Goal: Transaction & Acquisition: Purchase product/service

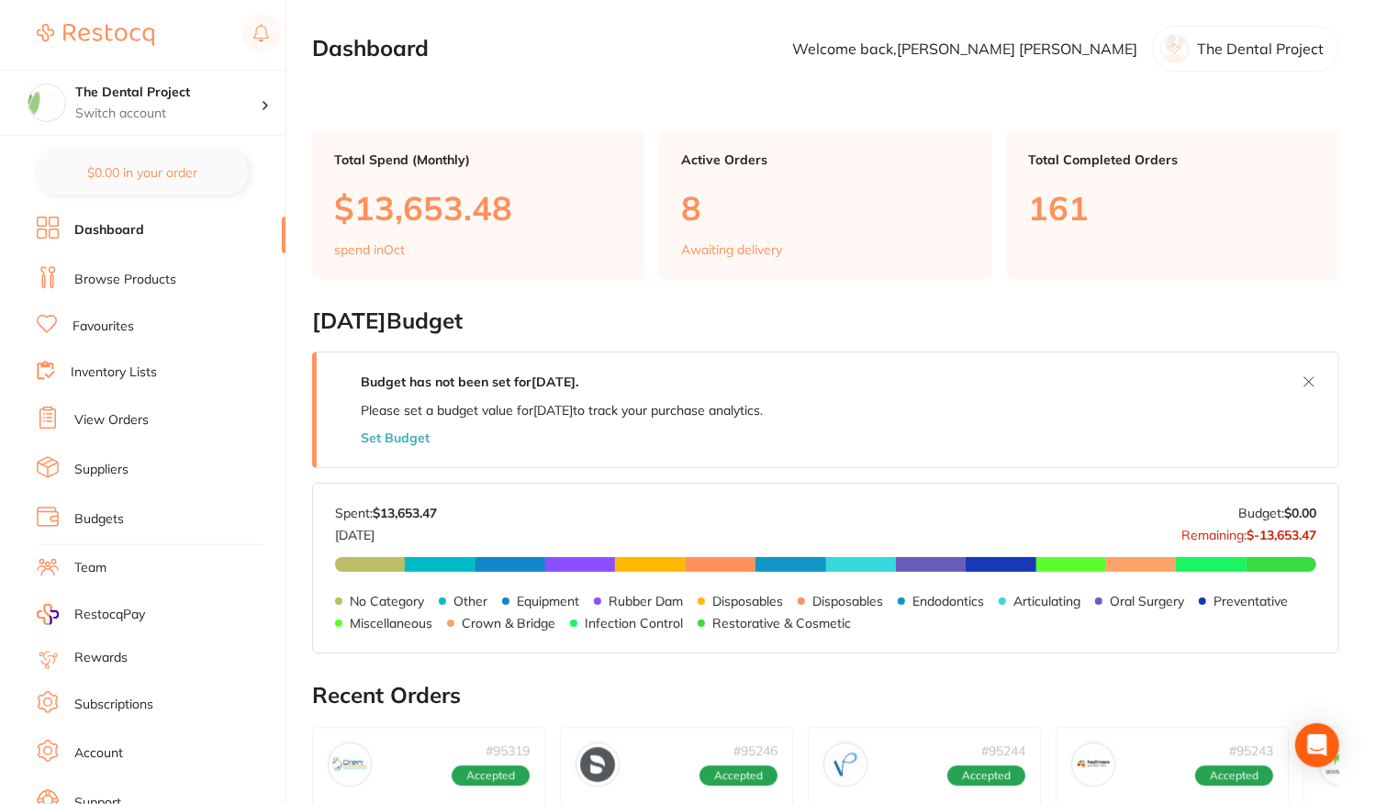
click at [152, 281] on link "Browse Products" at bounding box center [125, 280] width 102 height 18
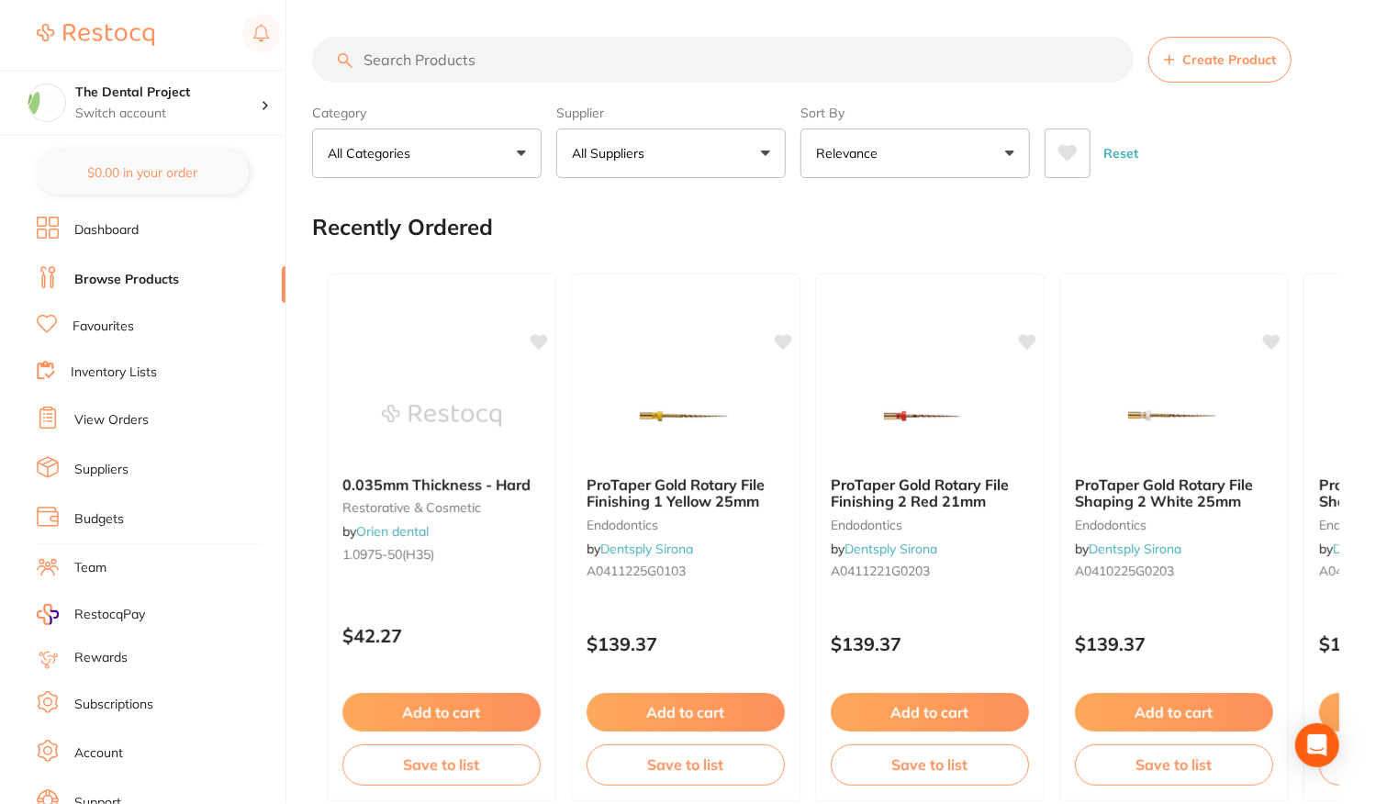
click at [120, 318] on link "Favourites" at bounding box center [104, 327] width 62 height 18
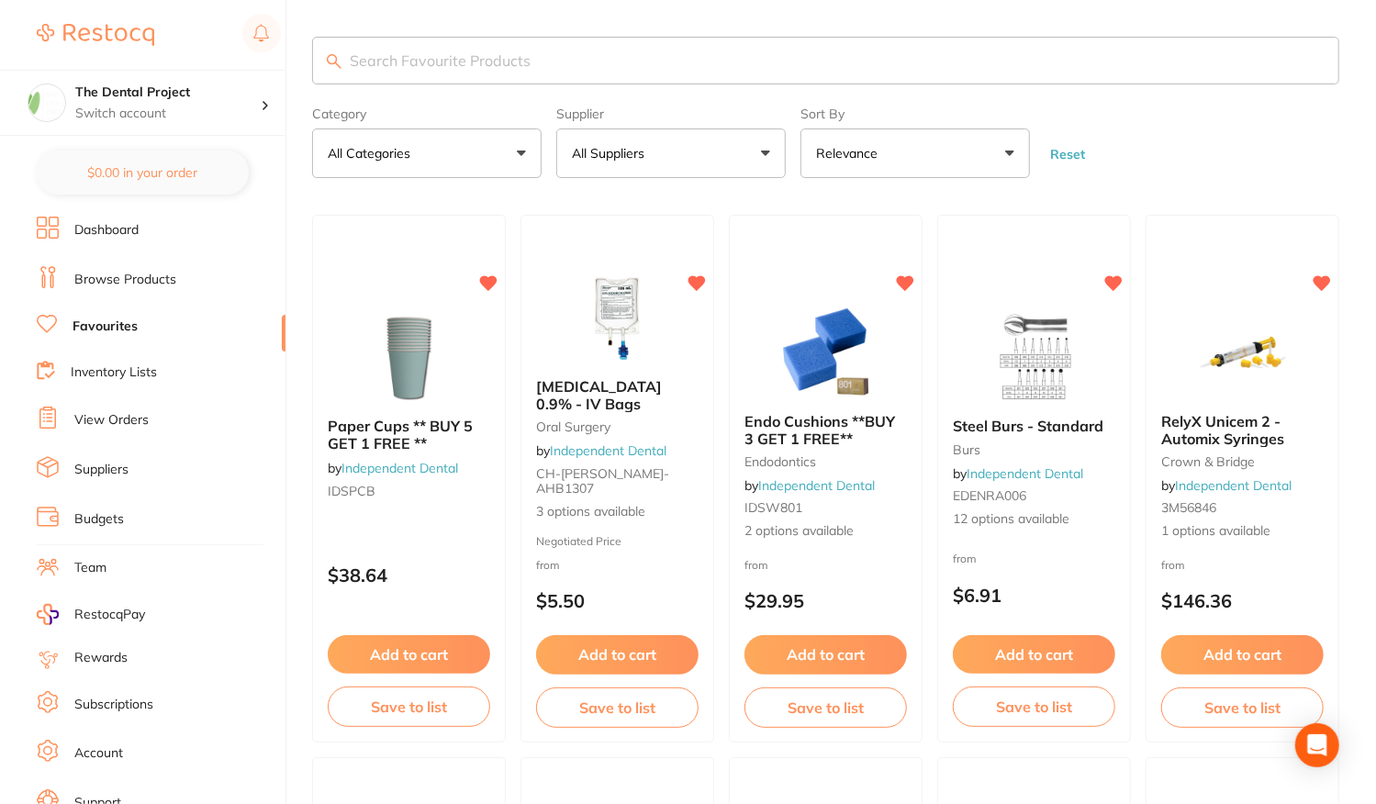
click at [522, 50] on input "search" at bounding box center [825, 61] width 1027 height 48
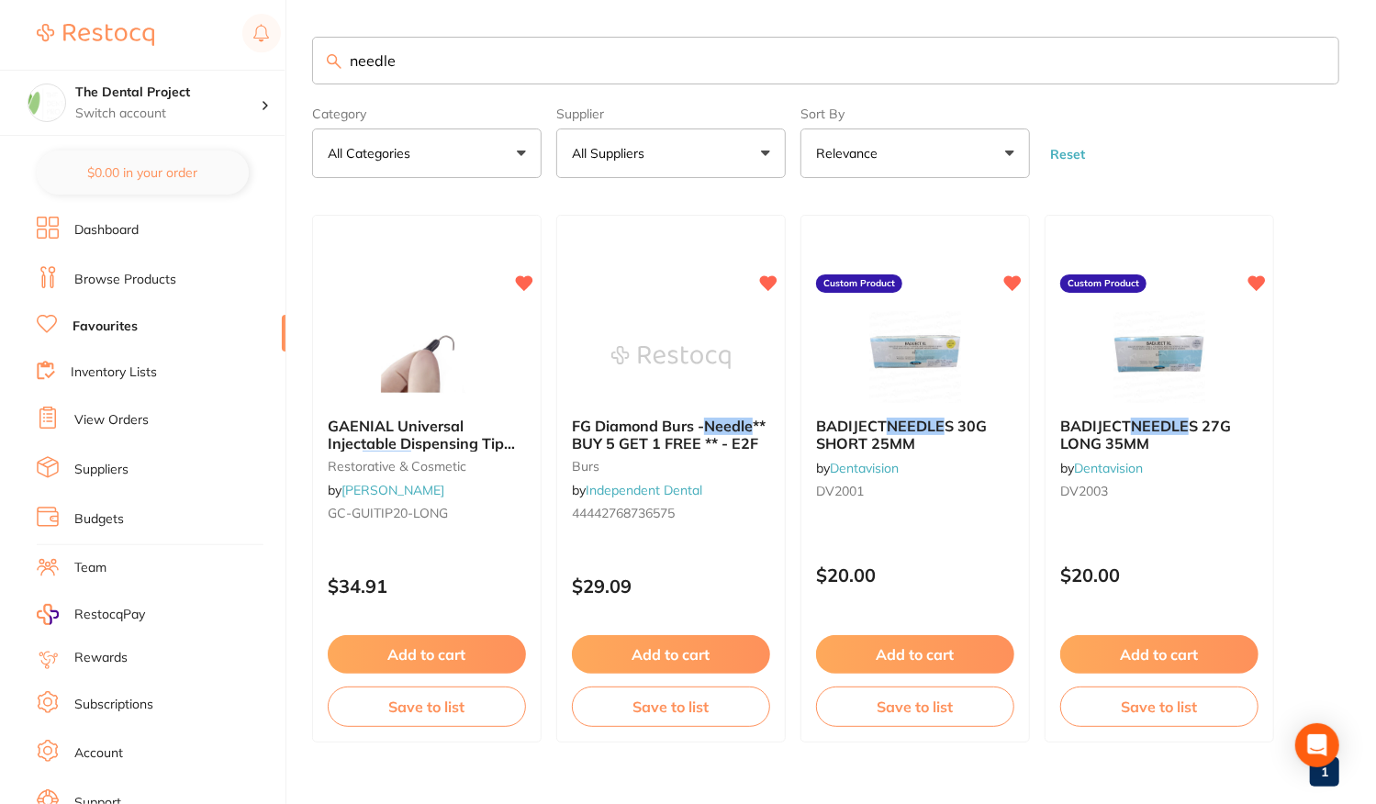
type input "needle"
click at [102, 411] on link "View Orders" at bounding box center [111, 420] width 74 height 18
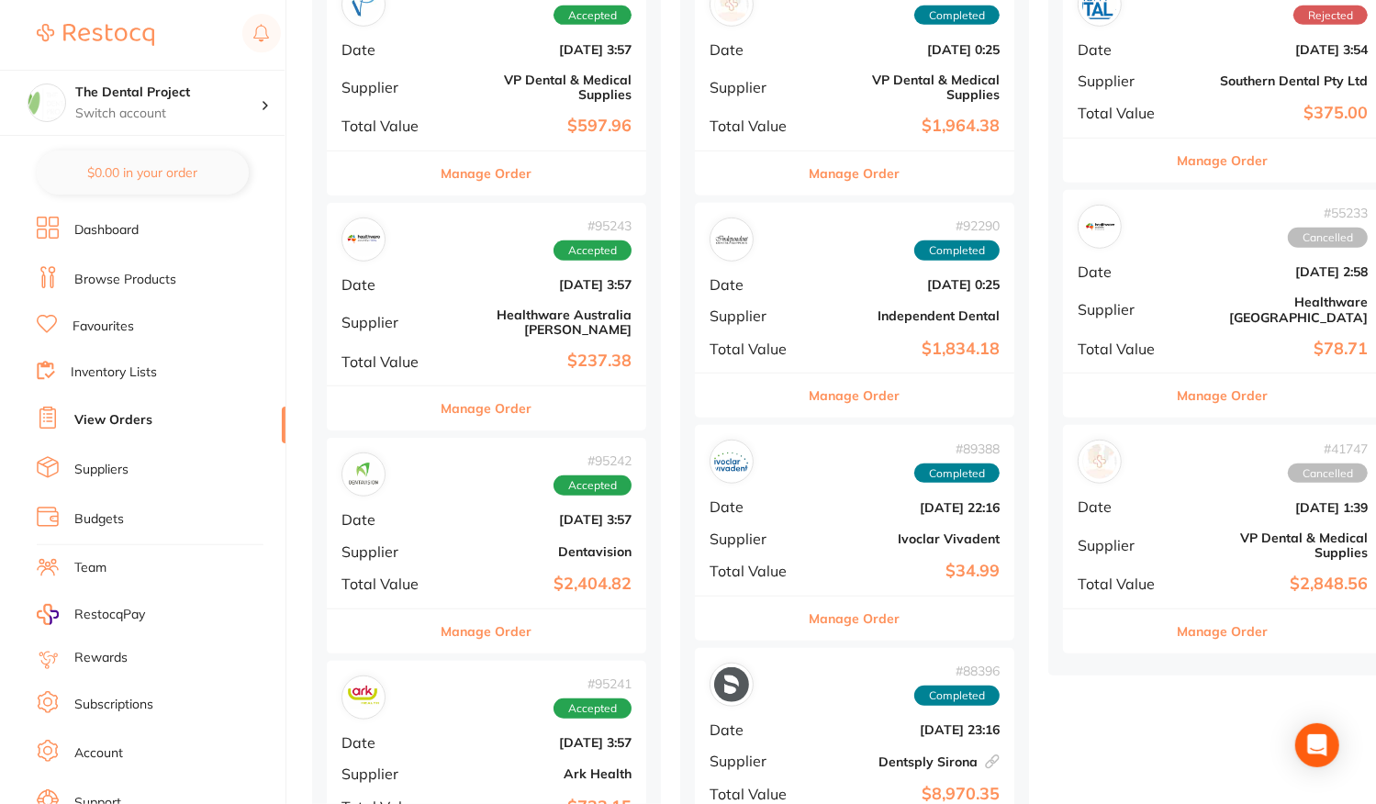
scroll to position [826, 0]
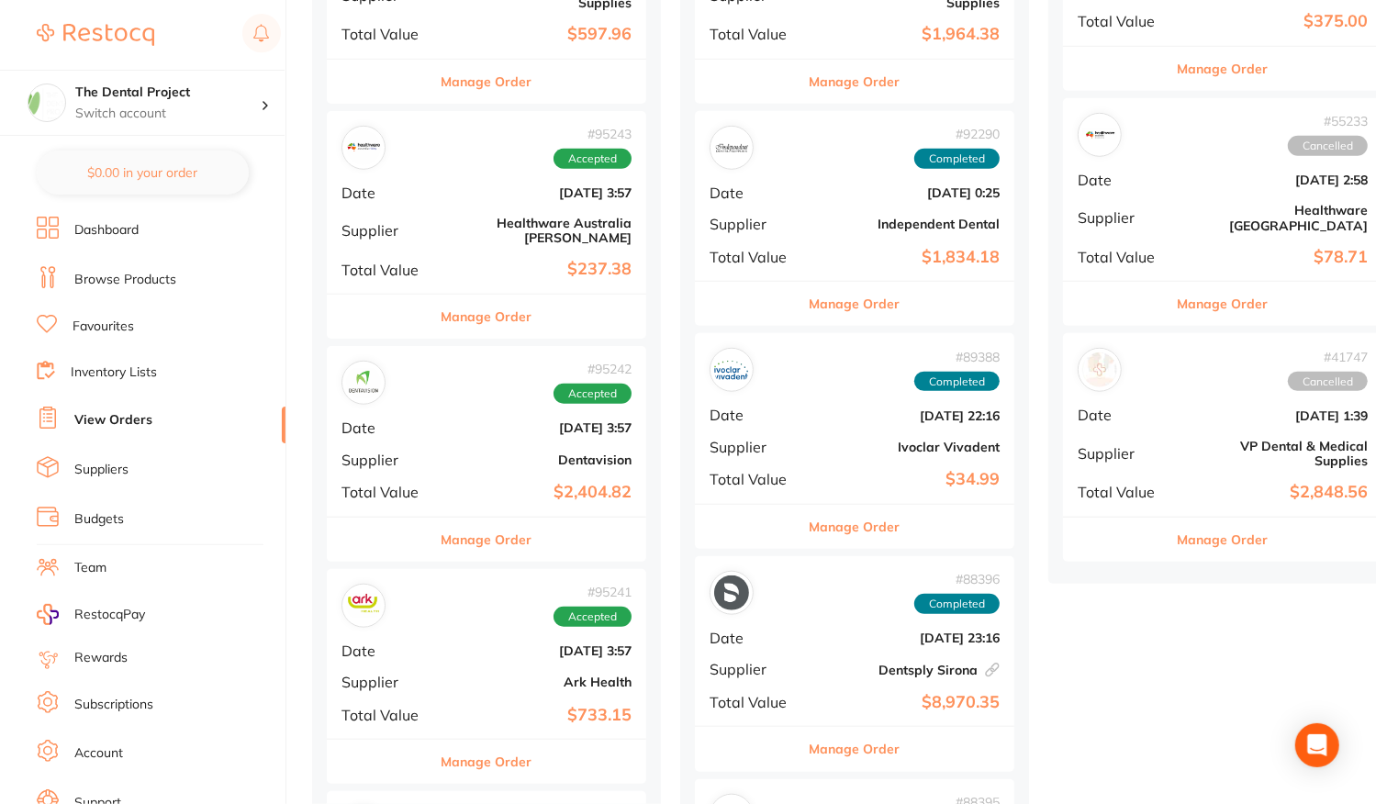
click at [459, 416] on div "# 95242 Accepted Date Oct 1 2025, 3:57 Supplier Dentavision Total Value $2,404.…" at bounding box center [486, 431] width 319 height 170
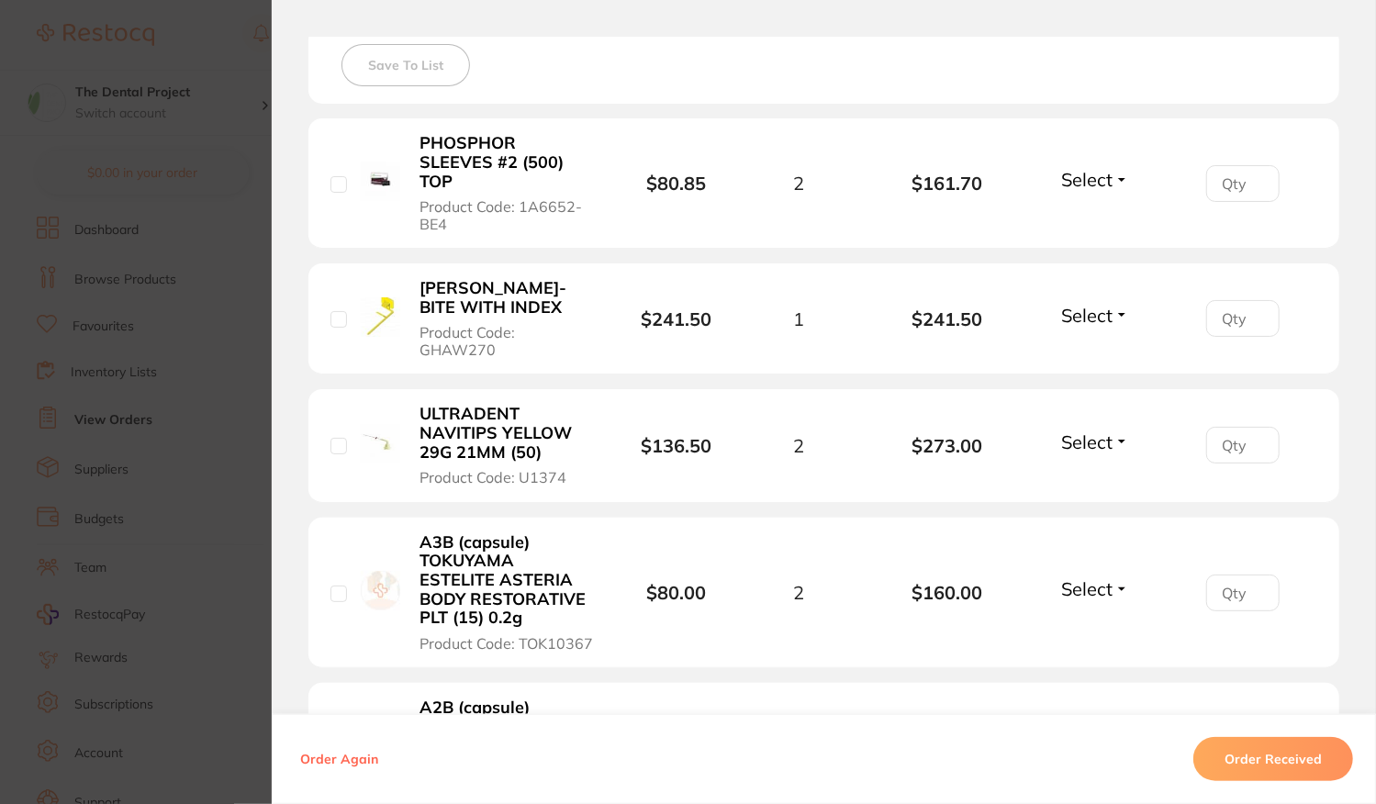
scroll to position [525, 0]
click at [161, 352] on section "Order ID: Restocq- 95242 Order Information Accepted Order Order Date Oct 1 2025…" at bounding box center [688, 402] width 1376 height 804
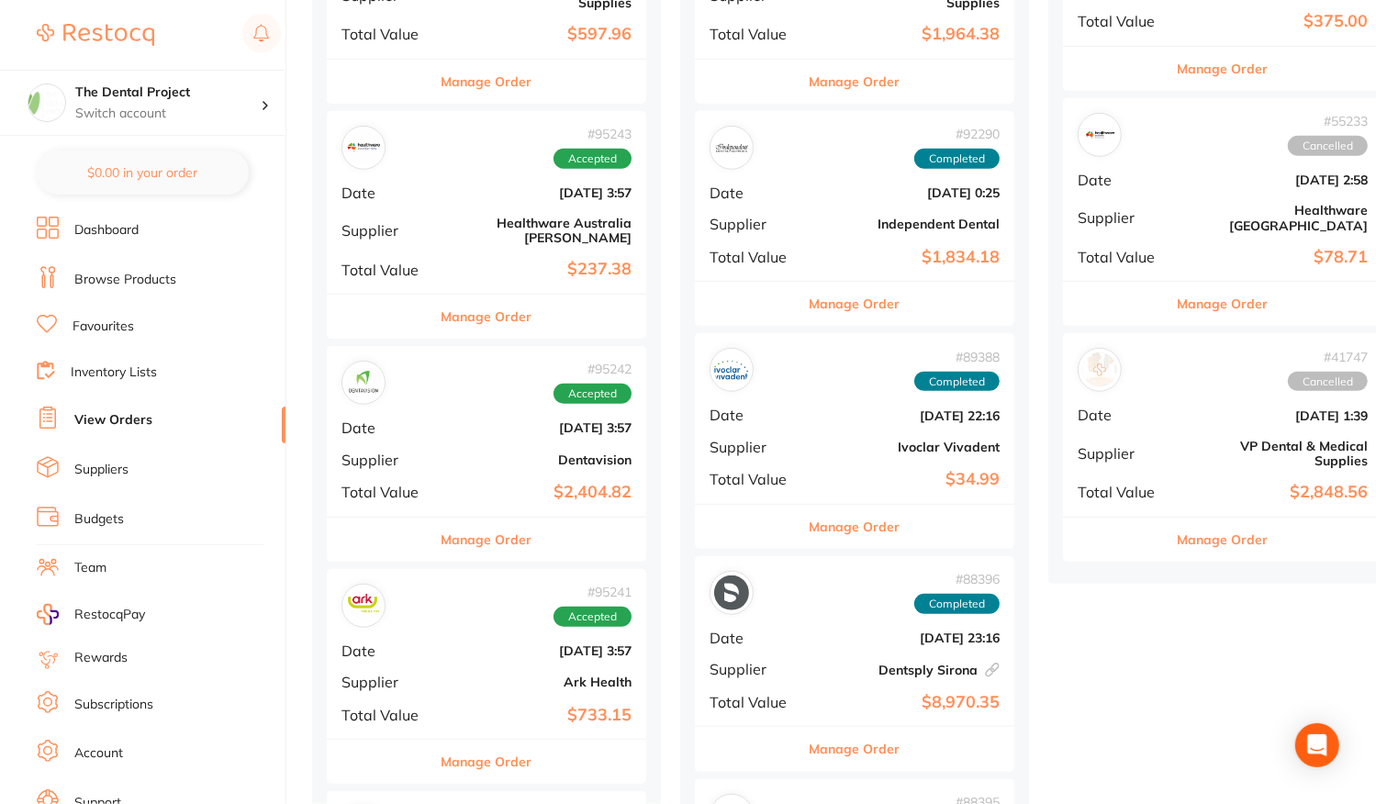
click at [96, 327] on link "Favourites" at bounding box center [104, 327] width 62 height 18
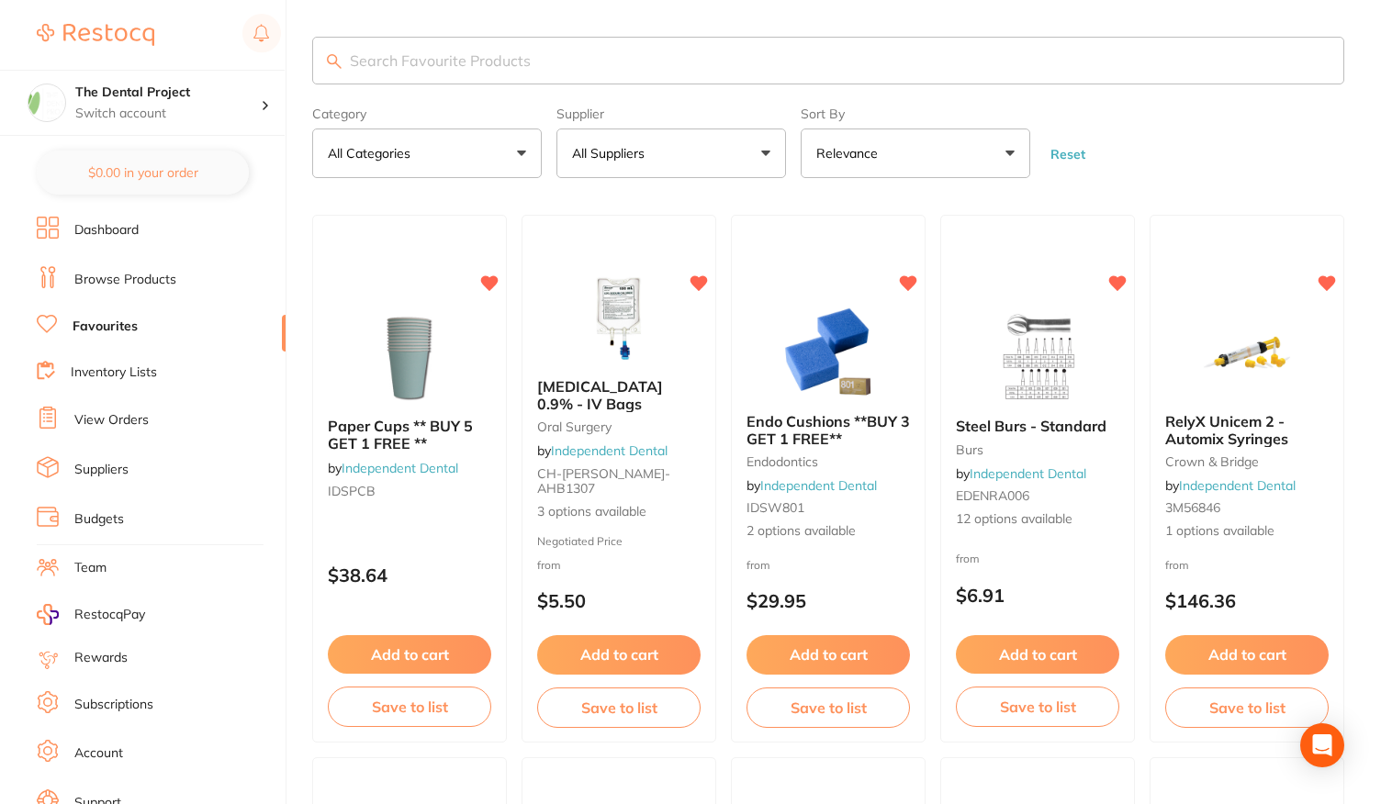
click at [431, 55] on input "search" at bounding box center [828, 61] width 1032 height 48
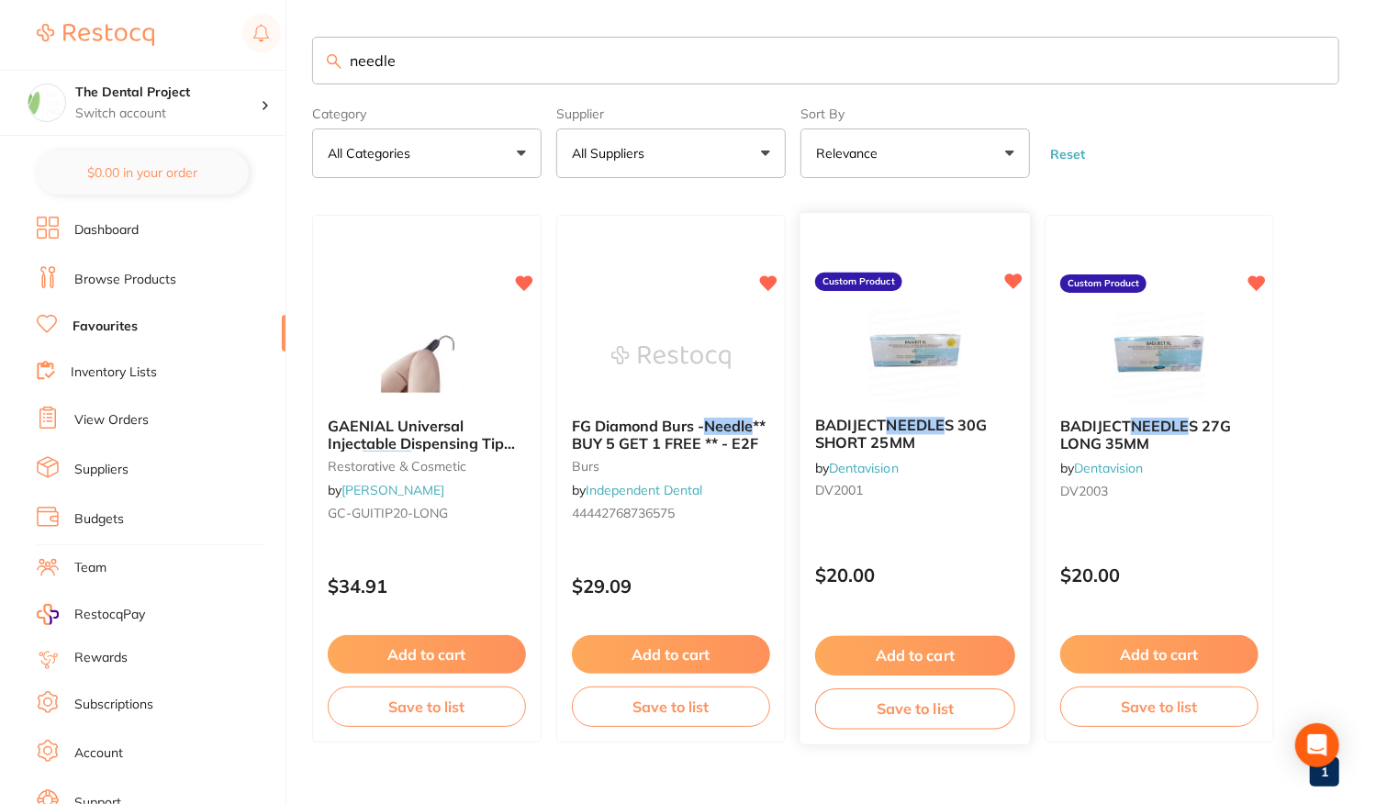
scroll to position [33, 0]
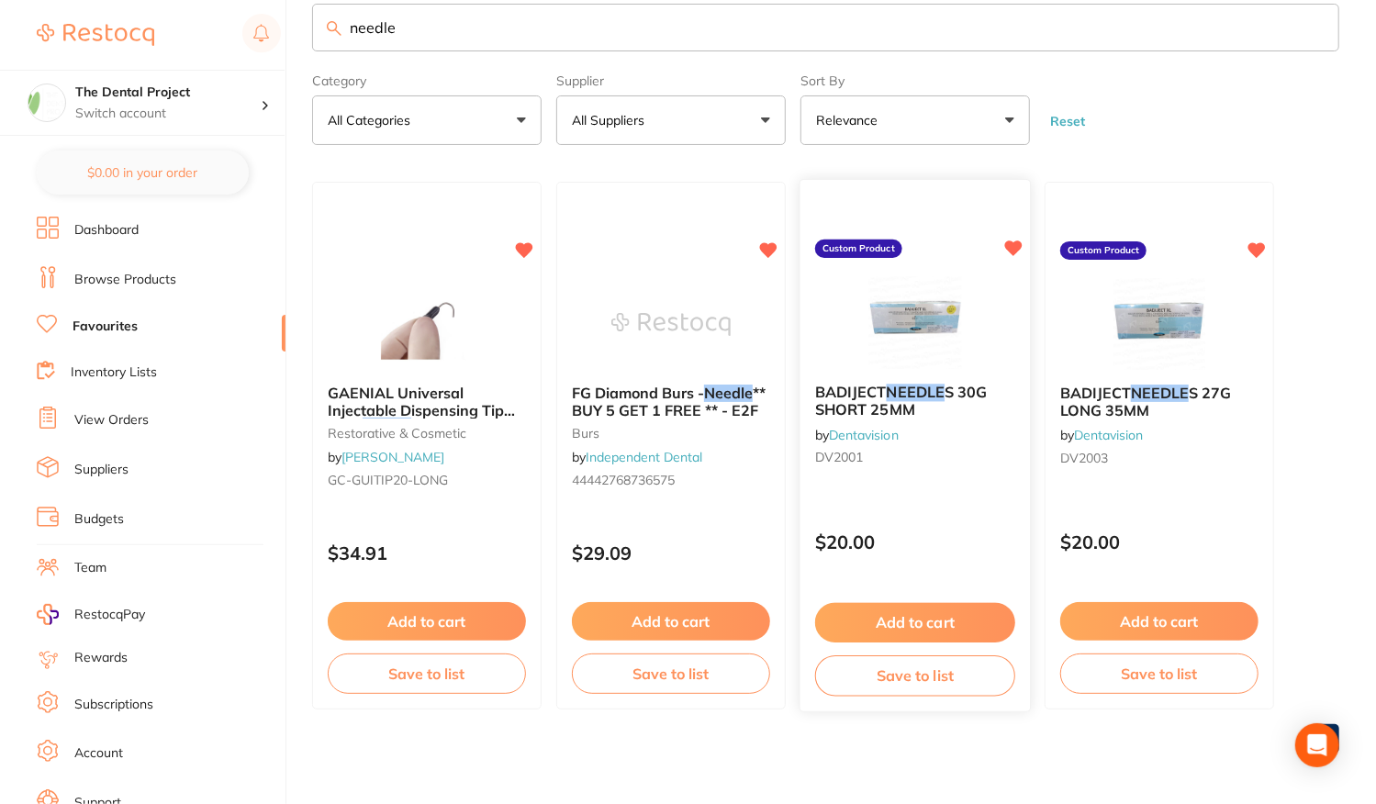
type input "needle"
click at [909, 612] on button "Add to cart" at bounding box center [915, 622] width 200 height 39
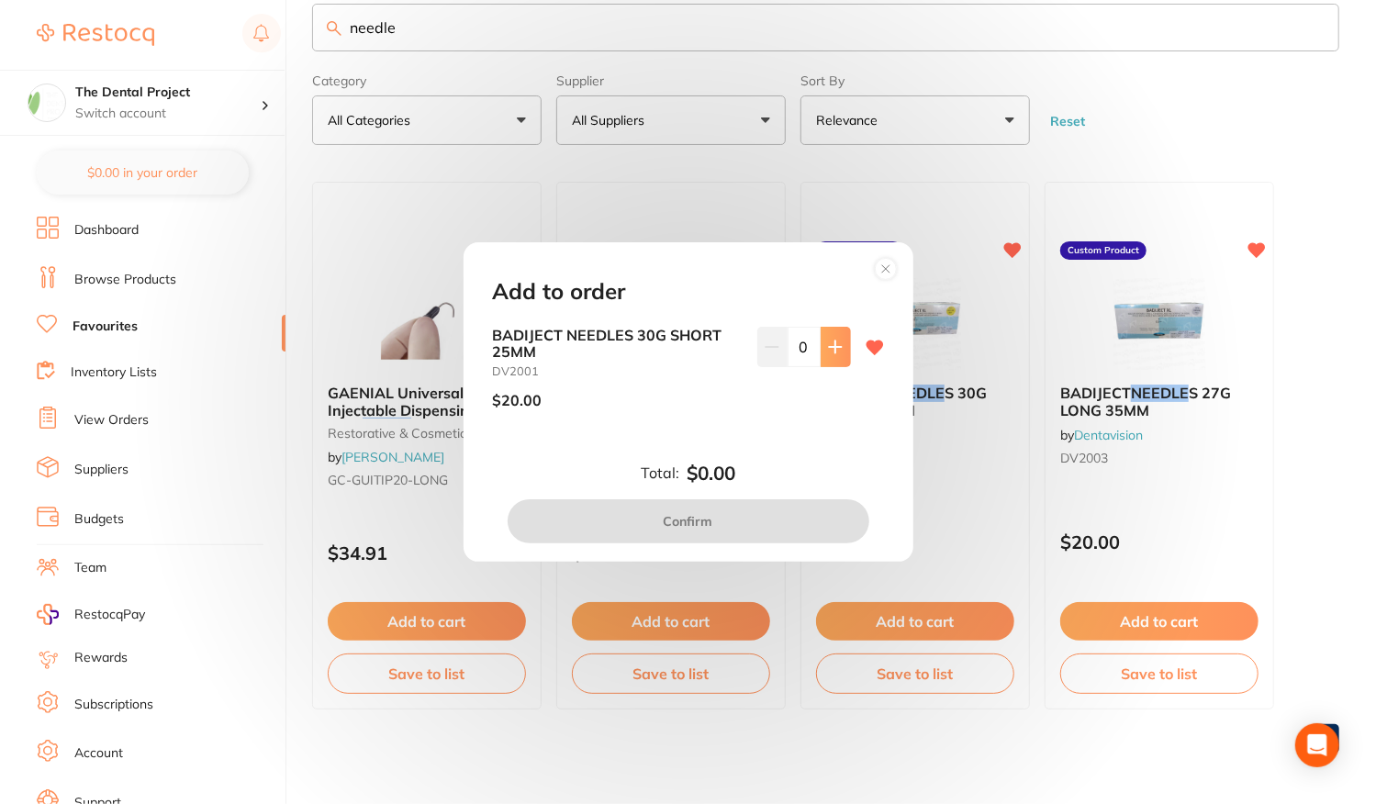
click at [828, 353] on icon at bounding box center [835, 347] width 15 height 15
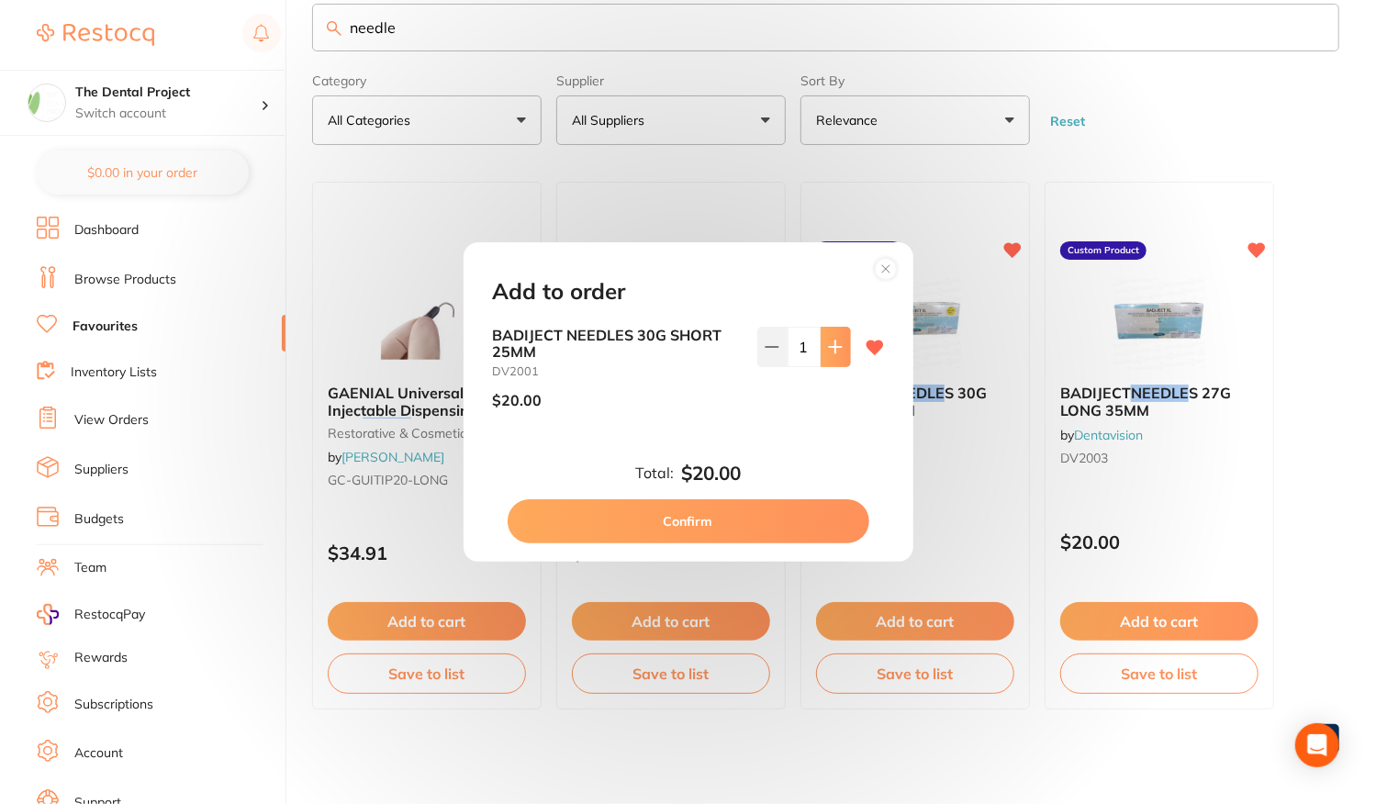
click at [828, 353] on icon at bounding box center [835, 347] width 15 height 15
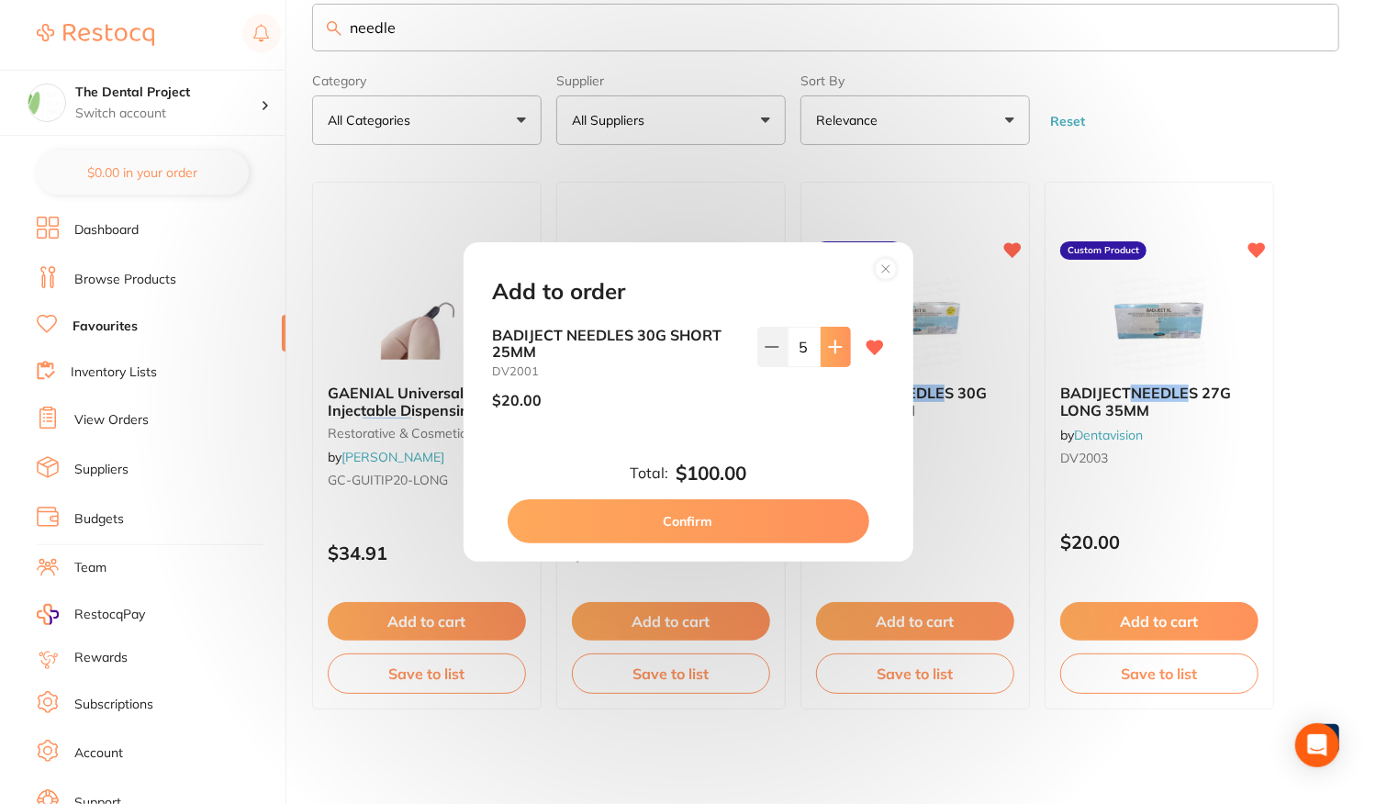
type input "6"
click at [657, 517] on button "Confirm" at bounding box center [689, 521] width 362 height 44
checkbox input "false"
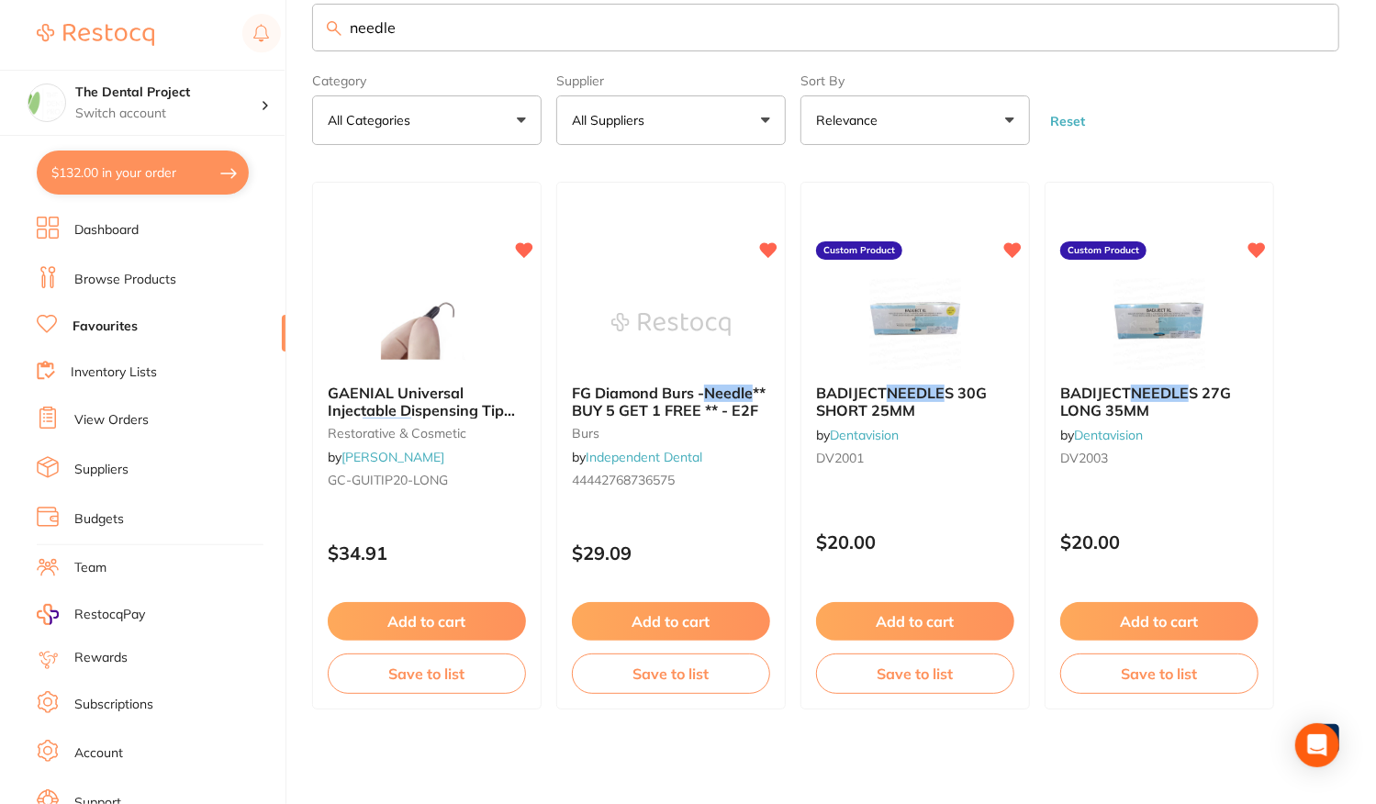
drag, startPoint x: 408, startPoint y: 36, endPoint x: 292, endPoint y: 30, distance: 115.8
click at [286, 38] on div "$132.00 The Dental Project Switch account The Dental Project $132.00 in your or…" at bounding box center [688, 369] width 1376 height 804
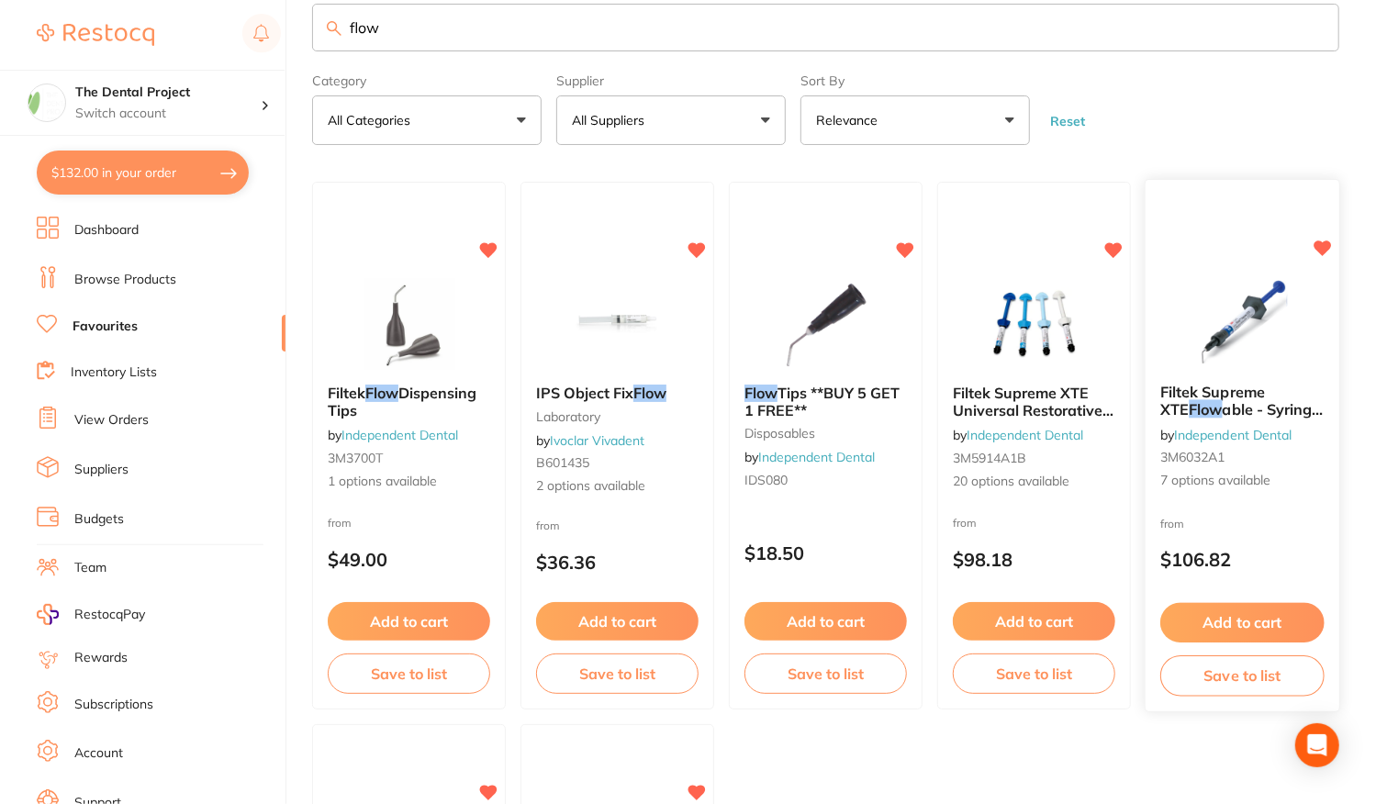
type input "flow"
click at [1248, 490] on div "Filtek Supreme XTE Flow able - Syringe **Buy 4 Bulk Fil Flow able Syringes **Re…" at bounding box center [1243, 438] width 194 height 136
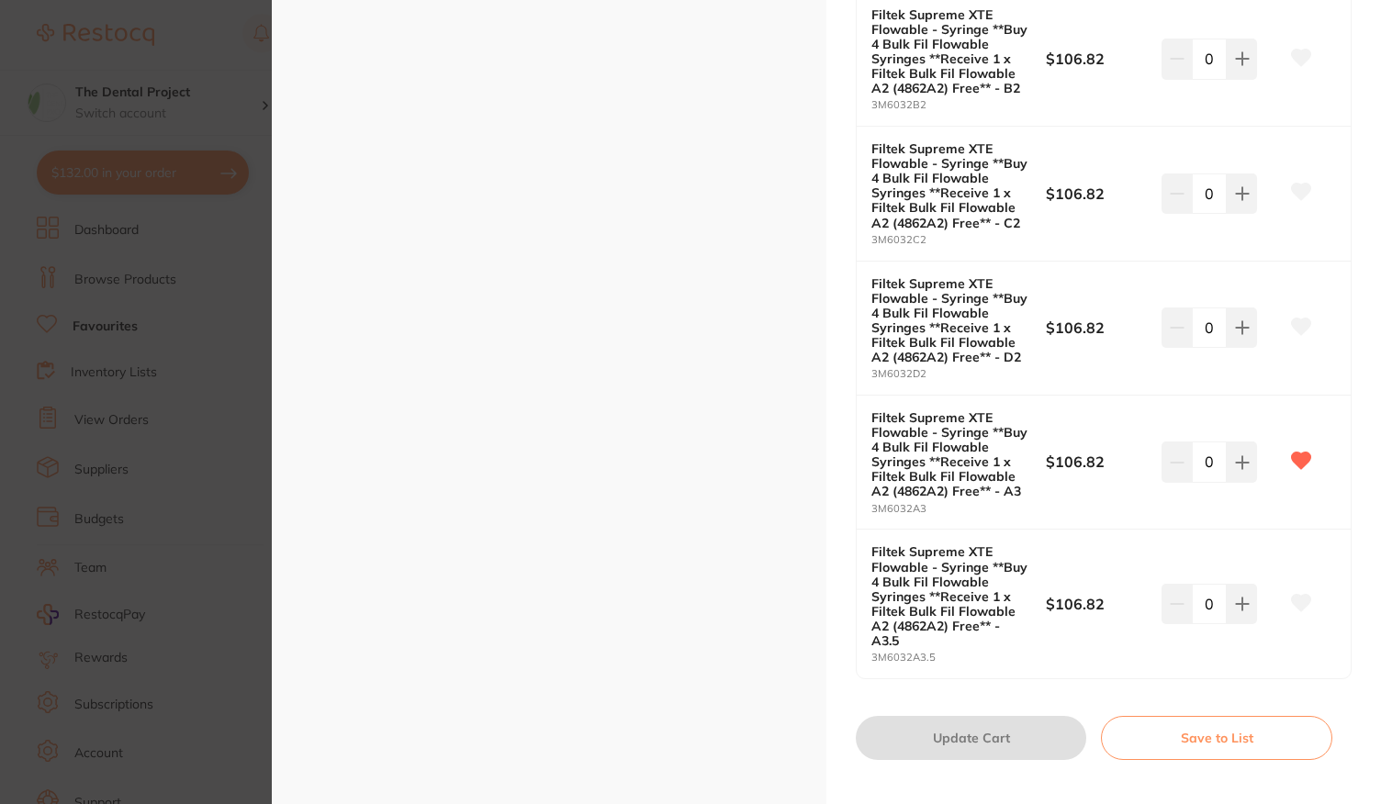
scroll to position [918, 0]
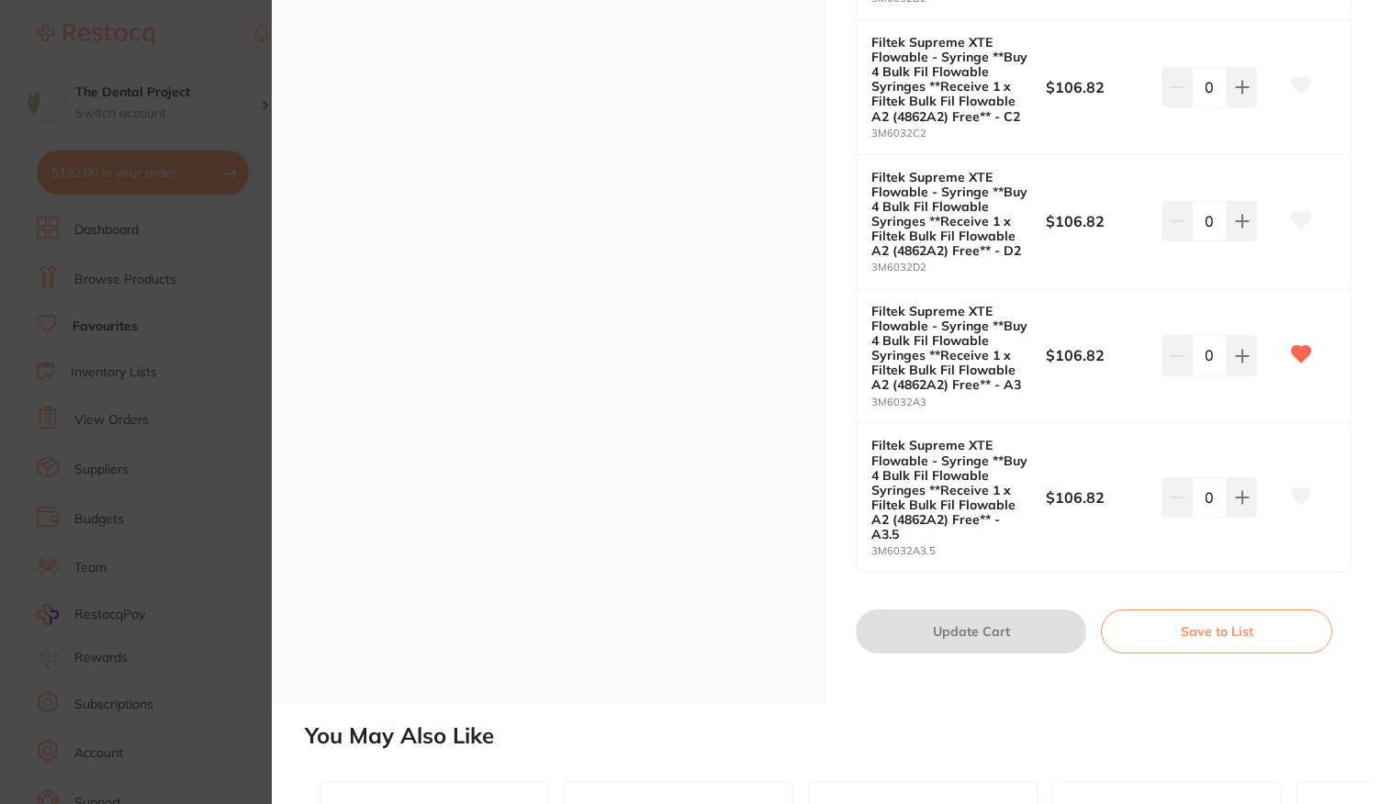
click at [184, 364] on section "Filtek Supreme XTE Flowable - Syringe **Buy 4 Bulk Fil Flowable Syringes **Rece…" at bounding box center [690, 402] width 1381 height 804
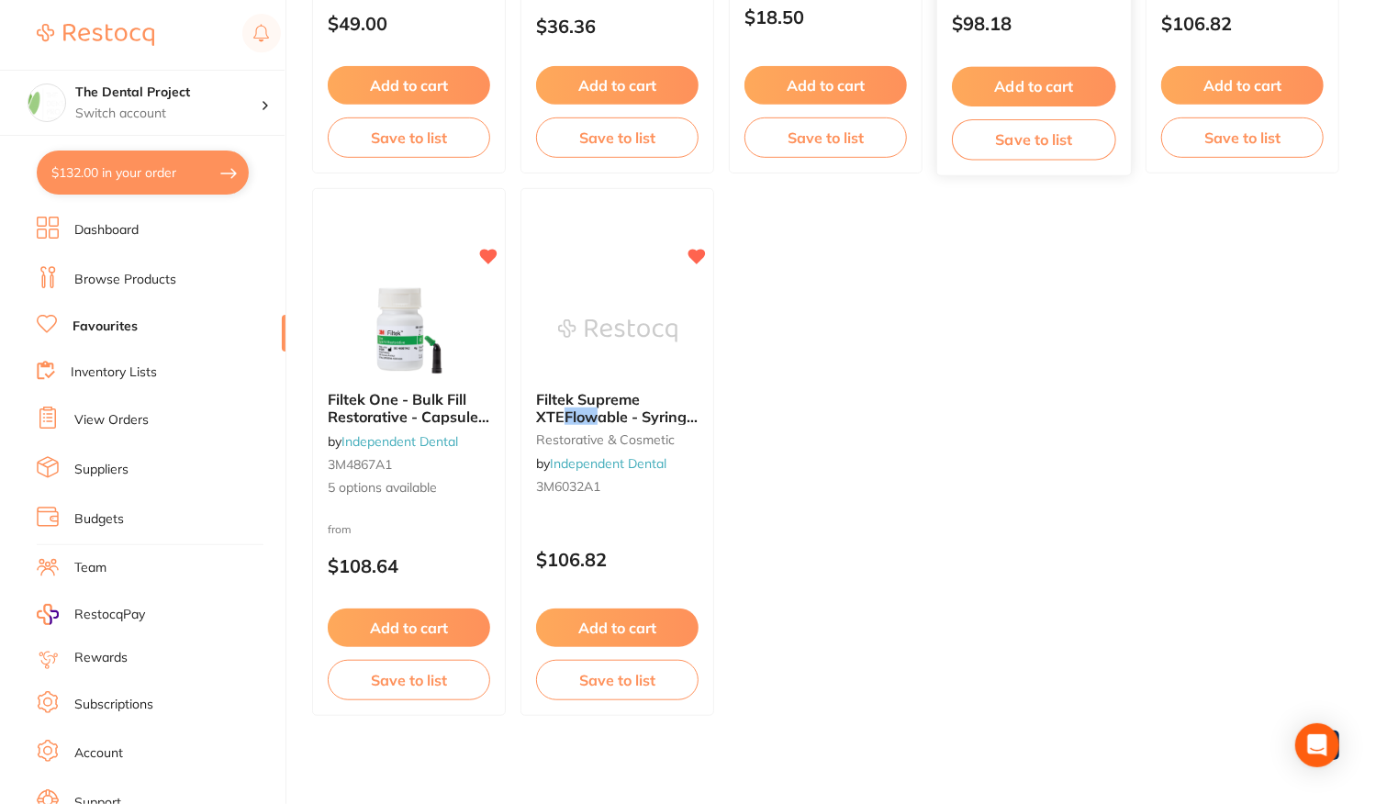
scroll to position [576, 0]
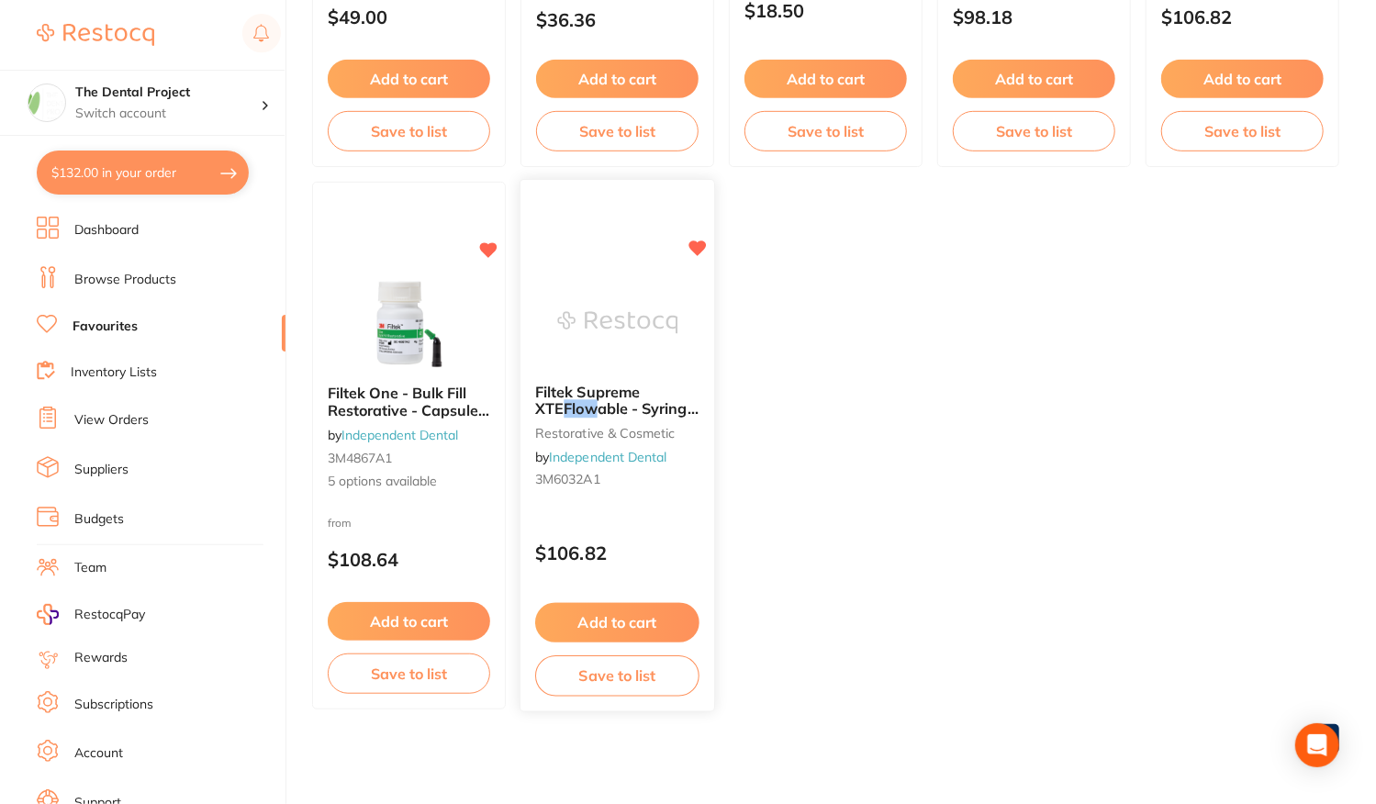
click at [655, 544] on p "$106.82" at bounding box center [617, 553] width 164 height 21
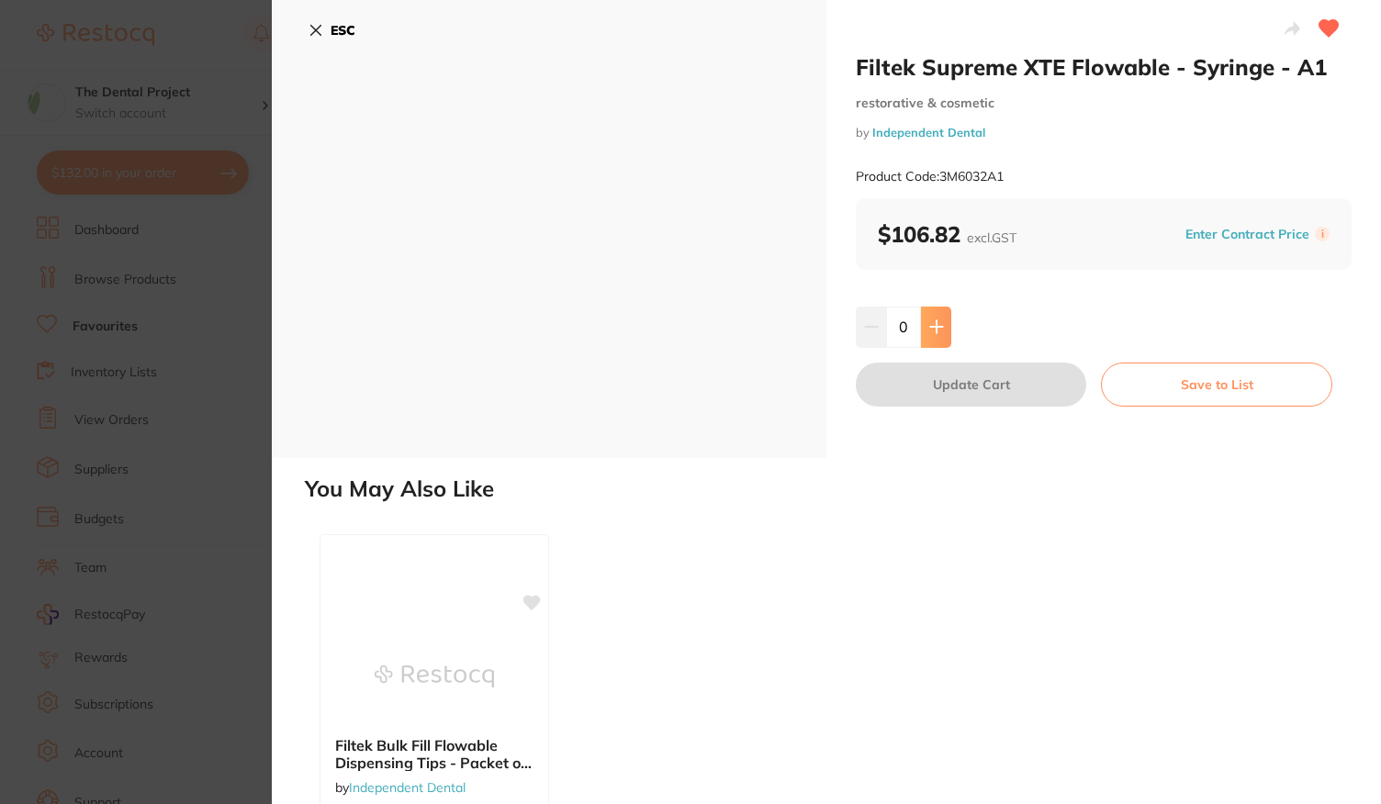
click at [924, 320] on button at bounding box center [936, 327] width 30 height 40
type input "1"
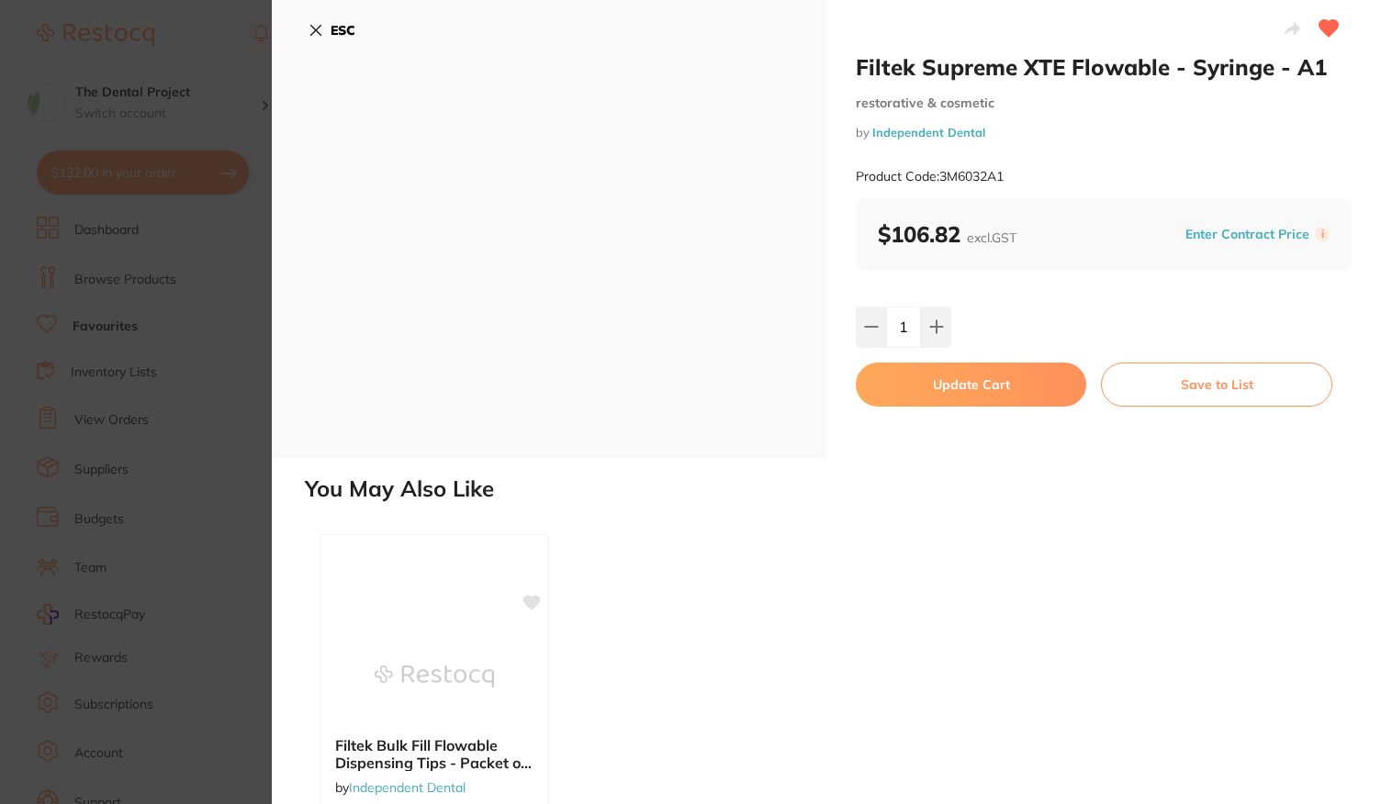
click at [957, 378] on button "Update Cart" at bounding box center [971, 385] width 230 height 44
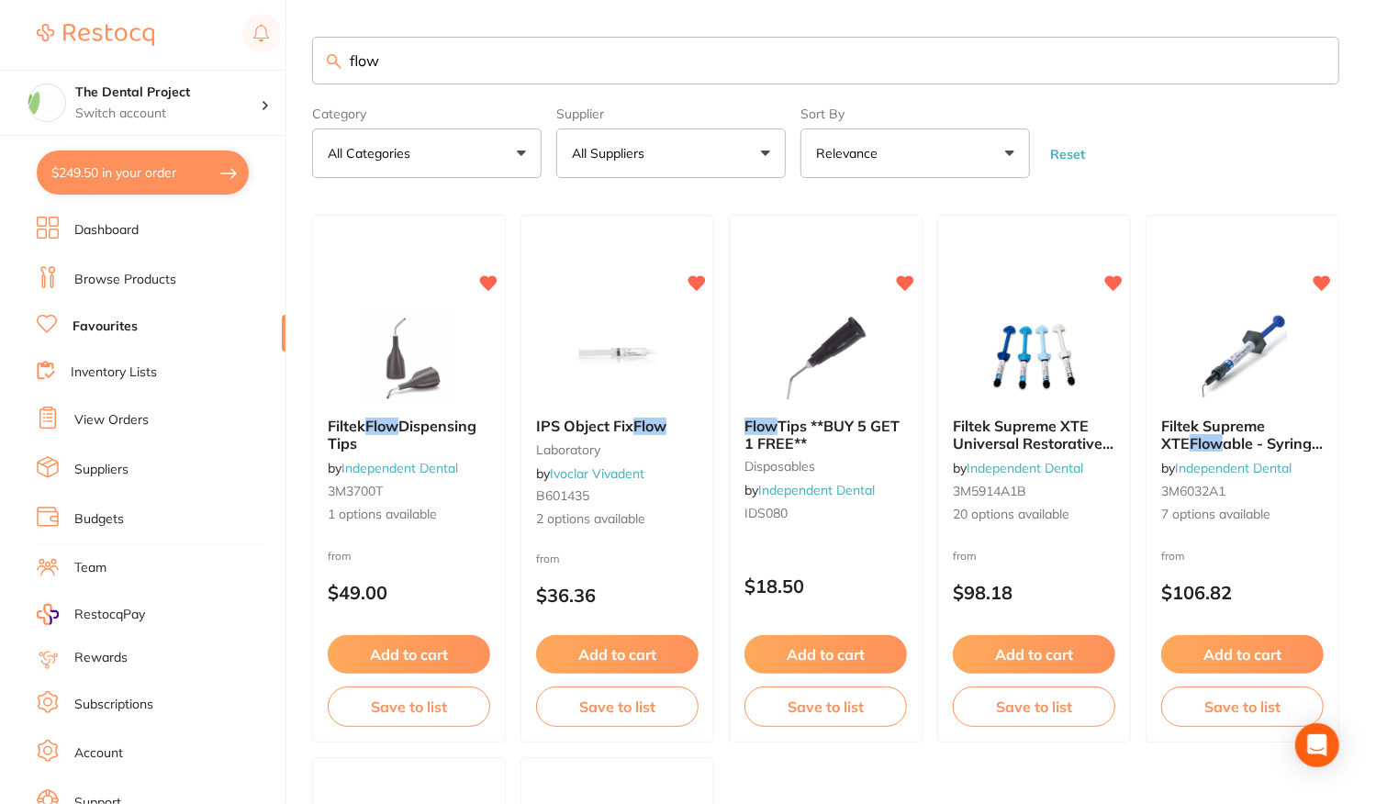
drag, startPoint x: 466, startPoint y: 63, endPoint x: 303, endPoint y: 56, distance: 163.6
click at [303, 56] on div "$249.50 The Dental Project Switch account The Dental Project $249.50 in your or…" at bounding box center [688, 402] width 1376 height 804
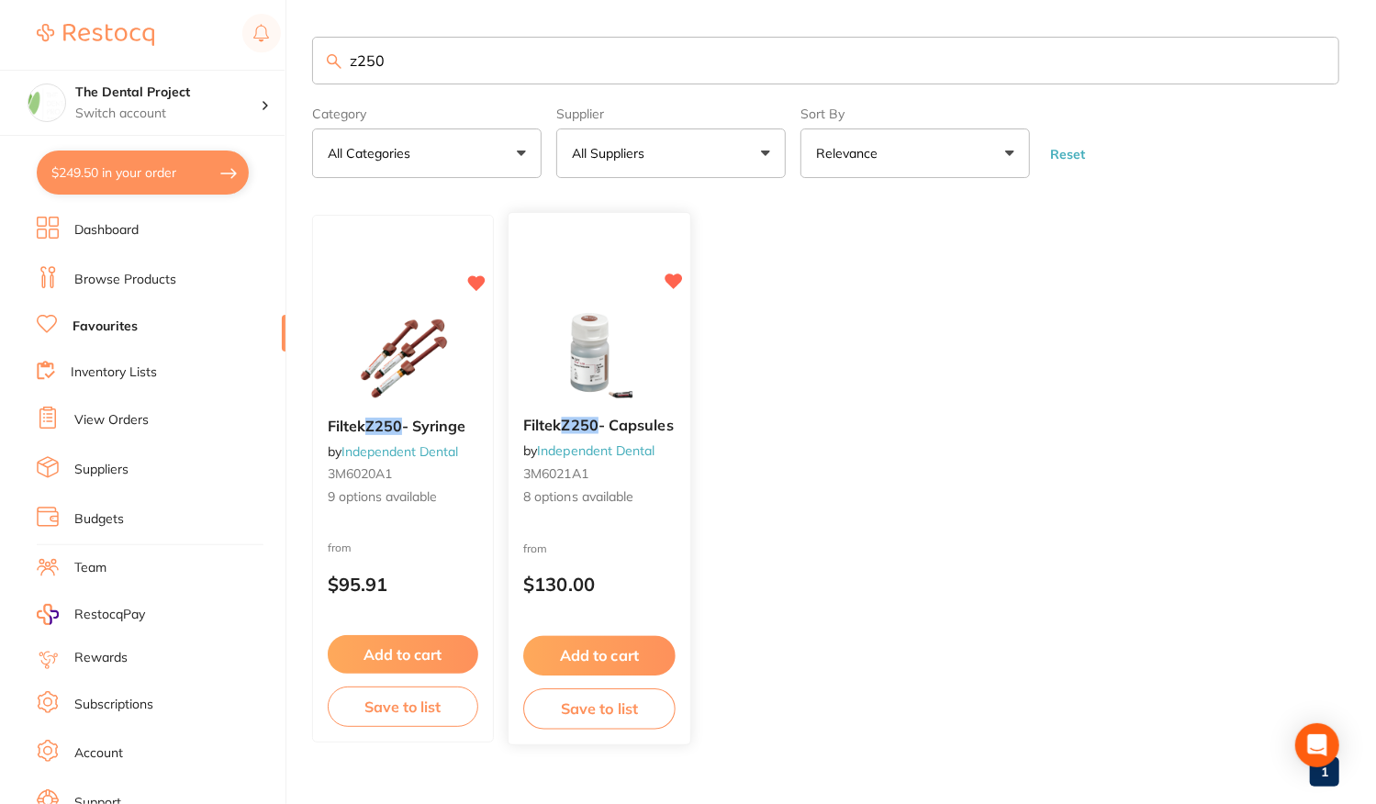
click at [676, 548] on div "from $130.00" at bounding box center [600, 572] width 182 height 66
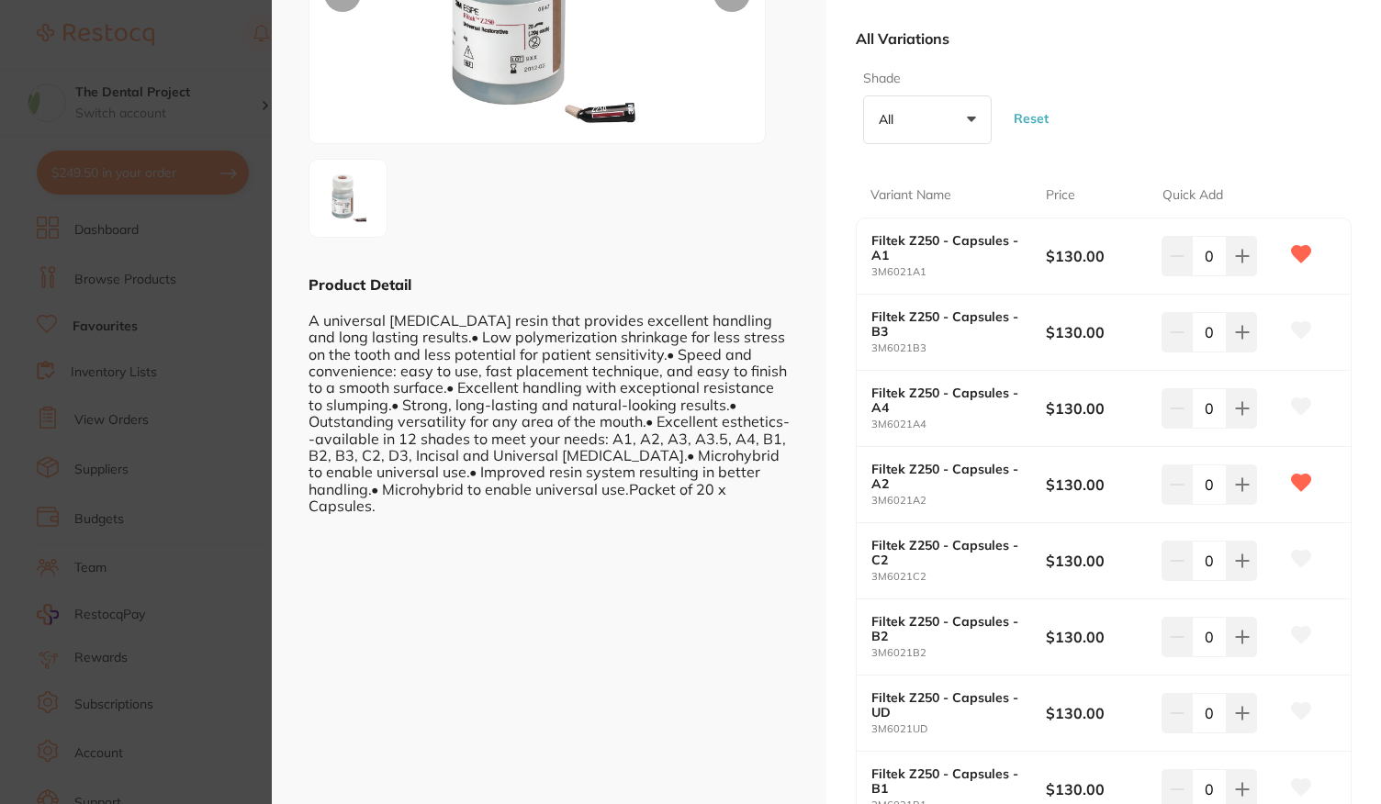
scroll to position [367, 0]
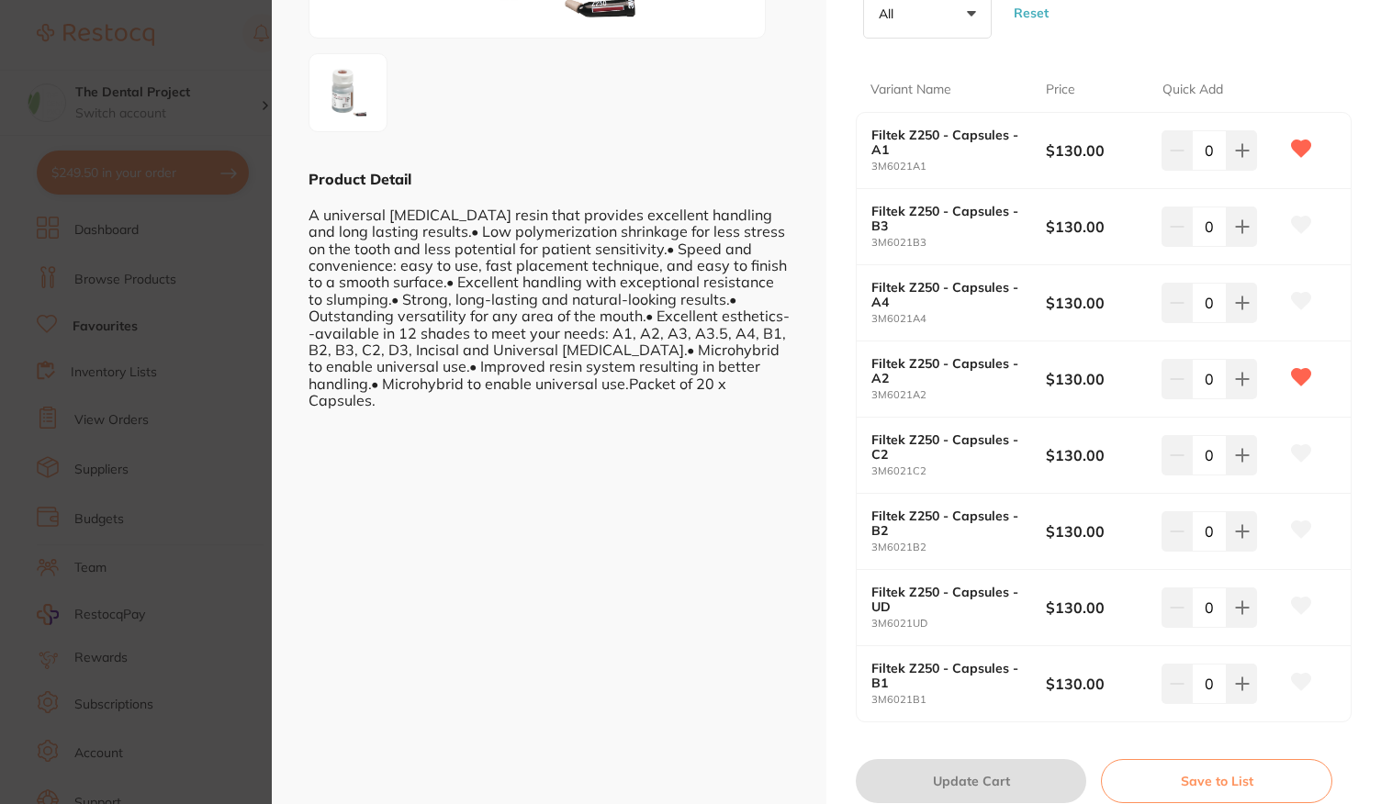
click at [200, 437] on section "Filtek Z250 - Capsules by Independent Dental Product Code: 3M6021A1 ESC Product…" at bounding box center [690, 402] width 1381 height 804
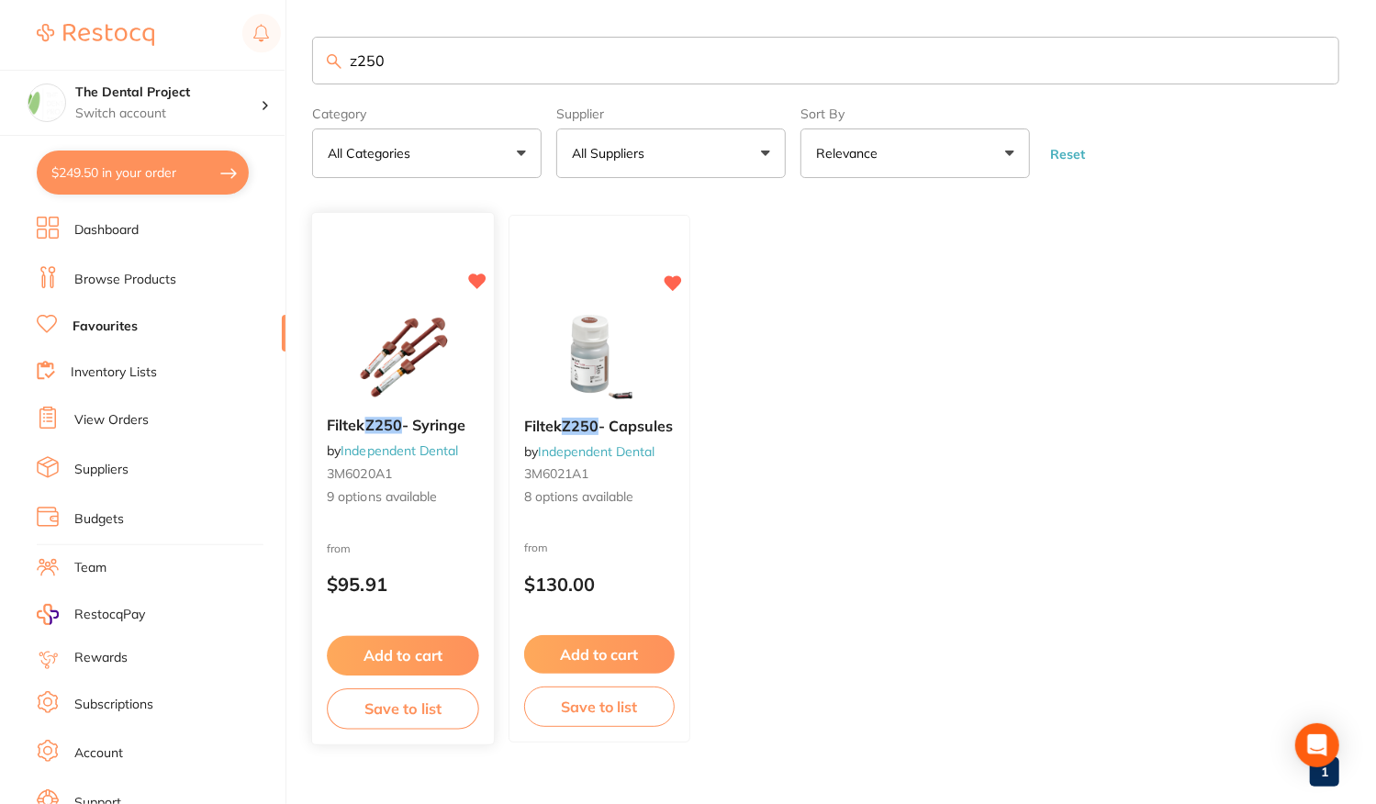
click at [417, 539] on div "from $95.91" at bounding box center [403, 572] width 182 height 66
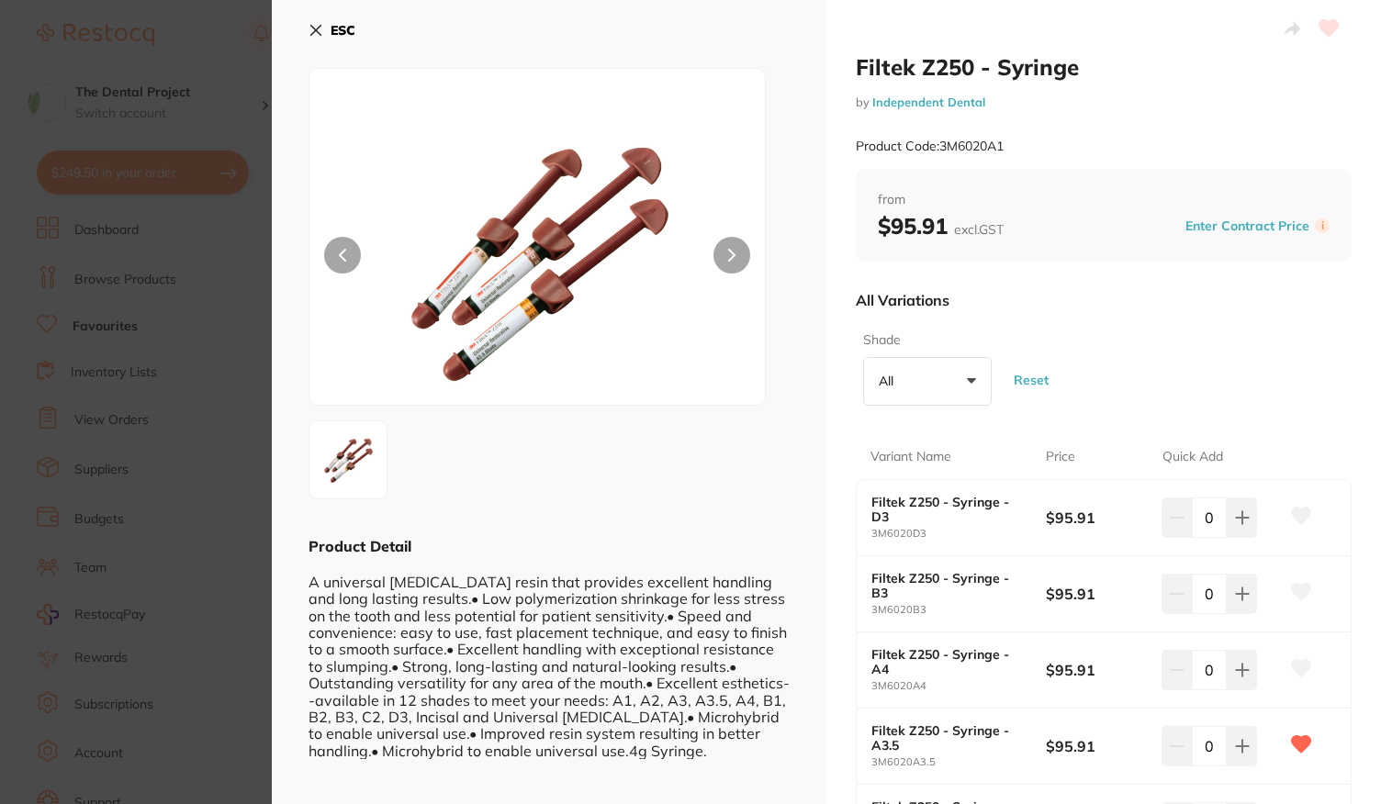
click at [169, 453] on section "Filtek Z250 - Syringe by Independent Dental Product Code: 3M6020A1 ESC Product …" at bounding box center [690, 402] width 1381 height 804
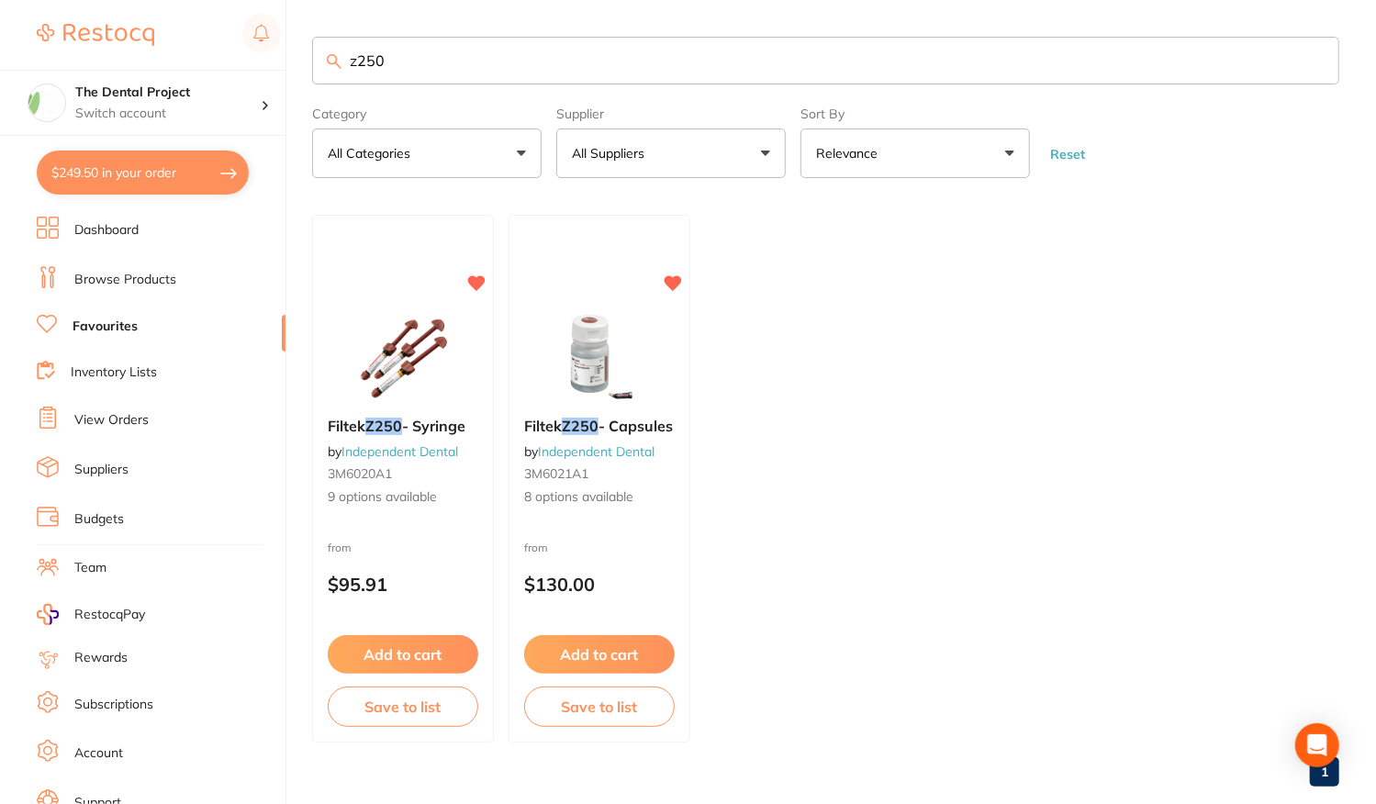
drag, startPoint x: 440, startPoint y: 56, endPoint x: 123, endPoint y: 41, distance: 317.1
click at [123, 41] on div "$249.50 The Dental Project Switch account The Dental Project $249.50 in your or…" at bounding box center [688, 402] width 1376 height 804
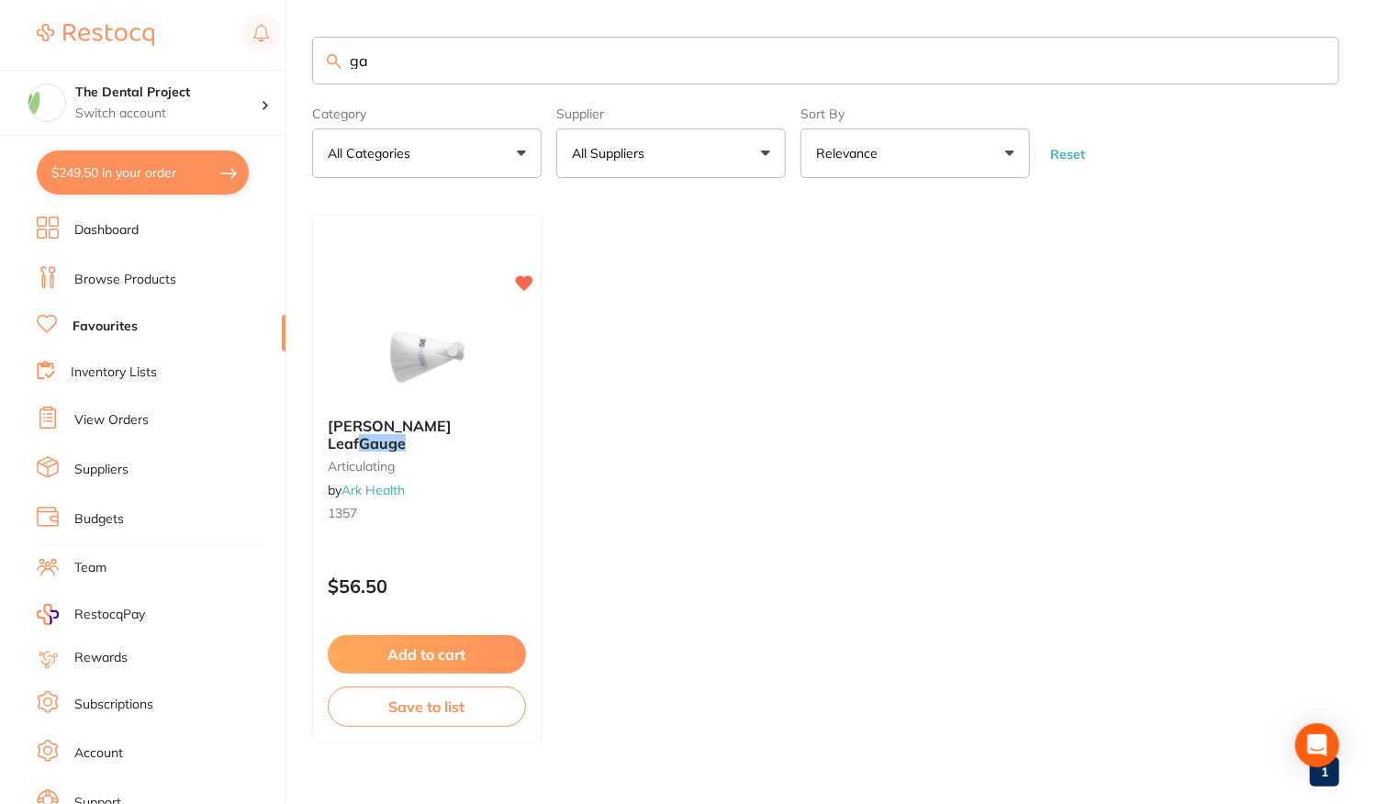
type input "g"
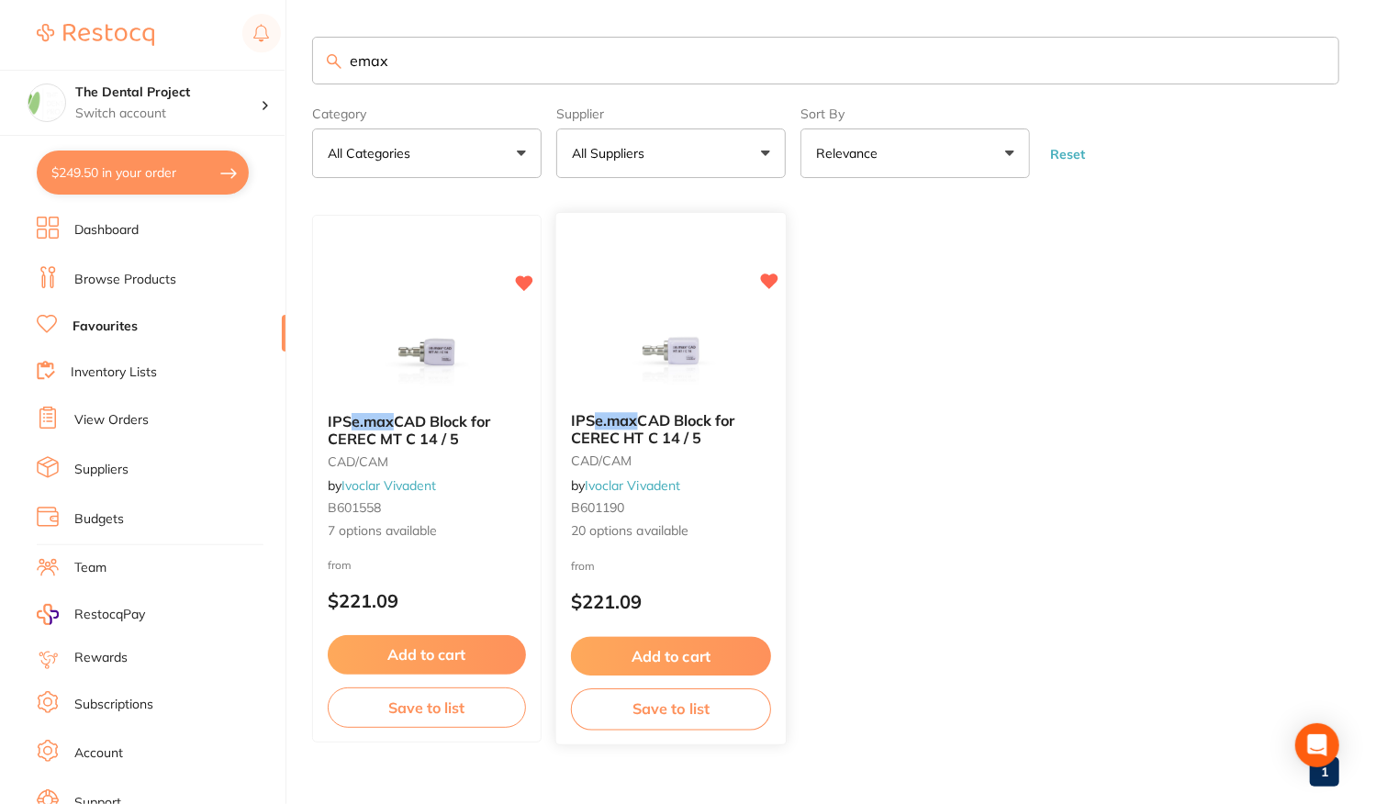
type input "emax"
click at [712, 527] on span "20 options available" at bounding box center [671, 532] width 200 height 18
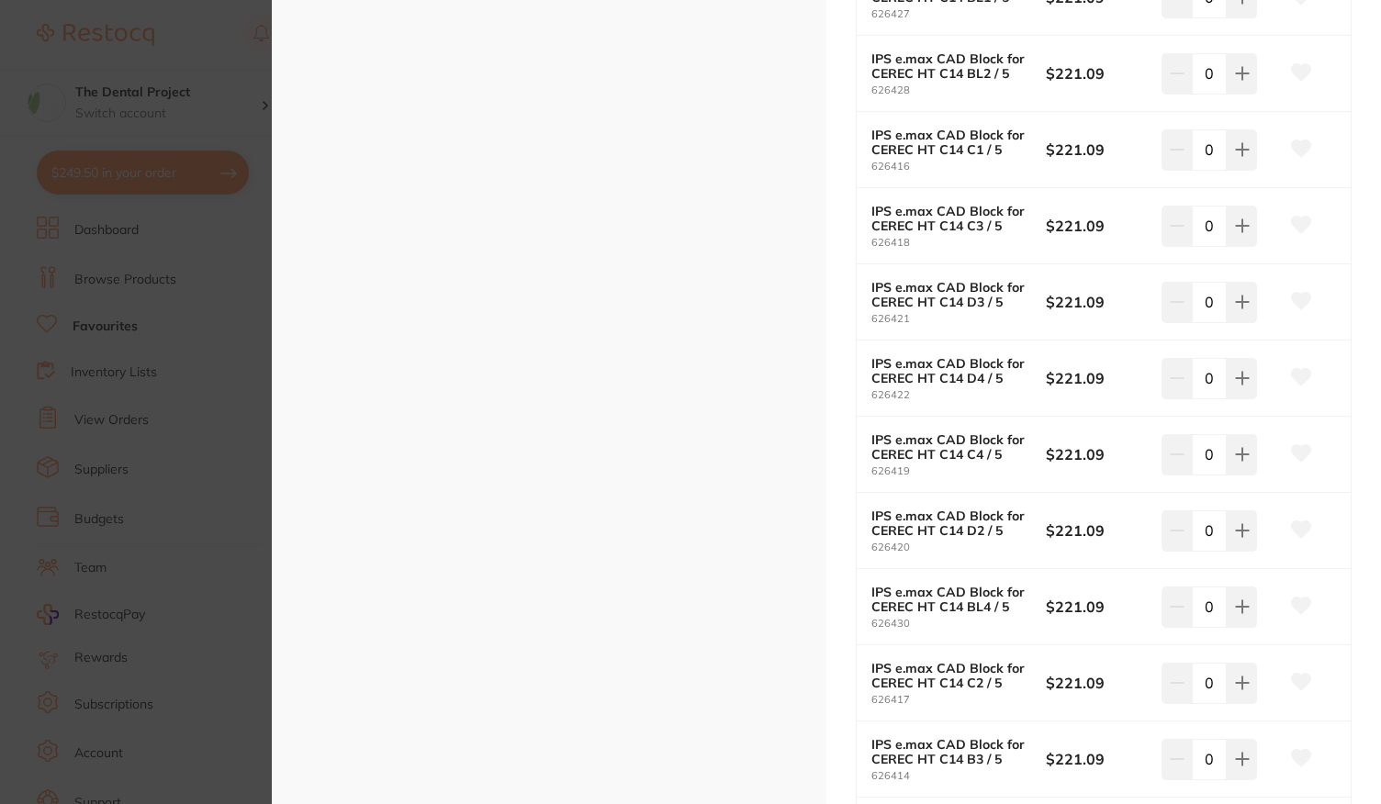
scroll to position [1102, 0]
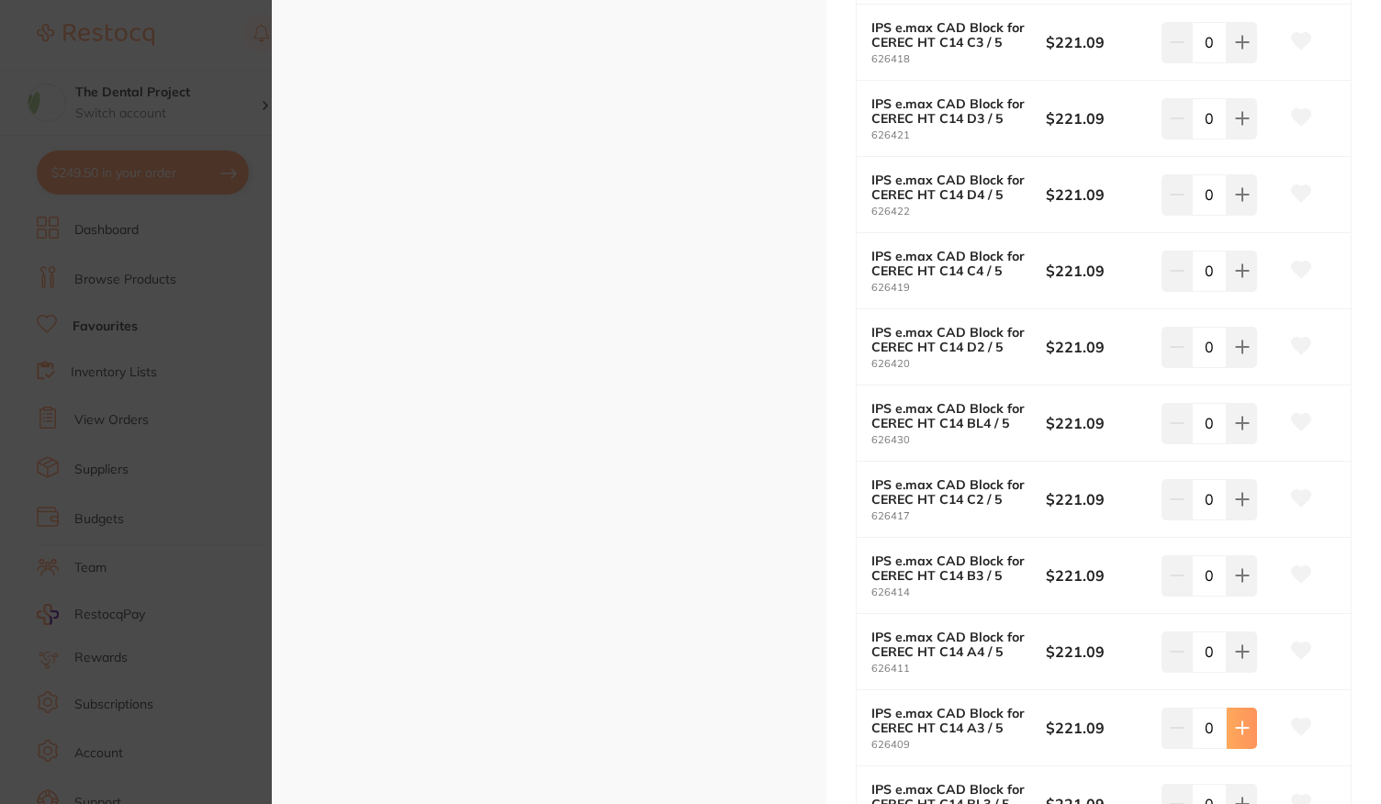
click at [1236, 723] on icon at bounding box center [1242, 728] width 15 height 15
type input "1"
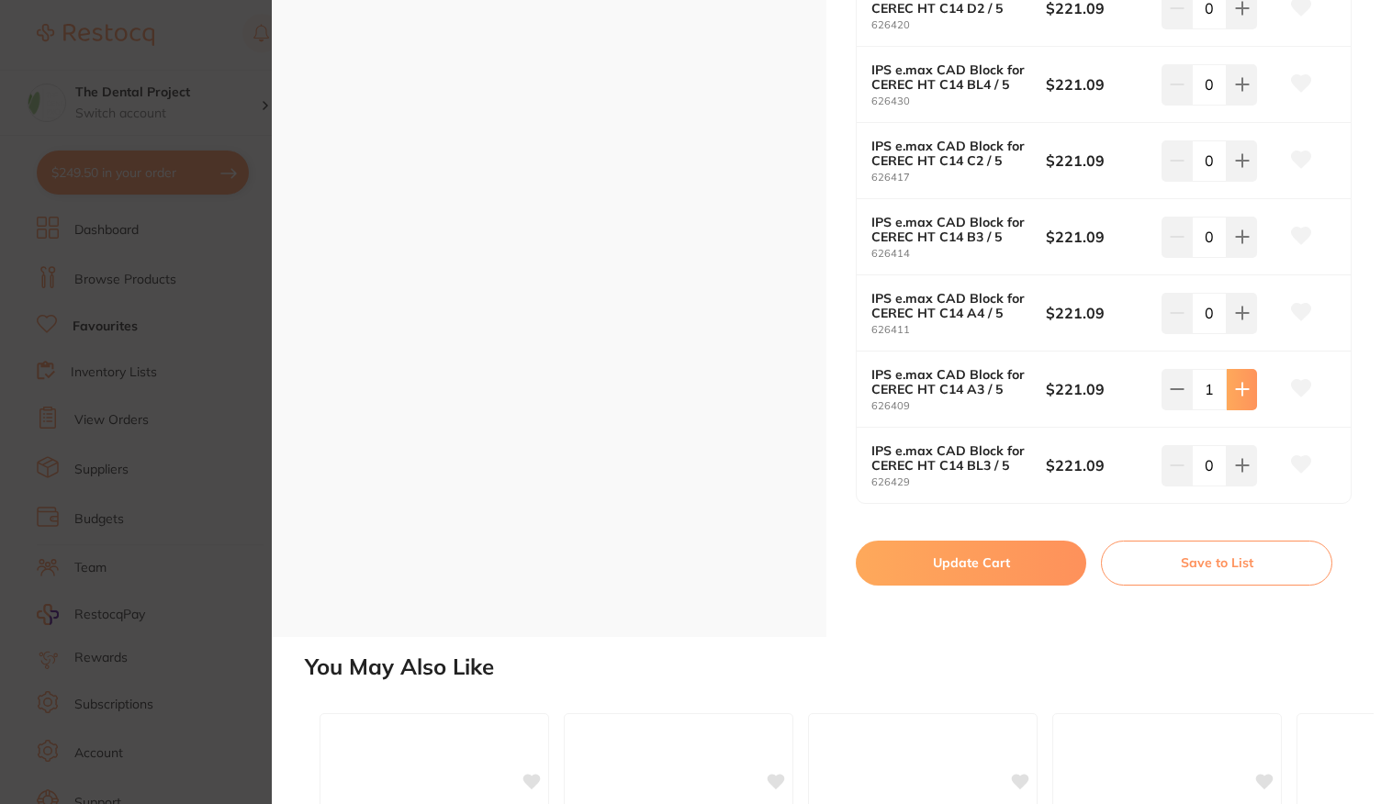
scroll to position [1469, 0]
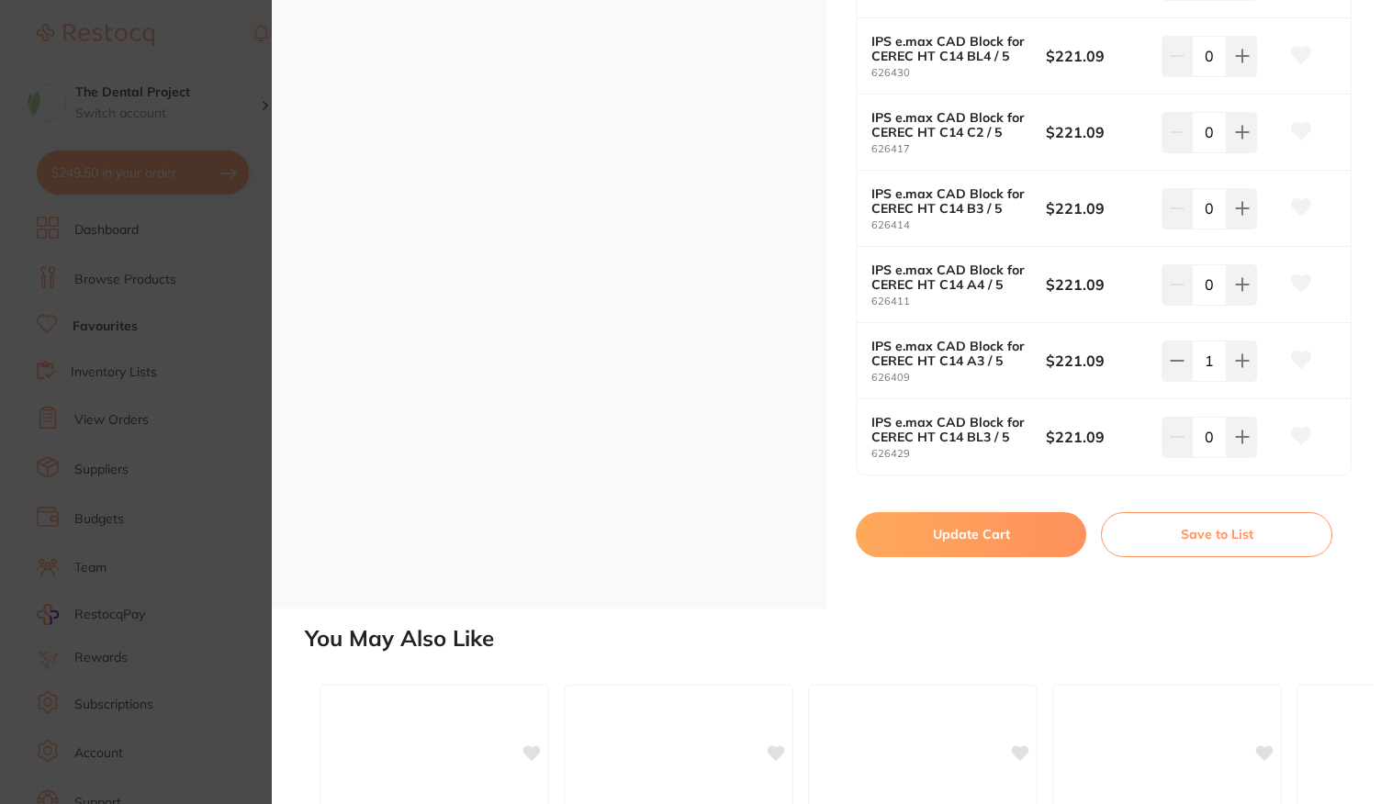
click at [991, 524] on button "Update Cart" at bounding box center [971, 534] width 230 height 44
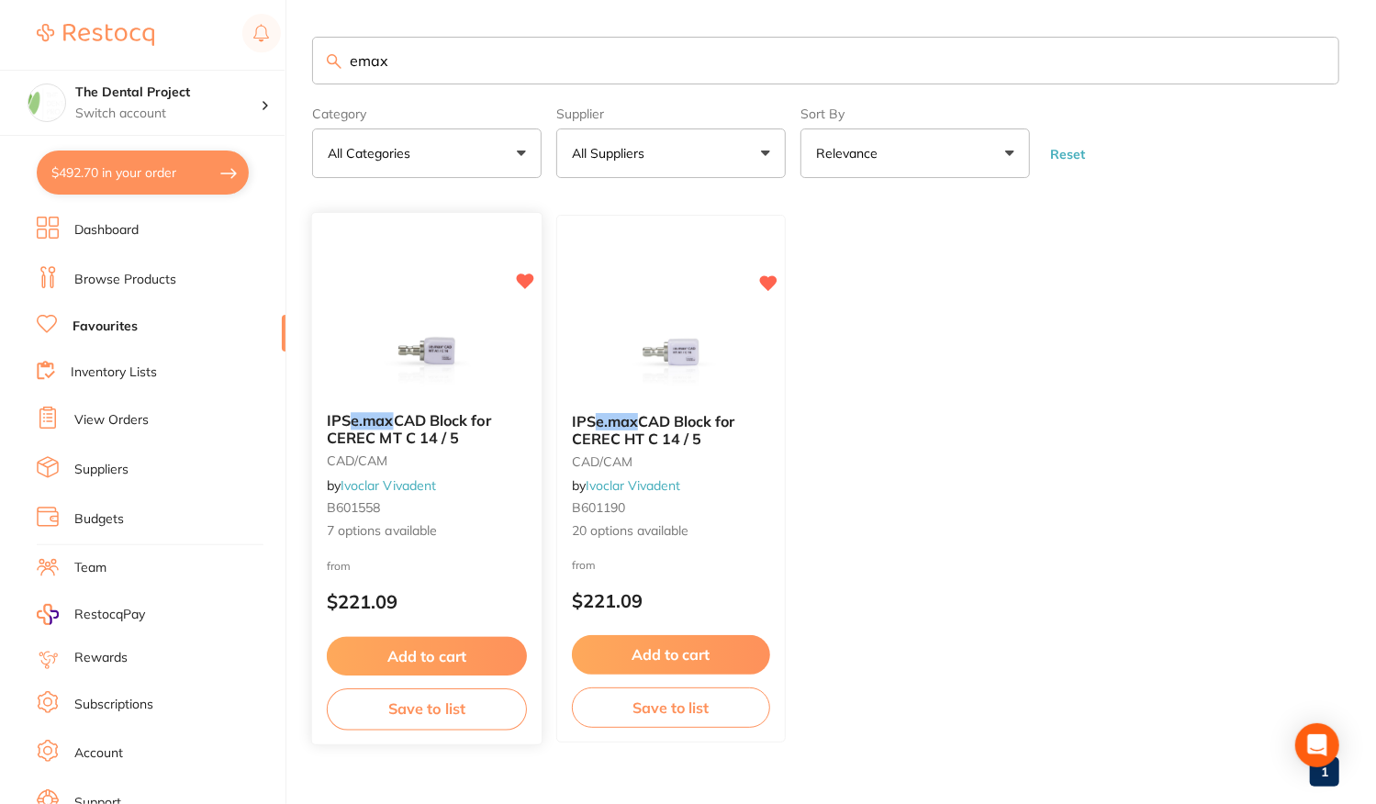
click at [448, 524] on span "7 options available" at bounding box center [427, 532] width 200 height 18
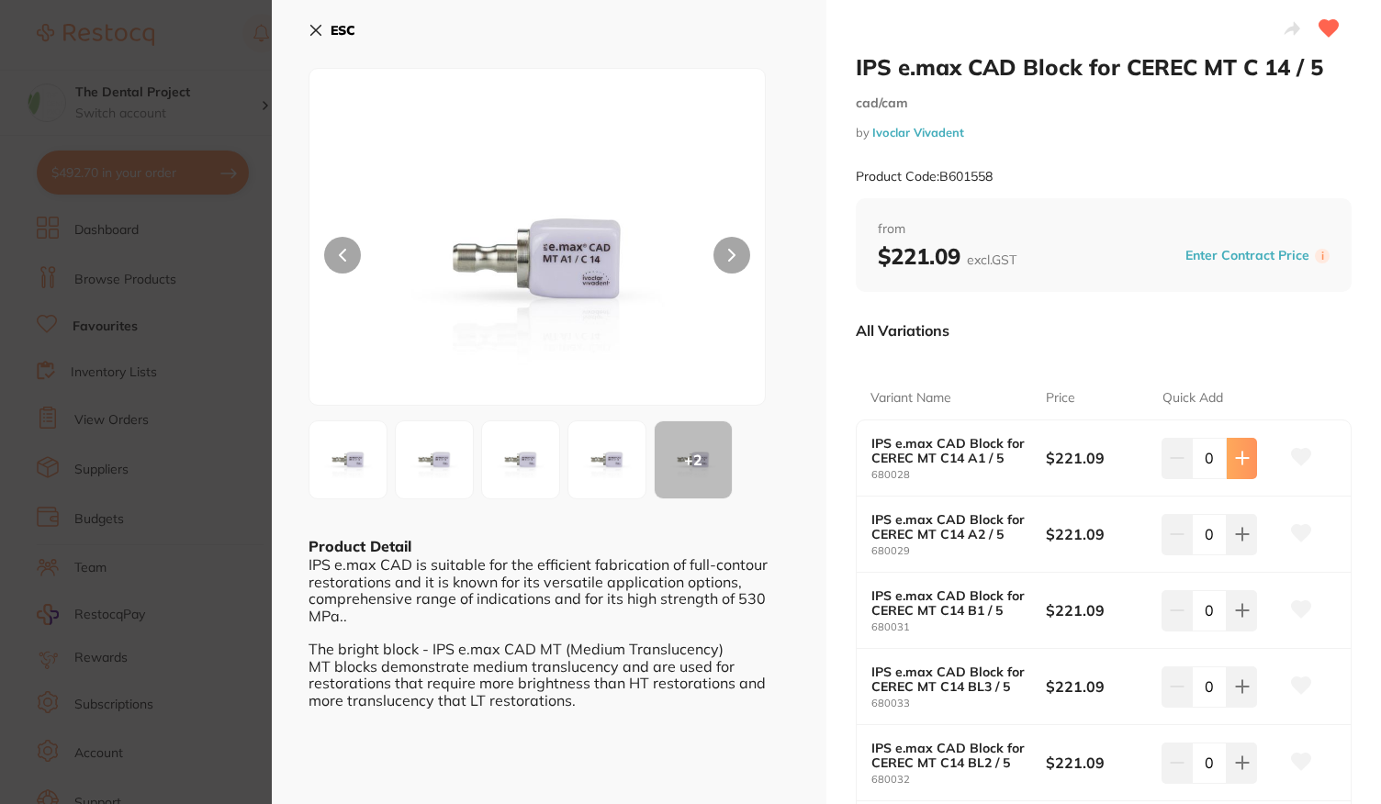
click at [1239, 467] on button at bounding box center [1241, 458] width 30 height 40
type input "1"
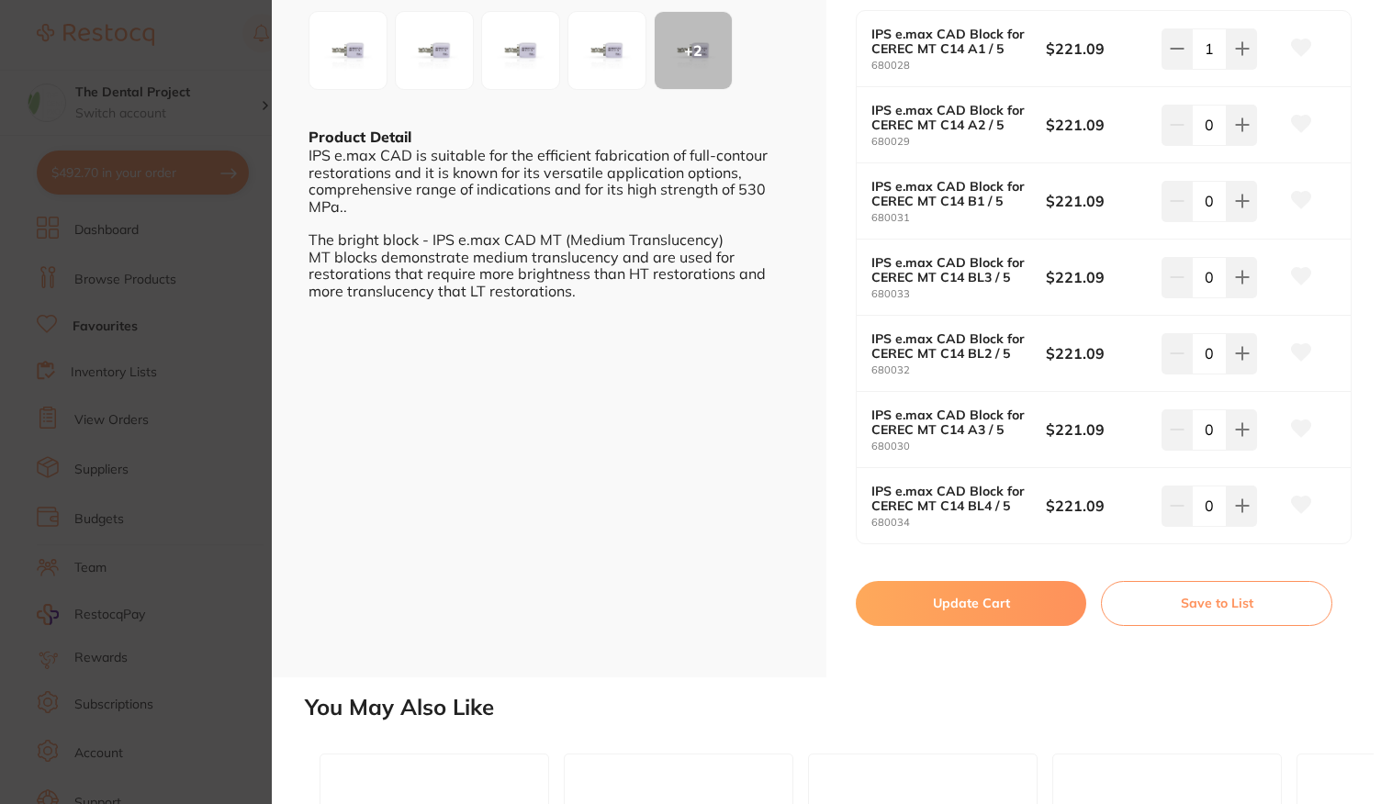
scroll to position [459, 0]
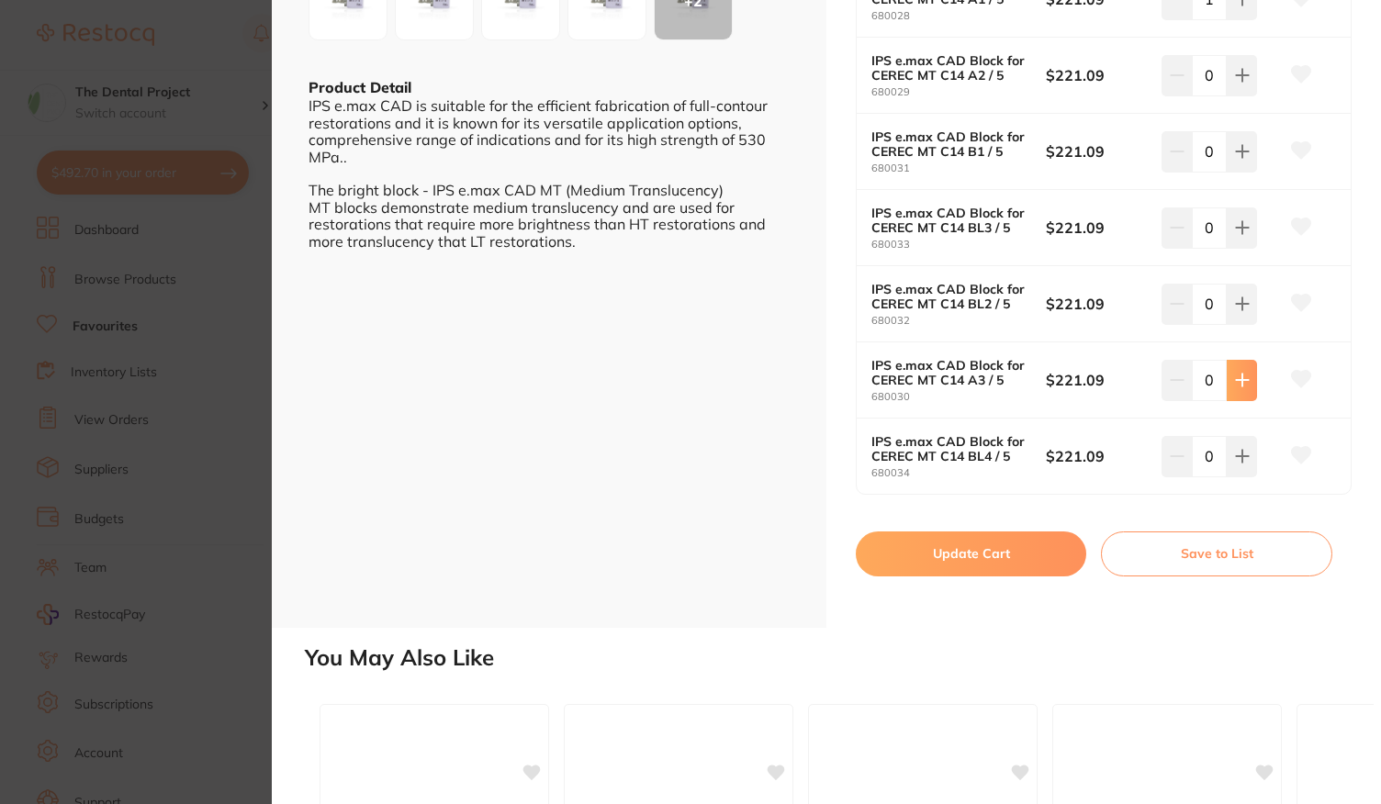
click at [1250, 372] on button at bounding box center [1241, 380] width 30 height 40
type input "1"
click at [909, 544] on button "Update Cart" at bounding box center [971, 554] width 230 height 44
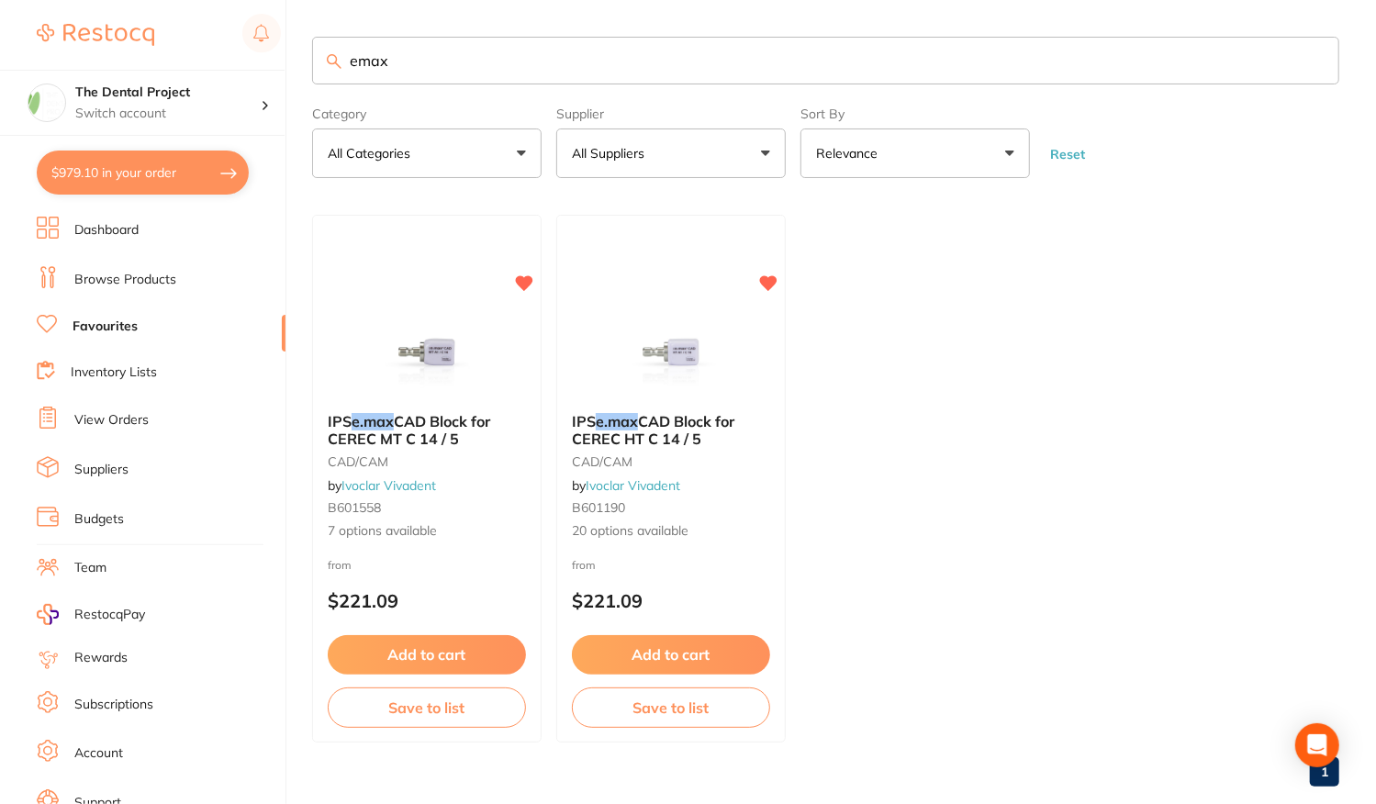
click at [487, 62] on input "emax" at bounding box center [825, 61] width 1027 height 48
type input "e"
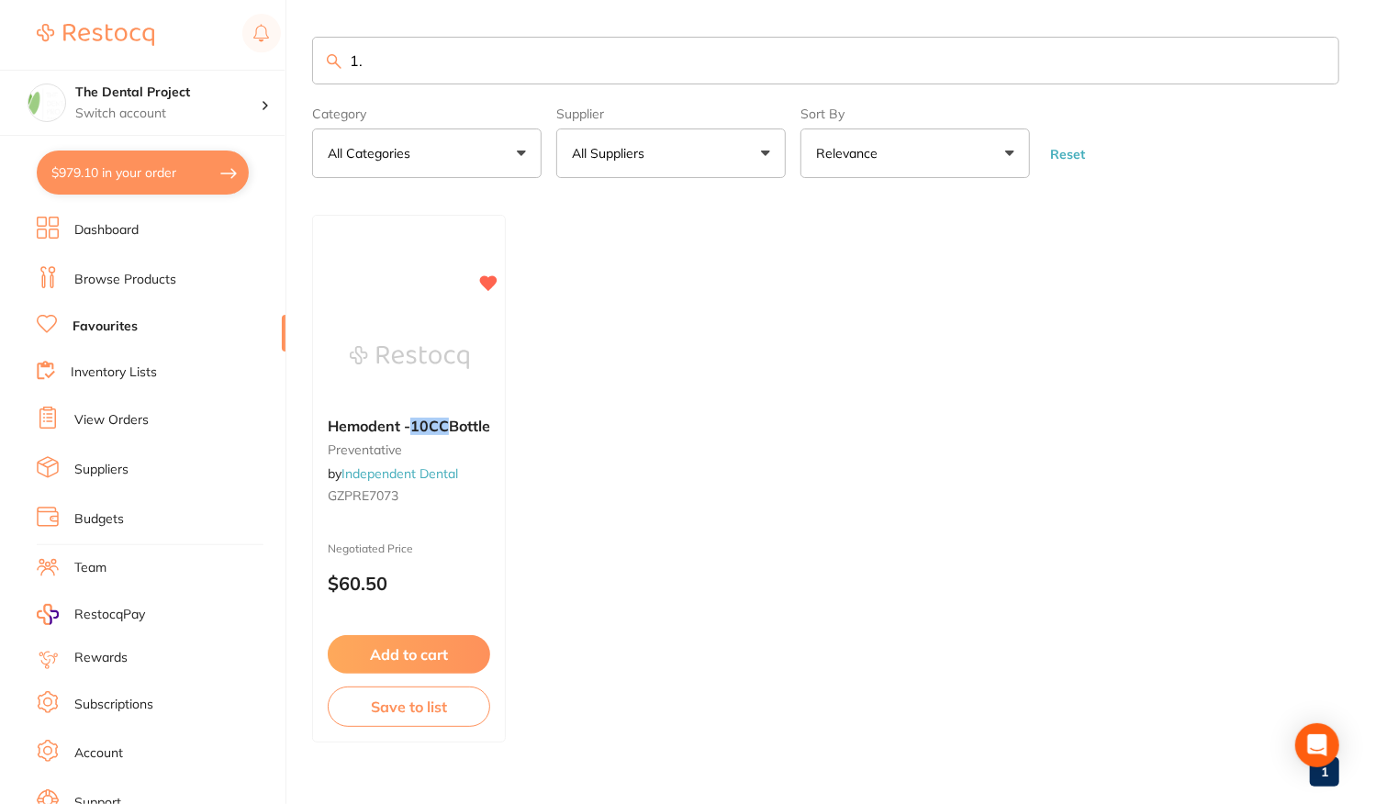
type input "1"
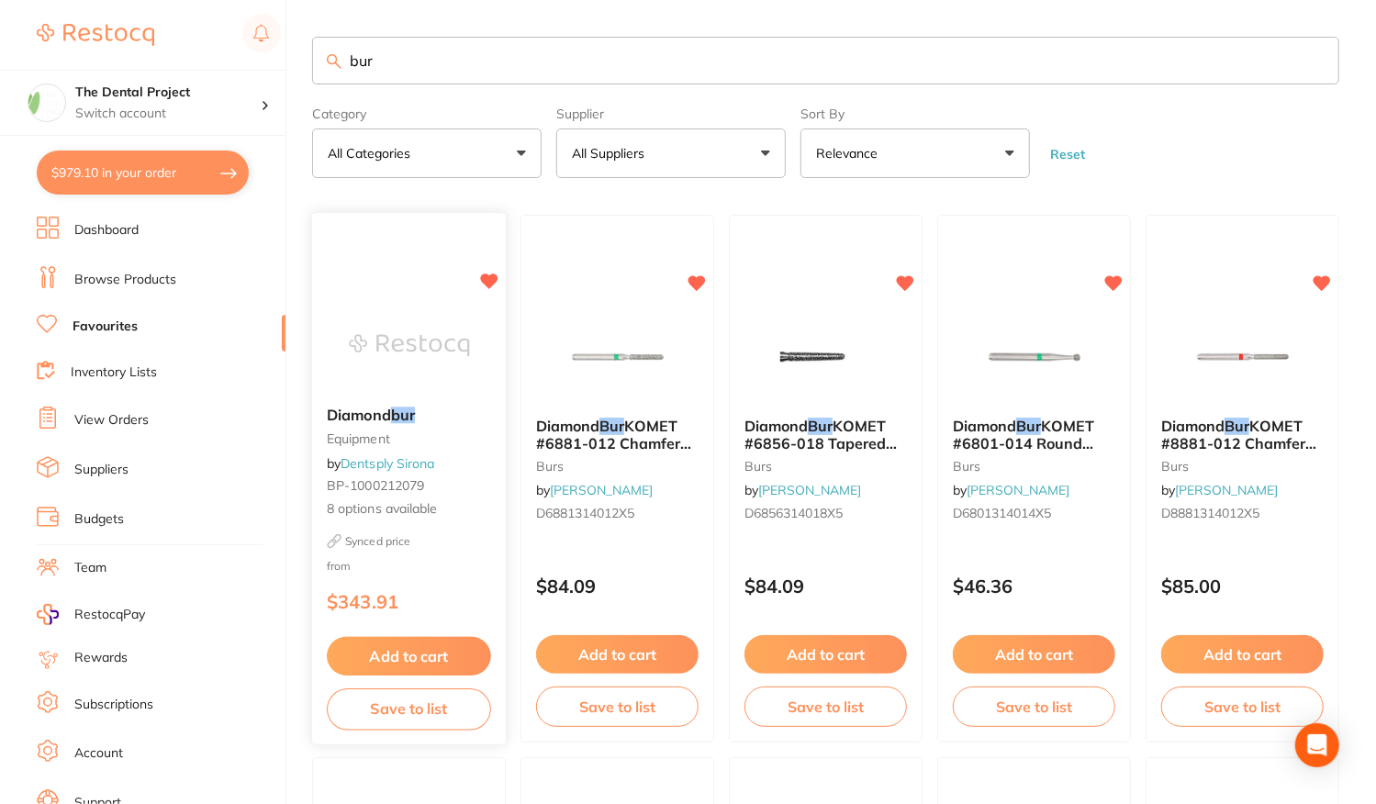
type input "bur"
click at [442, 587] on div "Synced price from $343.91" at bounding box center [409, 578] width 194 height 88
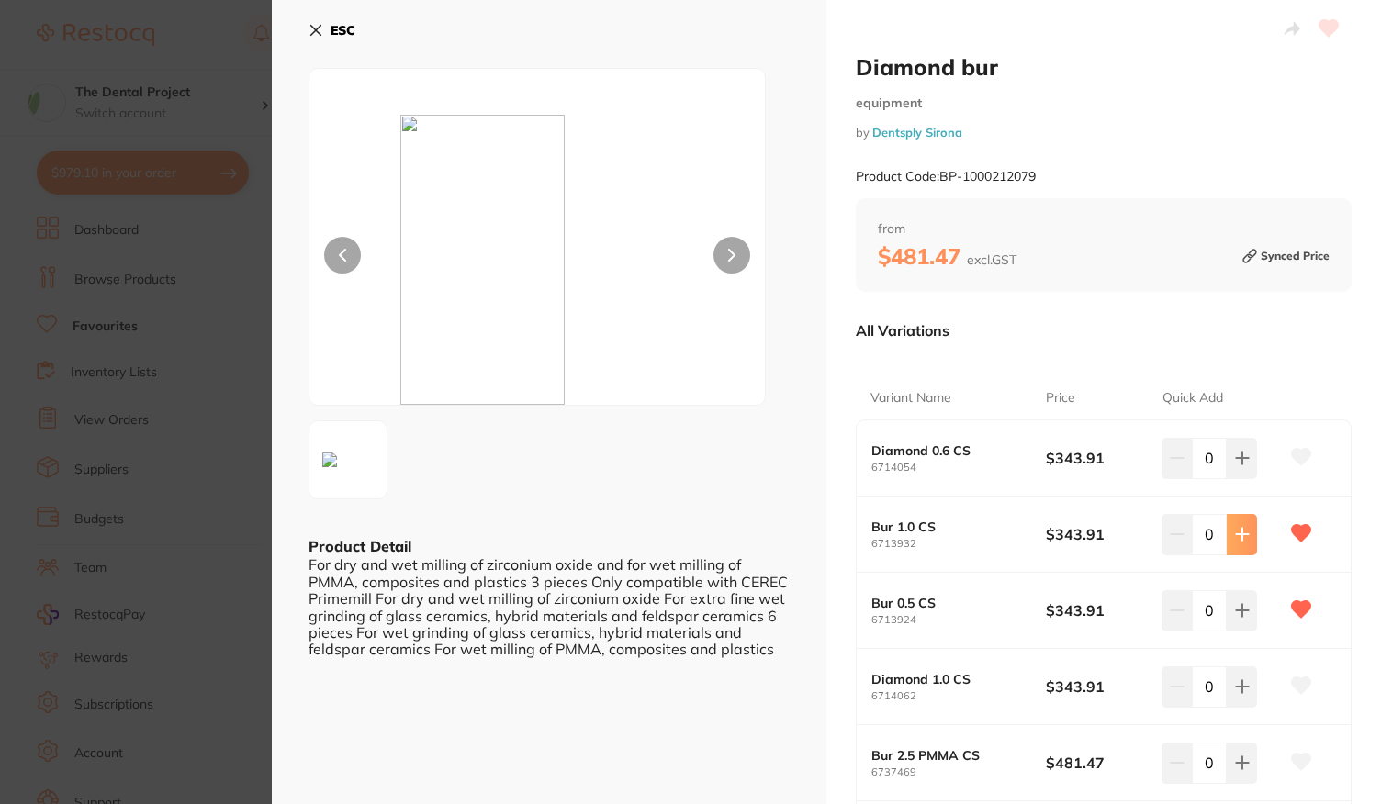
click at [1250, 523] on button at bounding box center [1241, 534] width 30 height 40
type input "1"
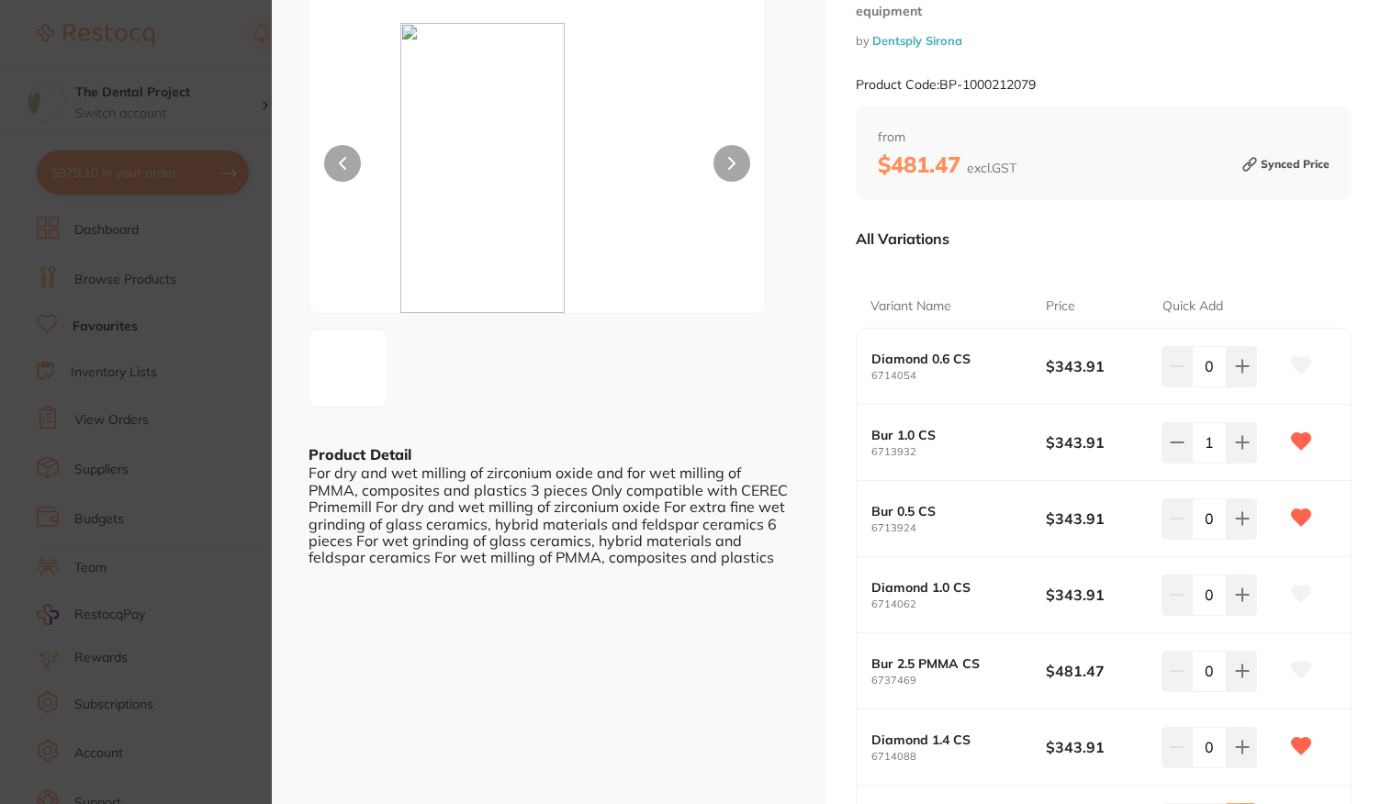
scroll to position [184, 0]
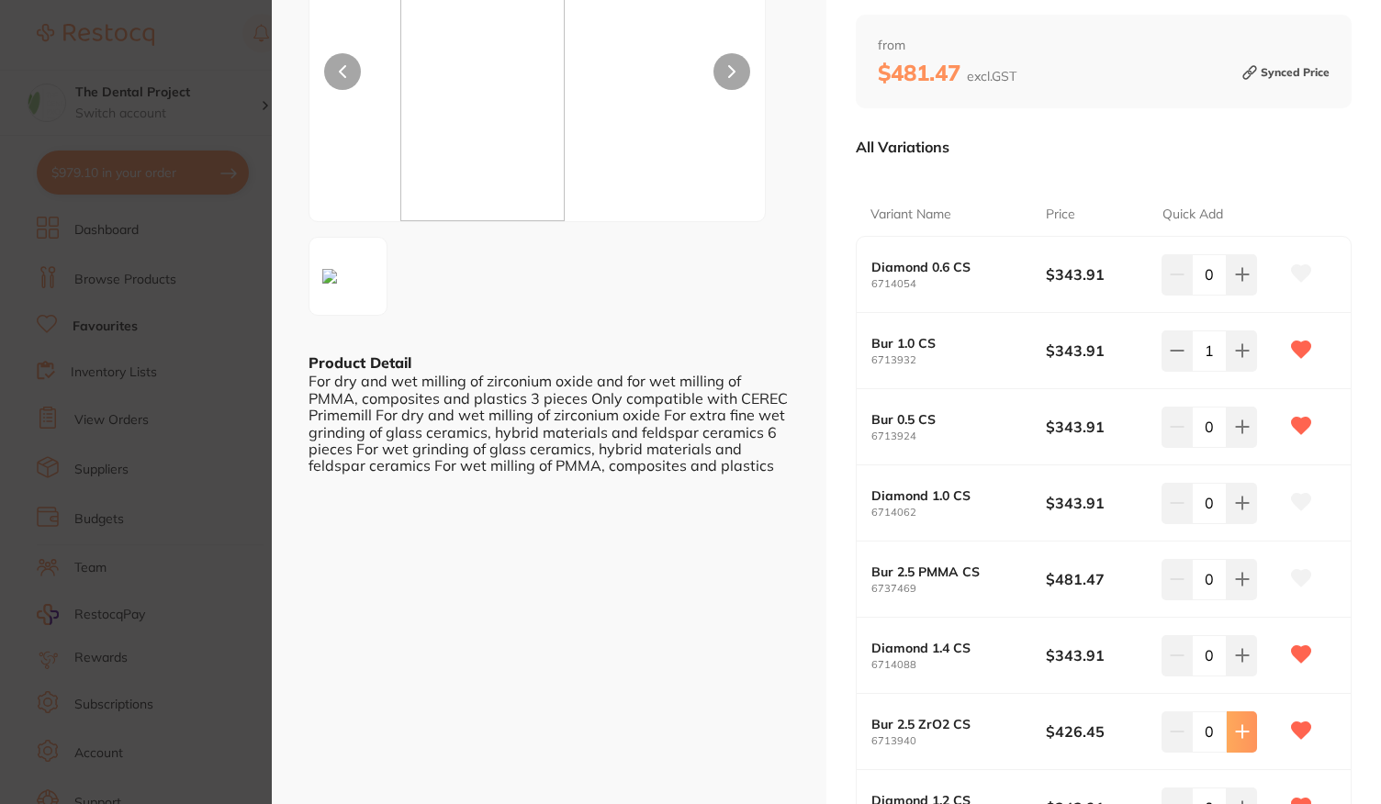
click at [1240, 724] on icon at bounding box center [1242, 731] width 15 height 15
type input "1"
click at [1236, 654] on icon at bounding box center [1242, 656] width 12 height 12
type input "1"
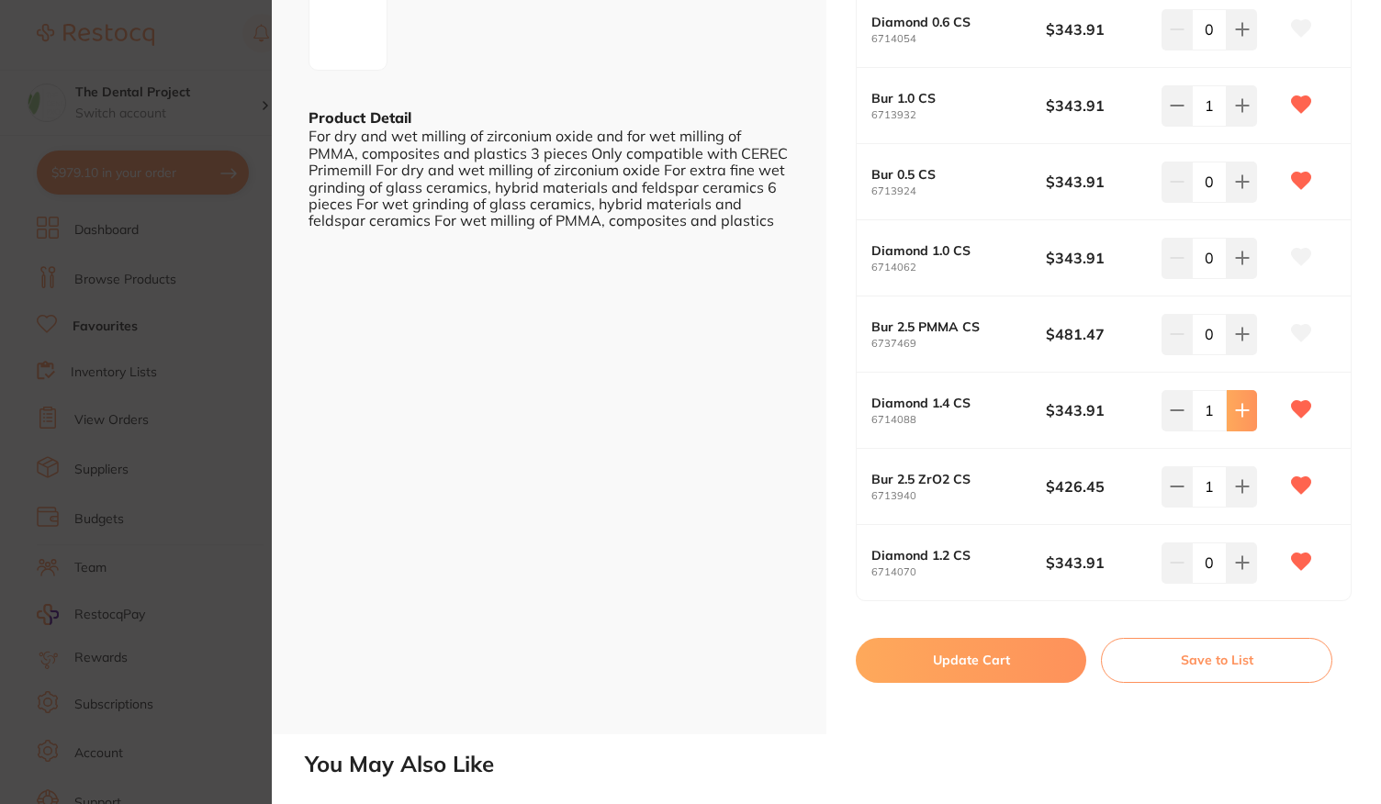
scroll to position [459, 0]
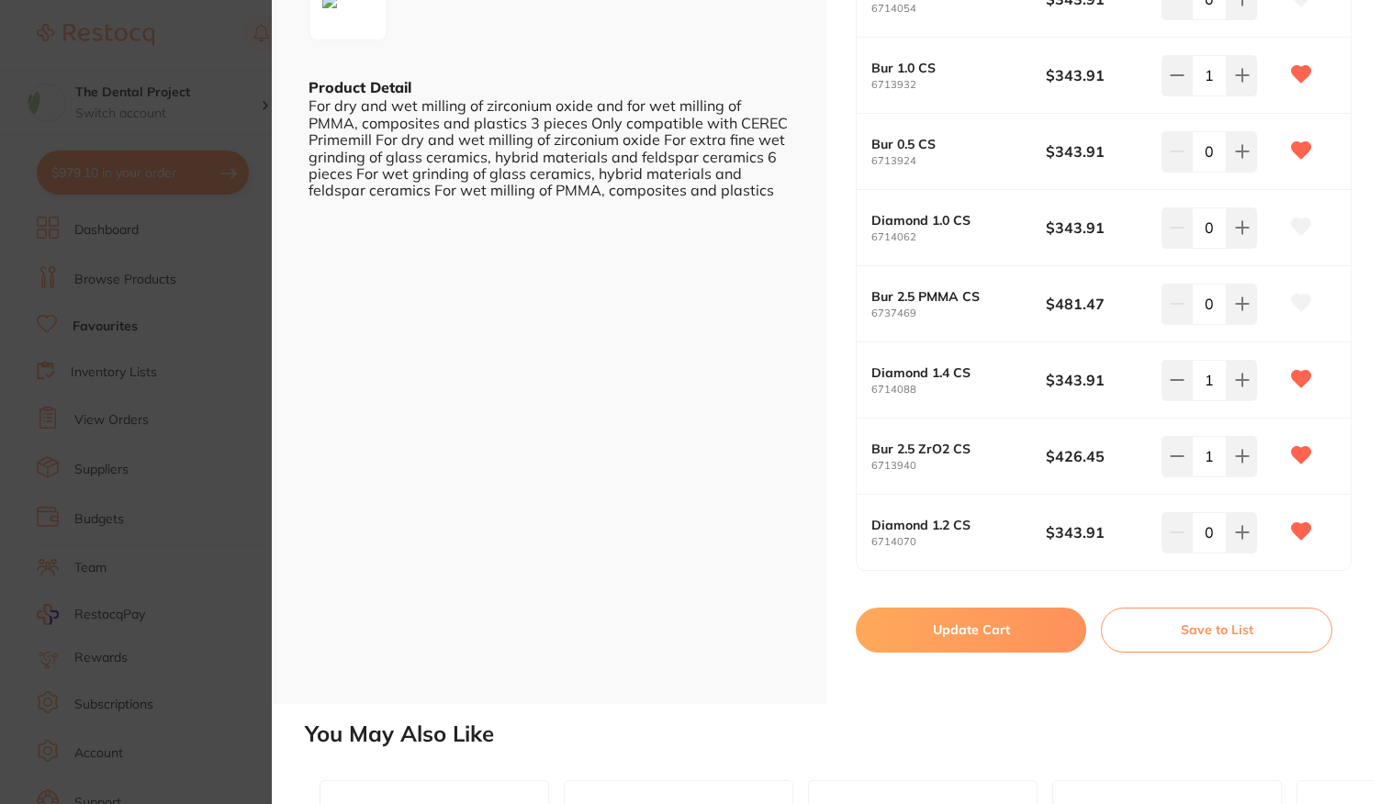
click at [975, 624] on button "Update Cart" at bounding box center [971, 630] width 230 height 44
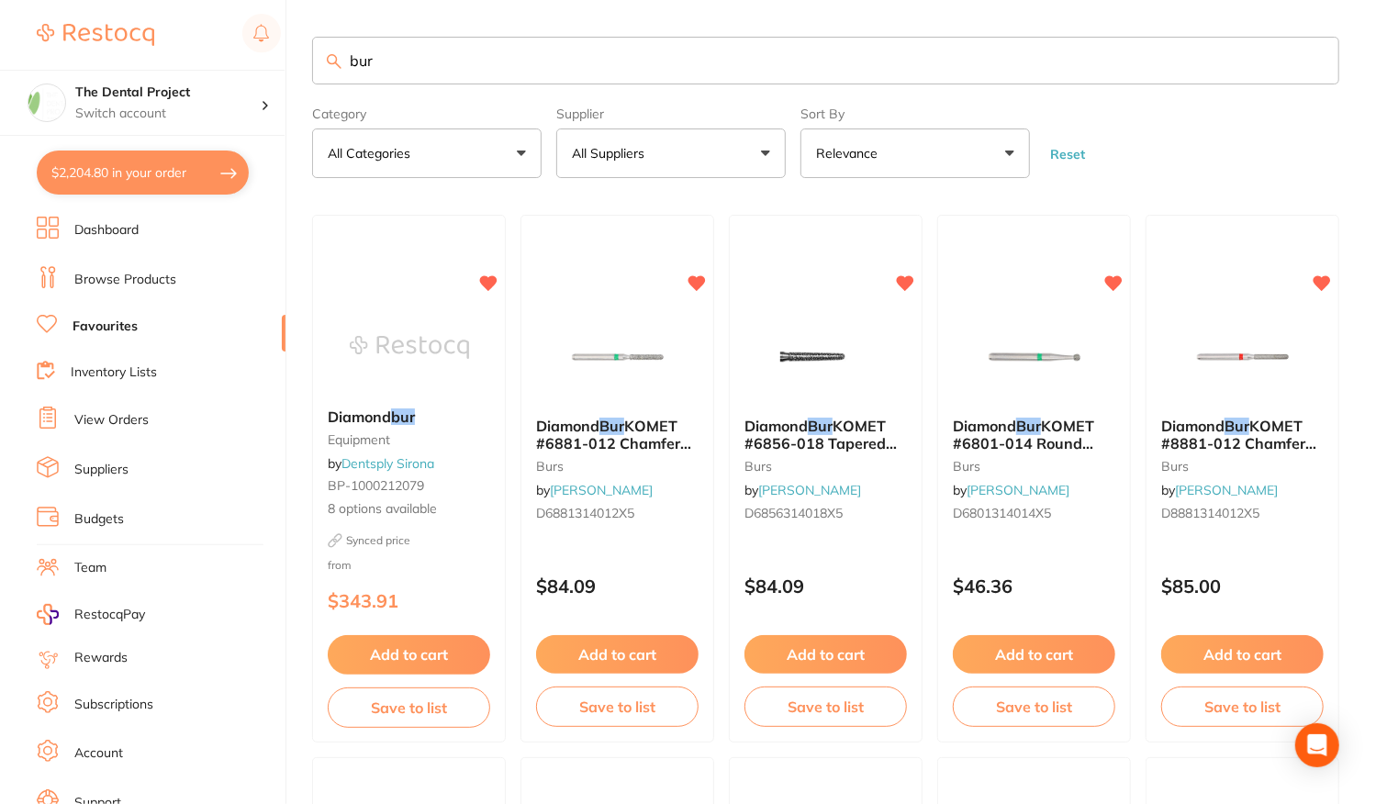
drag, startPoint x: 444, startPoint y: 50, endPoint x: 189, endPoint y: 26, distance: 256.4
click at [189, 26] on div "$2,204.80 The Dental Project Switch account The Dental Project $2,204.80 in you…" at bounding box center [688, 402] width 1376 height 804
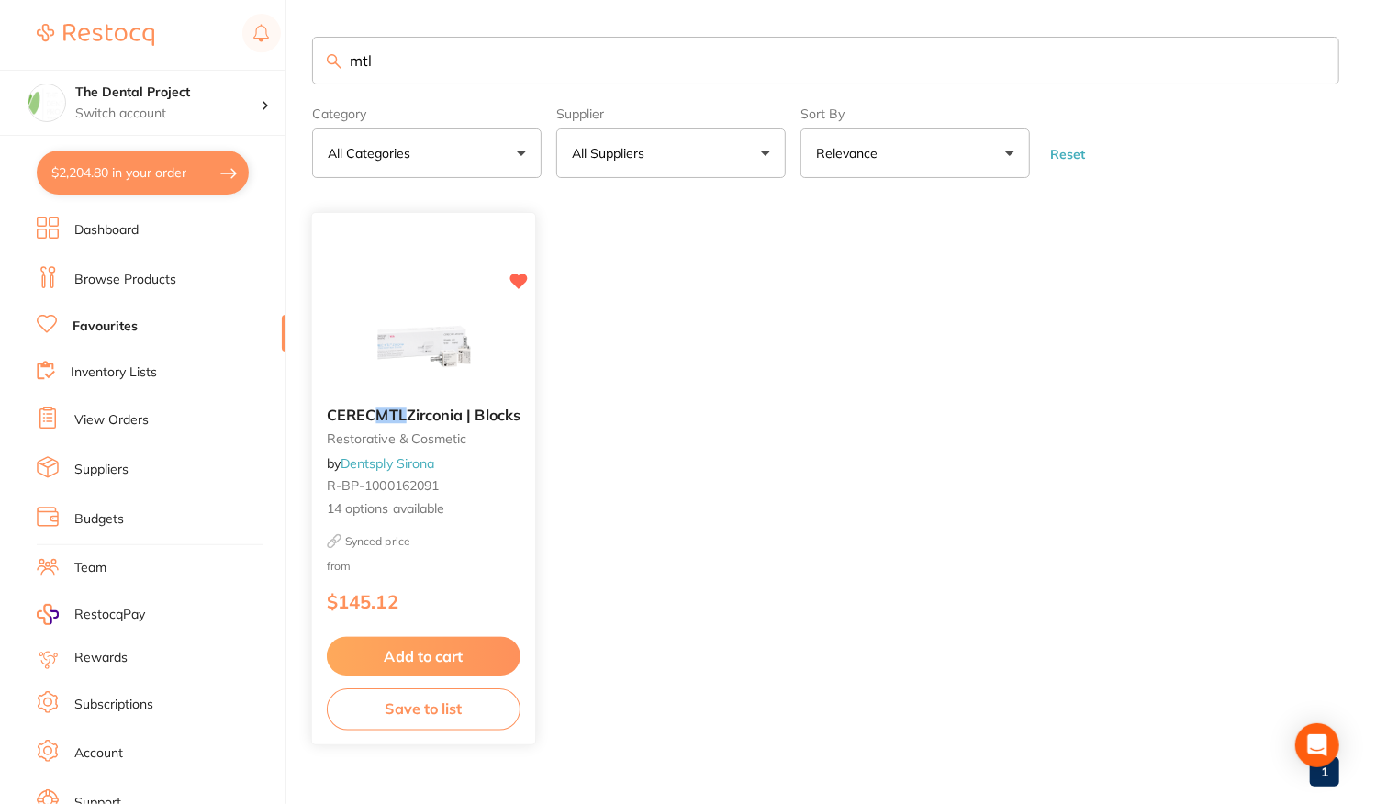
type input "mtl"
click at [453, 526] on div "CEREC MTL Zirconia | Blocks restorative & cosmetic by Dentsply Sirona R-BP-1000…" at bounding box center [423, 463] width 223 height 141
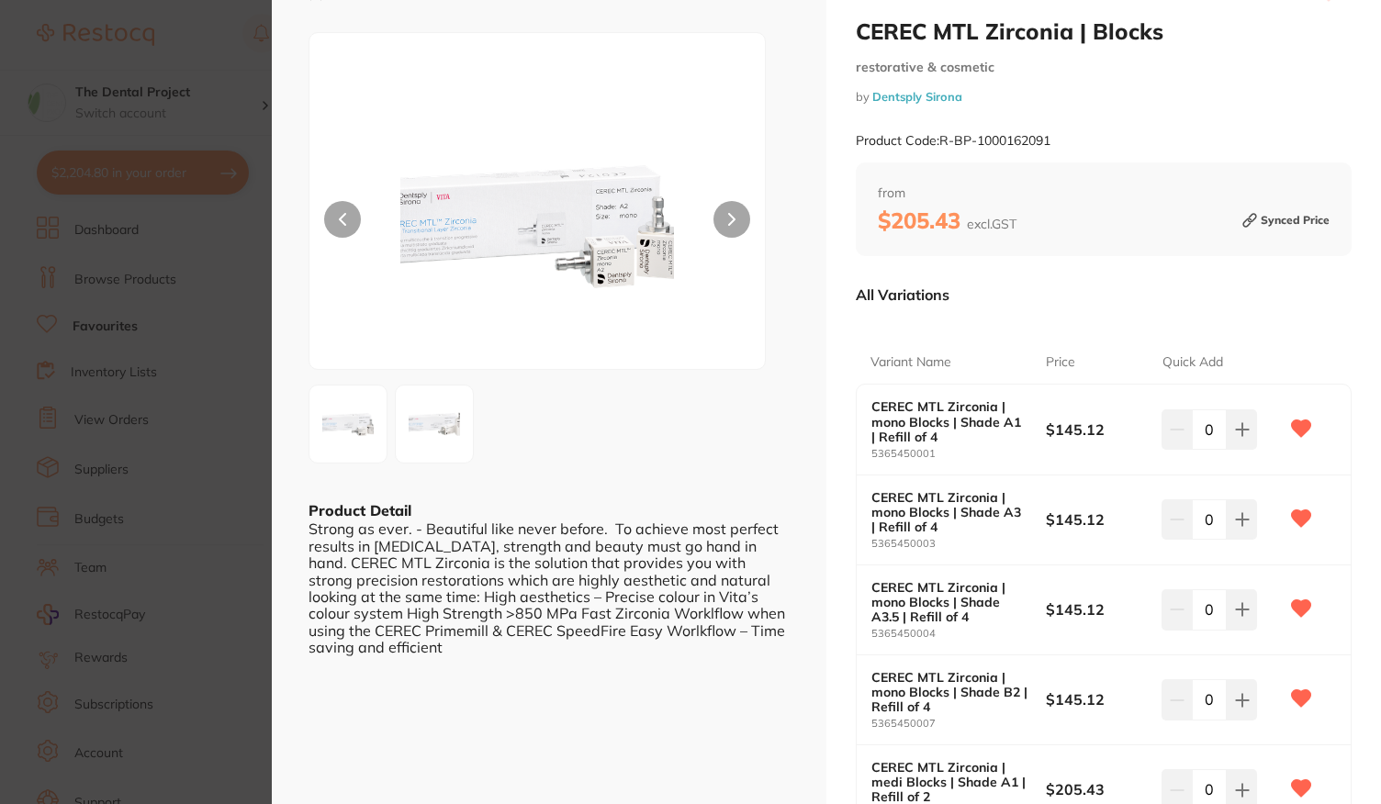
scroll to position [92, 0]
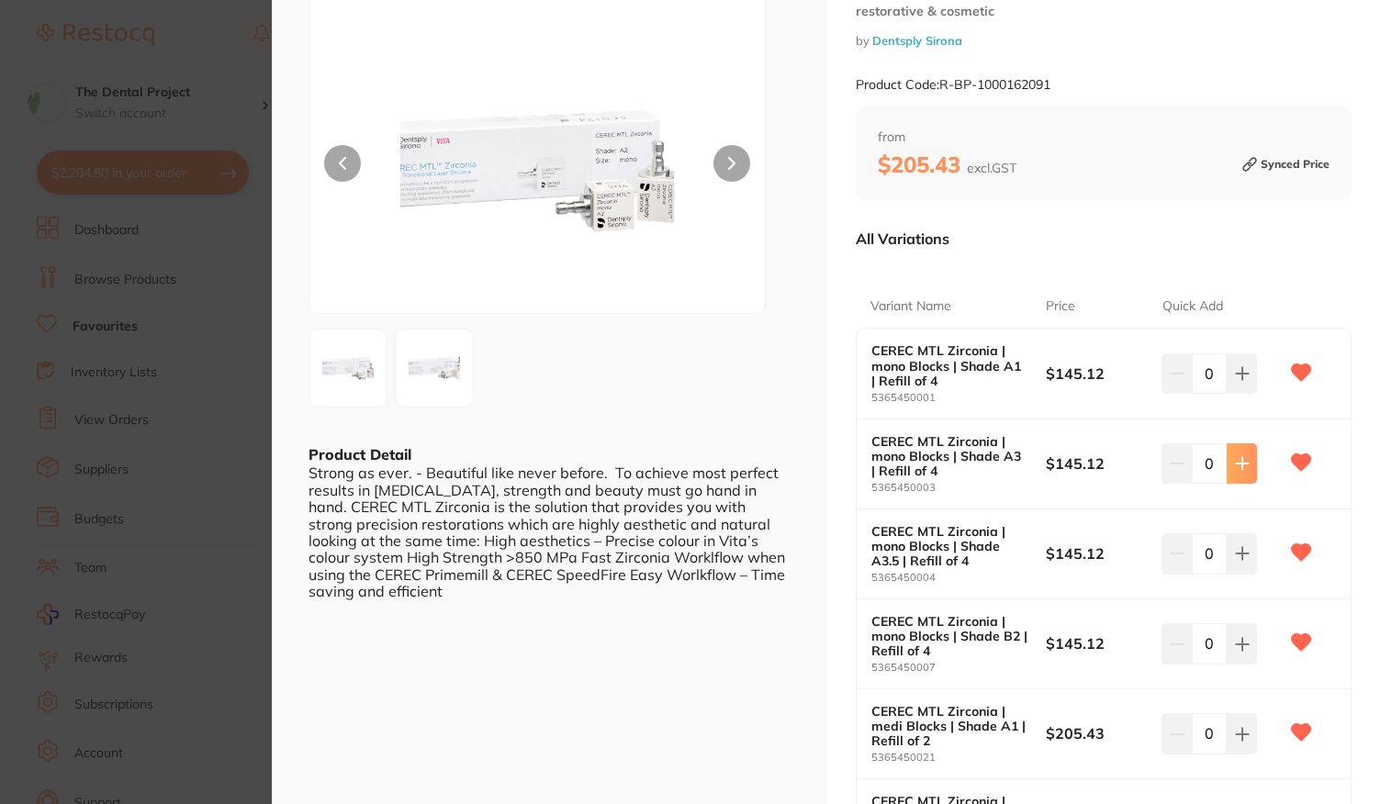
click at [1237, 473] on button at bounding box center [1241, 463] width 30 height 40
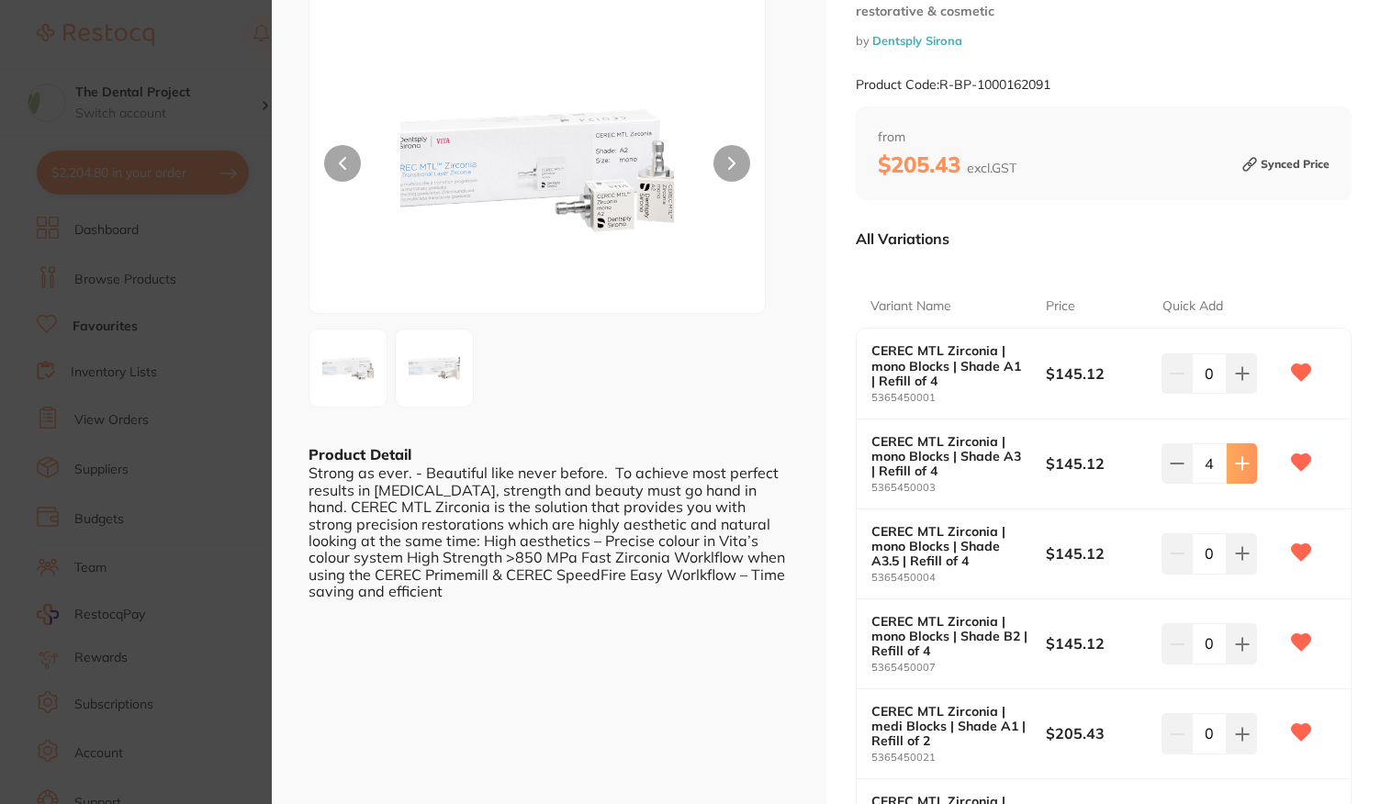
click at [1237, 473] on button at bounding box center [1241, 463] width 30 height 40
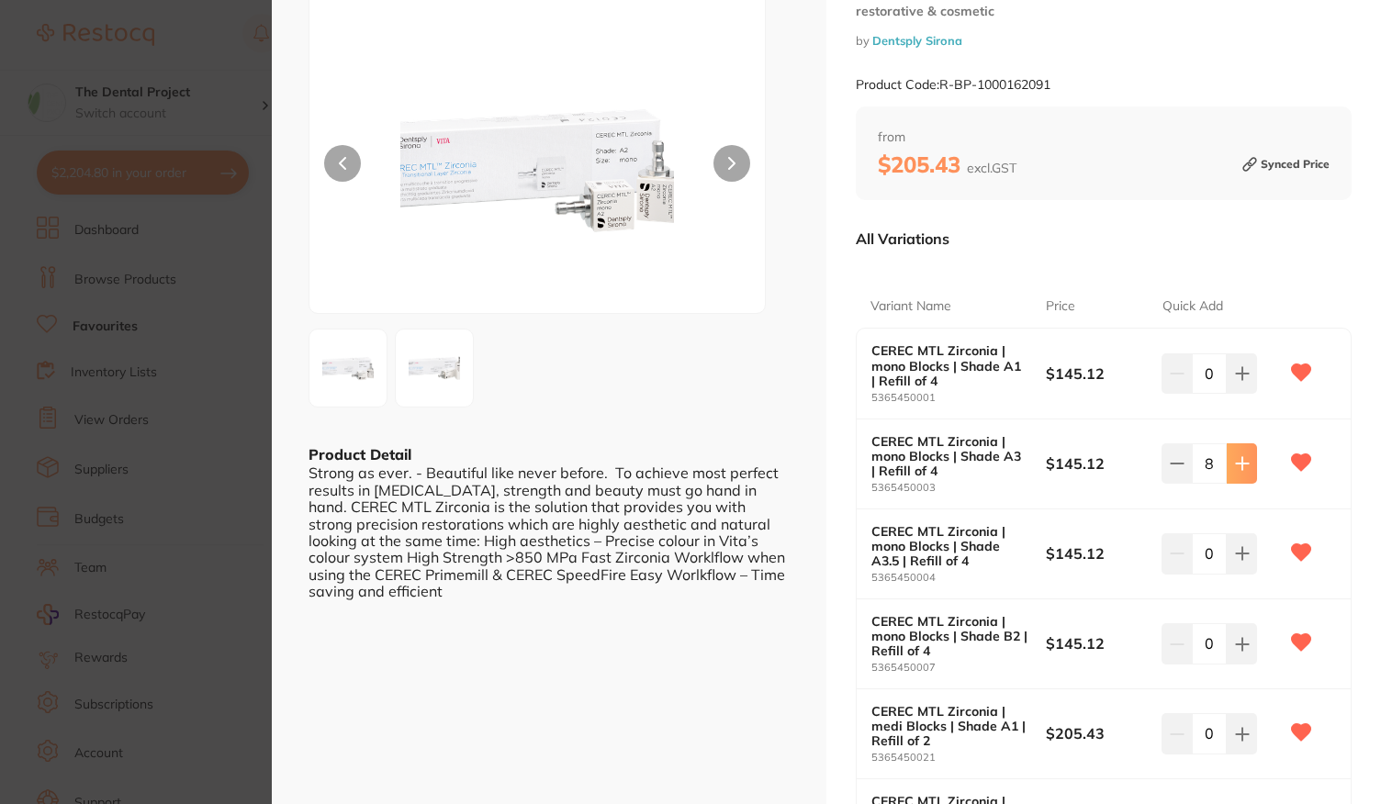
type input "10"
click at [1236, 557] on icon at bounding box center [1242, 553] width 15 height 15
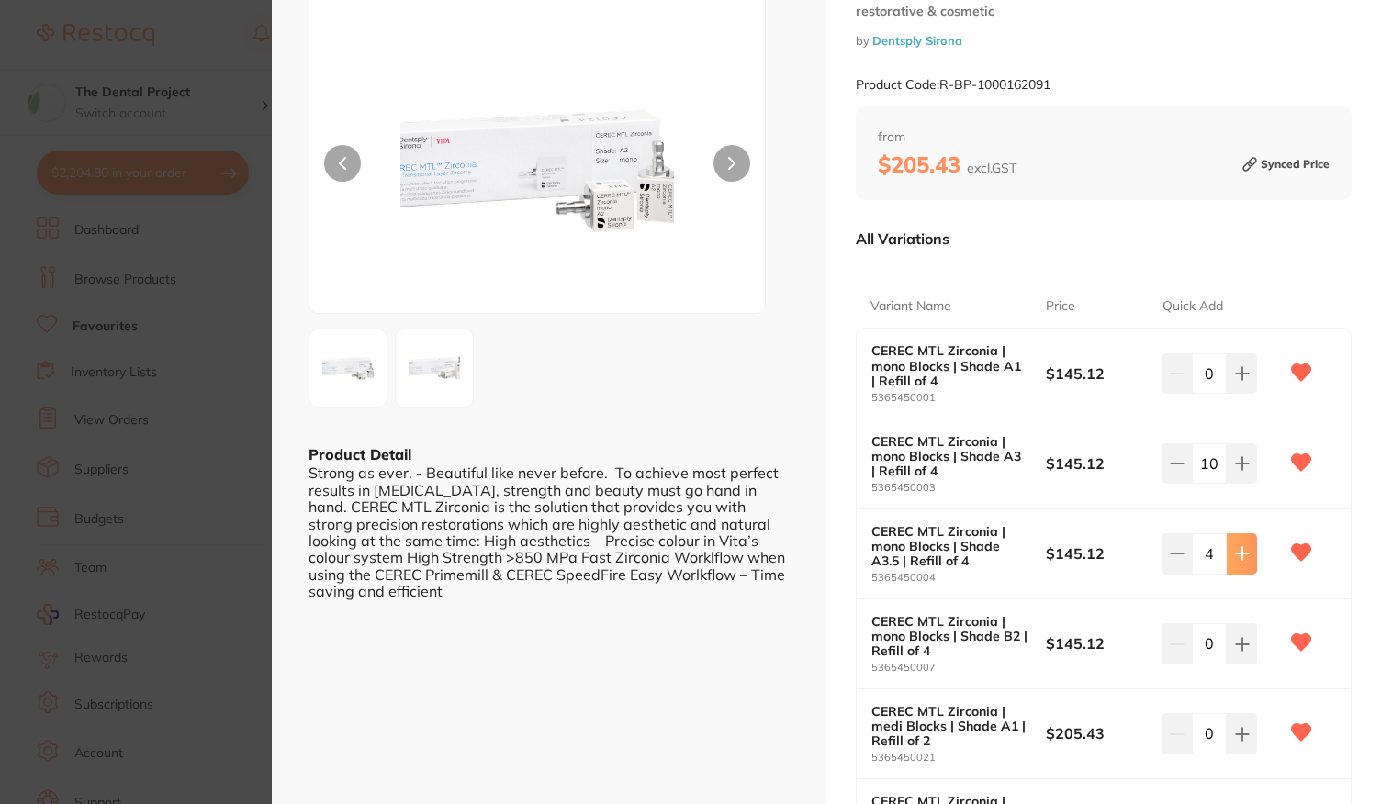
click at [1236, 557] on icon at bounding box center [1242, 553] width 15 height 15
type input "6"
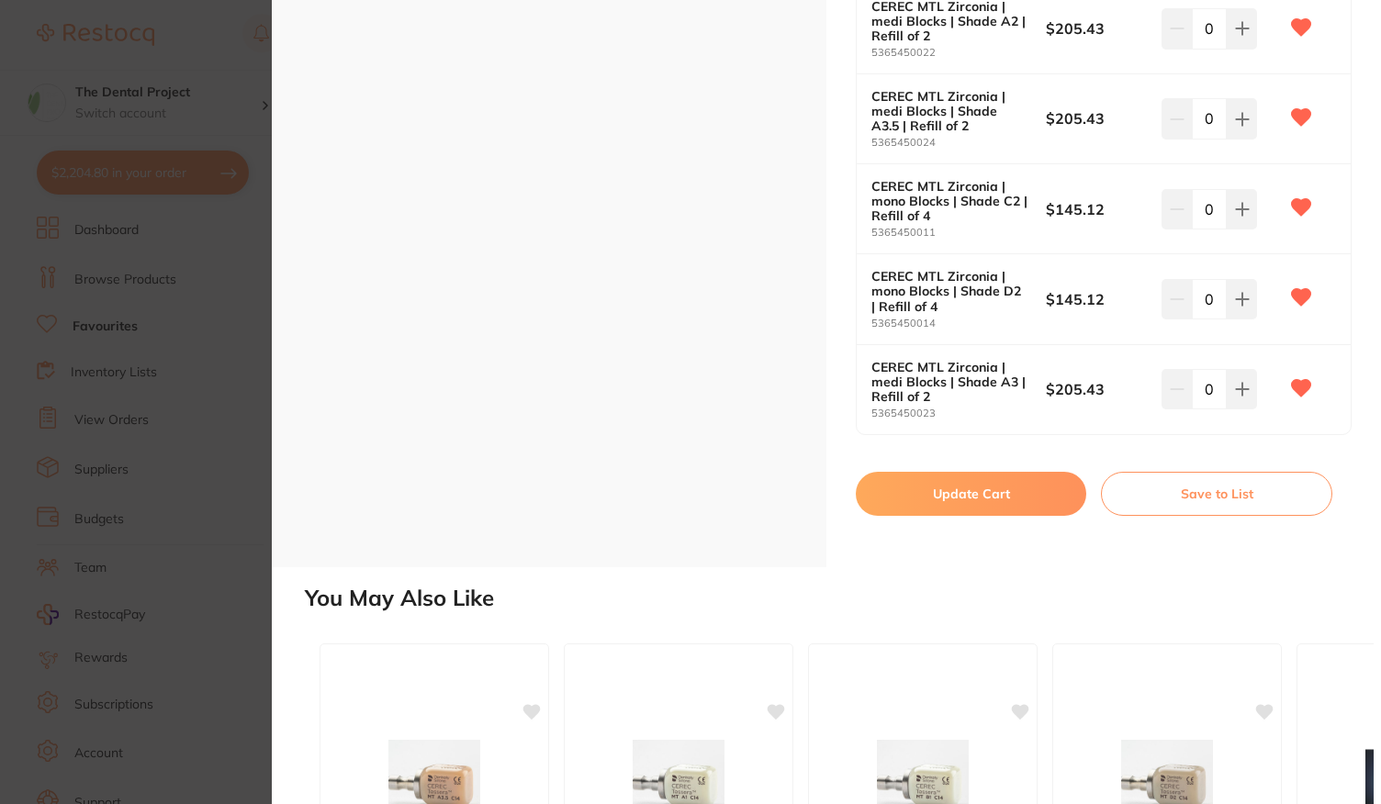
scroll to position [1285, 0]
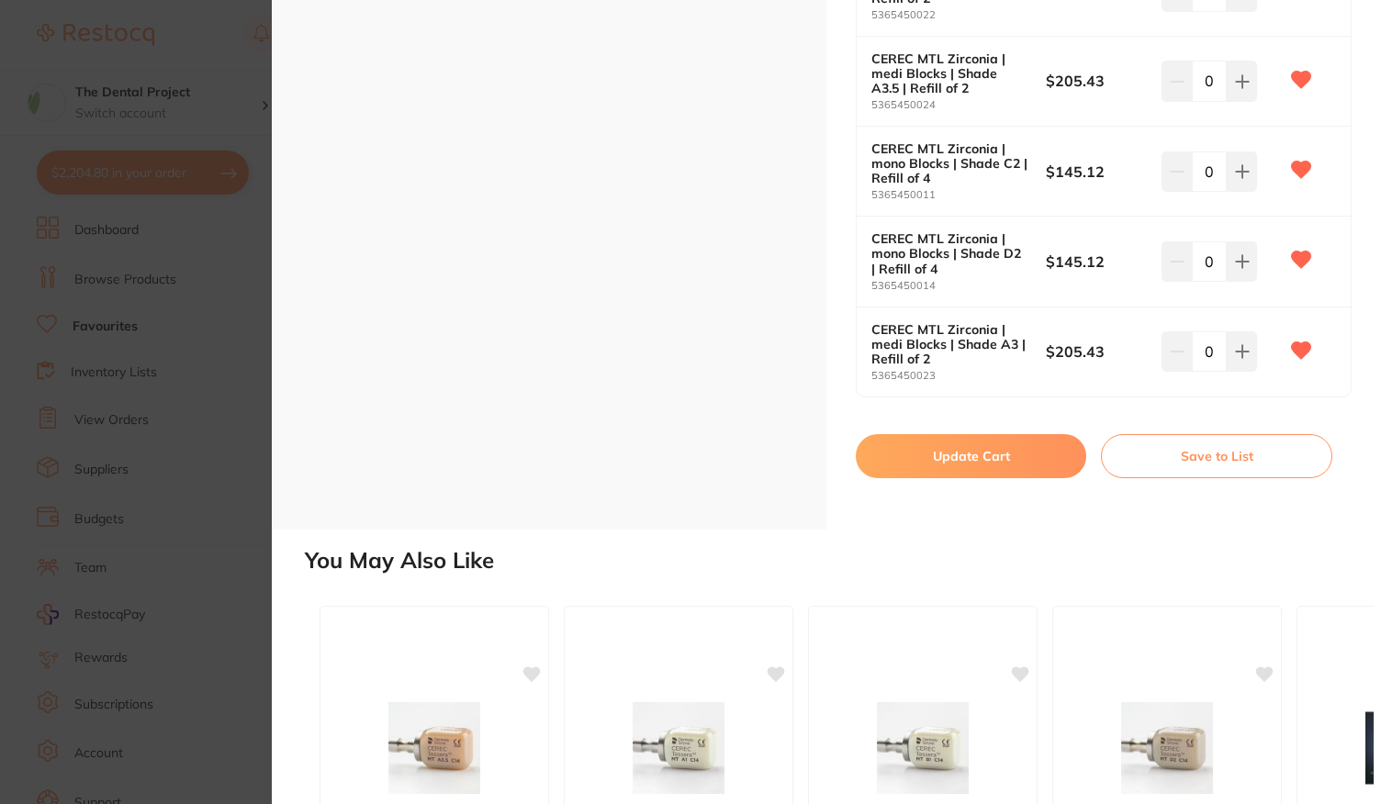
click at [1001, 461] on button "Update Cart" at bounding box center [971, 456] width 230 height 44
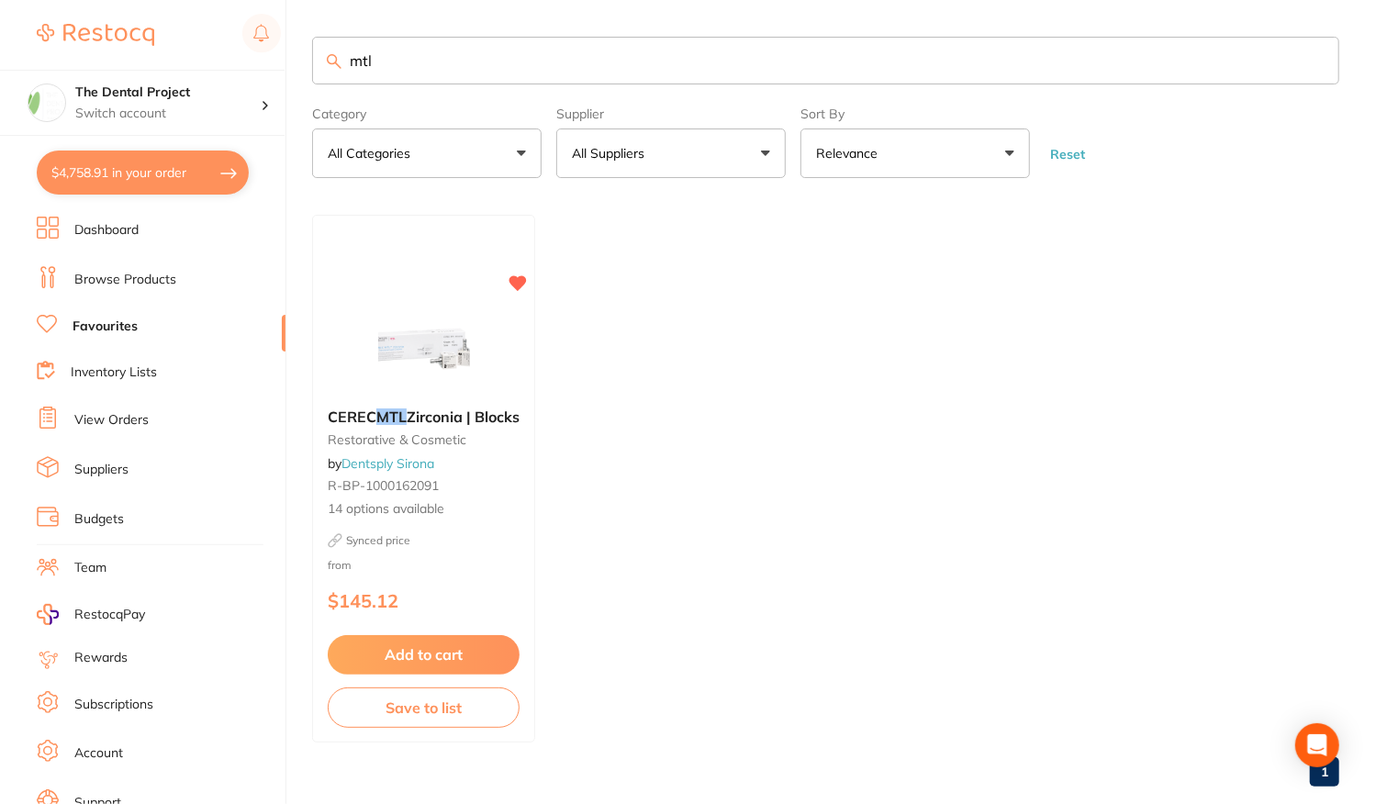
click at [494, 56] on input "mtl" at bounding box center [825, 61] width 1027 height 48
type input "m"
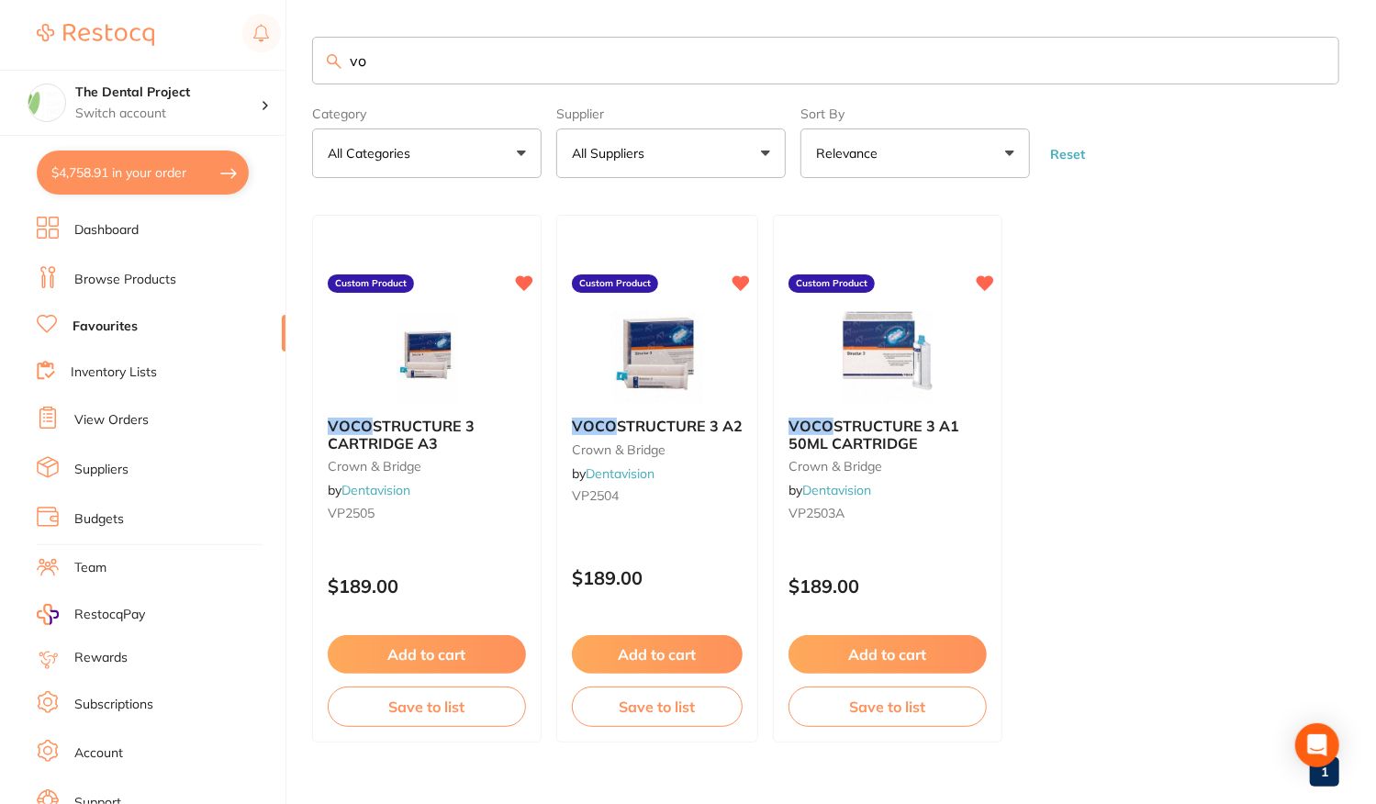
type input "v"
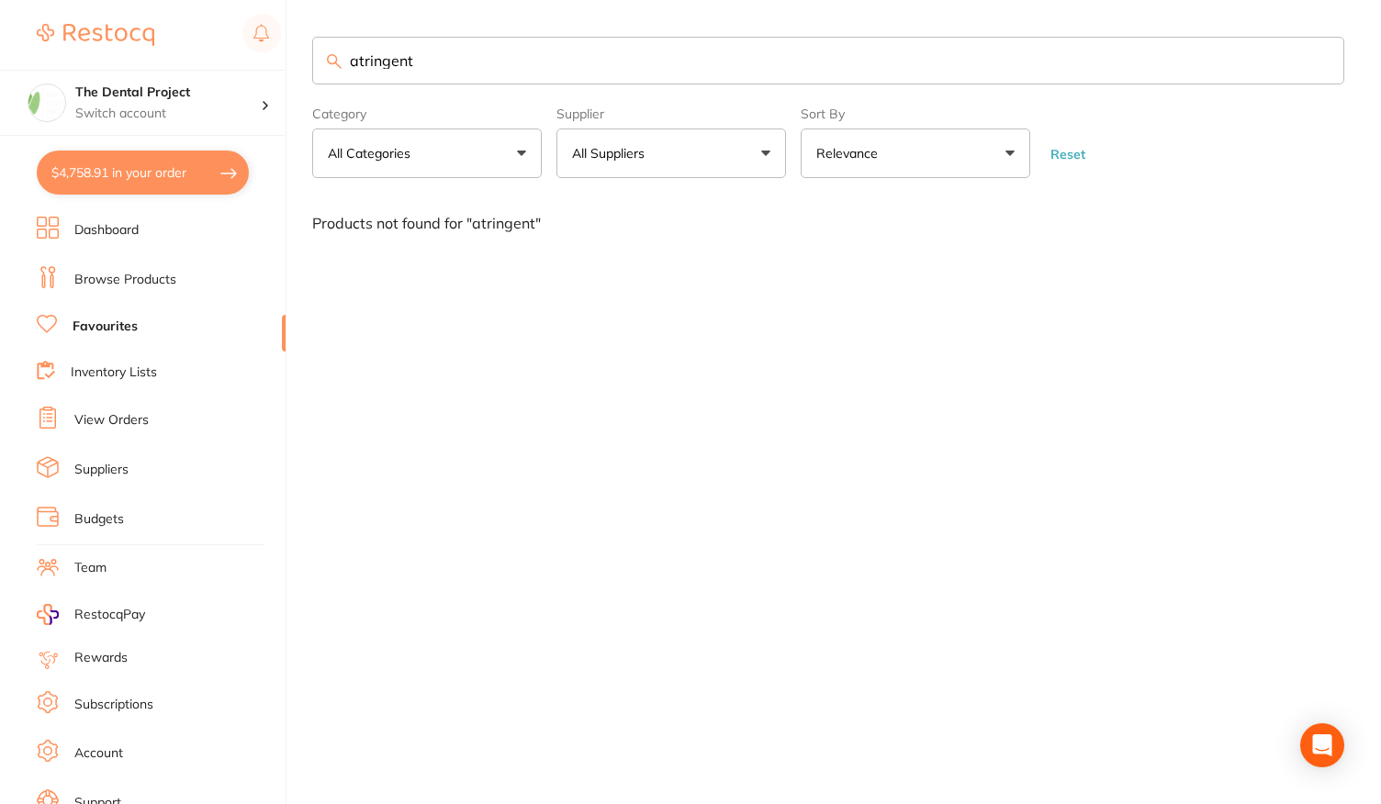
click at [355, 58] on input "atringent" at bounding box center [828, 61] width 1032 height 48
type input "astringent"
drag, startPoint x: 532, startPoint y: 74, endPoint x: 314, endPoint y: 69, distance: 217.6
click at [314, 69] on input "astringent" at bounding box center [828, 61] width 1032 height 48
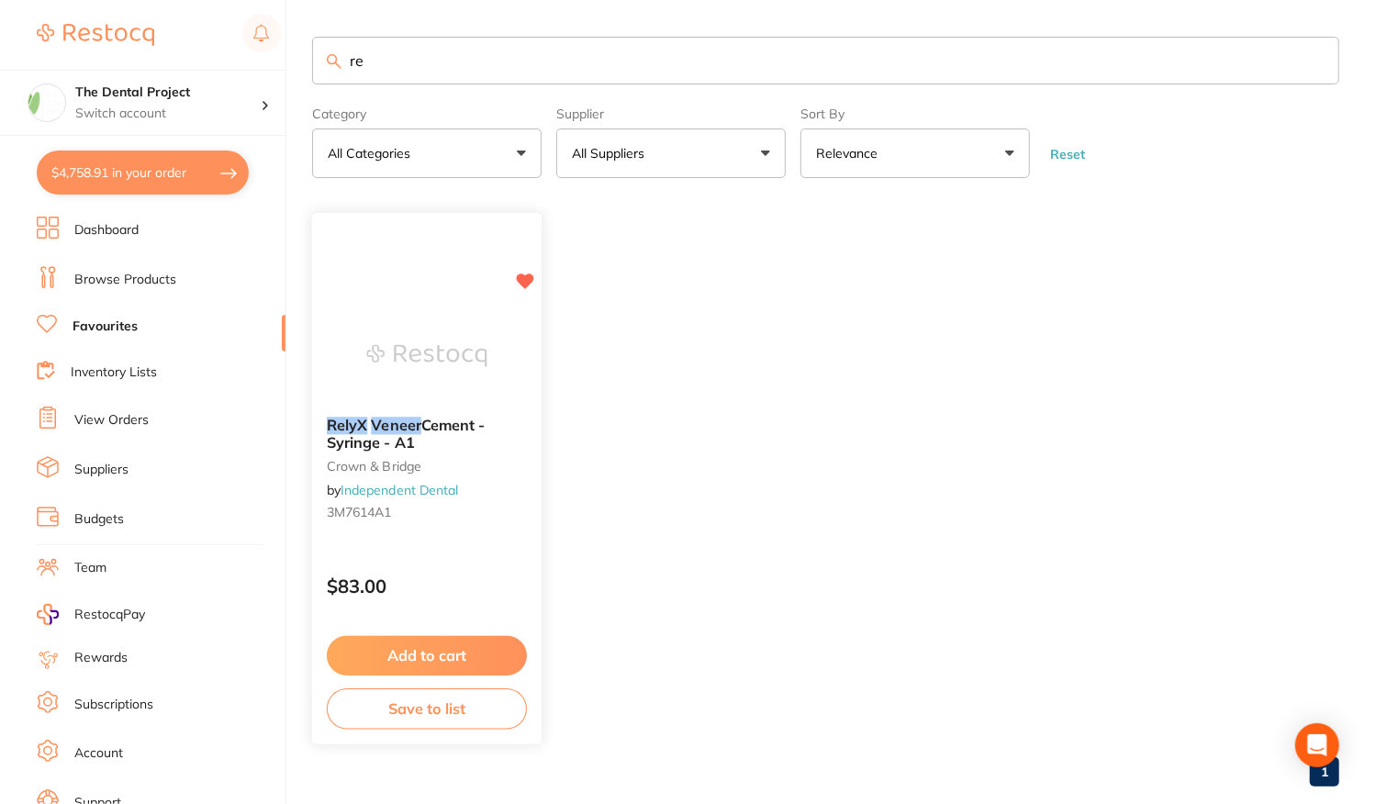
type input "r"
click at [498, 571] on div "$62.00" at bounding box center [427, 581] width 228 height 49
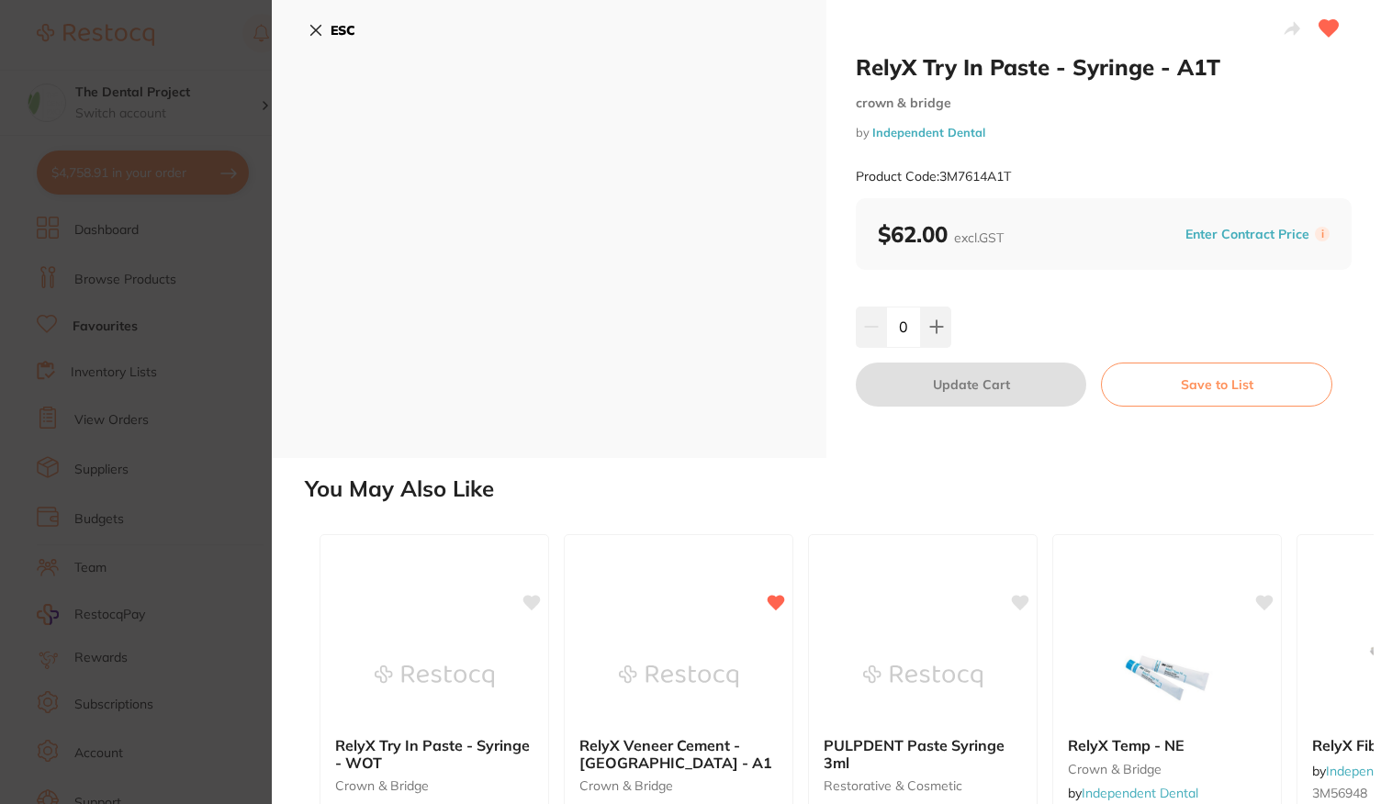
click at [325, 28] on button "ESC" at bounding box center [331, 30] width 47 height 31
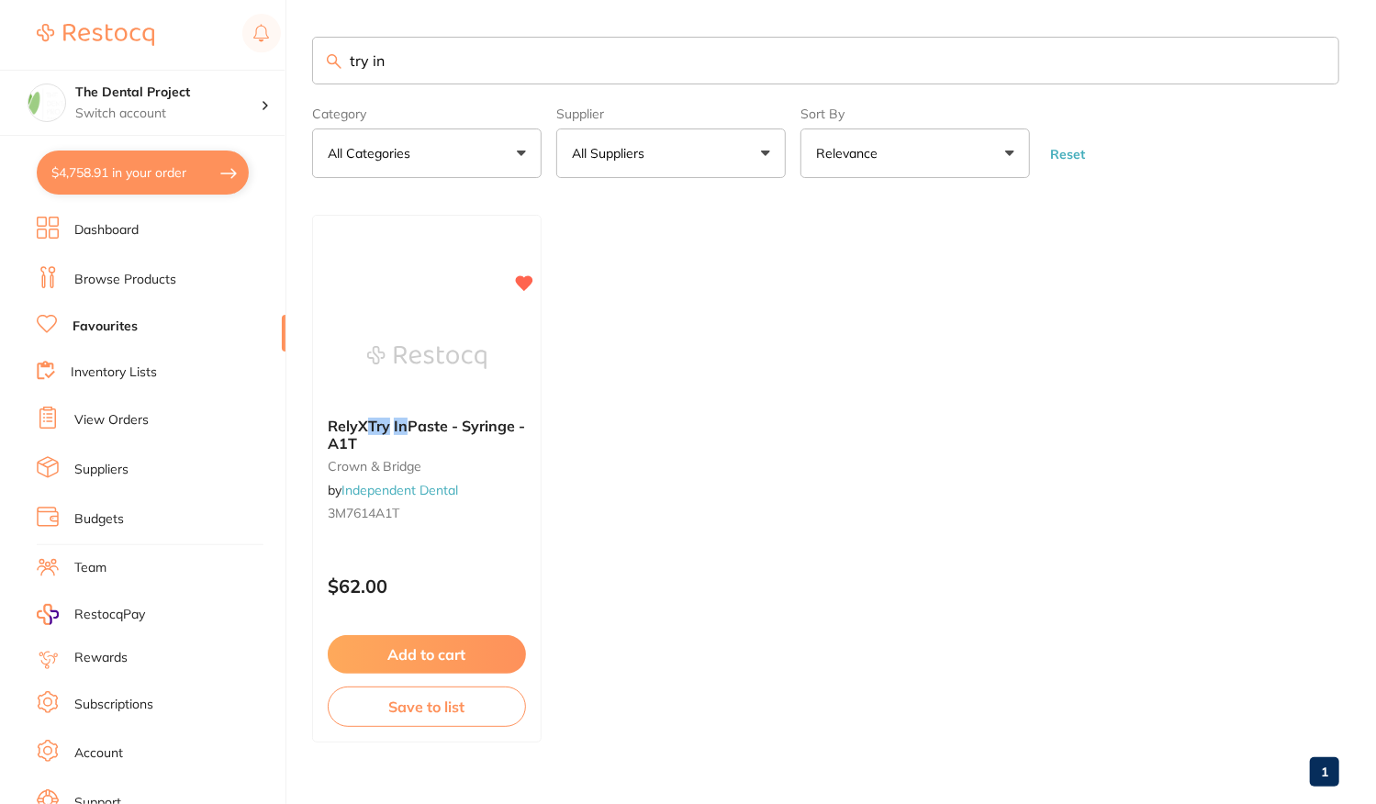
click at [415, 58] on input "try in" at bounding box center [825, 61] width 1027 height 48
type input "t"
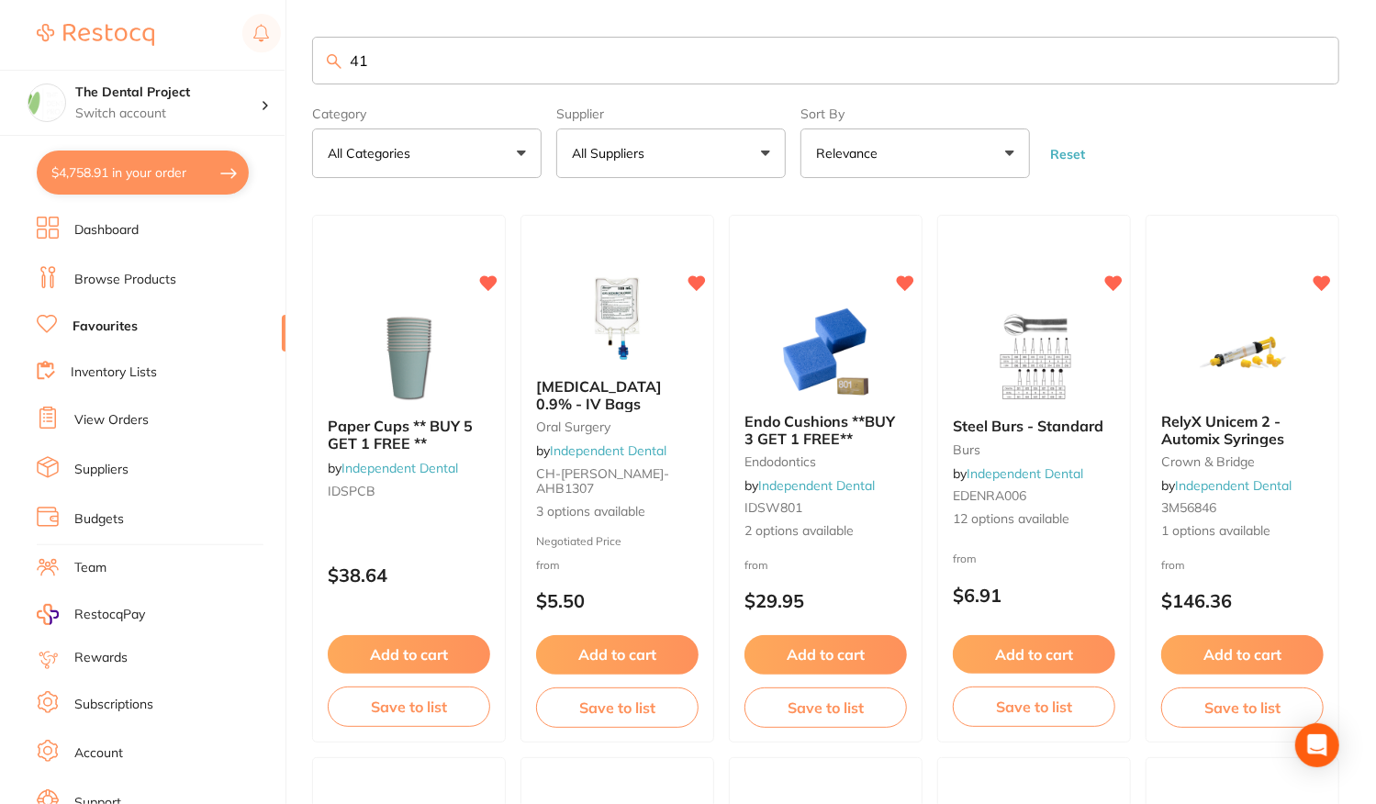
type input "418"
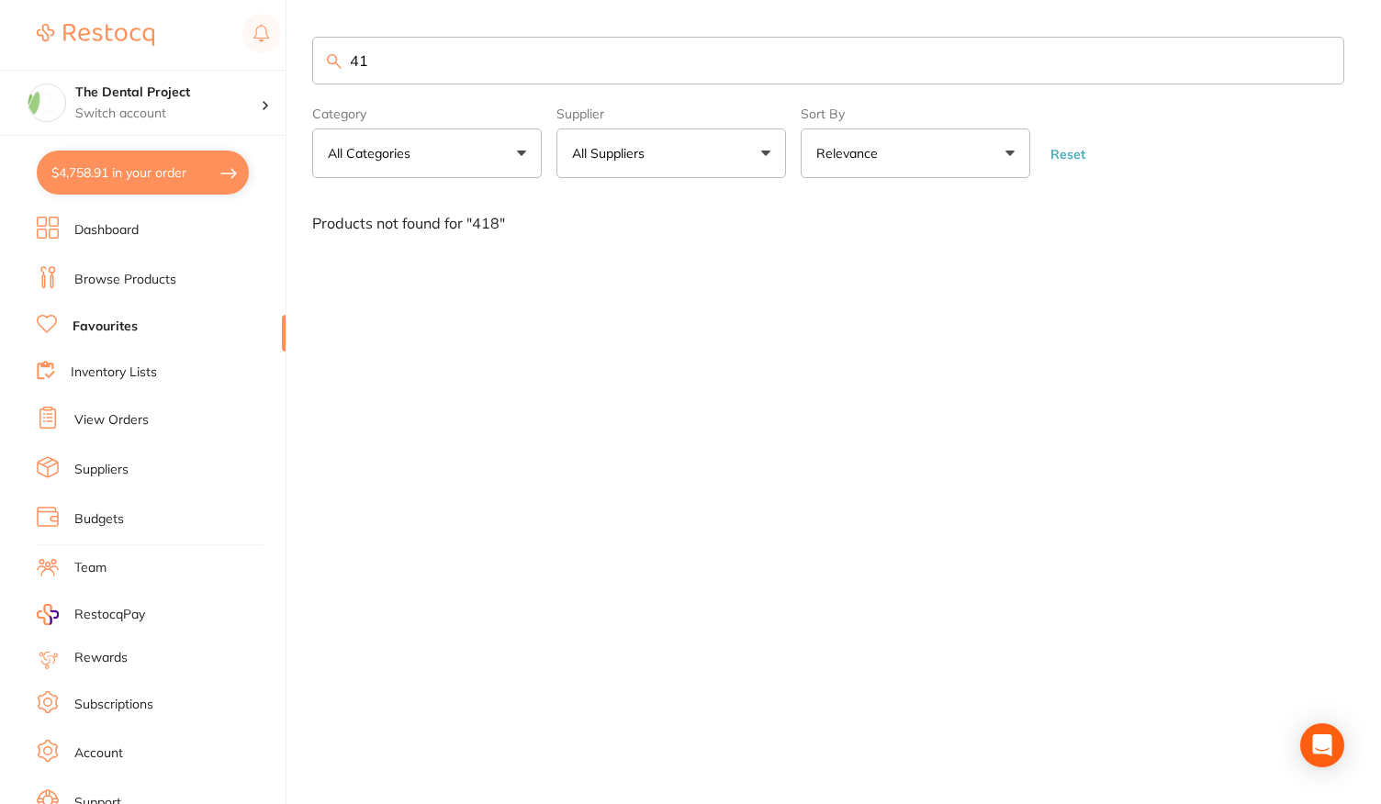
type input "4"
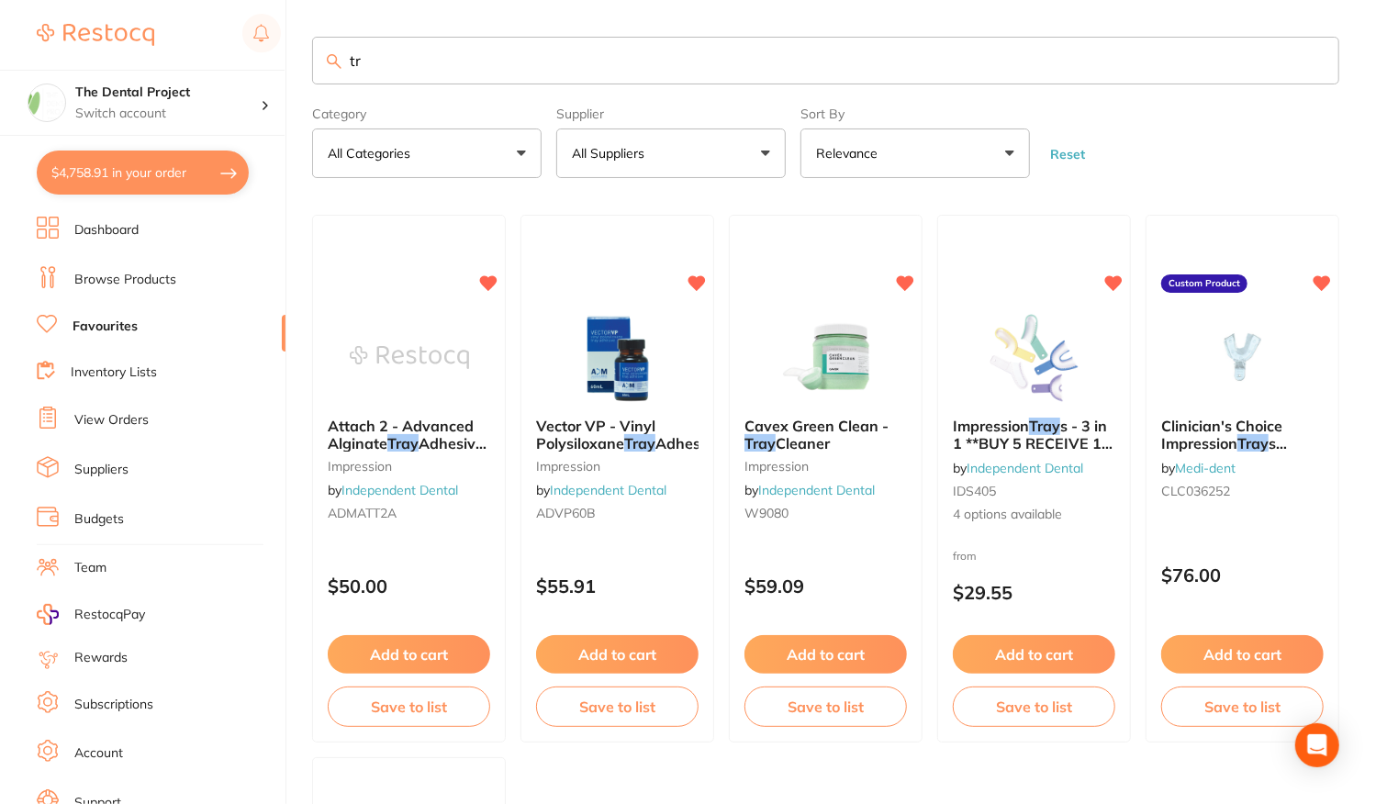
type input "t"
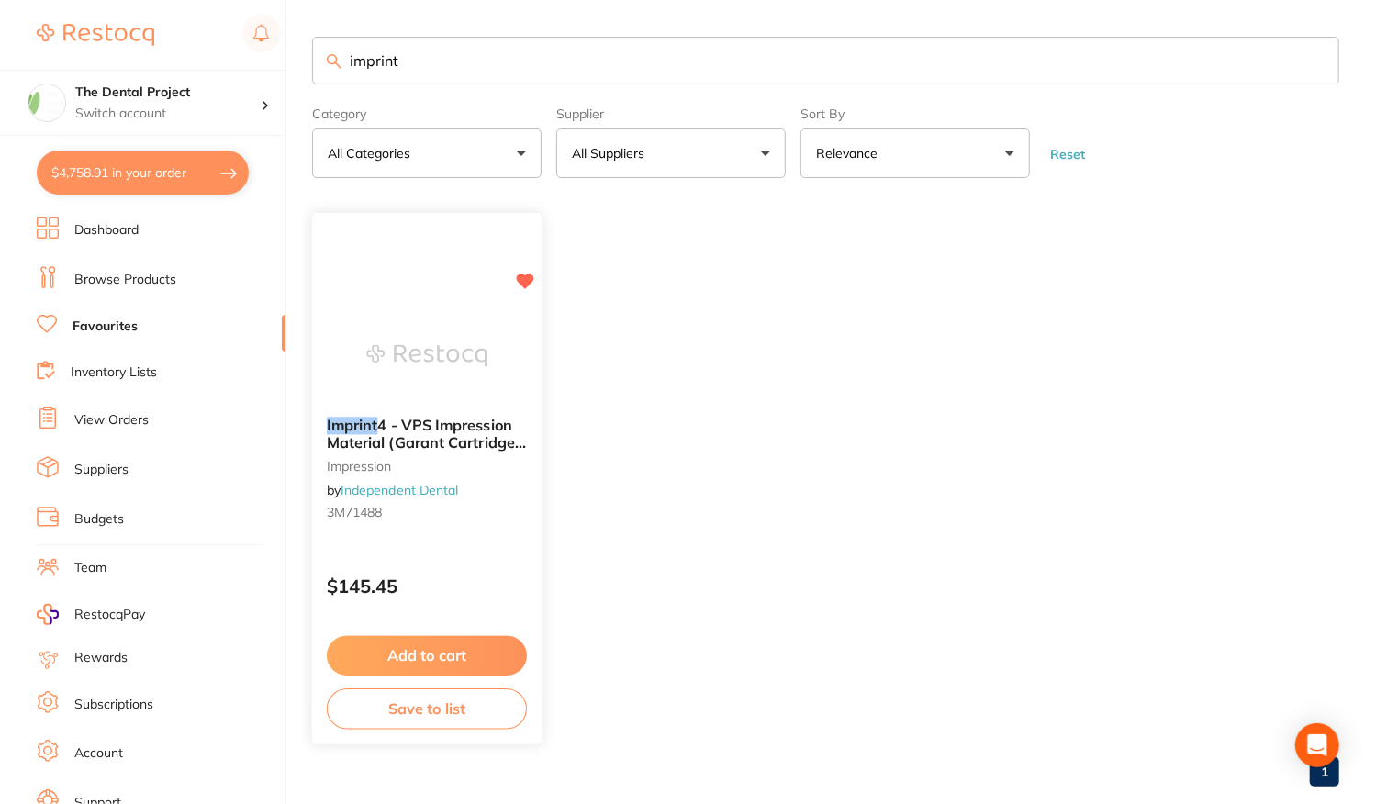
type input "imprint"
click at [445, 579] on p "$145.45" at bounding box center [427, 587] width 200 height 21
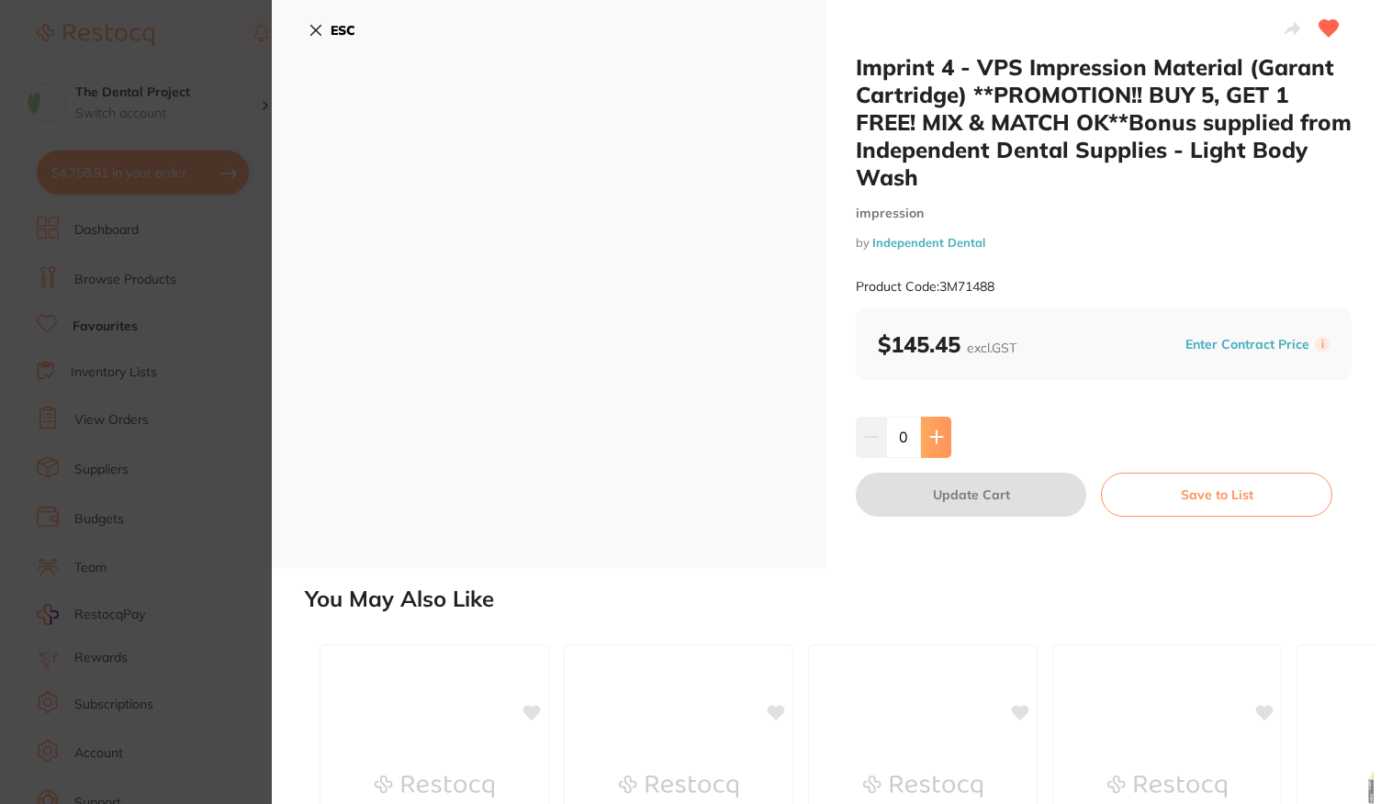
click at [933, 442] on icon at bounding box center [936, 437] width 12 height 12
type input "1"
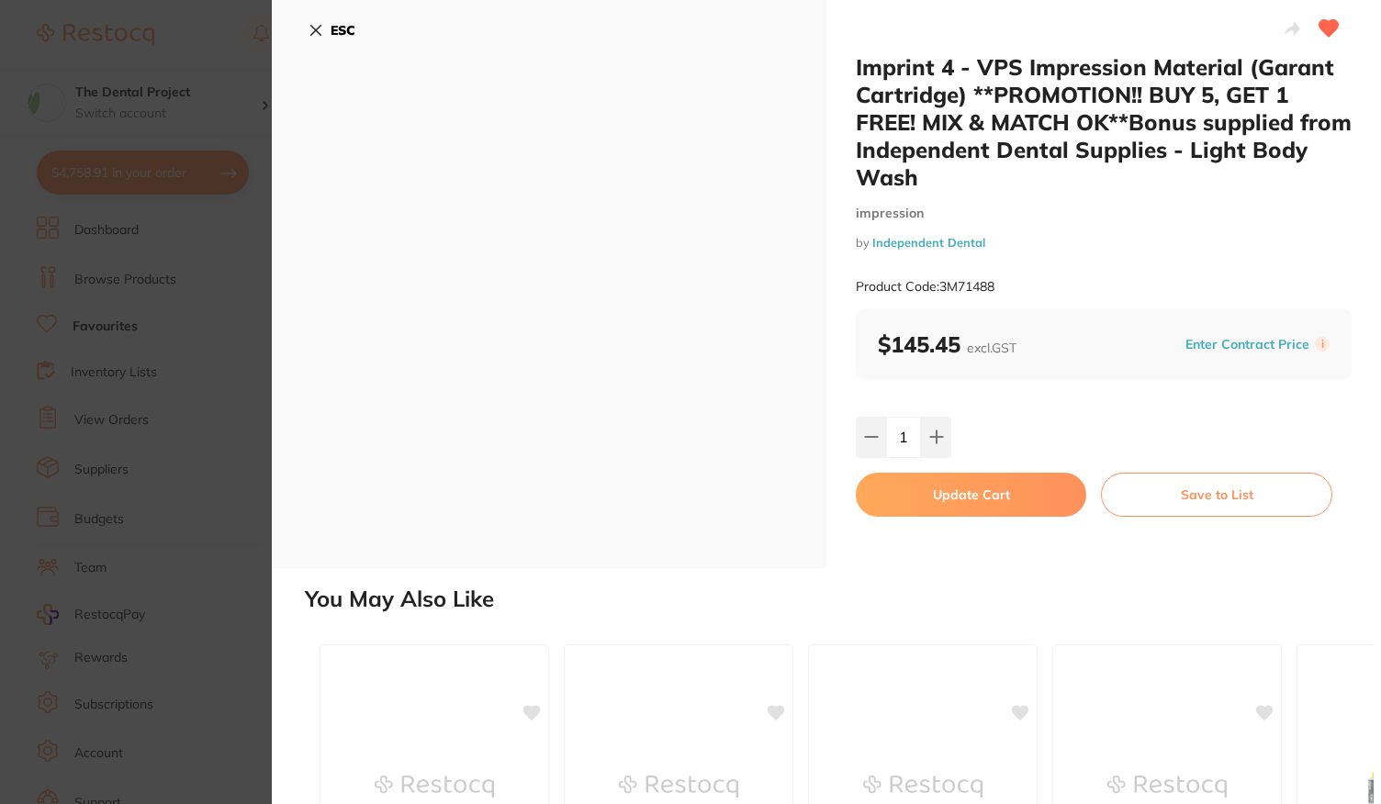
click at [980, 500] on button "Update Cart" at bounding box center [971, 495] width 230 height 44
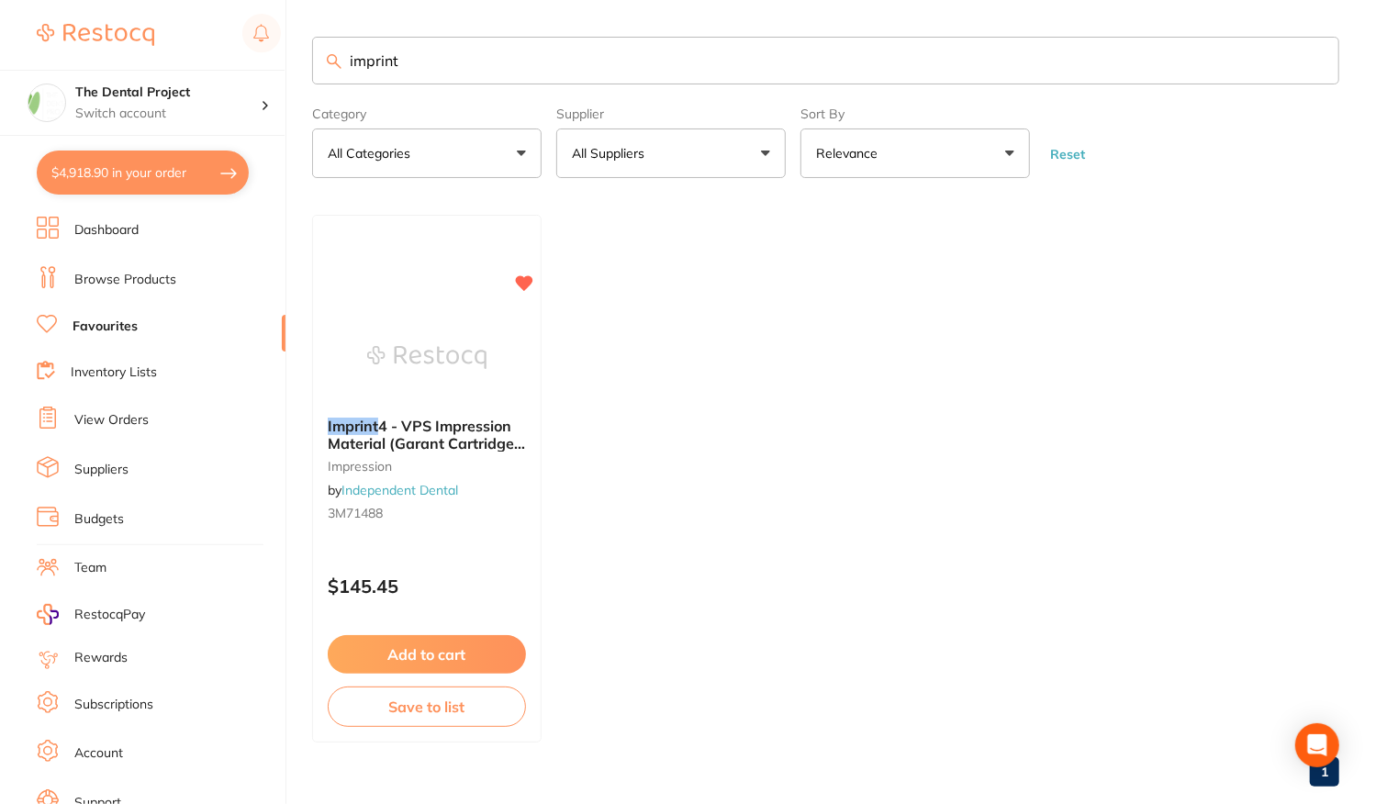
click at [409, 67] on input "imprint" at bounding box center [825, 61] width 1027 height 48
type input "i"
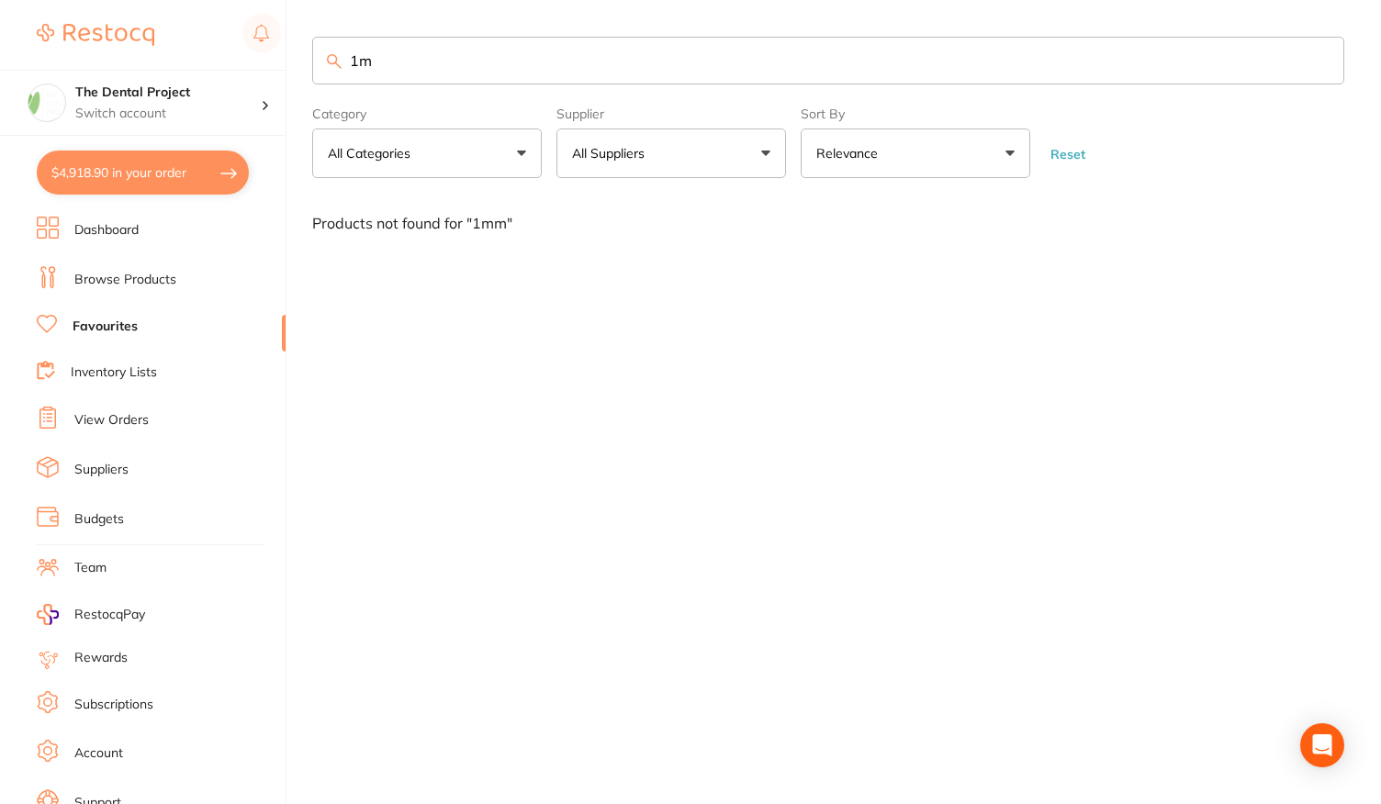
type input "1"
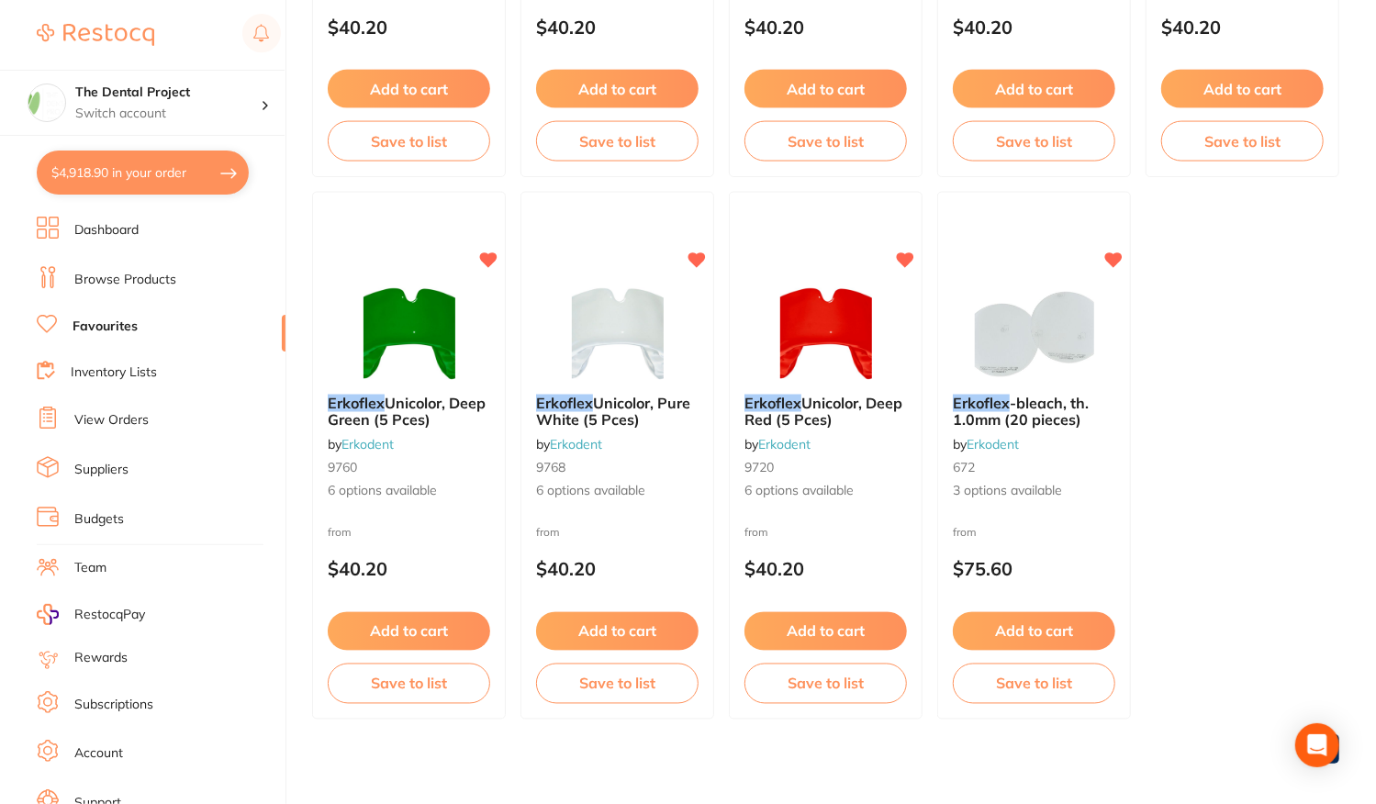
scroll to position [1652, 0]
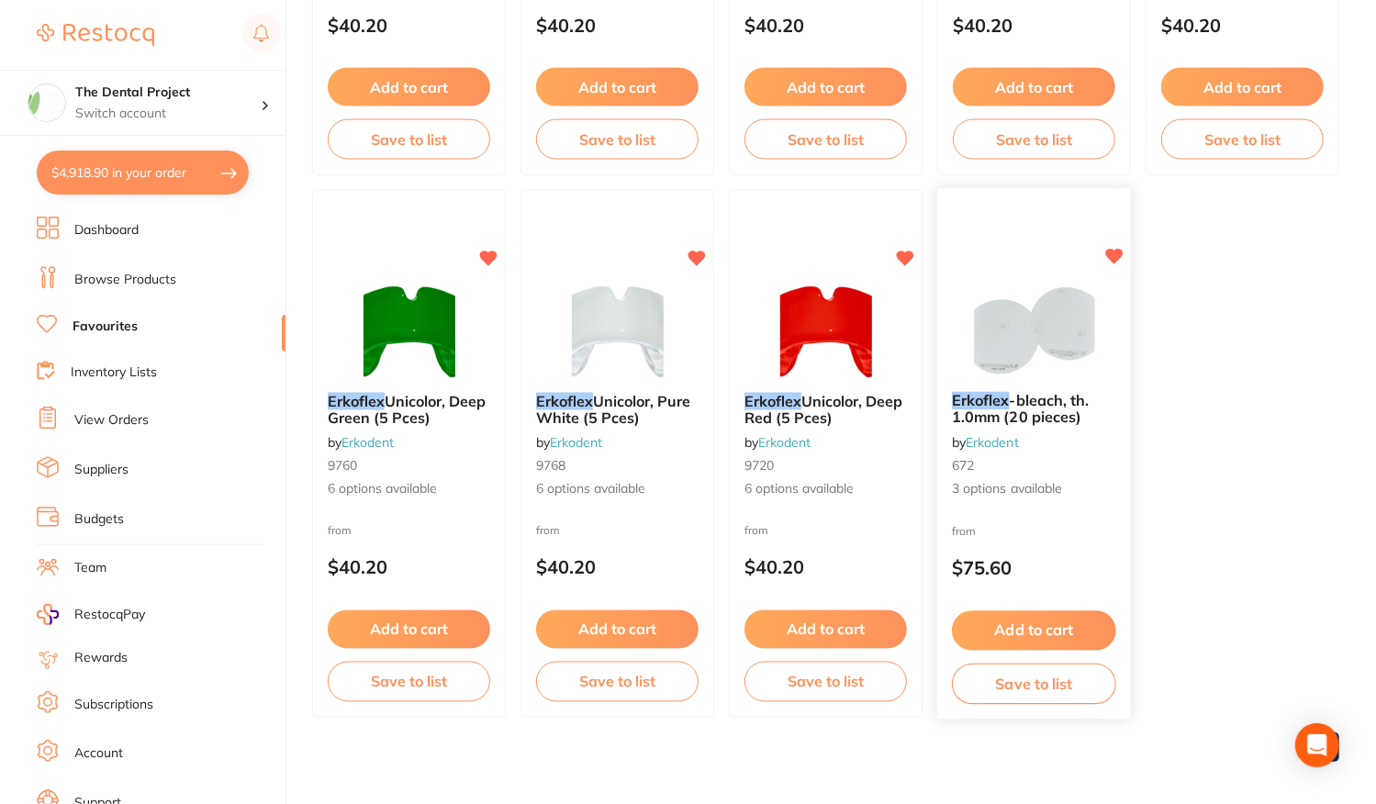
type input "erkoflex"
click at [1073, 518] on div "Erkoflex -bleach, th. 1.0mm (20 pieces) by Erkodent 672 3 options available fro…" at bounding box center [1034, 454] width 196 height 533
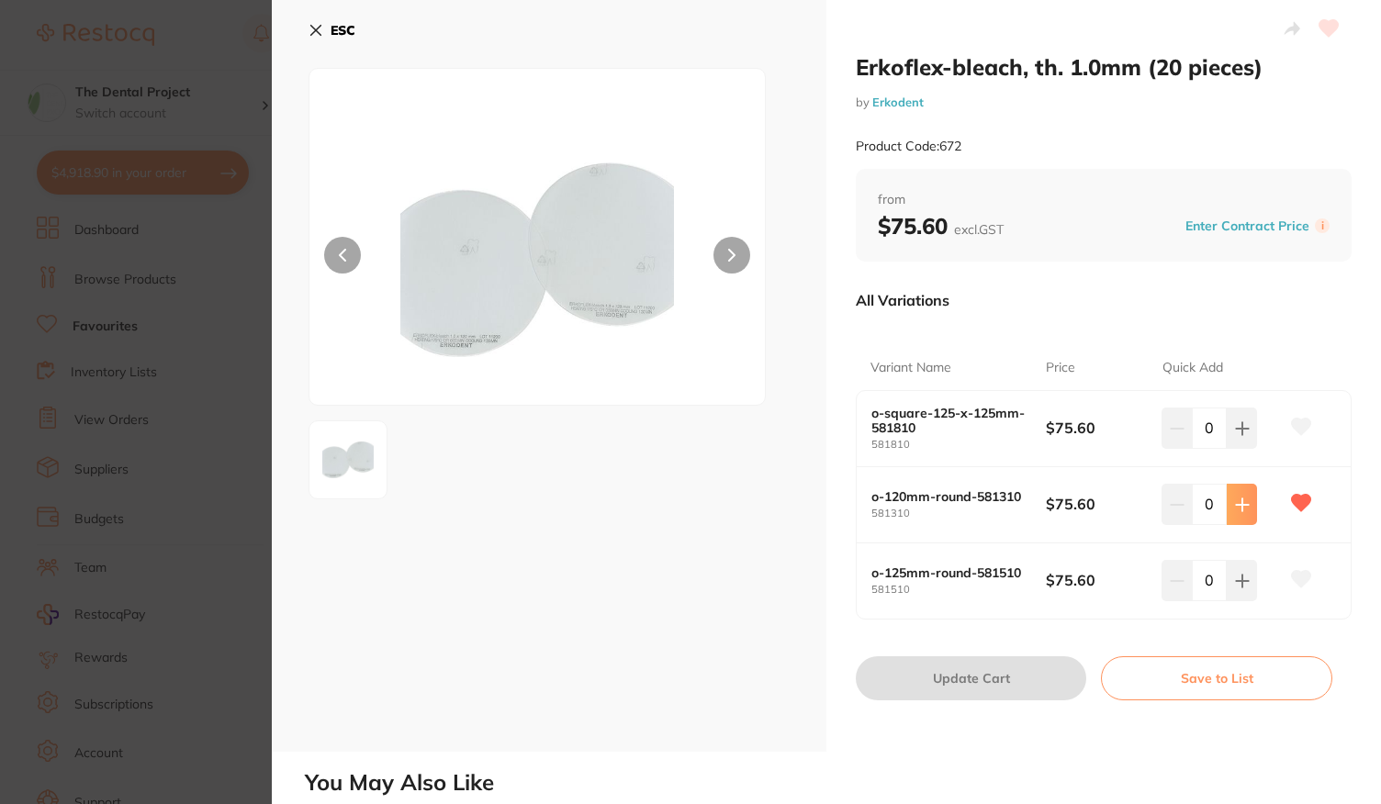
click at [1241, 501] on icon at bounding box center [1242, 505] width 15 height 15
type input "4"
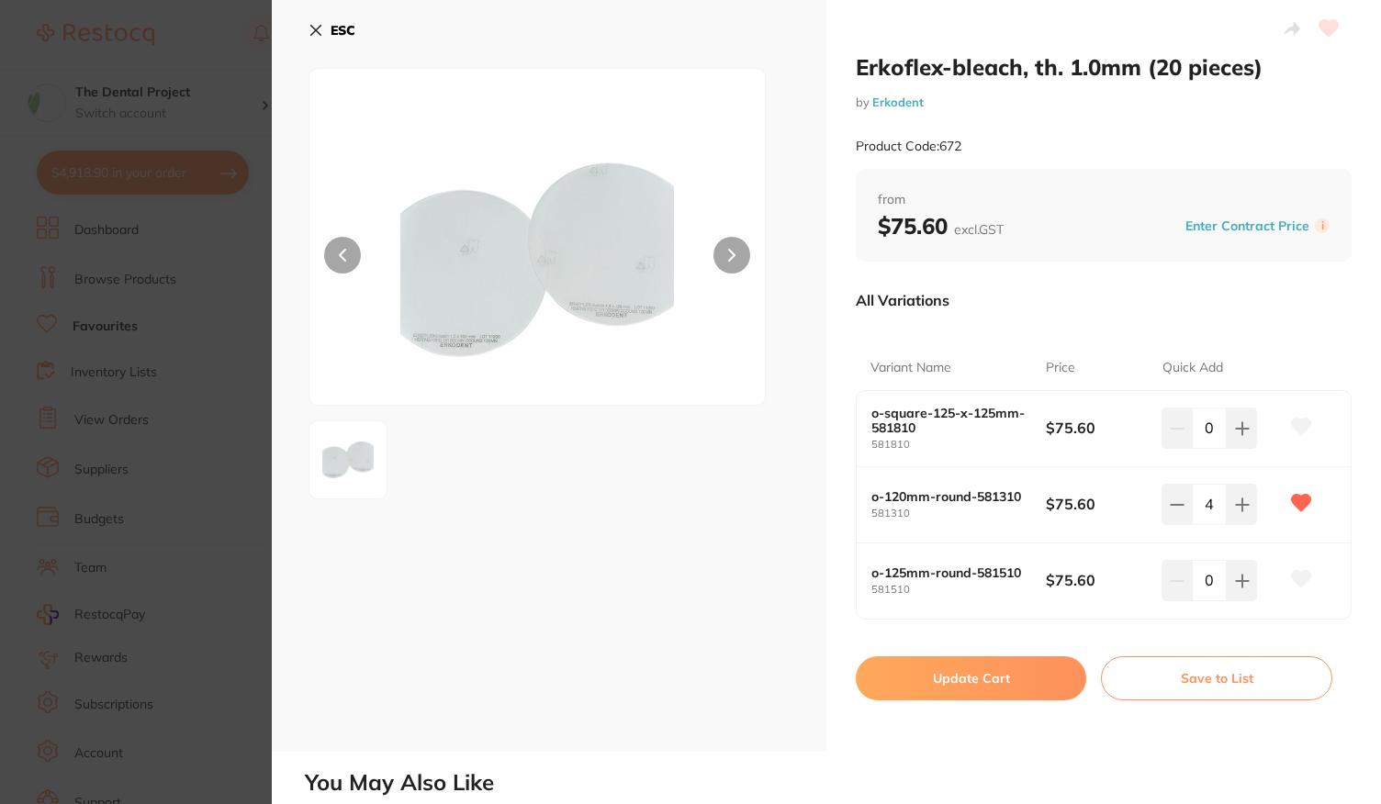
click at [943, 667] on button "Update Cart" at bounding box center [971, 678] width 230 height 44
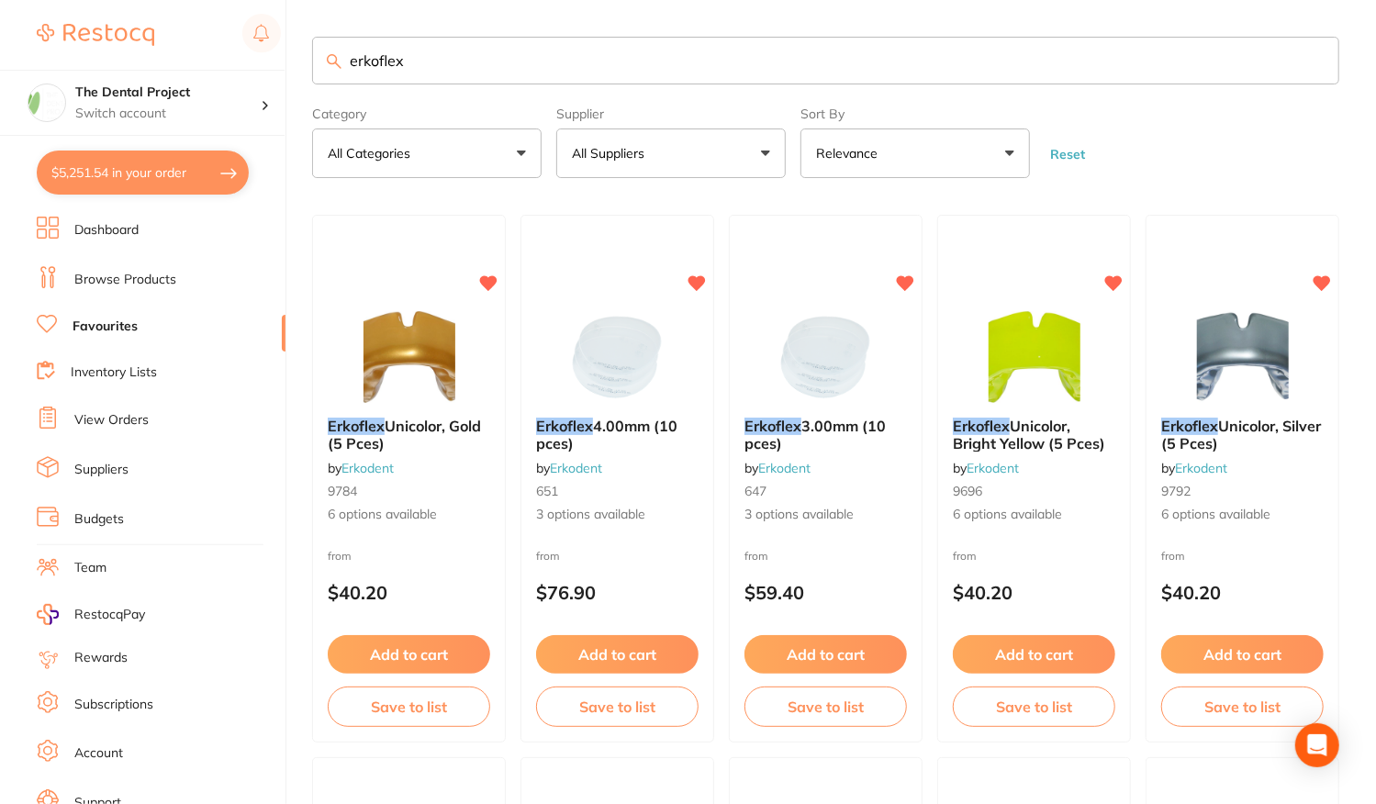
drag, startPoint x: 442, startPoint y: 63, endPoint x: 185, endPoint y: 65, distance: 257.0
click at [185, 65] on div "$5,251.54 The Dental Project Switch account The Dental Project $5,251.54 in you…" at bounding box center [688, 402] width 1376 height 804
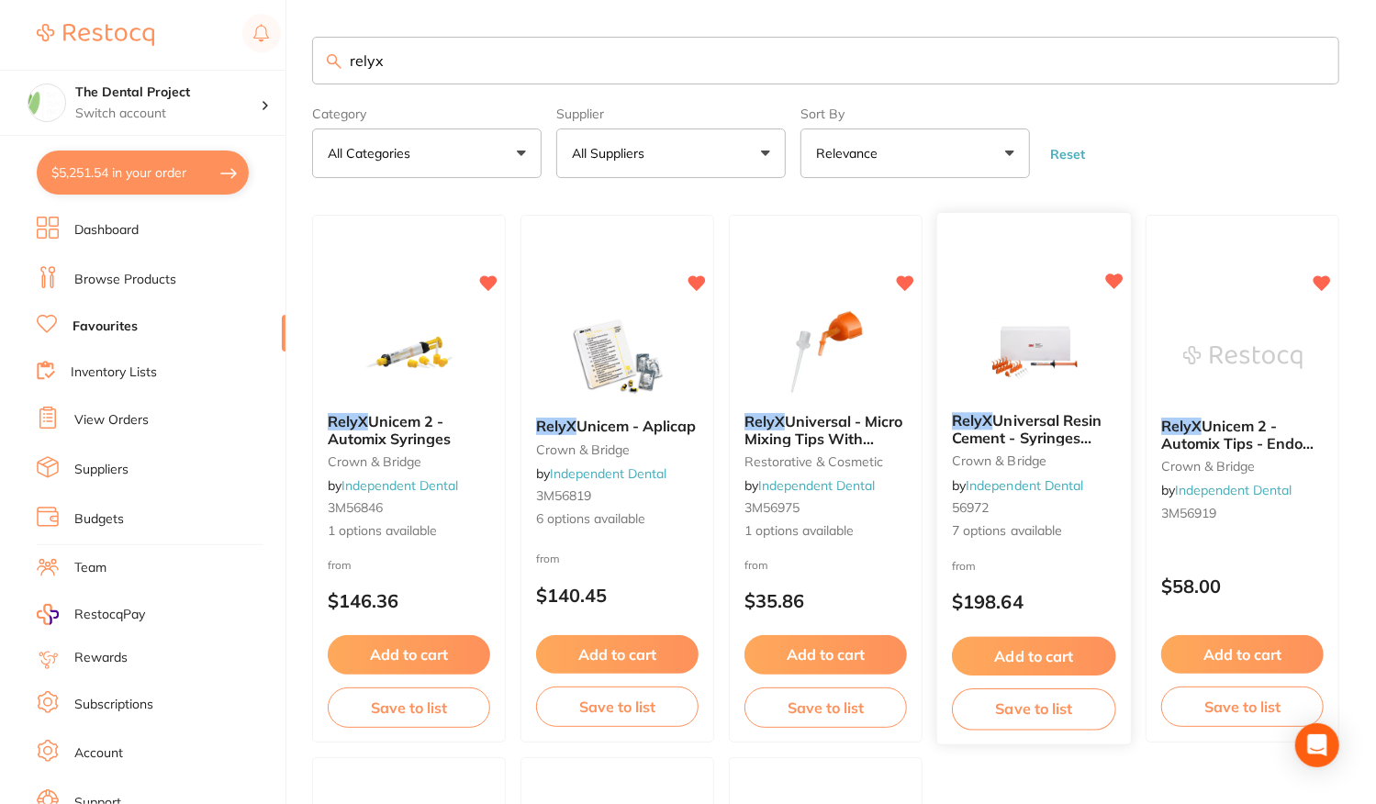
type input "relyx"
click at [1077, 566] on div "from $198.64" at bounding box center [1034, 589] width 194 height 66
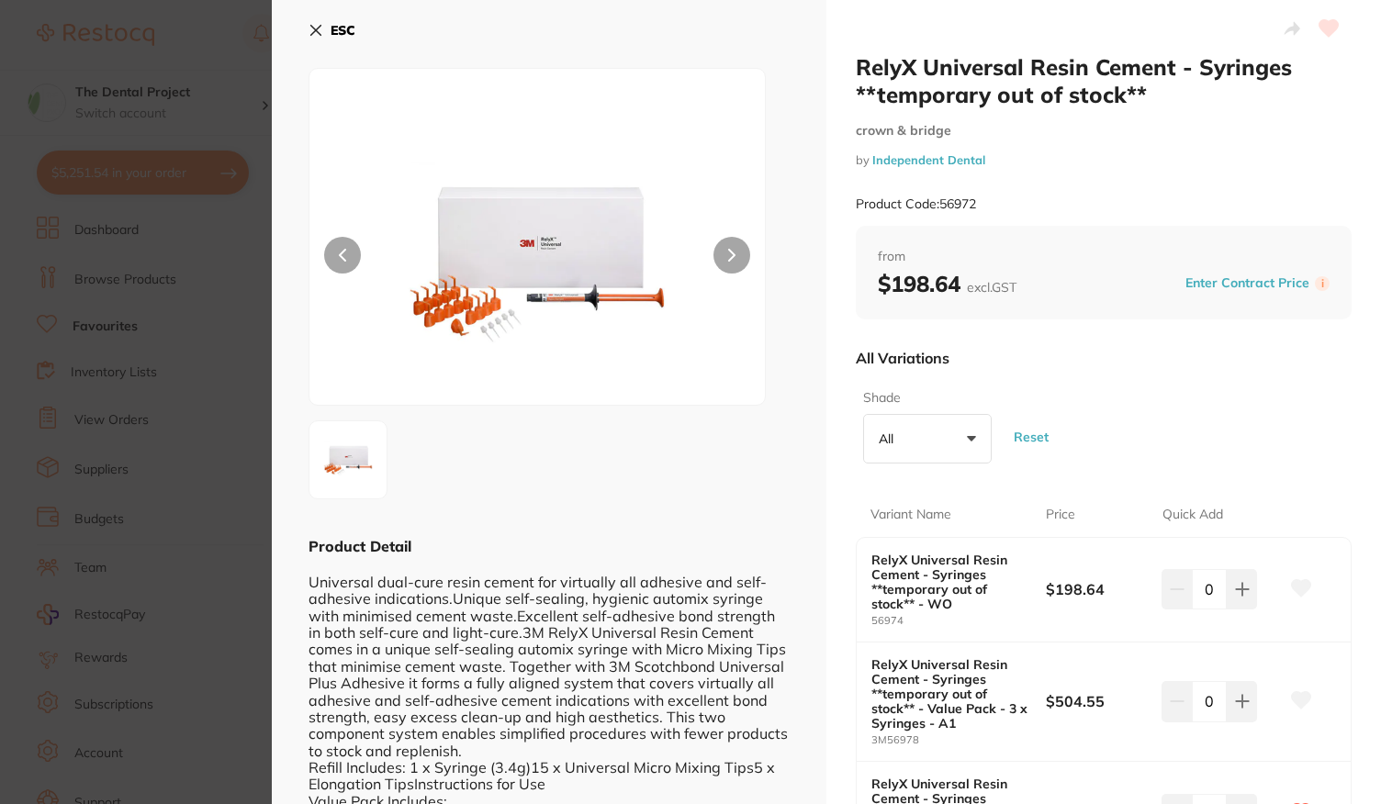
scroll to position [275, 0]
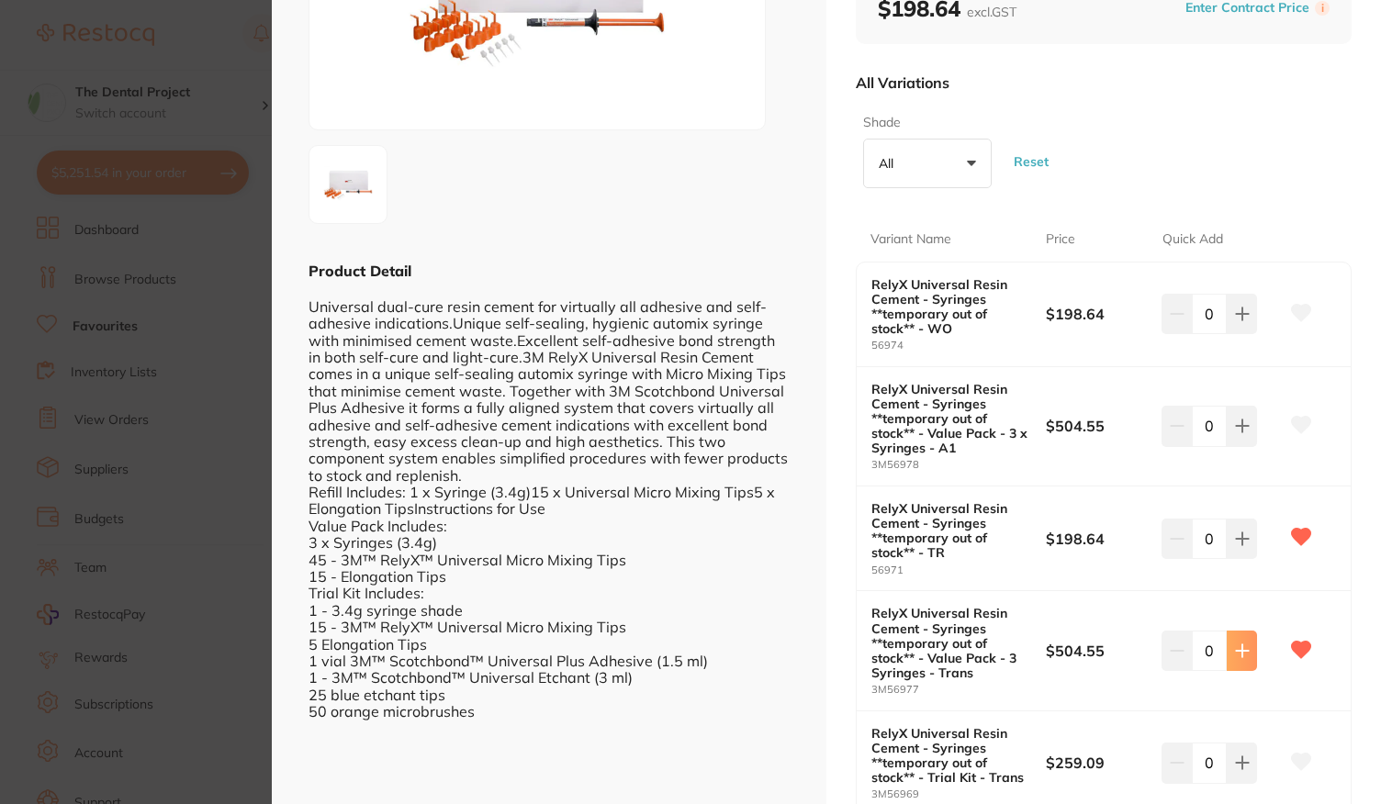
click at [1235, 644] on icon at bounding box center [1242, 651] width 15 height 15
type input "1"
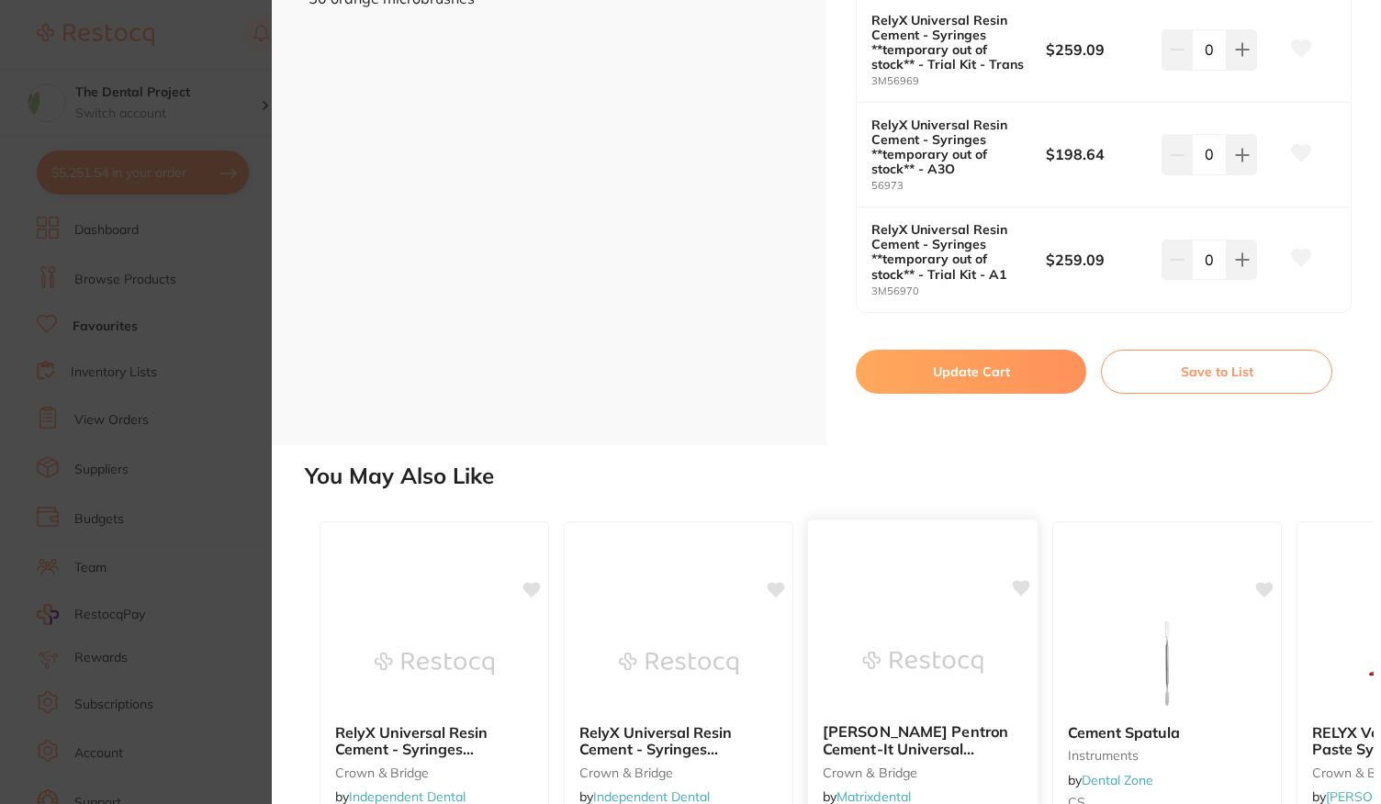
scroll to position [1102, 0]
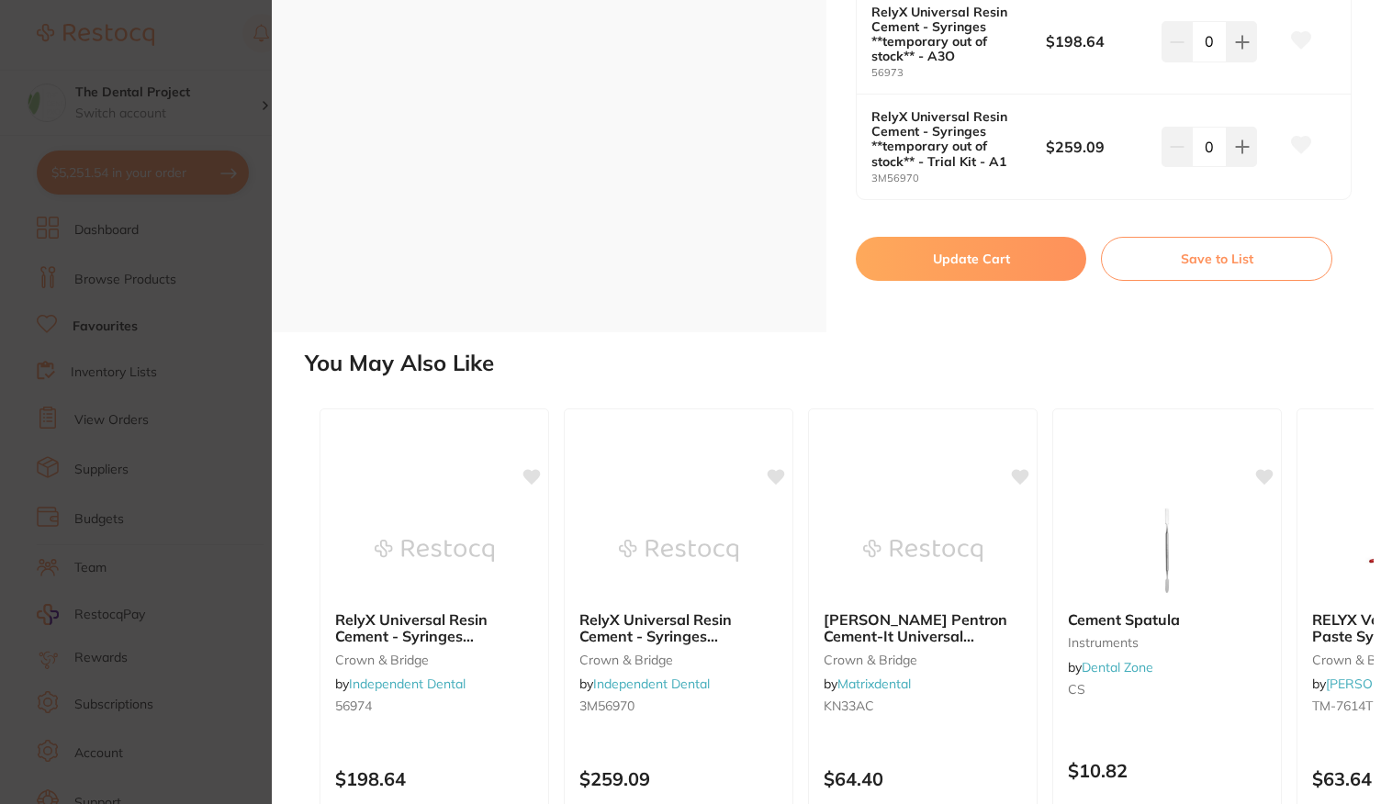
click at [1001, 251] on button "Update Cart" at bounding box center [971, 259] width 230 height 44
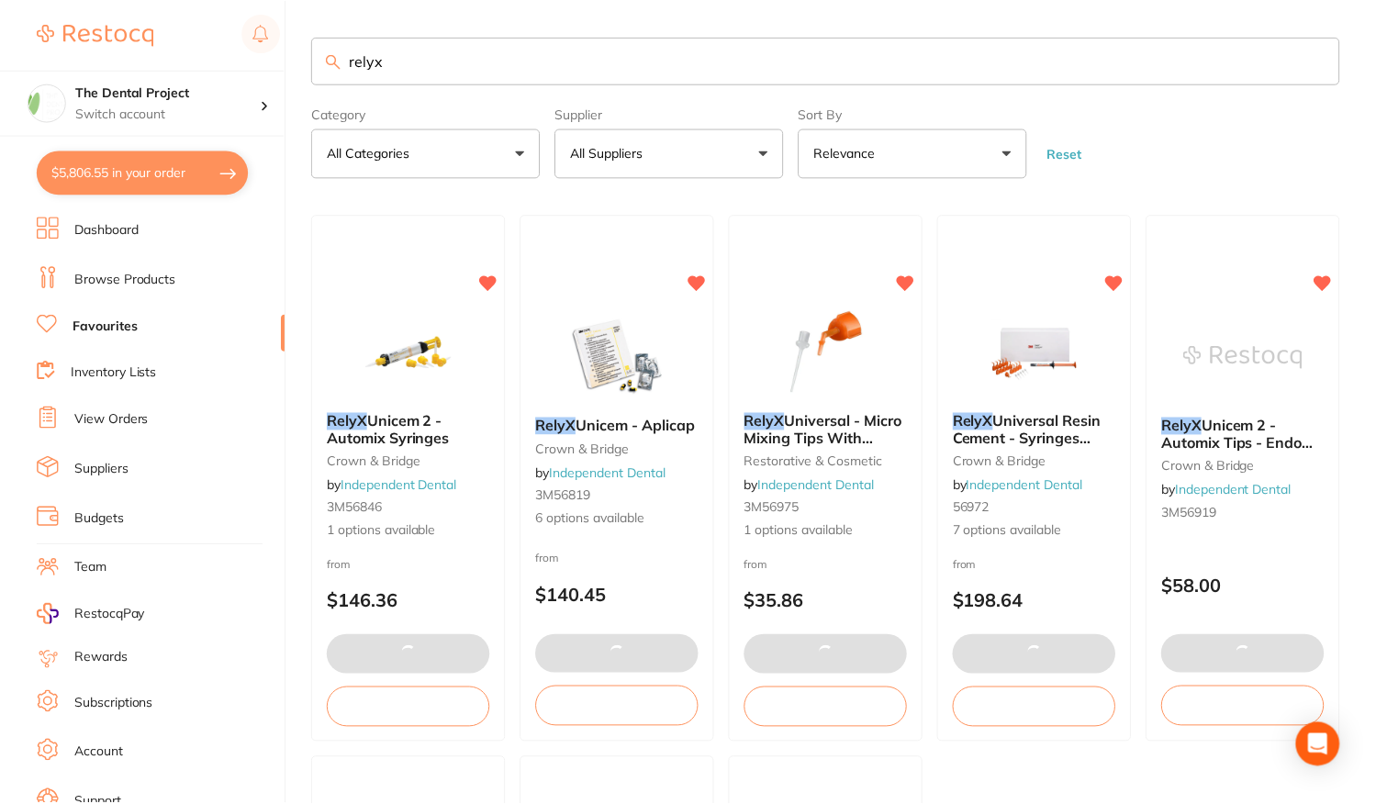
scroll to position [1, 0]
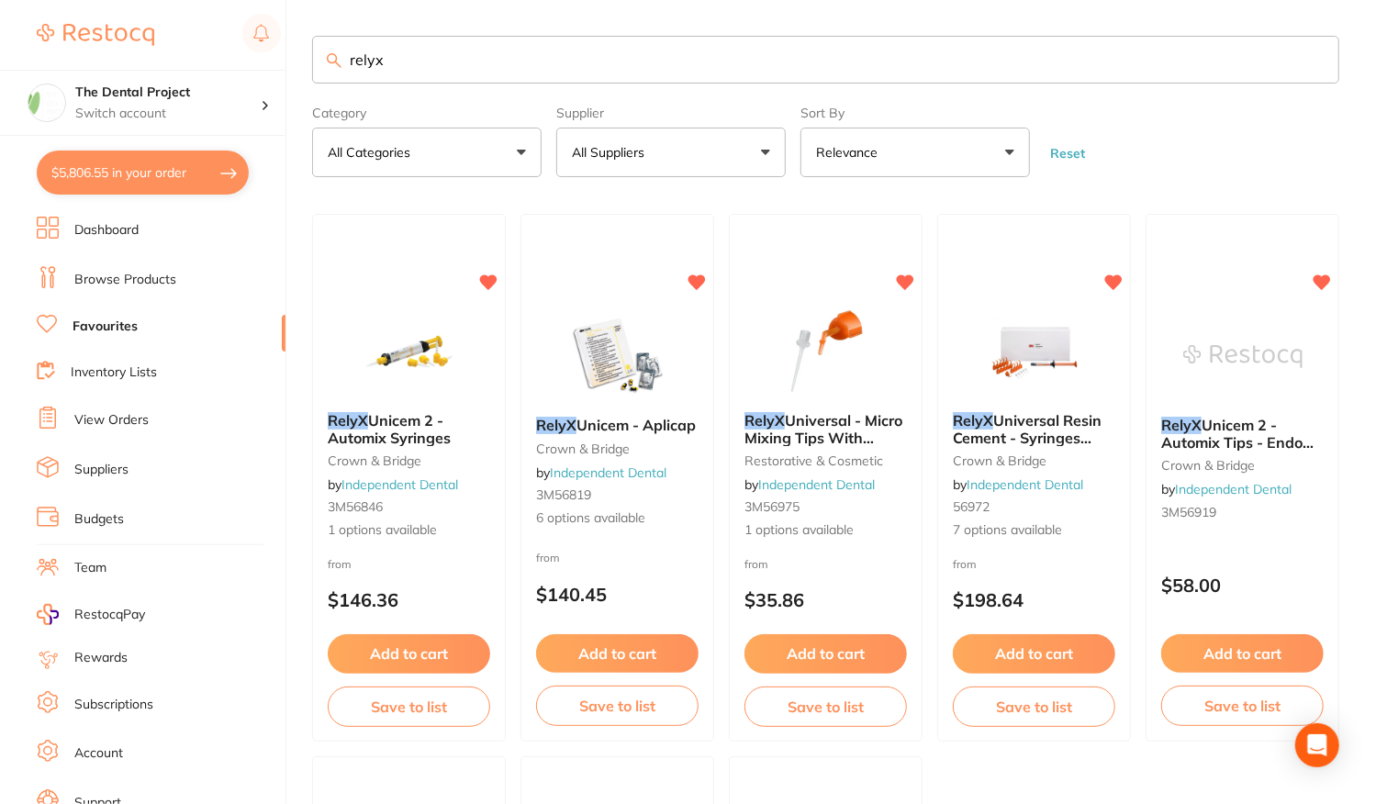
click at [390, 59] on input "relyx" at bounding box center [825, 60] width 1027 height 48
type input "r"
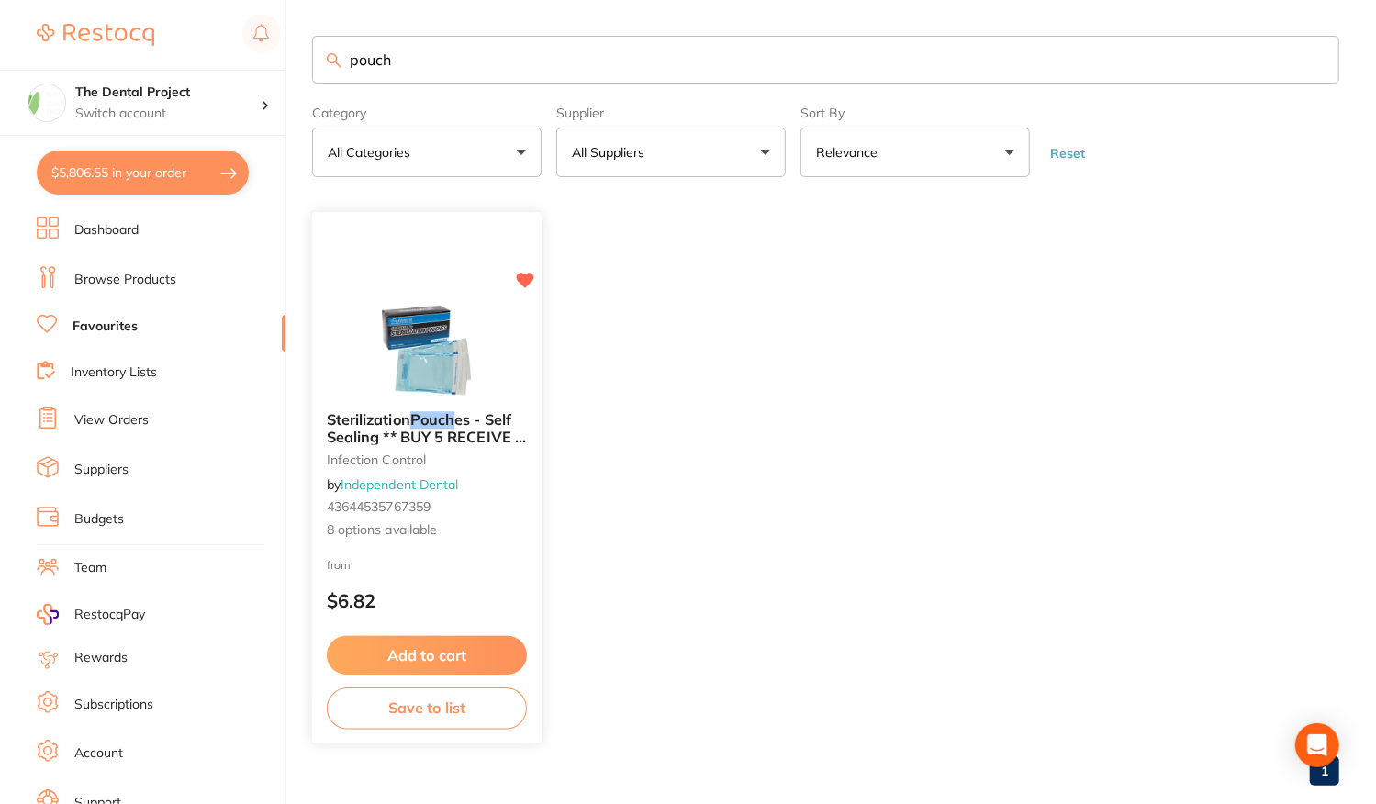
type input "pouch"
click at [446, 565] on div "from $6.82" at bounding box center [427, 588] width 230 height 66
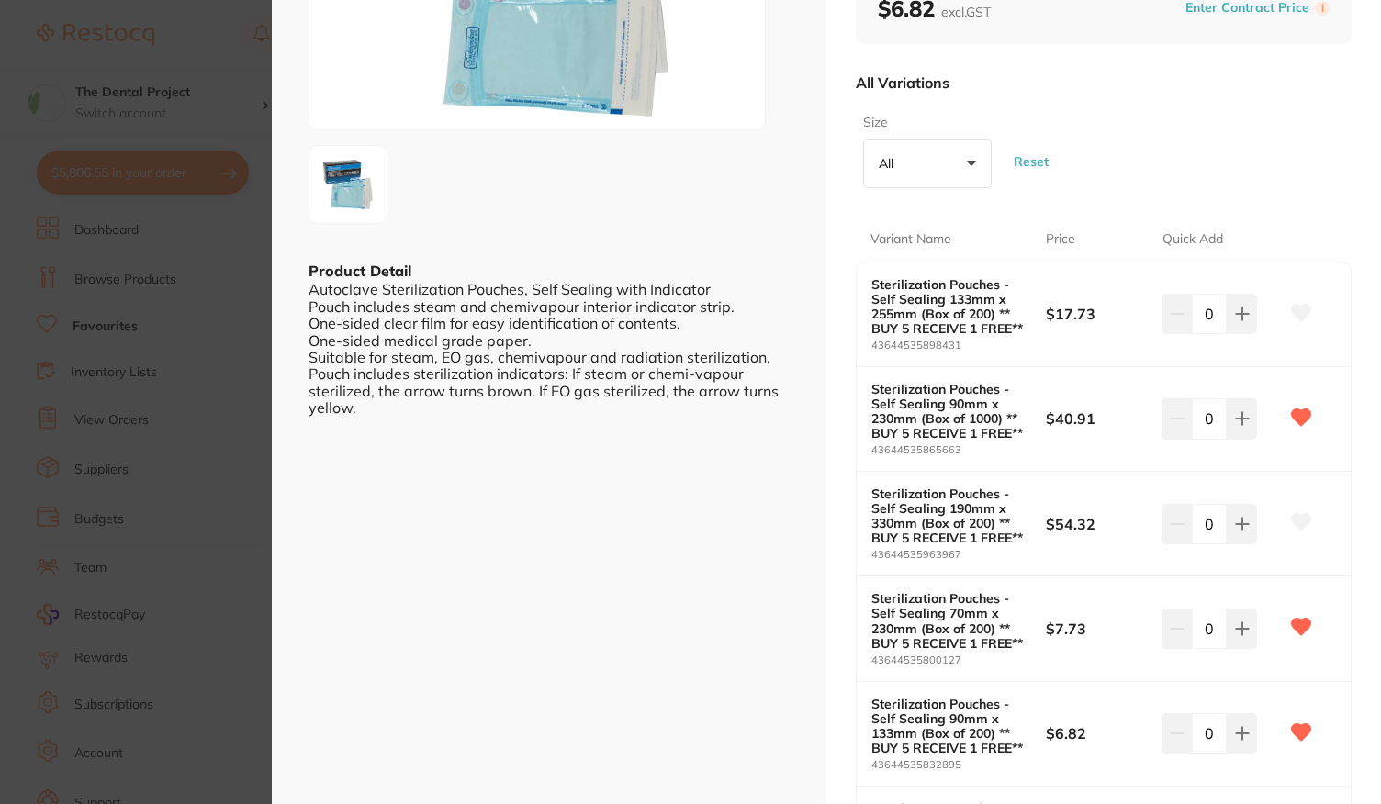
scroll to position [367, 0]
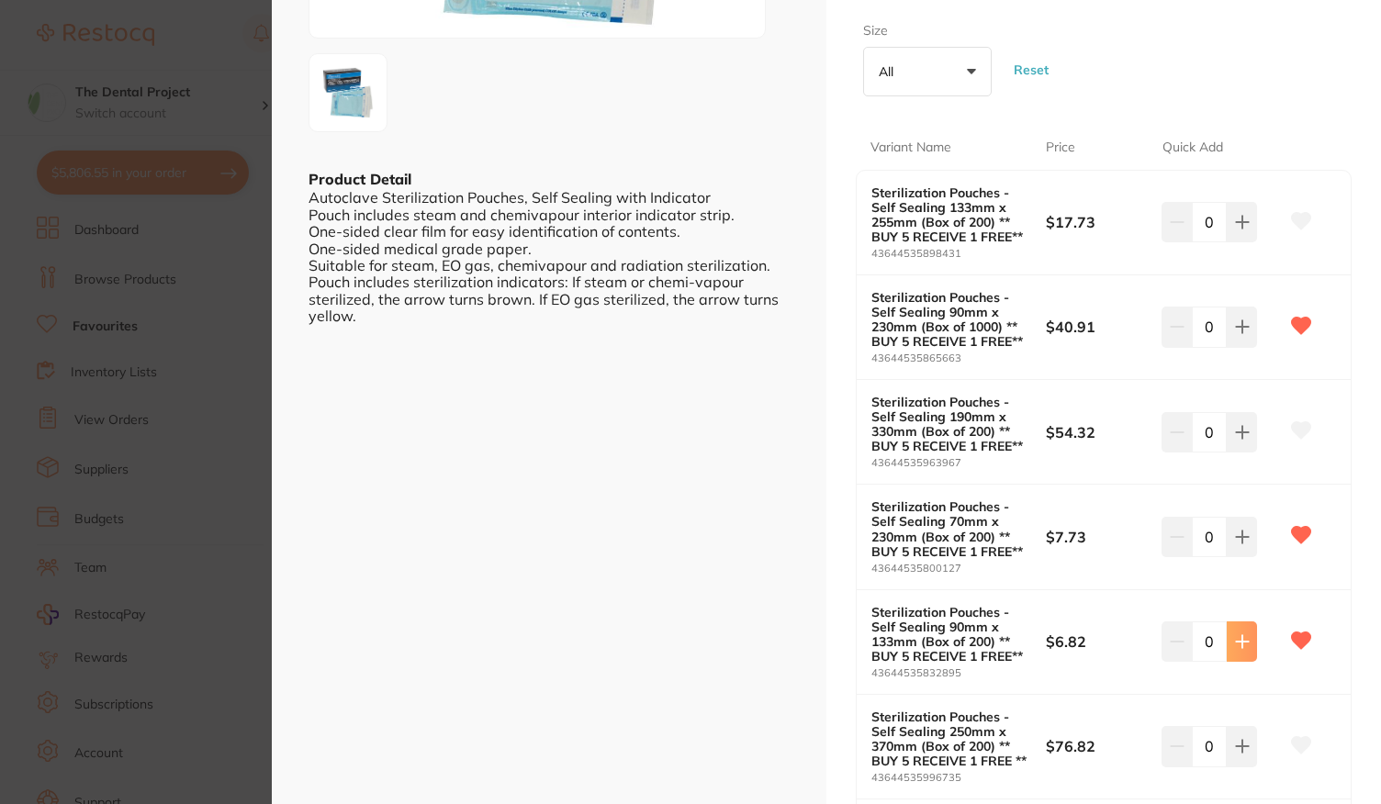
click at [1241, 635] on icon at bounding box center [1242, 641] width 15 height 15
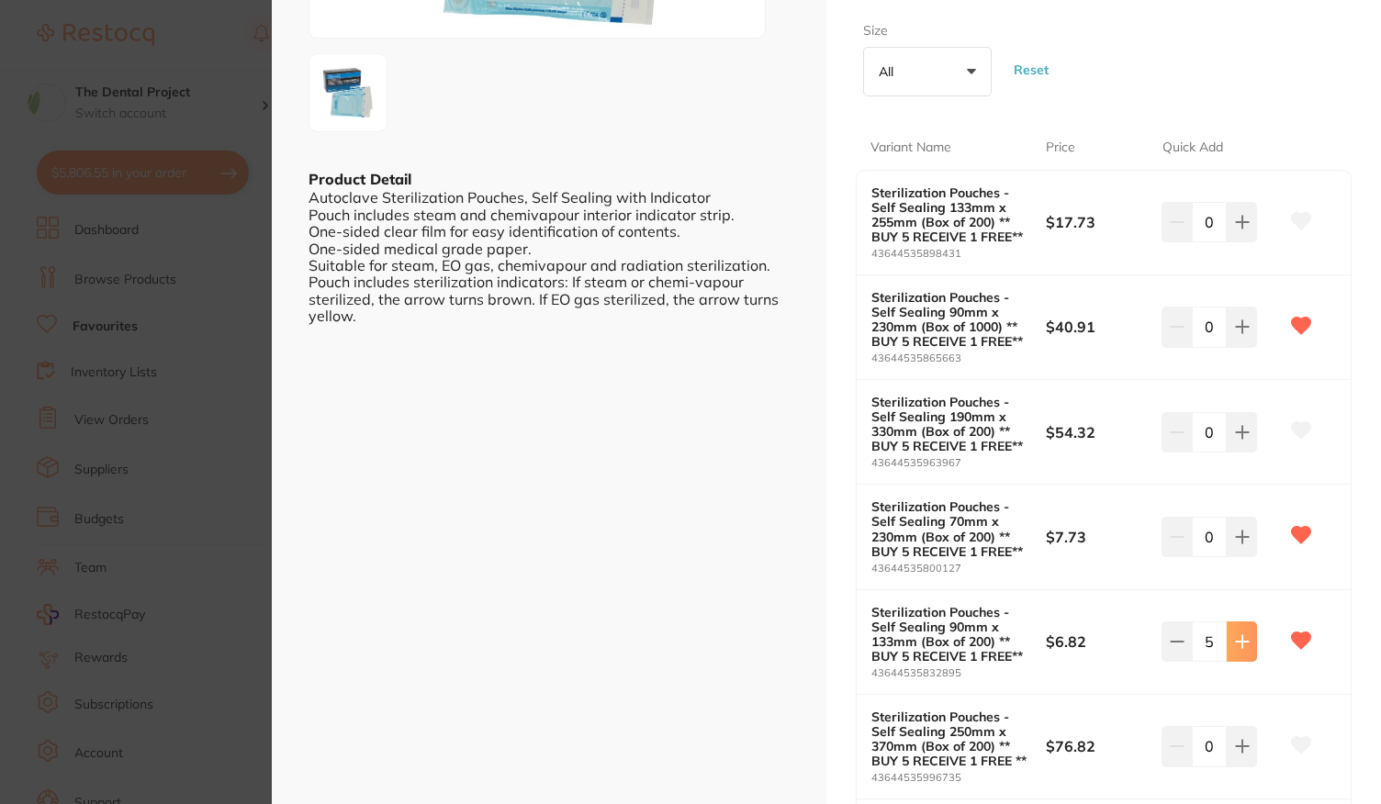
click at [1241, 635] on icon at bounding box center [1242, 641] width 15 height 15
type input "6"
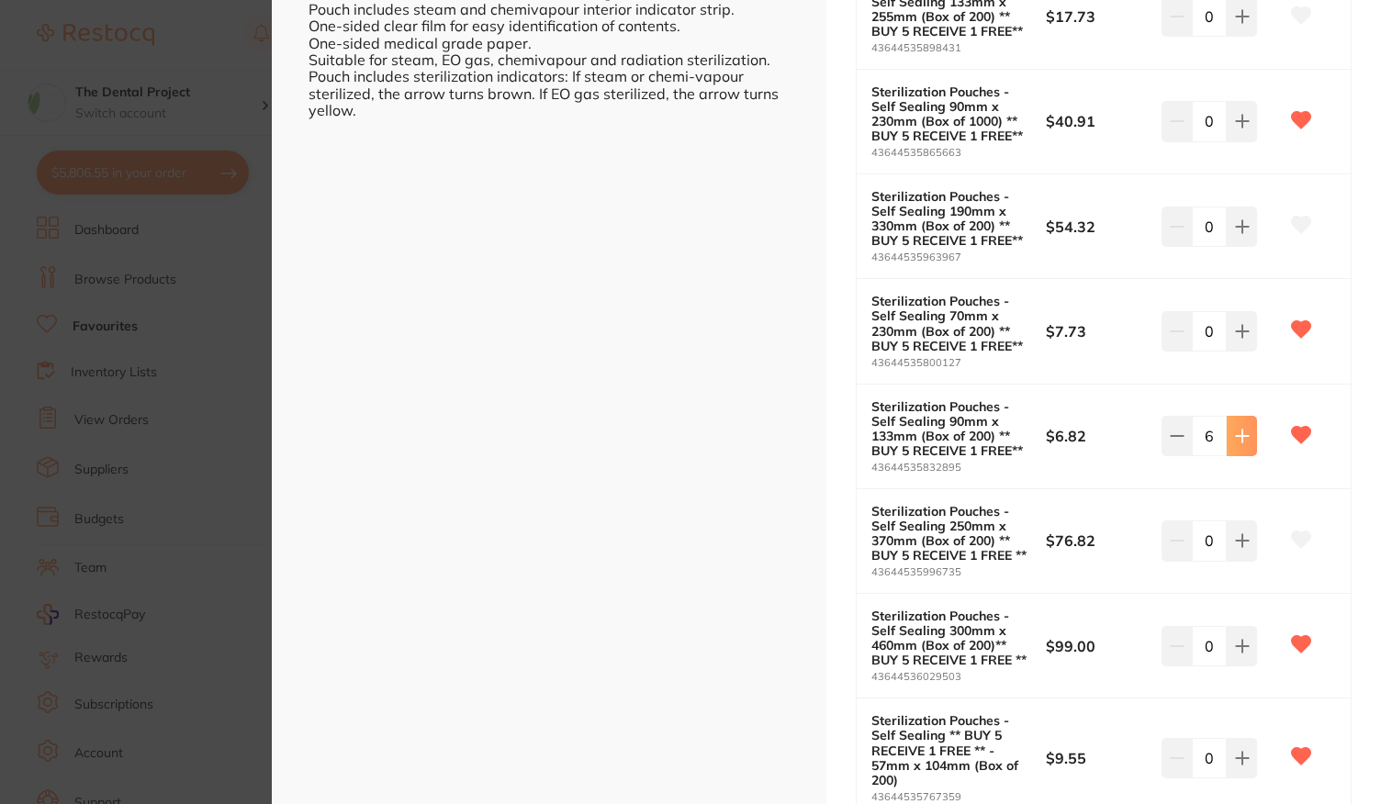
scroll to position [759, 0]
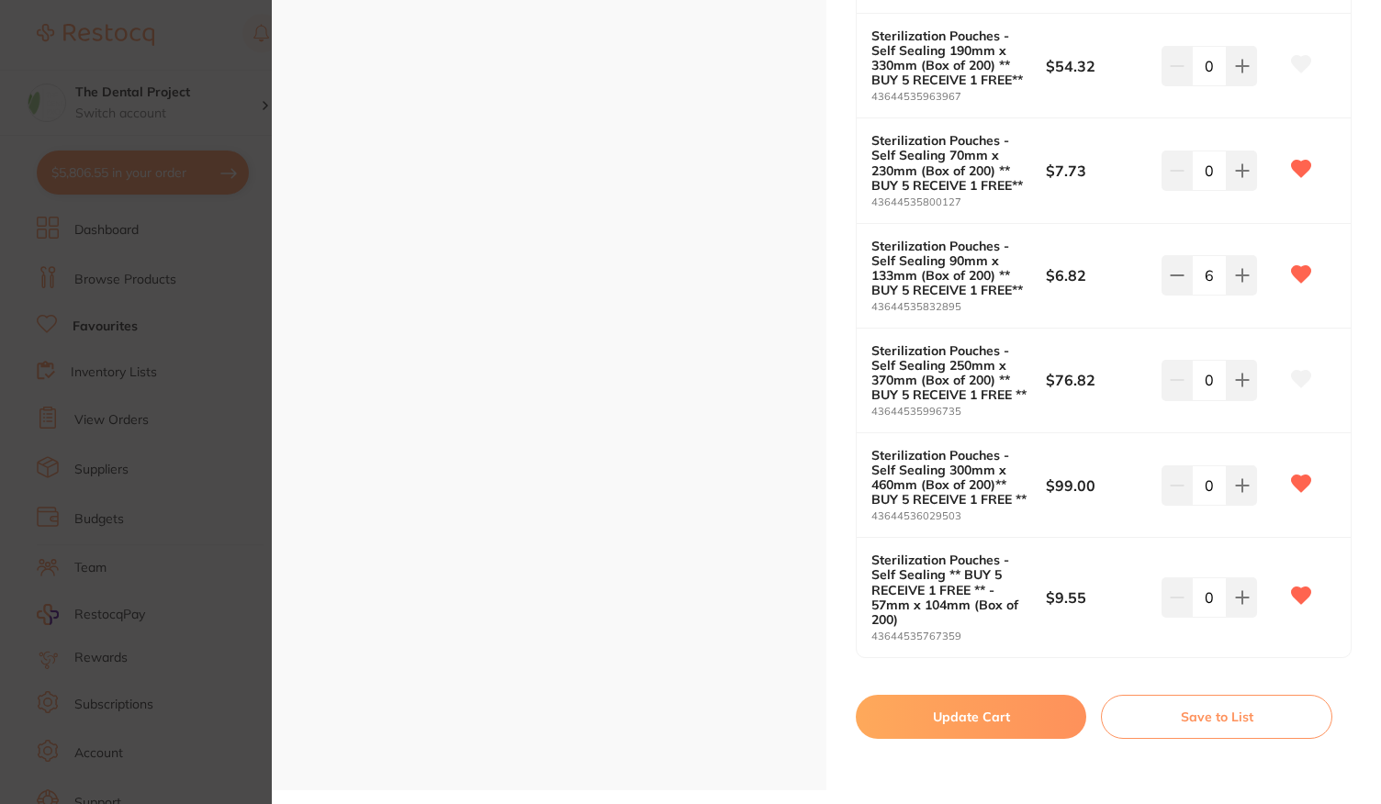
click at [1032, 711] on button "Update Cart" at bounding box center [971, 717] width 230 height 44
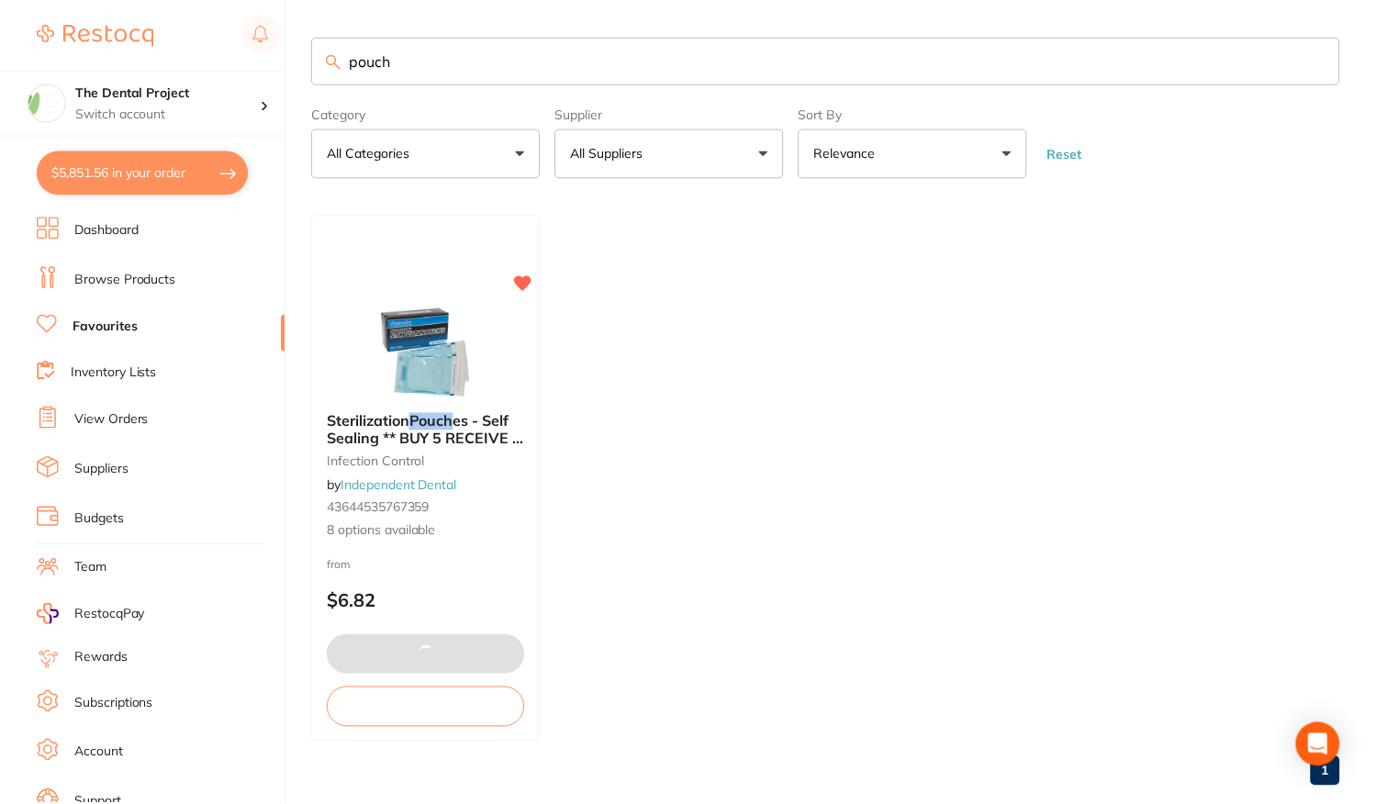
scroll to position [1, 0]
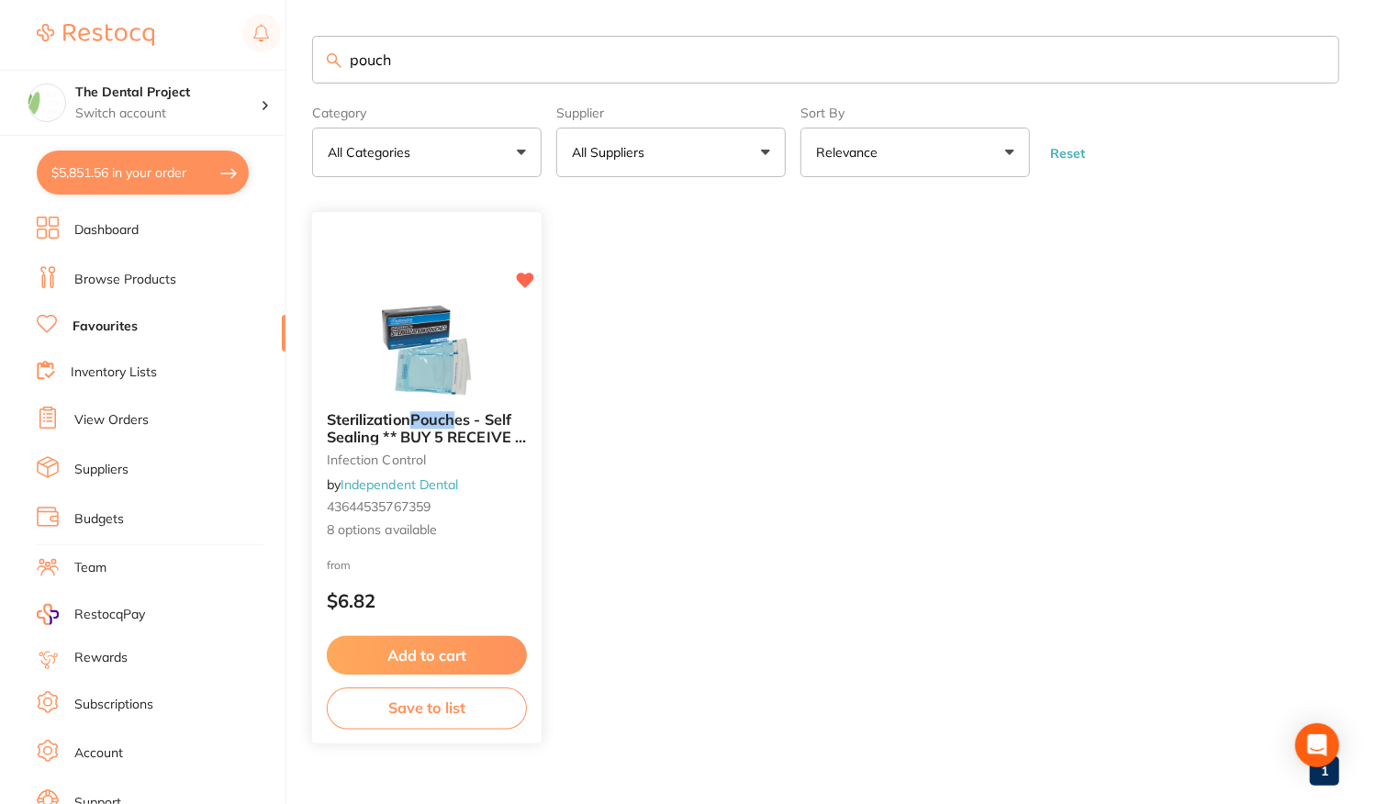
click at [425, 562] on div "from $6.82" at bounding box center [427, 588] width 230 height 66
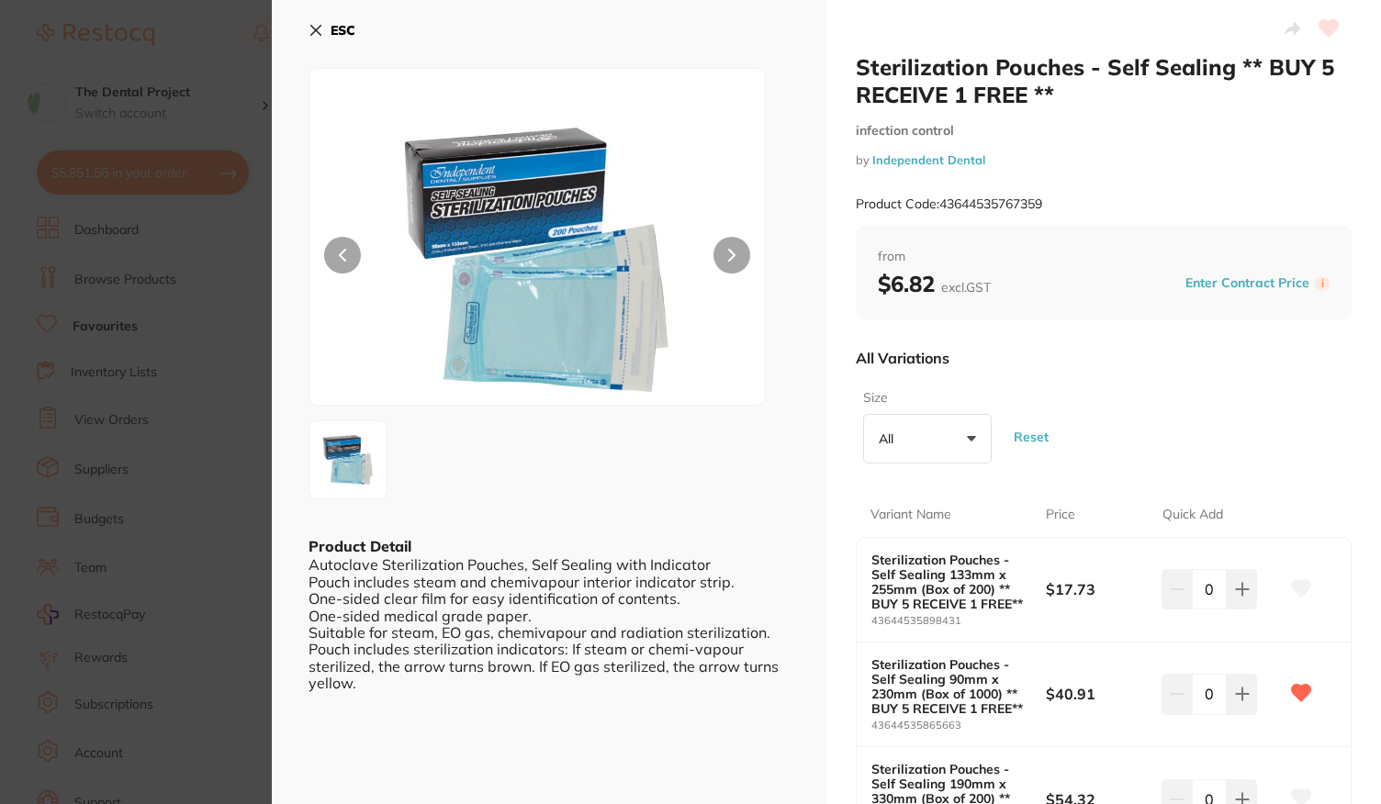
scroll to position [92, 0]
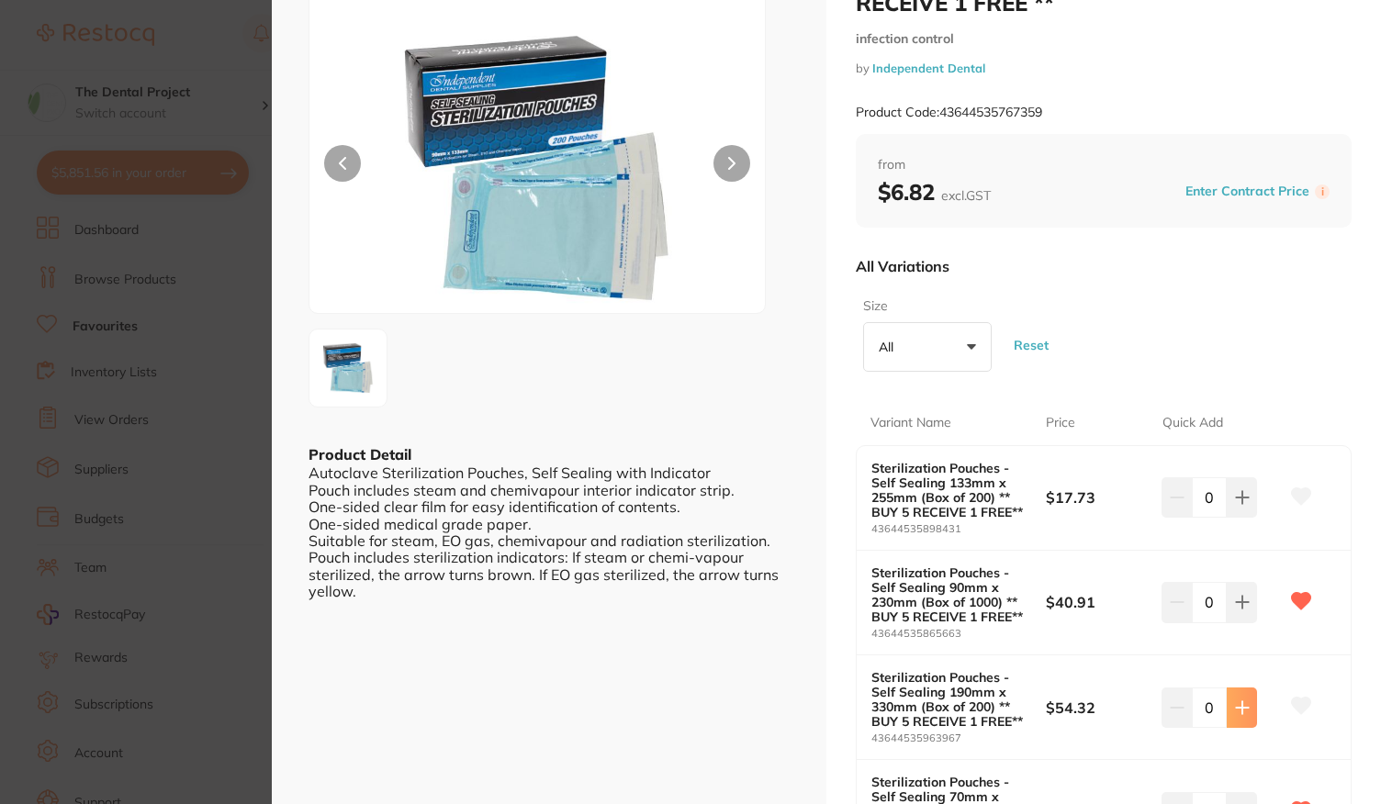
click at [1238, 712] on icon at bounding box center [1242, 707] width 12 height 12
type input "2"
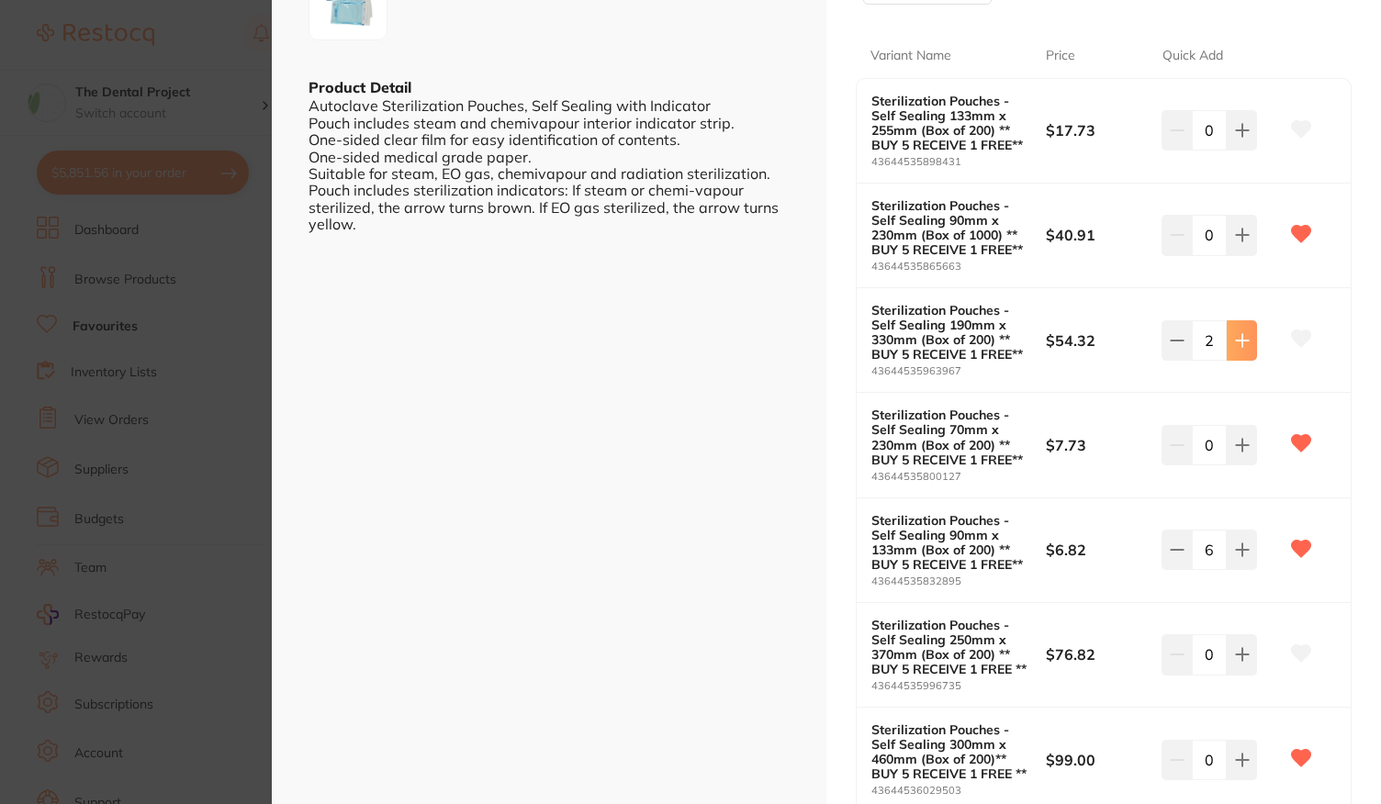
scroll to position [759, 0]
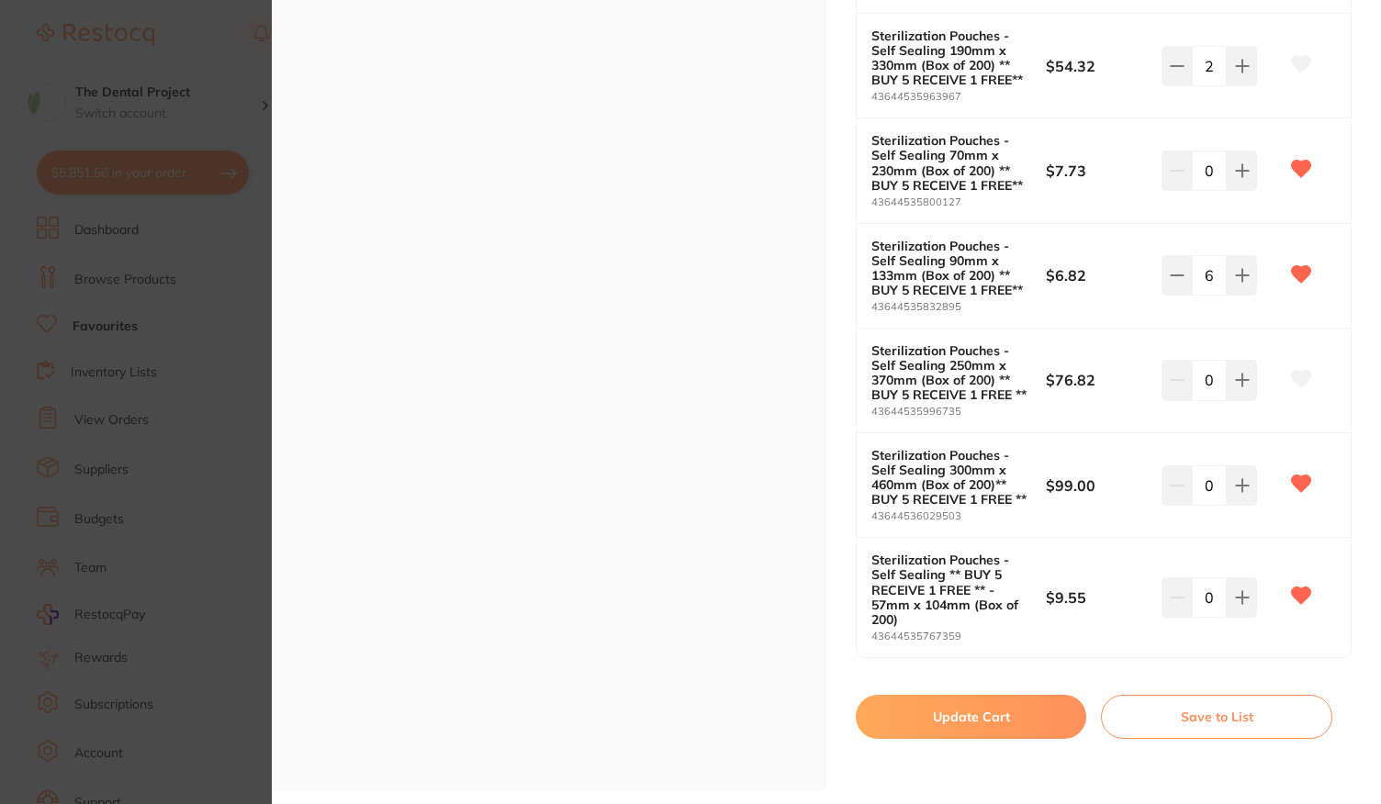
click at [991, 719] on button "Update Cart" at bounding box center [971, 717] width 230 height 44
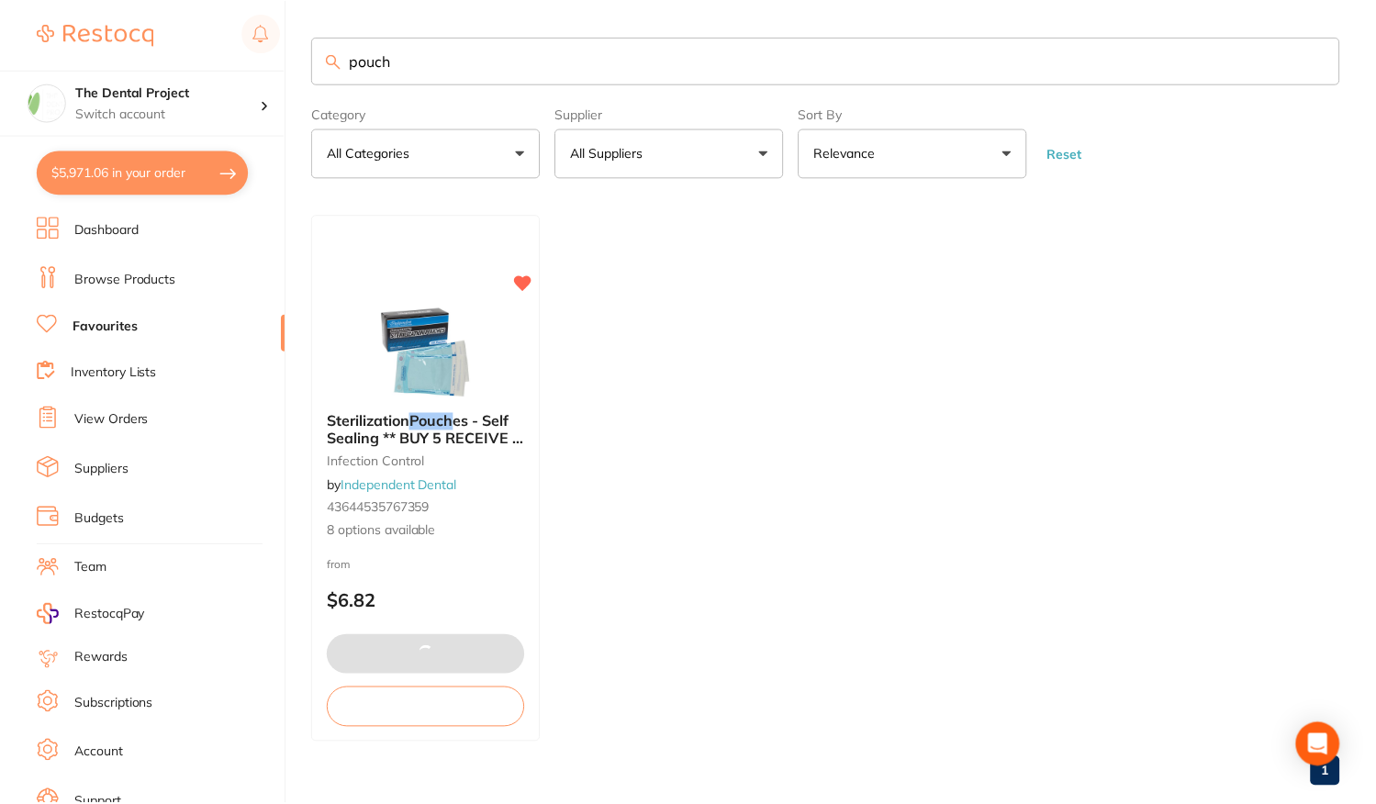
scroll to position [1, 0]
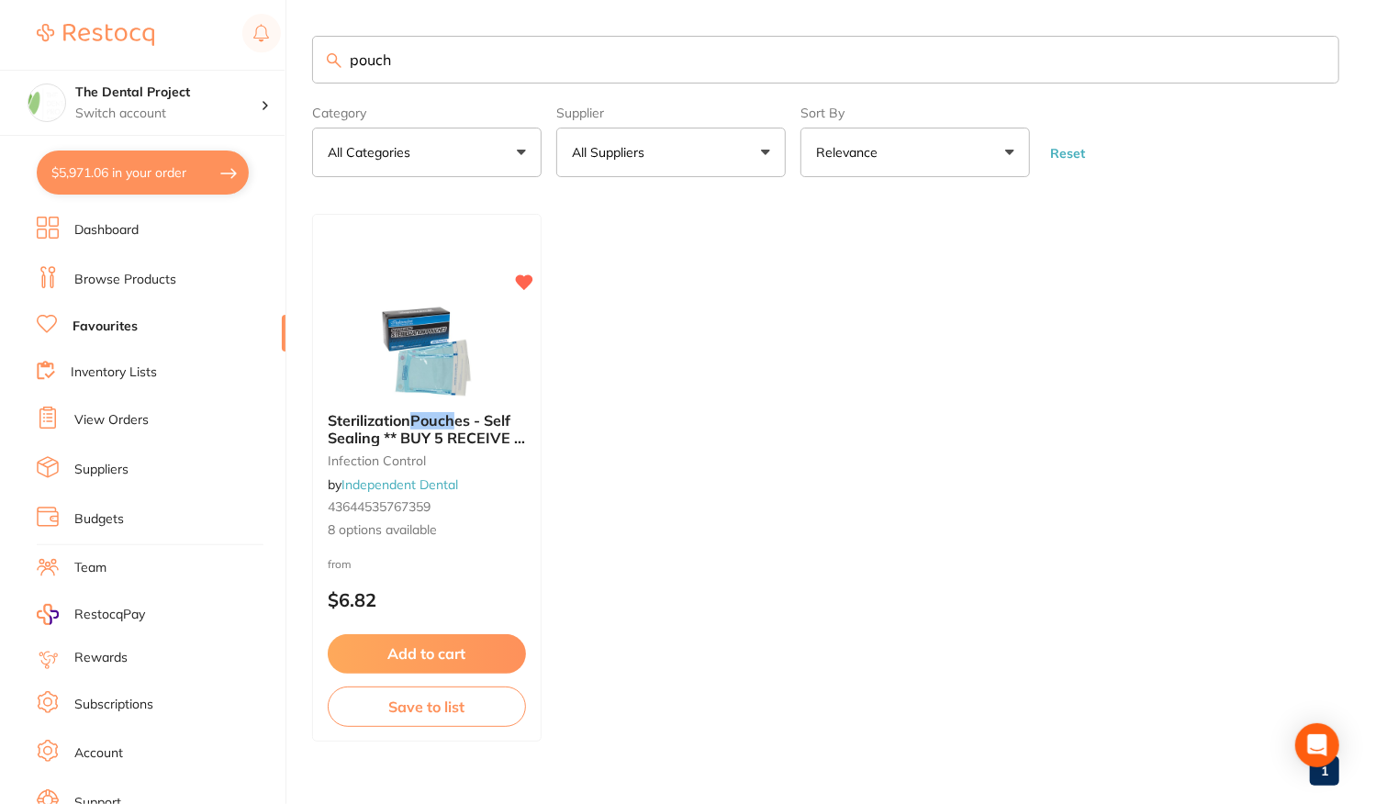
drag, startPoint x: 448, startPoint y: 63, endPoint x: 305, endPoint y: 60, distance: 143.3
click at [305, 60] on div "$5,971.06 The Dental Project Switch account The Dental Project $5,971.06 in you…" at bounding box center [688, 401] width 1376 height 804
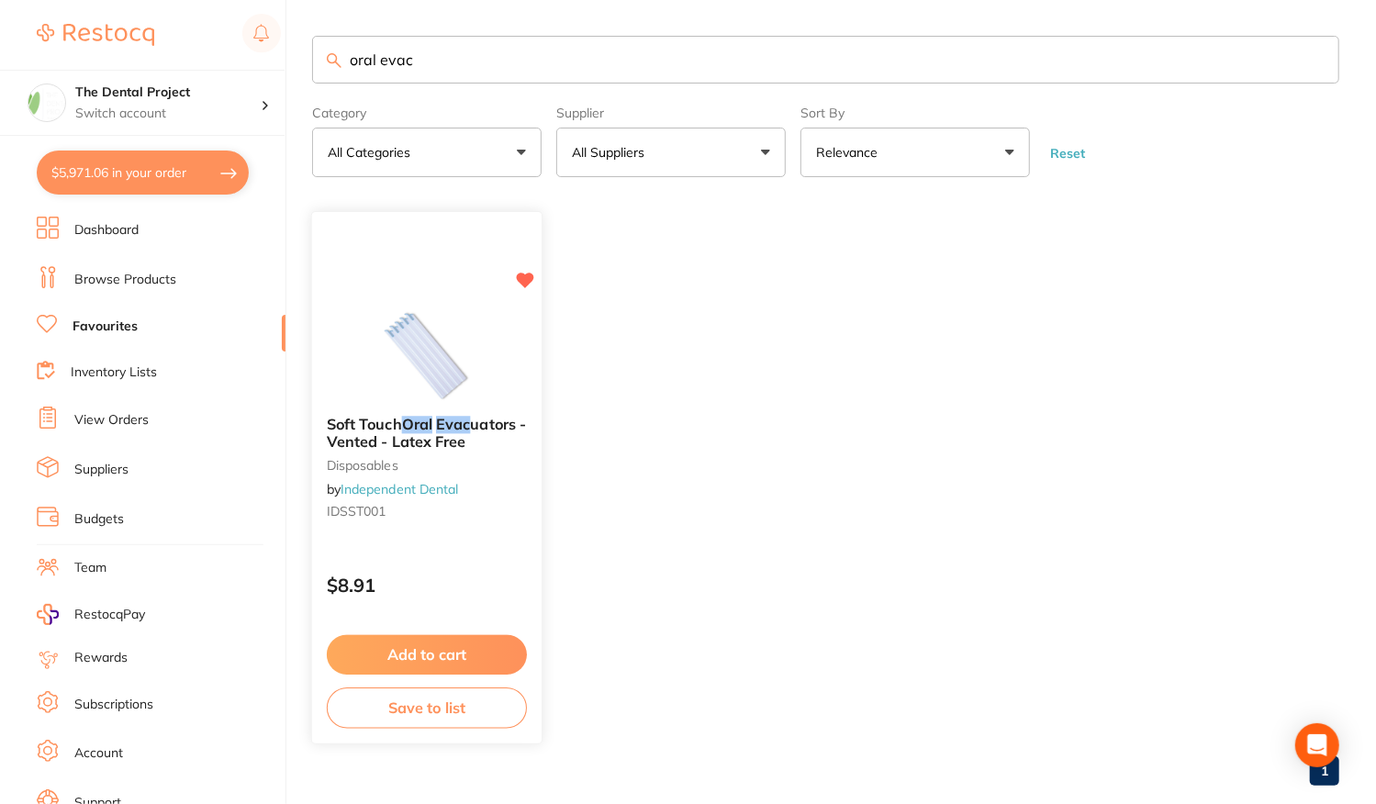
type input "oral evac"
click at [474, 563] on div "$8.91" at bounding box center [427, 582] width 230 height 50
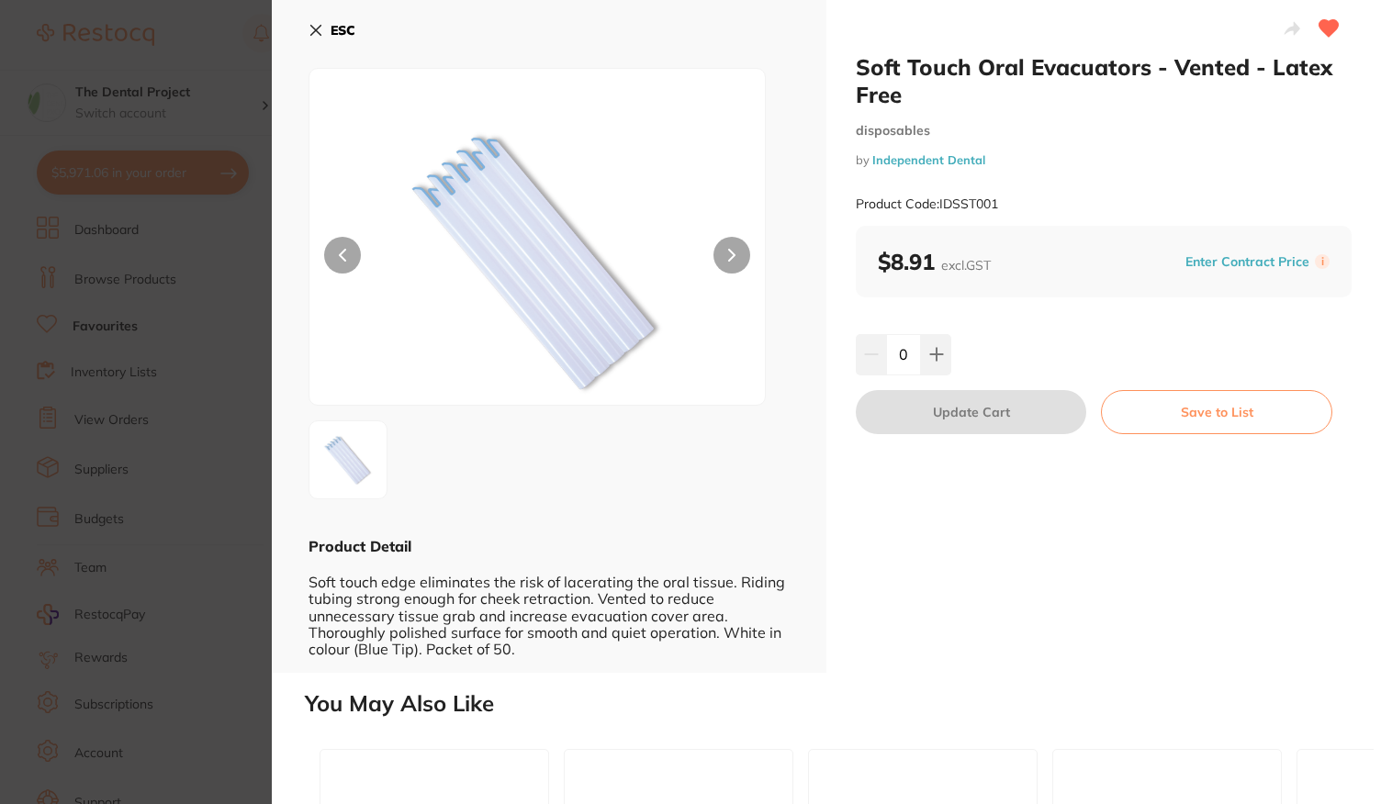
click at [905, 355] on input "0" at bounding box center [903, 354] width 35 height 40
type input "10"
click at [1159, 358] on div "10" at bounding box center [1104, 354] width 496 height 40
click at [964, 415] on button "Update Cart" at bounding box center [971, 412] width 230 height 44
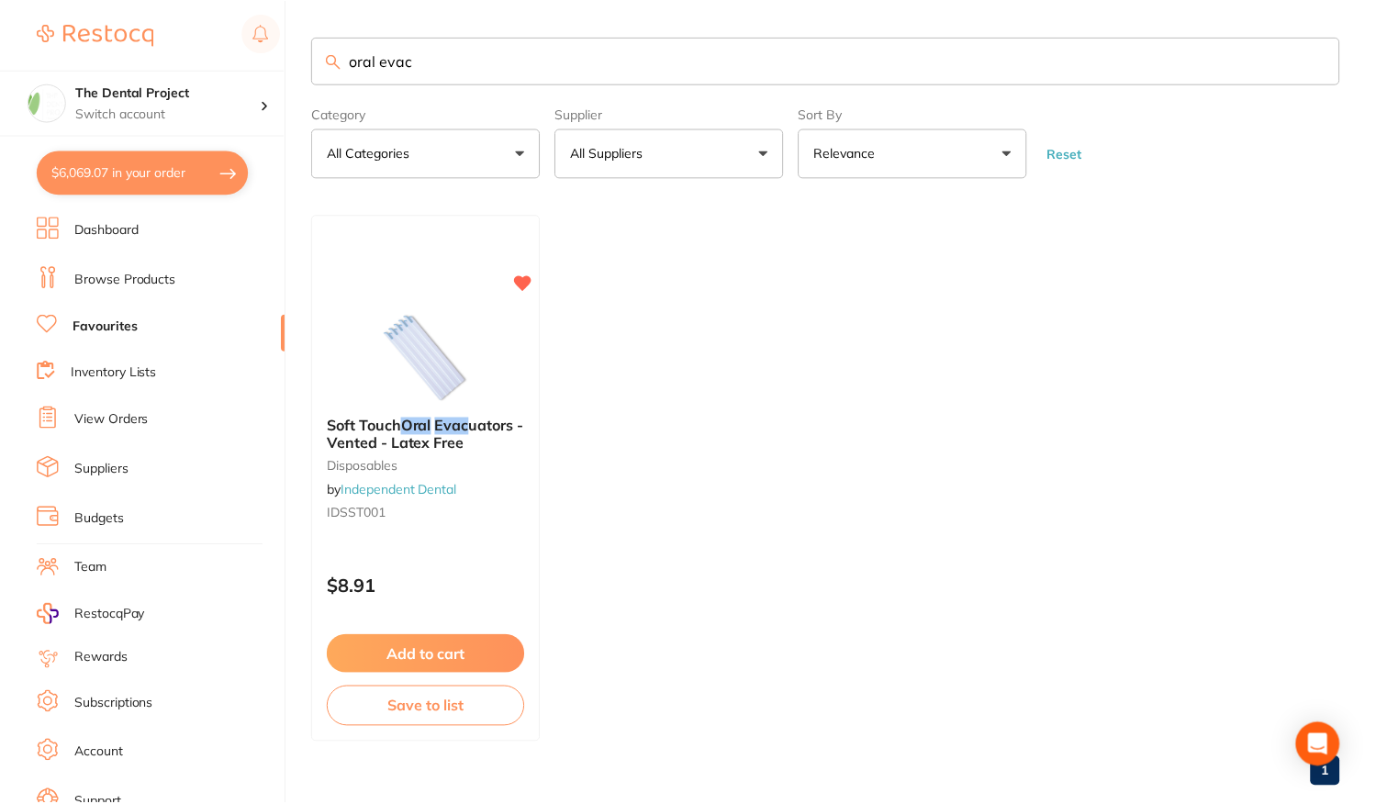
scroll to position [1, 0]
click at [475, 539] on div "Soft Touch Oral Evac uators - Vented - Latex Free disposables by Independent De…" at bounding box center [427, 471] width 228 height 139
click at [435, 524] on section at bounding box center [688, 402] width 1376 height 804
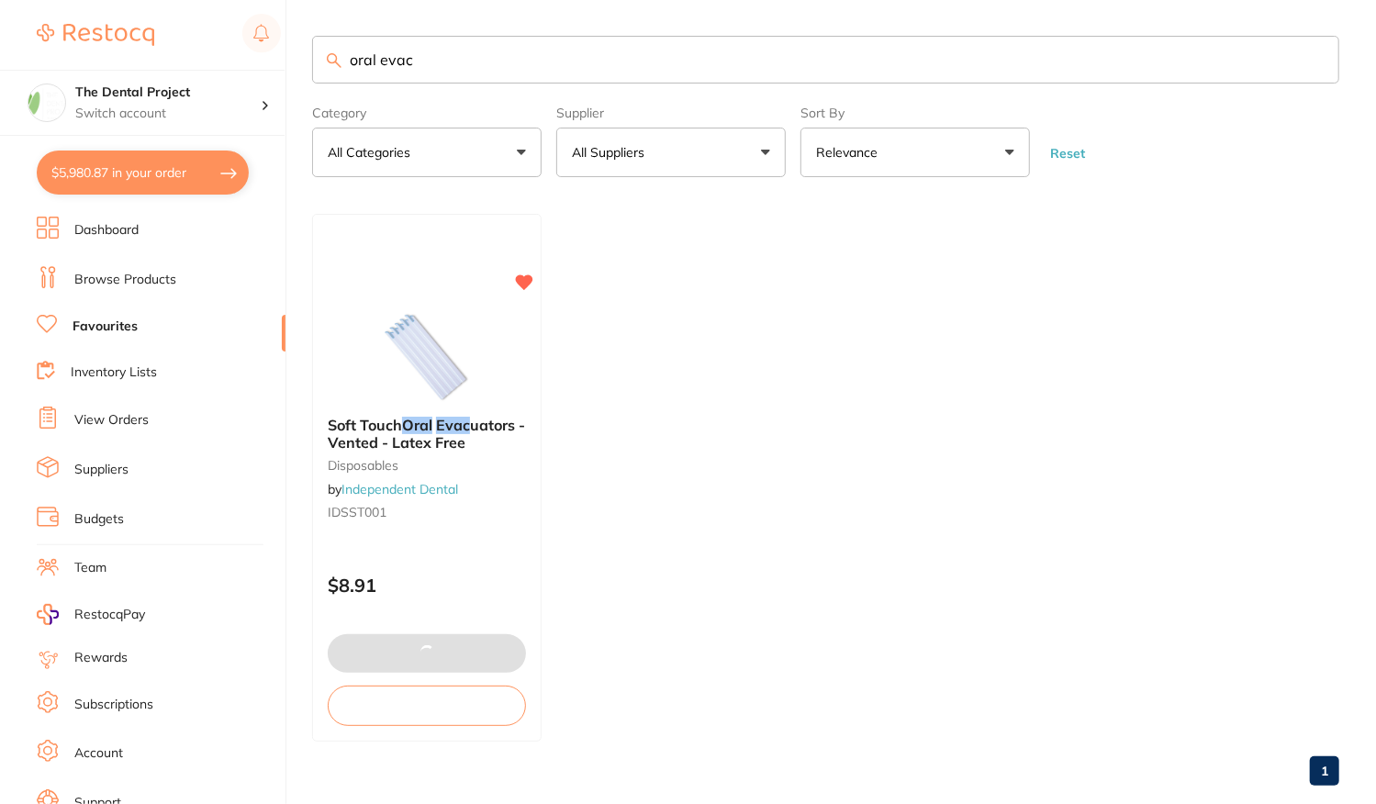
type input "10"
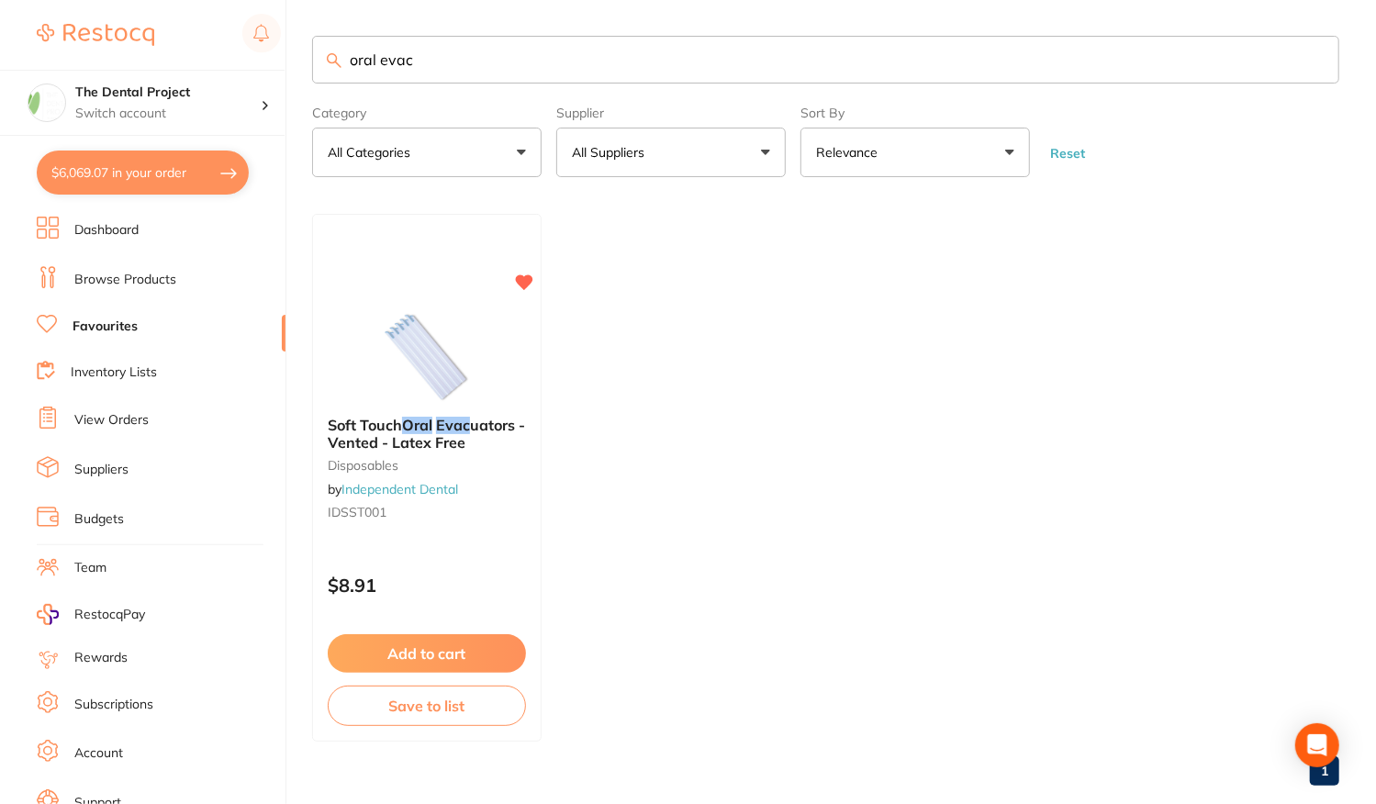
click at [435, 524] on div "Soft Touch Oral Evac uators - Vented - Latex Free disposables by Independent De…" at bounding box center [427, 471] width 228 height 139
click at [419, 560] on section at bounding box center [688, 402] width 1376 height 804
click at [419, 560] on div "$8.91" at bounding box center [427, 580] width 228 height 49
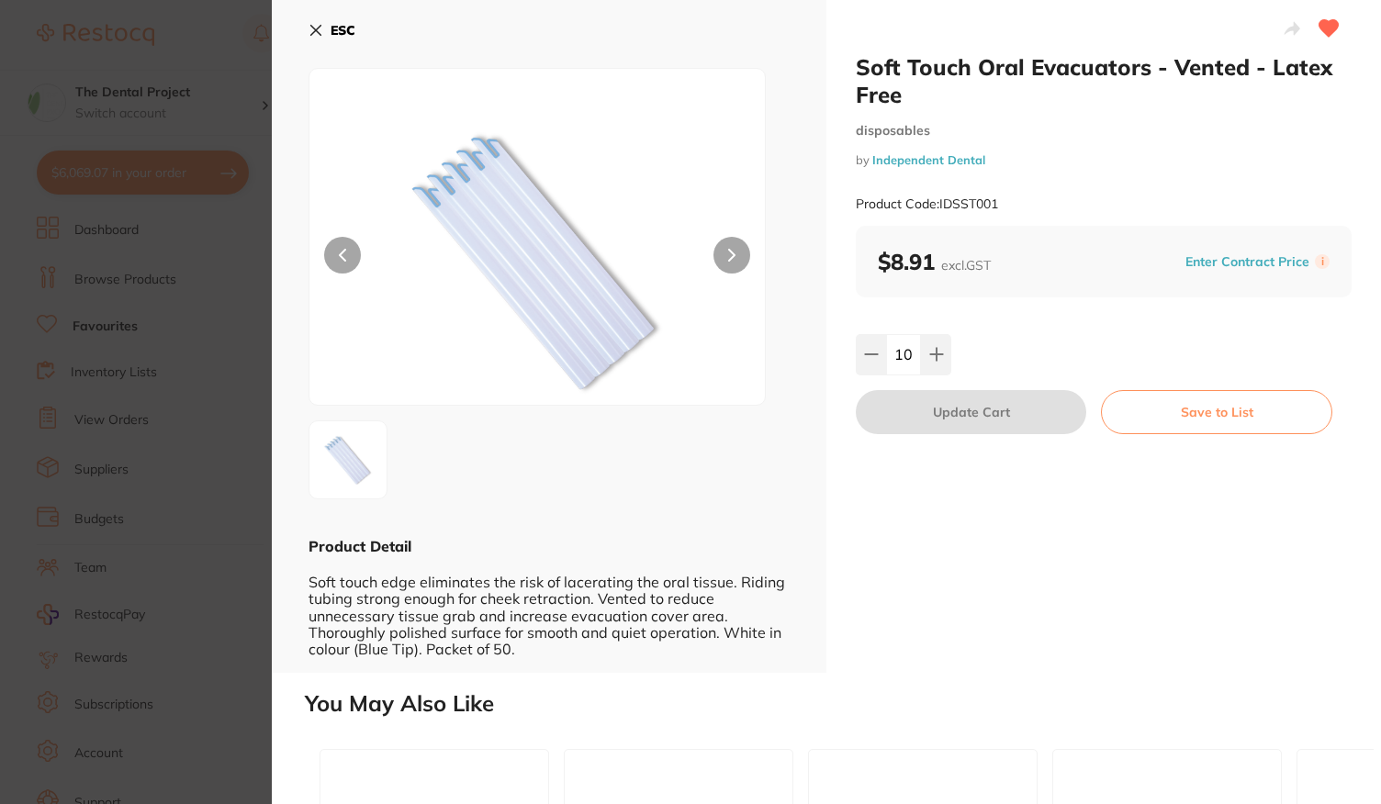
drag, startPoint x: 900, startPoint y: 354, endPoint x: 1008, endPoint y: 371, distance: 109.6
click at [902, 354] on input "10" at bounding box center [903, 354] width 35 height 40
type input "20"
click at [1037, 310] on div "Soft Touch Oral Evacuators - Vented - Latex Free disposables by Independent Den…" at bounding box center [1103, 336] width 554 height 673
click at [990, 410] on button "Update Cart" at bounding box center [971, 412] width 230 height 44
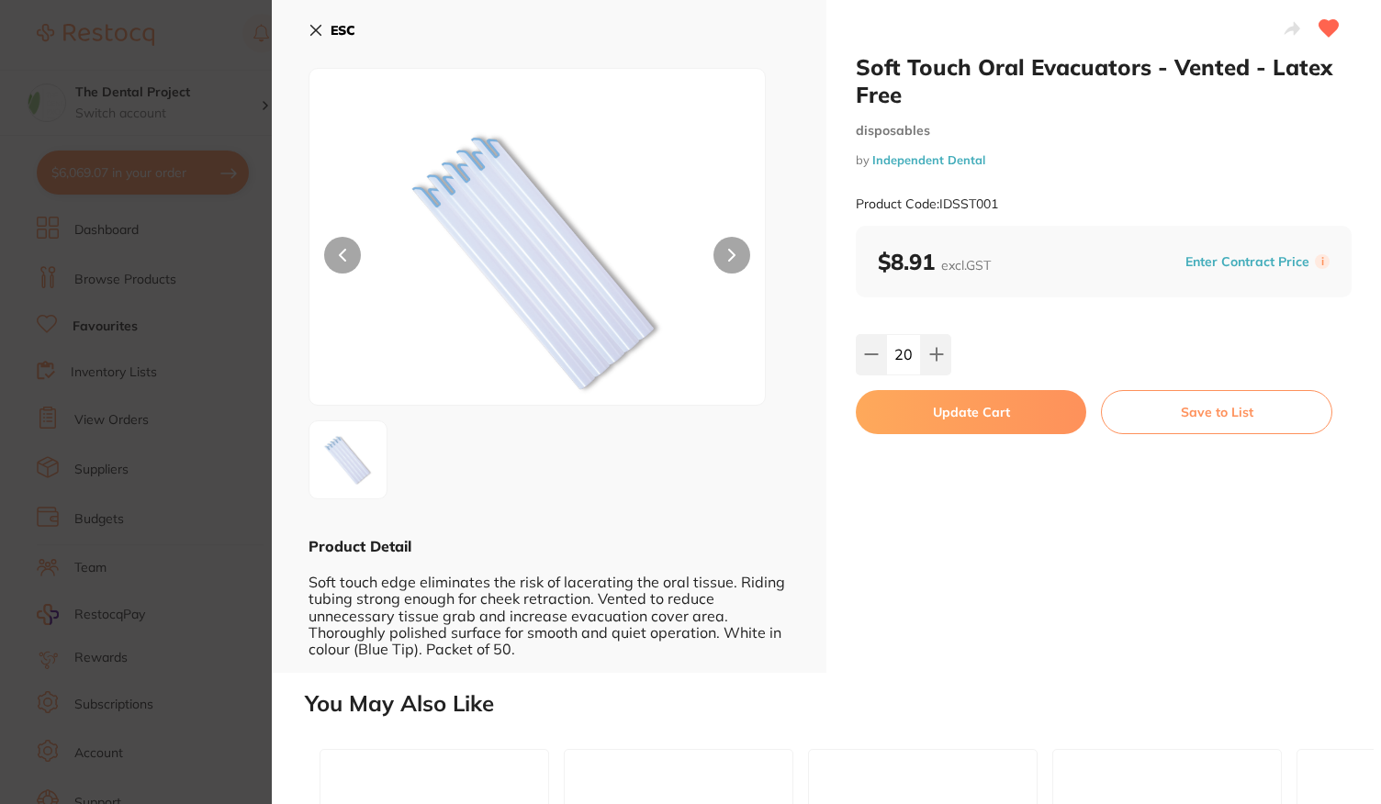
type input "20"
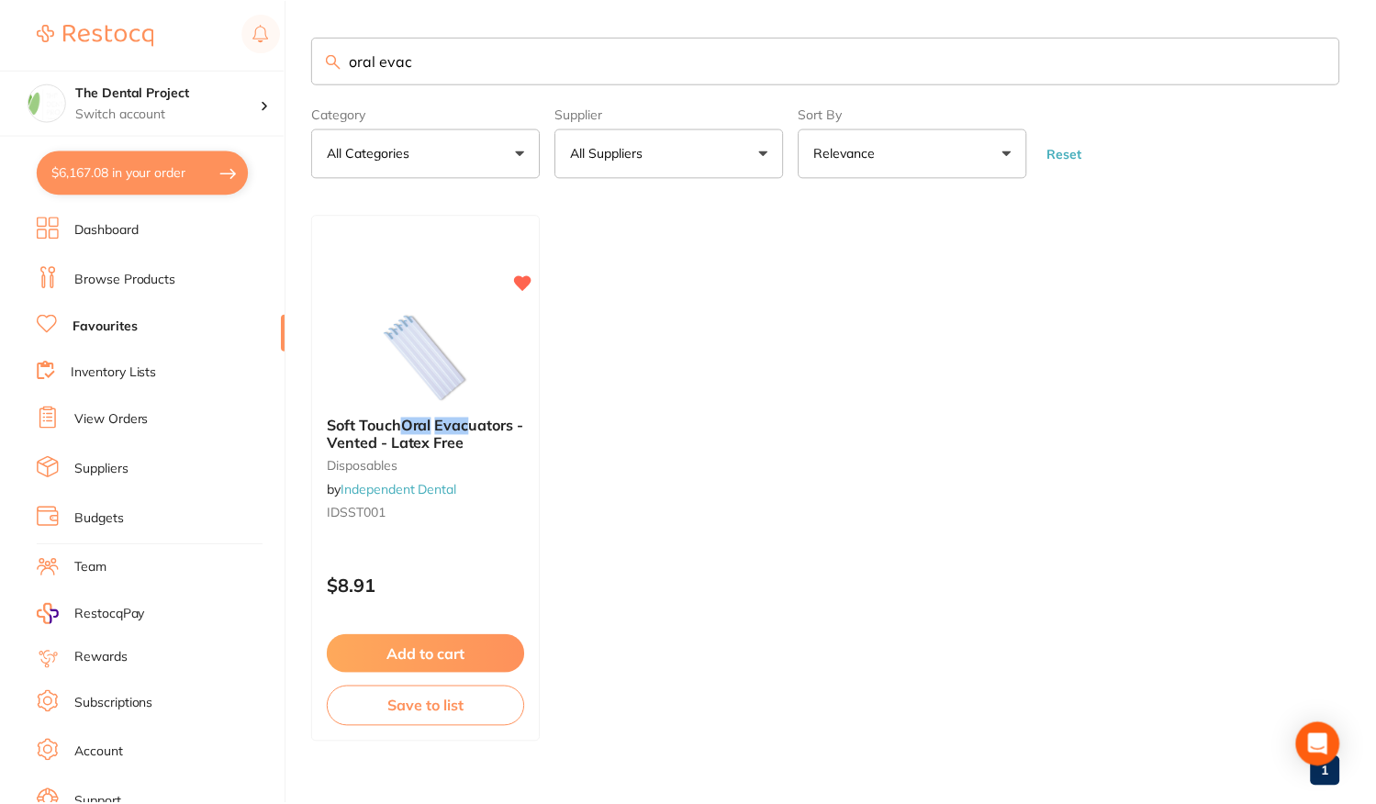
scroll to position [1, 0]
drag, startPoint x: 404, startPoint y: 65, endPoint x: 294, endPoint y: 65, distance: 110.2
click at [294, 65] on div "$6,167.08 The Dental Project Switch account The Dental Project $6,167.08 in you…" at bounding box center [688, 401] width 1376 height 804
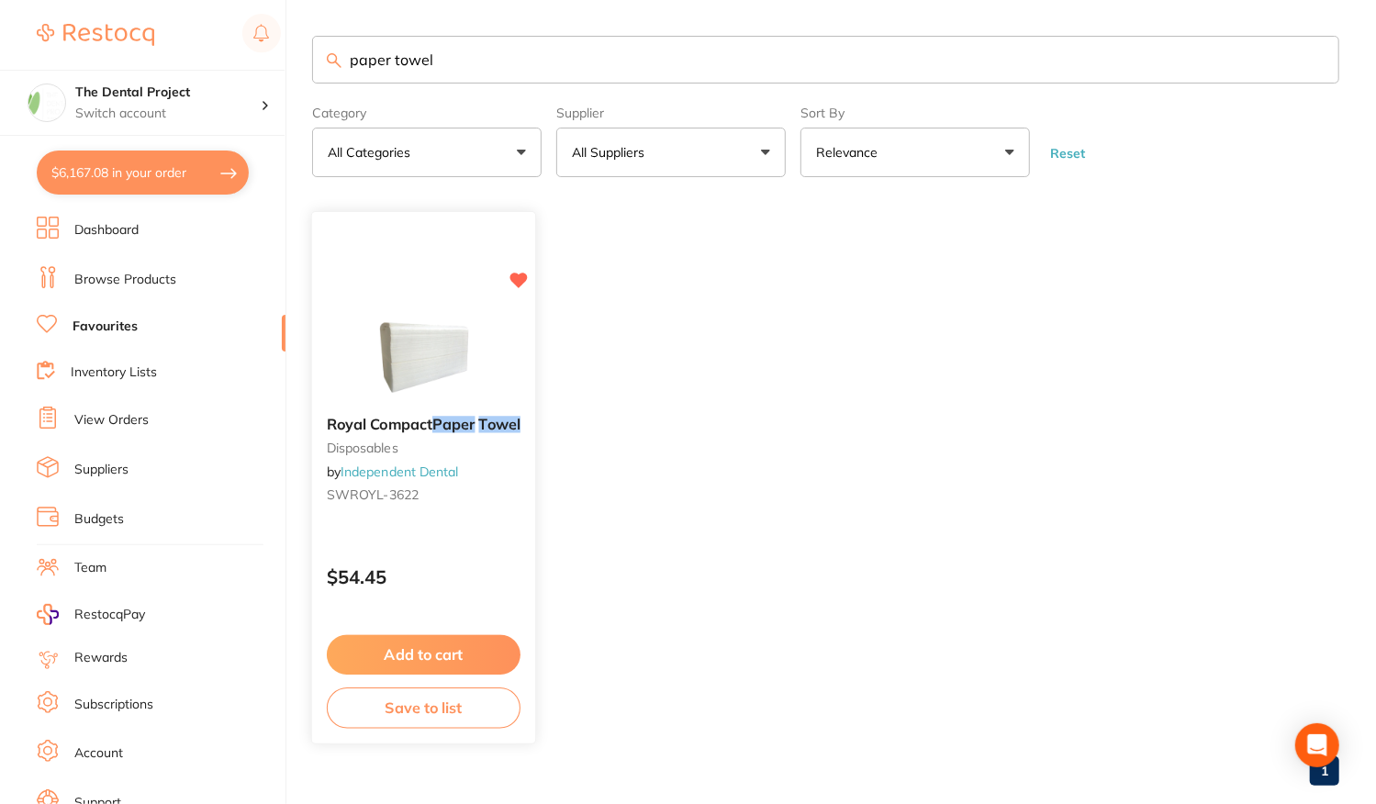
type input "paper towel"
click at [453, 658] on button "Add to cart" at bounding box center [424, 654] width 194 height 39
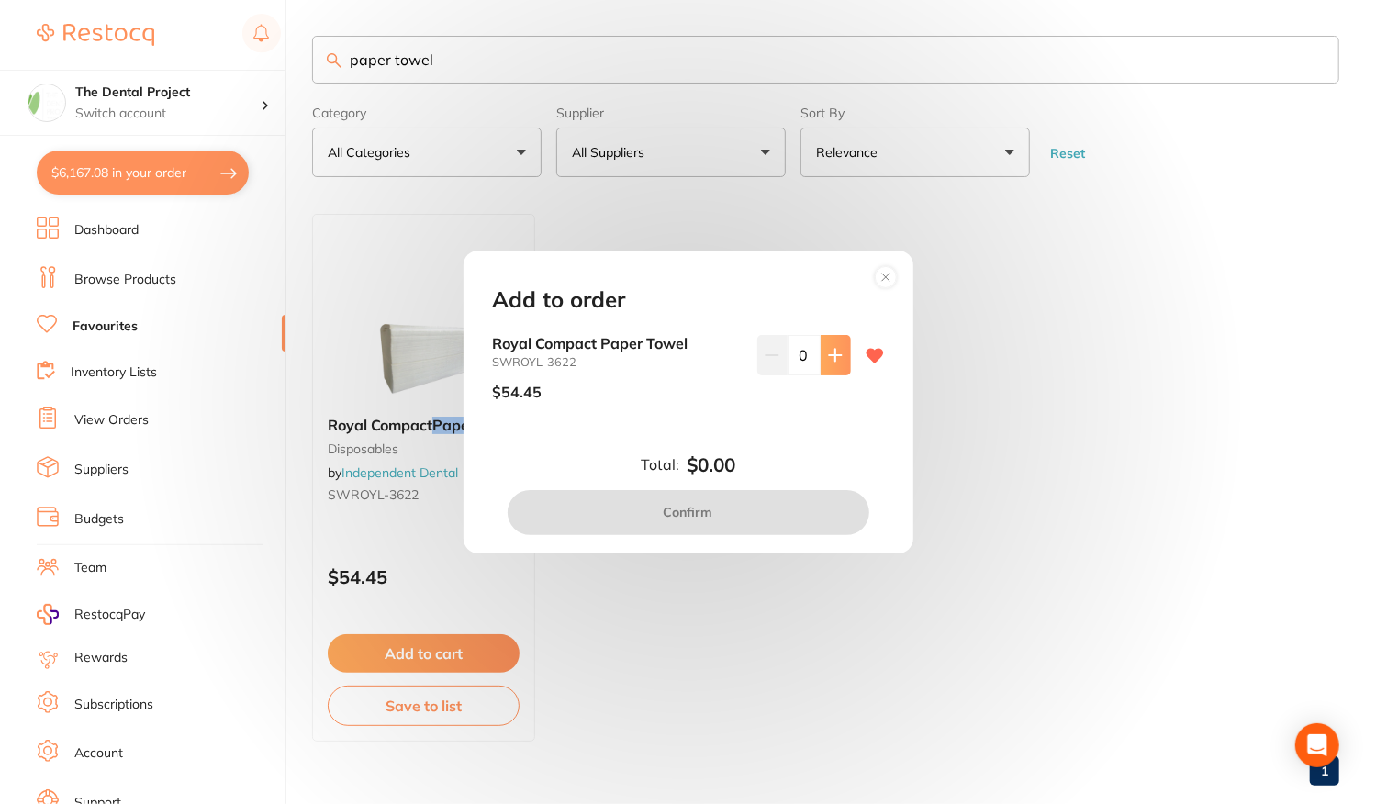
click at [831, 359] on icon at bounding box center [835, 356] width 12 height 12
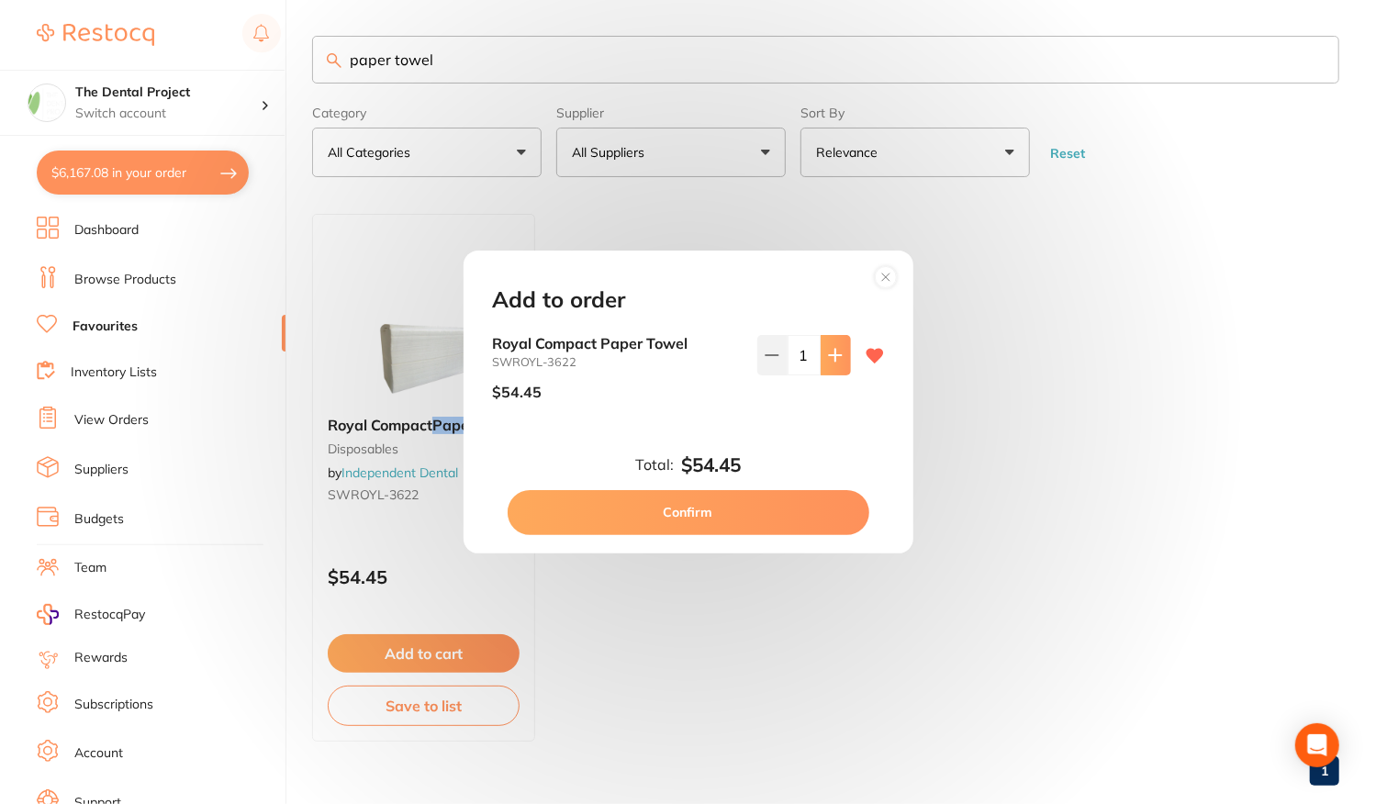
click at [831, 359] on icon at bounding box center [835, 356] width 12 height 12
type input "2"
click at [676, 511] on button "Confirm" at bounding box center [689, 512] width 362 height 44
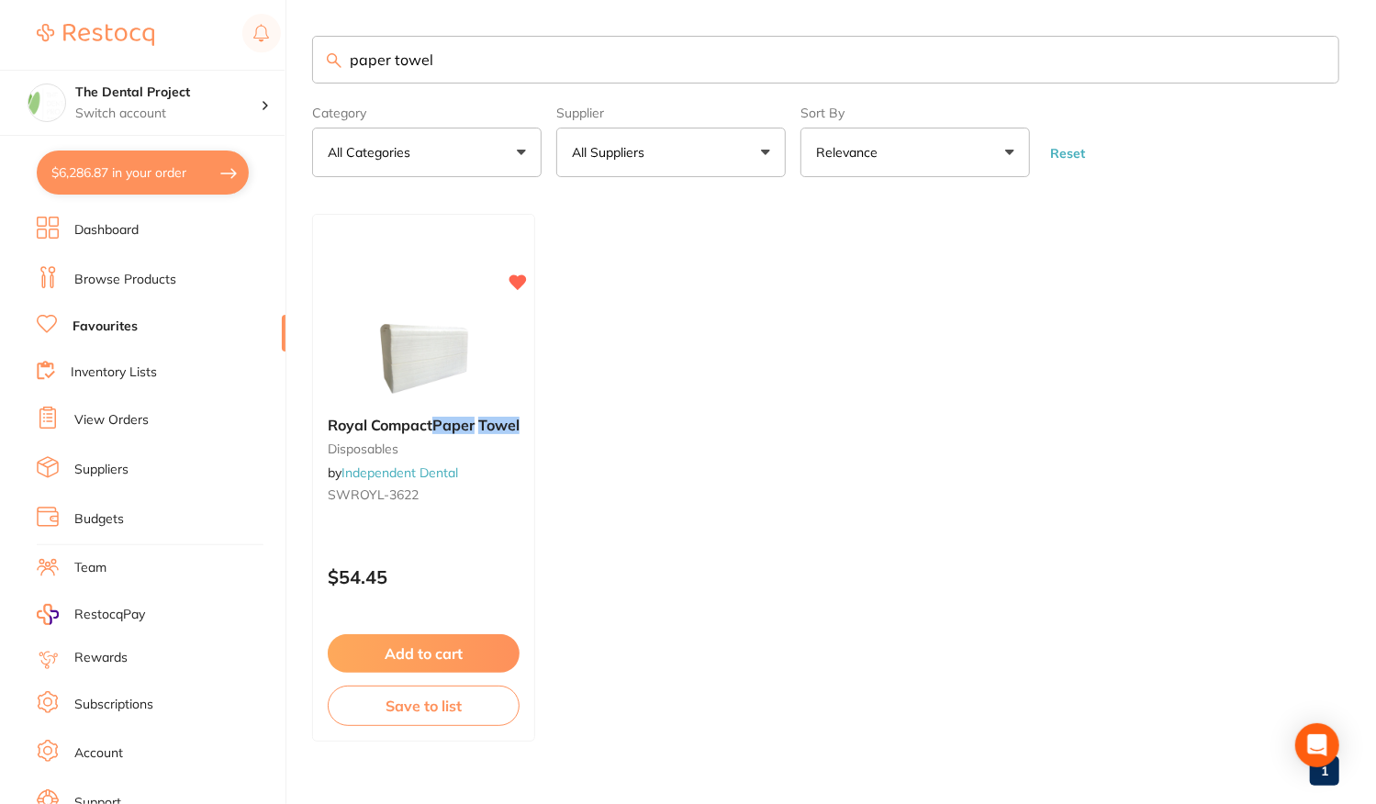
drag, startPoint x: 458, startPoint y: 69, endPoint x: 279, endPoint y: 68, distance: 179.0
click at [279, 68] on div "$6,286.87 The Dental Project Switch account The Dental Project $6,286.87 in you…" at bounding box center [688, 401] width 1376 height 804
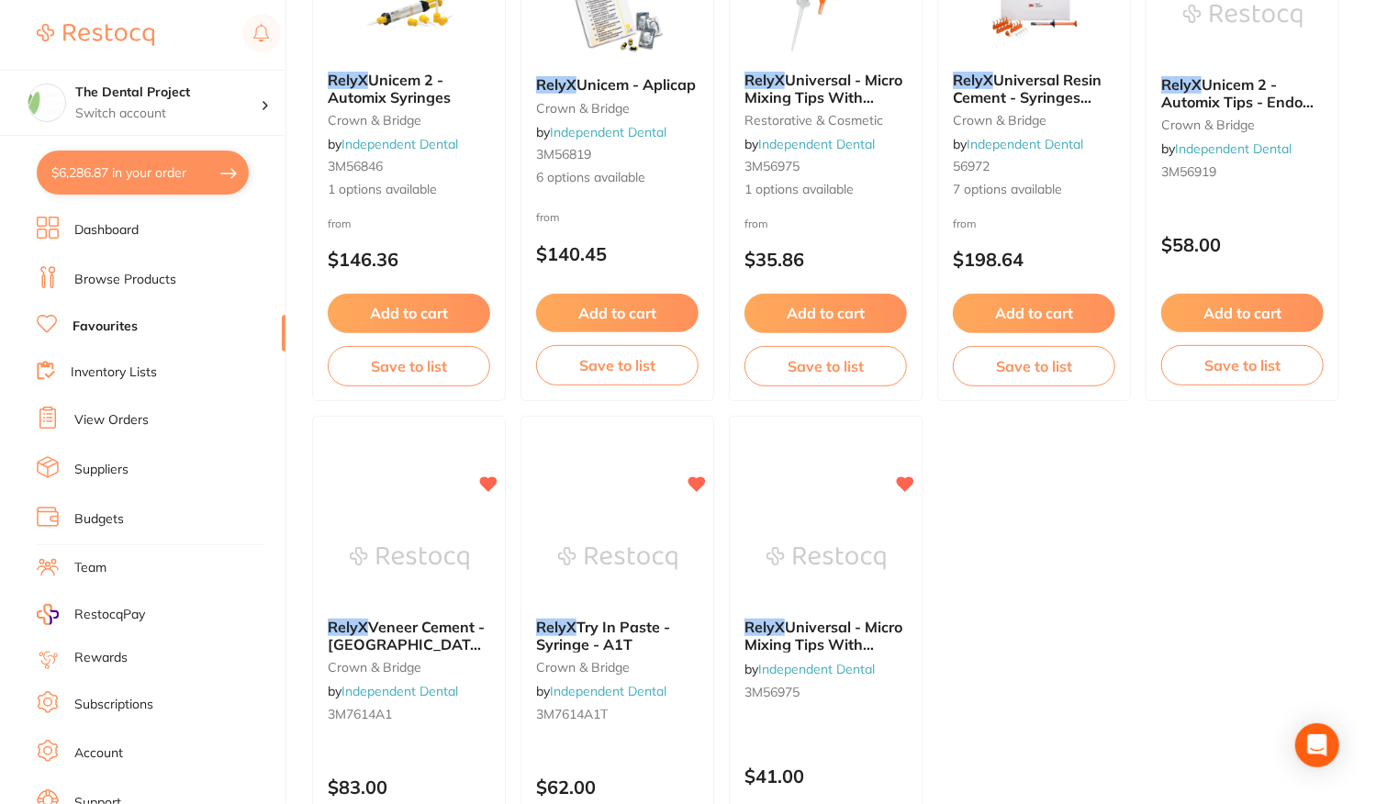
scroll to position [460, 0]
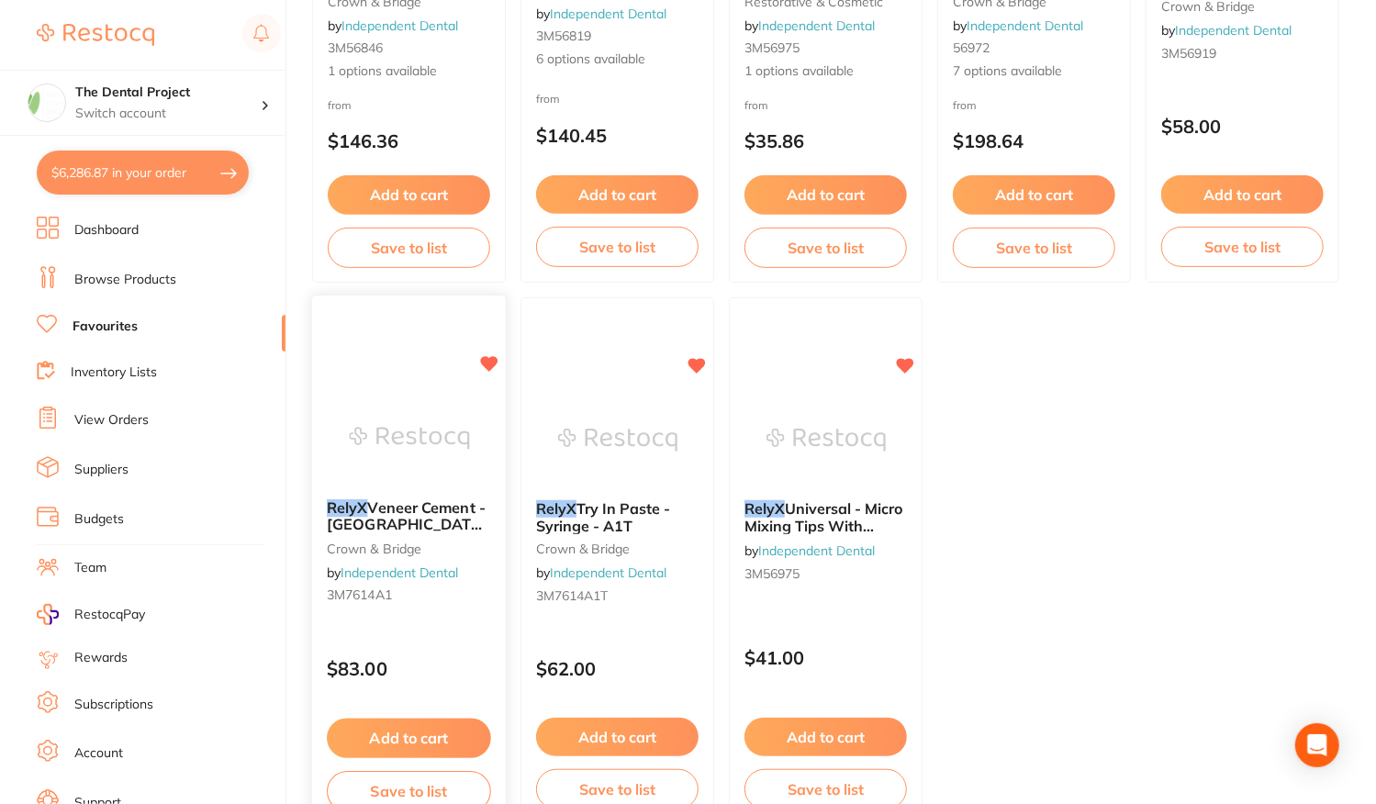
click at [458, 621] on div "RelyX Veneer Cement - Syringe - A1 crown & bridge by Independent Dental 3M7614A1" at bounding box center [409, 556] width 194 height 140
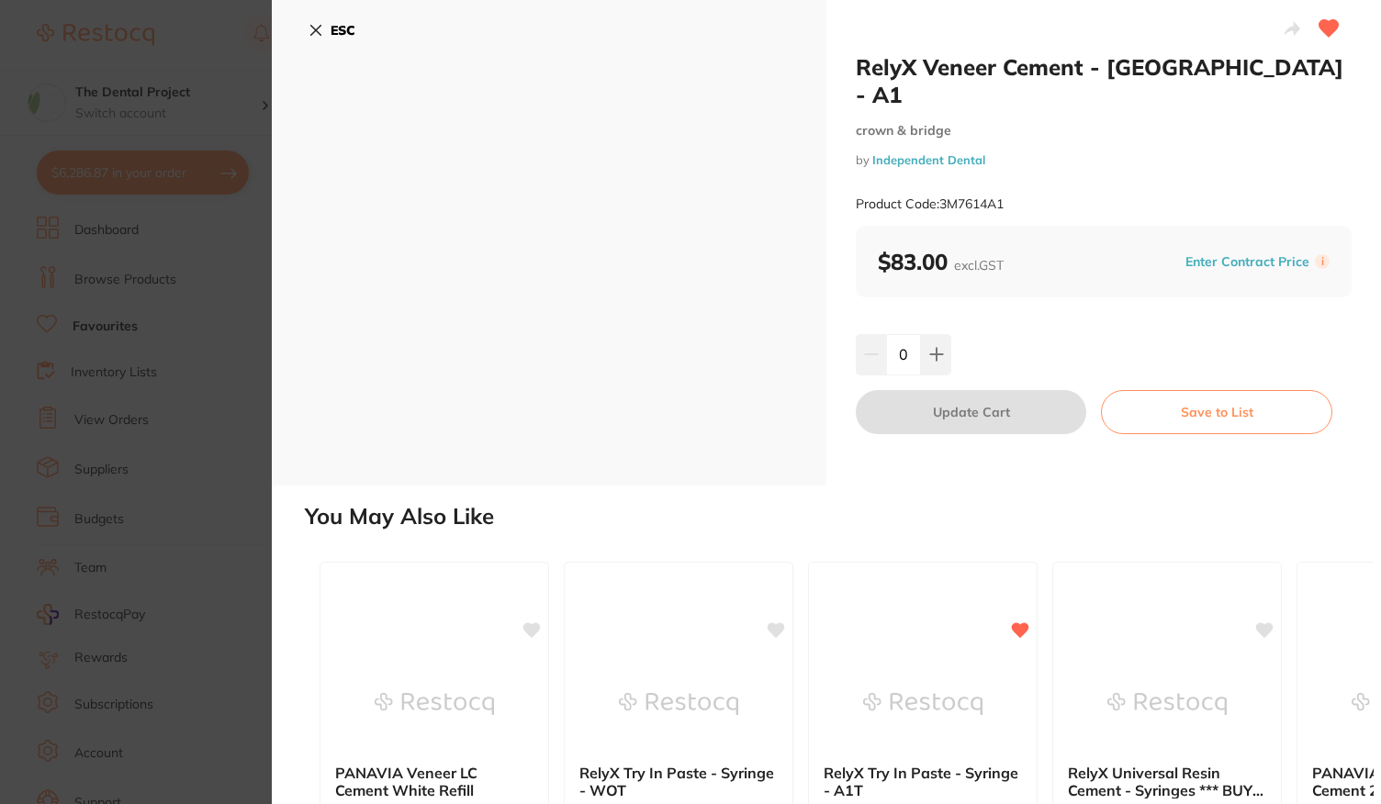
click at [321, 38] on button "ESC" at bounding box center [331, 30] width 47 height 31
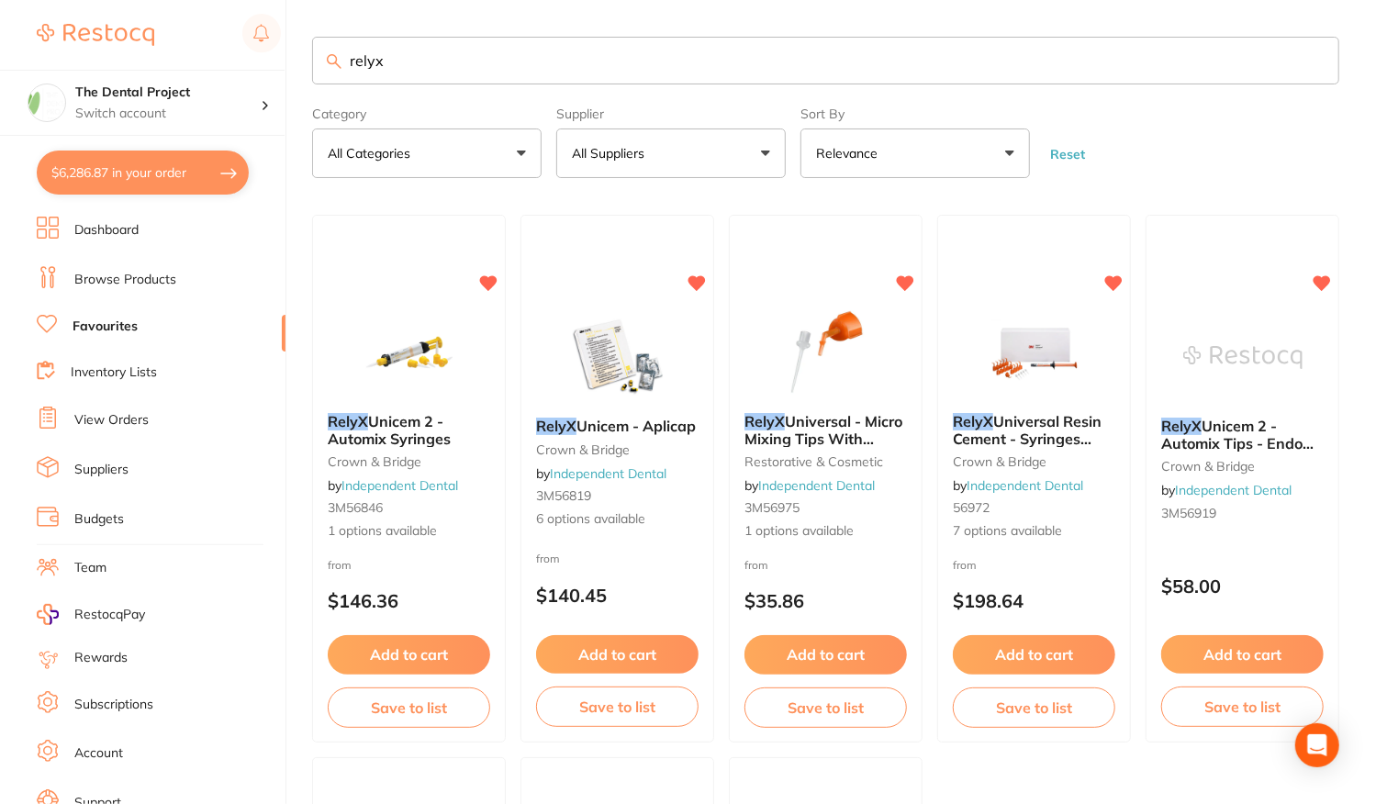
drag, startPoint x: 476, startPoint y: 55, endPoint x: 206, endPoint y: 54, distance: 269.9
click at [206, 54] on div "$6,286.87 The Dental Project Switch account The Dental Project $6,286.87 in you…" at bounding box center [688, 402] width 1376 height 804
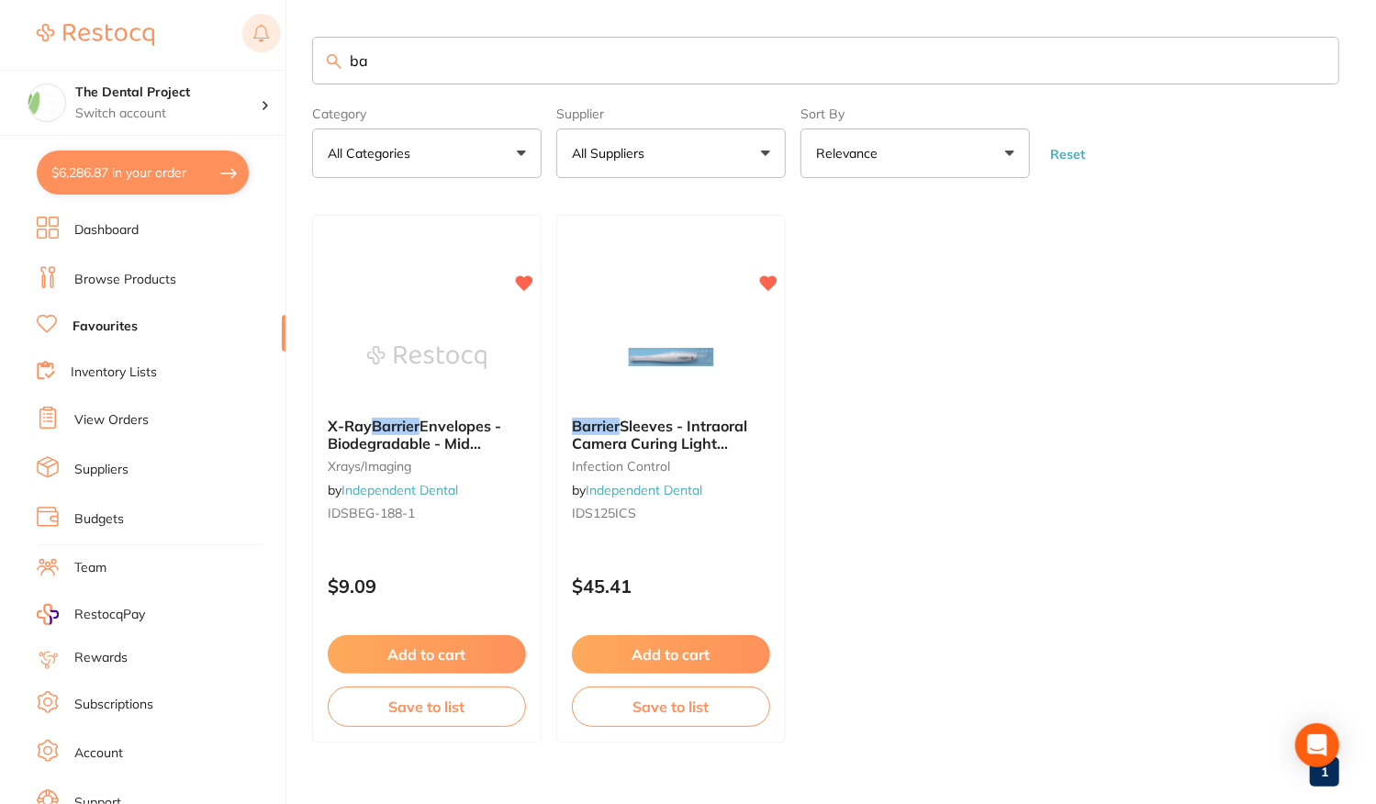
type input "b"
click at [448, 63] on input "gloves" at bounding box center [825, 61] width 1027 height 48
click at [386, 61] on input "gloves" at bounding box center [825, 61] width 1027 height 48
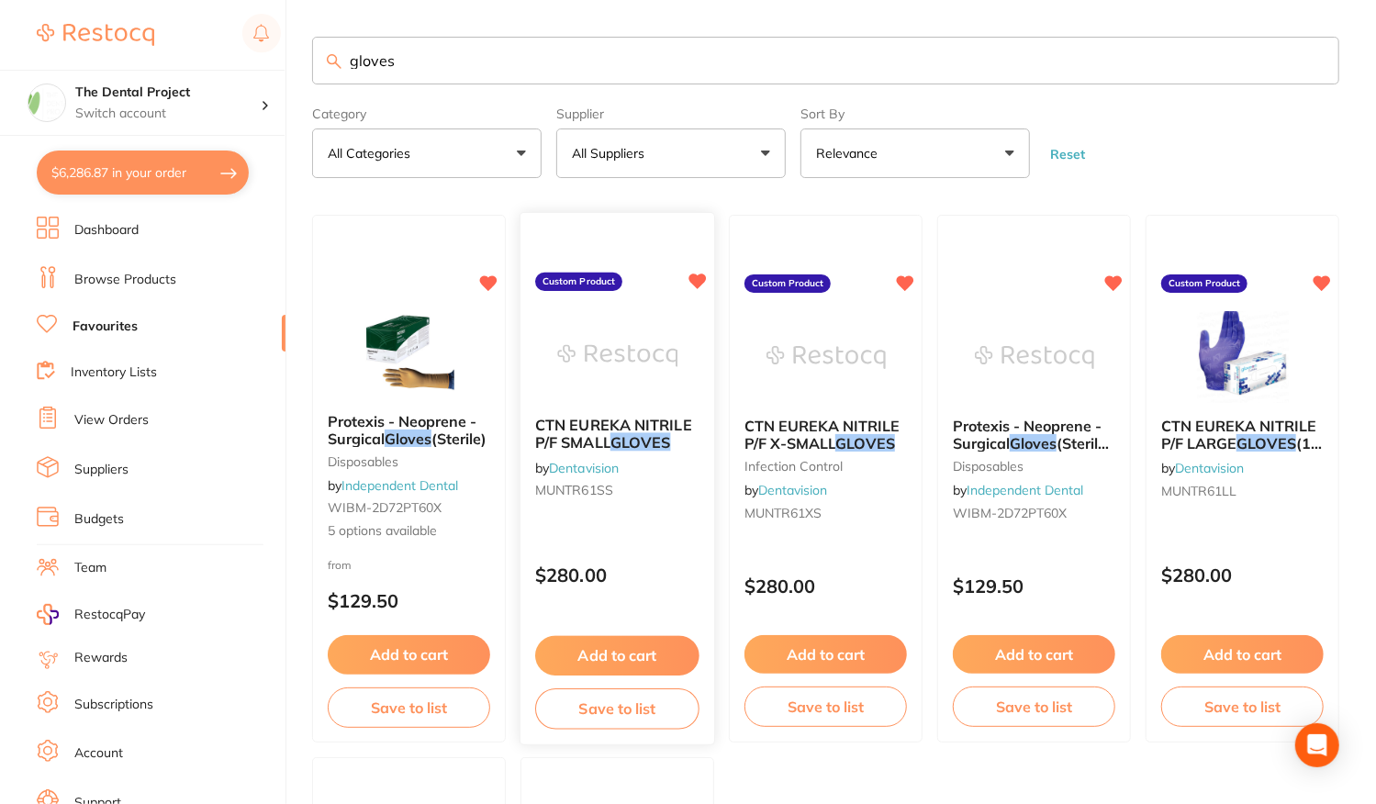
type input "gloves"
click at [633, 522] on div "CTN EUREKA NITRILE P/F SMALL GLOVES by Dentavision MUNTR61SS Custom Product $28…" at bounding box center [618, 479] width 196 height 533
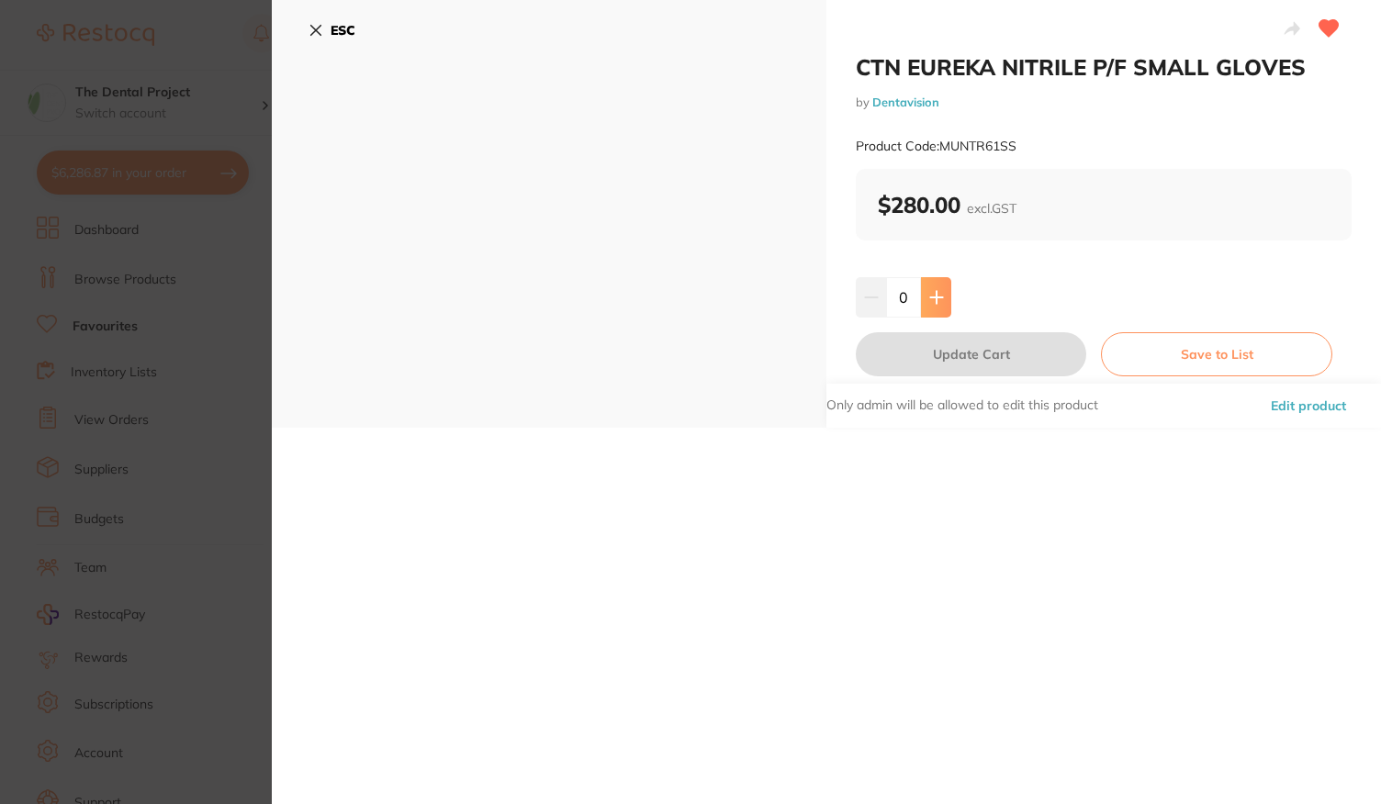
click at [941, 294] on button at bounding box center [936, 297] width 30 height 40
type input "2"
click at [949, 363] on button "Update Cart" at bounding box center [971, 354] width 230 height 44
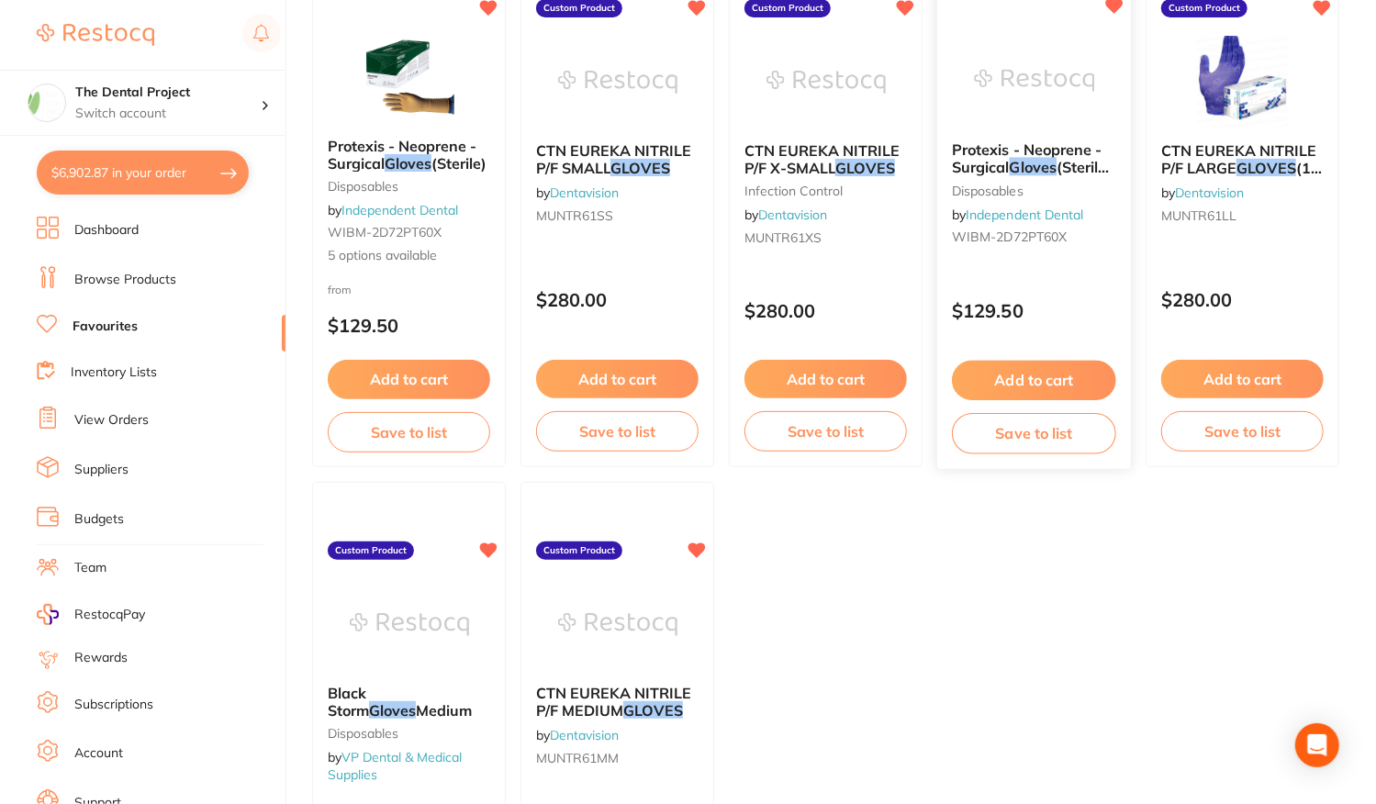
scroll to position [459, 0]
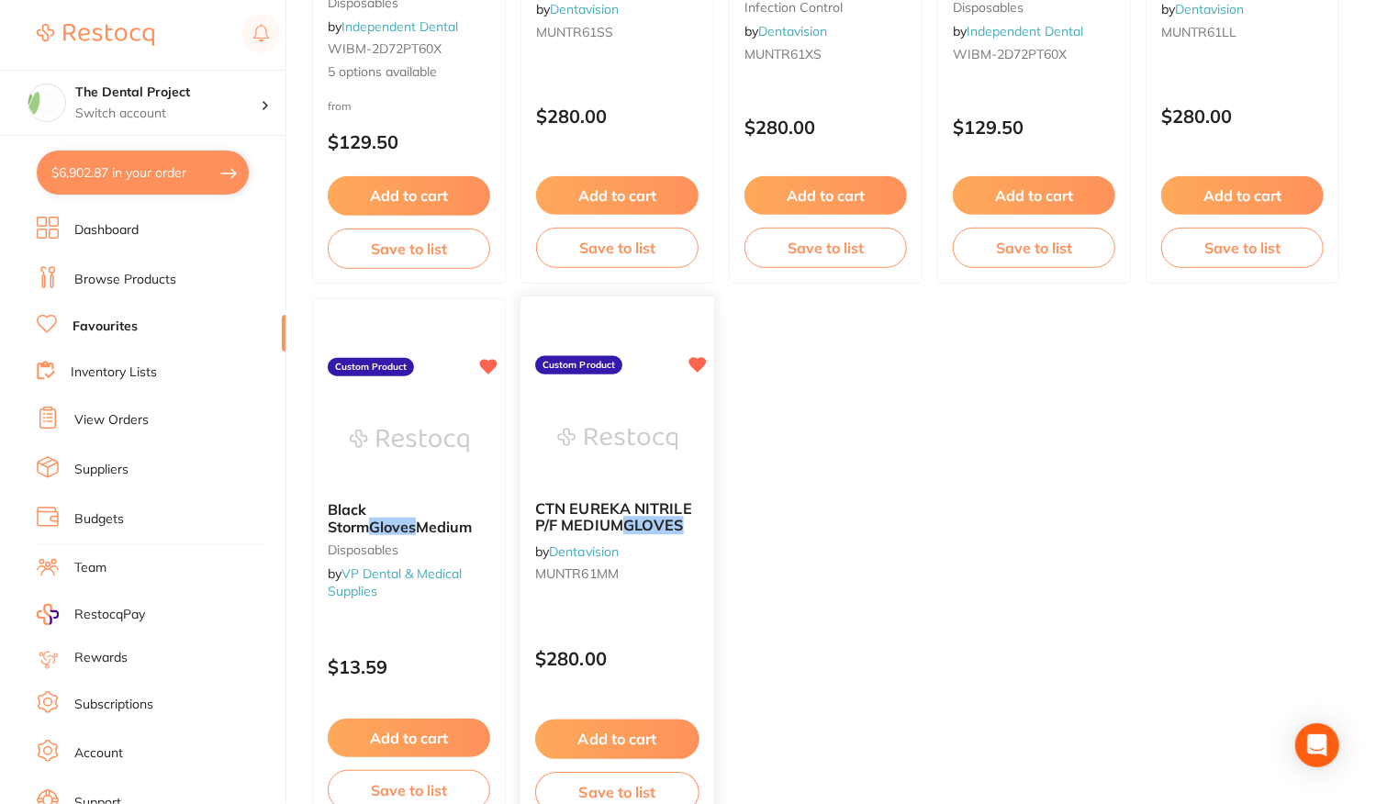
click at [666, 614] on div "CTN EUREKA NITRILE P/F MEDIUM GLOVES by Dentavision MUNTR61MM Custom Product $2…" at bounding box center [618, 563] width 196 height 533
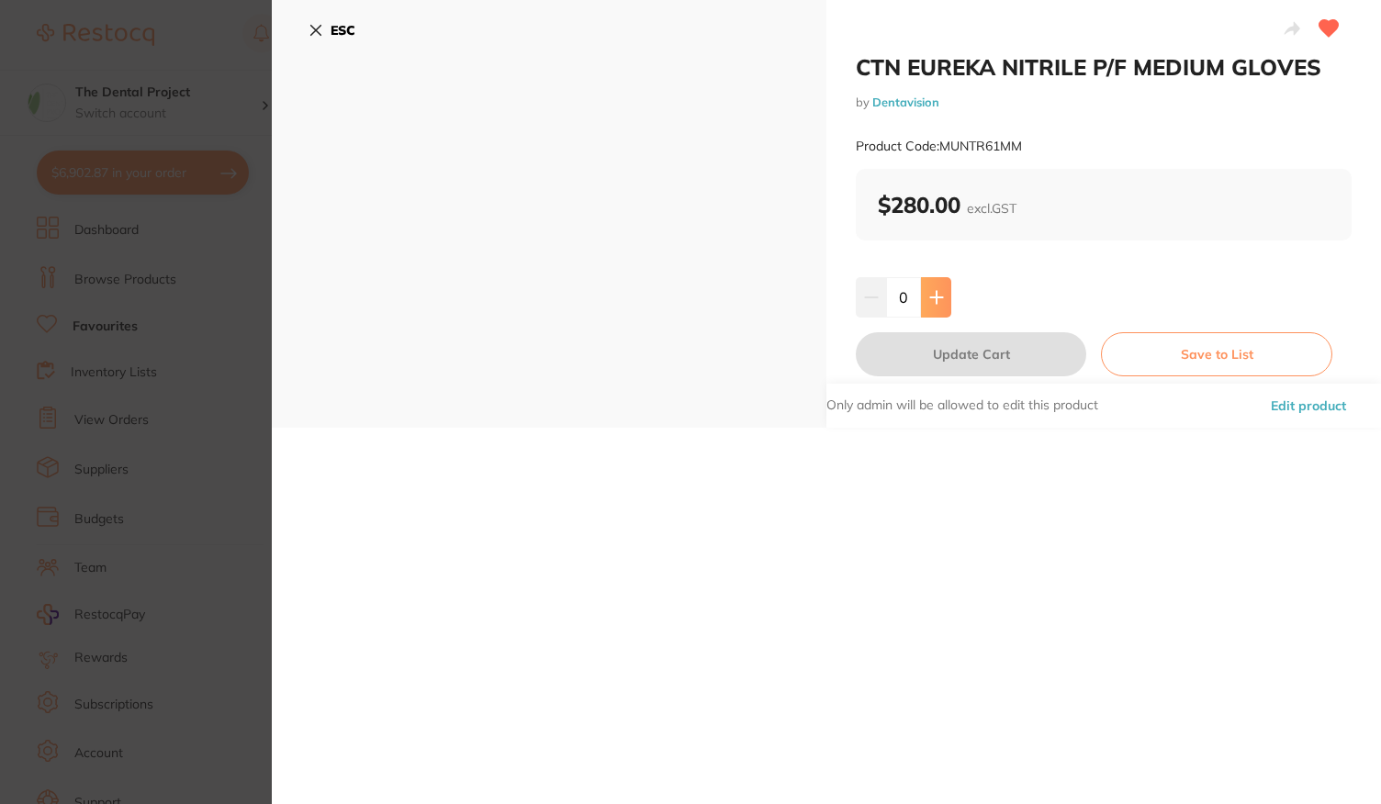
click at [938, 297] on icon at bounding box center [936, 297] width 12 height 12
type input "1"
click at [929, 344] on button "Update Cart" at bounding box center [971, 354] width 230 height 44
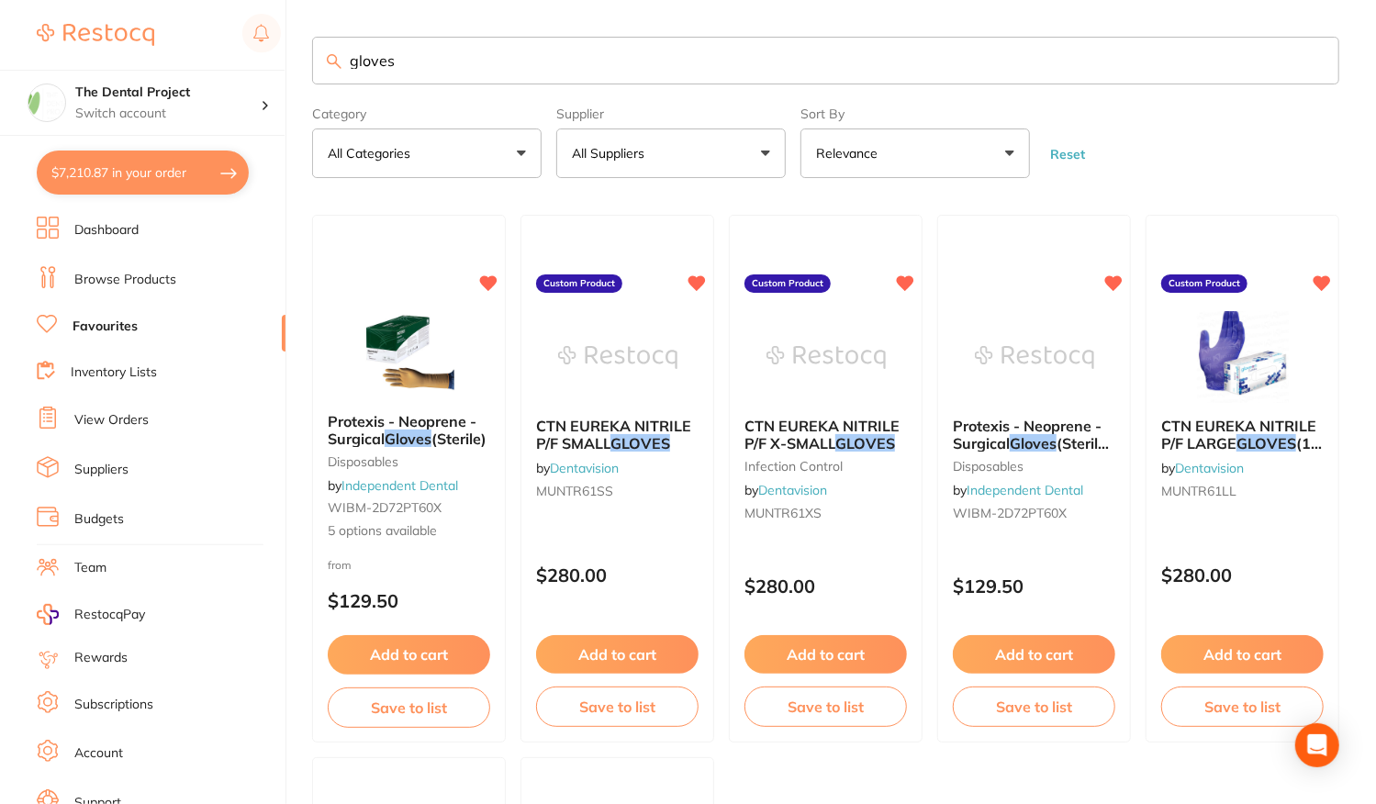
drag, startPoint x: 444, startPoint y: 50, endPoint x: 410, endPoint y: 57, distance: 34.6
click at [442, 50] on input "gloves" at bounding box center [825, 61] width 1027 height 48
click at [410, 57] on input "gloves" at bounding box center [825, 61] width 1027 height 48
click at [289, 57] on div "$7,210.87 The Dental Project Switch account The Dental Project $7,210.87 in you…" at bounding box center [688, 402] width 1376 height 804
drag, startPoint x: 425, startPoint y: 58, endPoint x: 285, endPoint y: 54, distance: 139.6
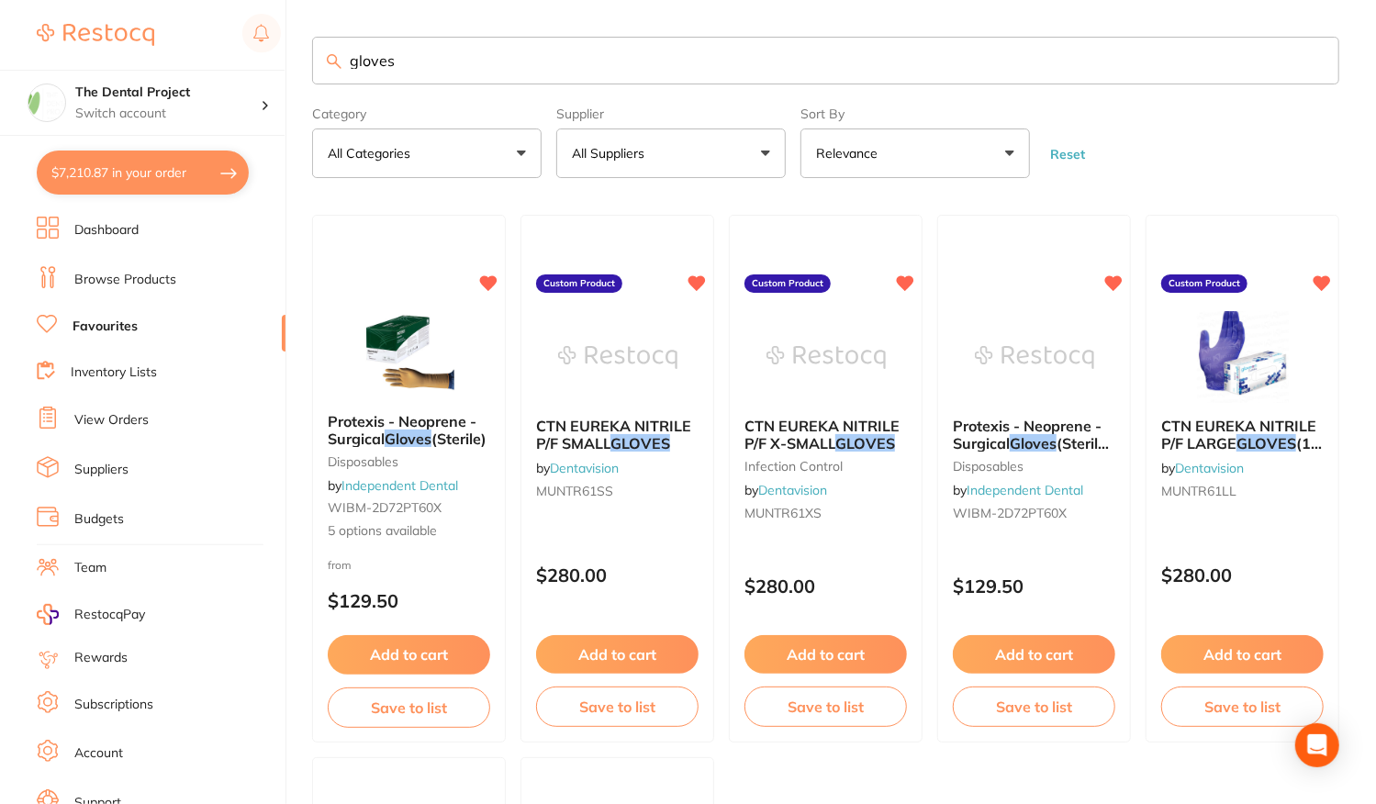
click at [285, 54] on div "$7,210.87 The Dental Project Switch account The Dental Project $7,210.87 in you…" at bounding box center [688, 402] width 1376 height 804
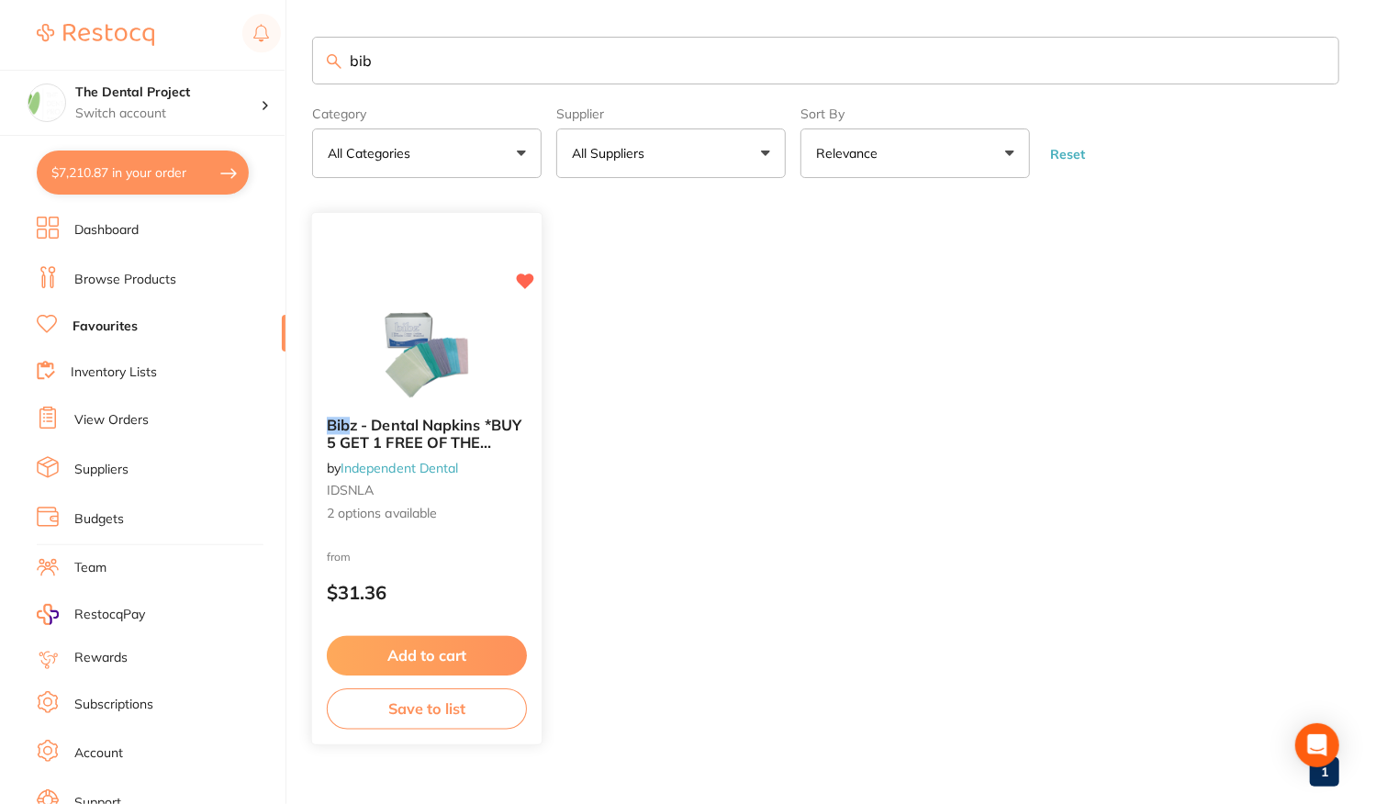
click at [448, 510] on span "2 options available" at bounding box center [427, 515] width 200 height 18
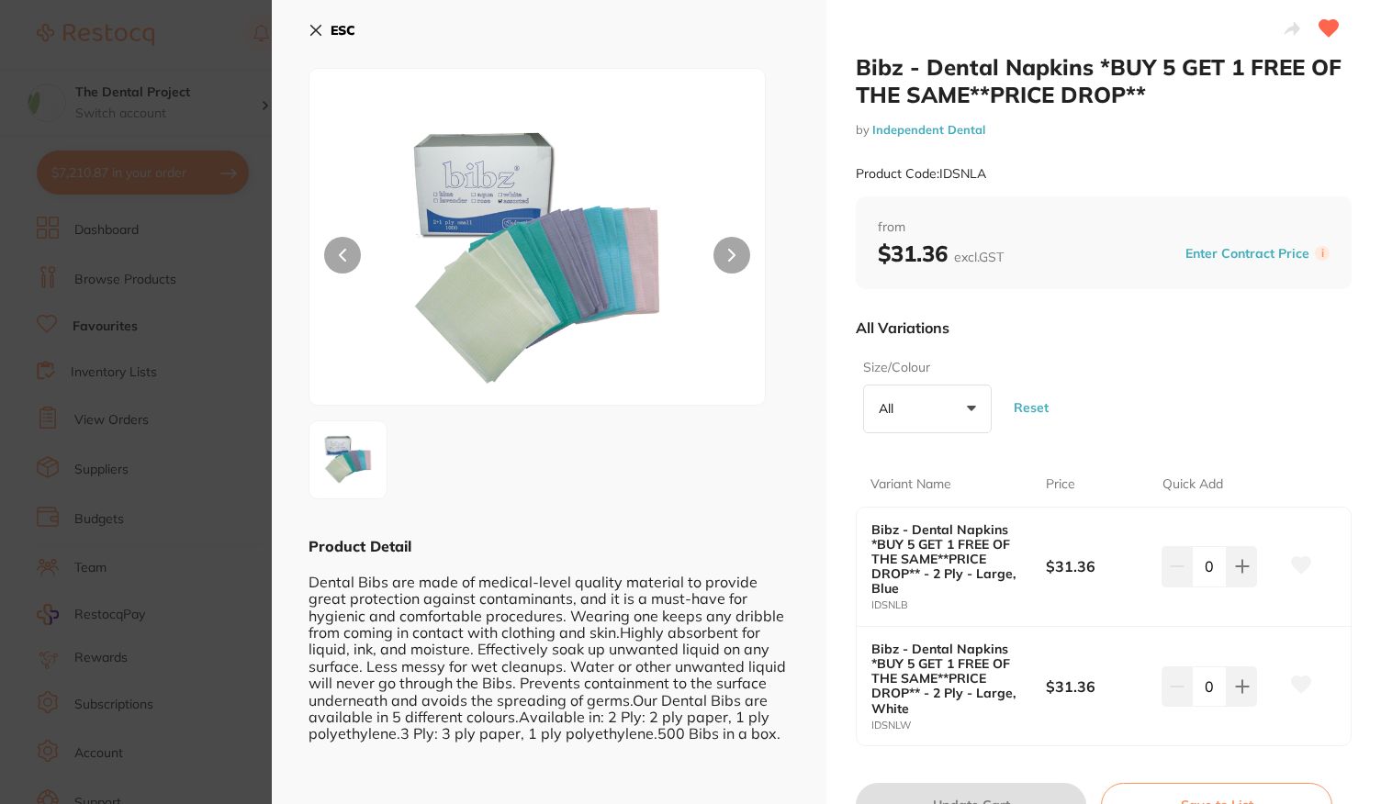
click at [346, 32] on b "ESC" at bounding box center [342, 30] width 25 height 17
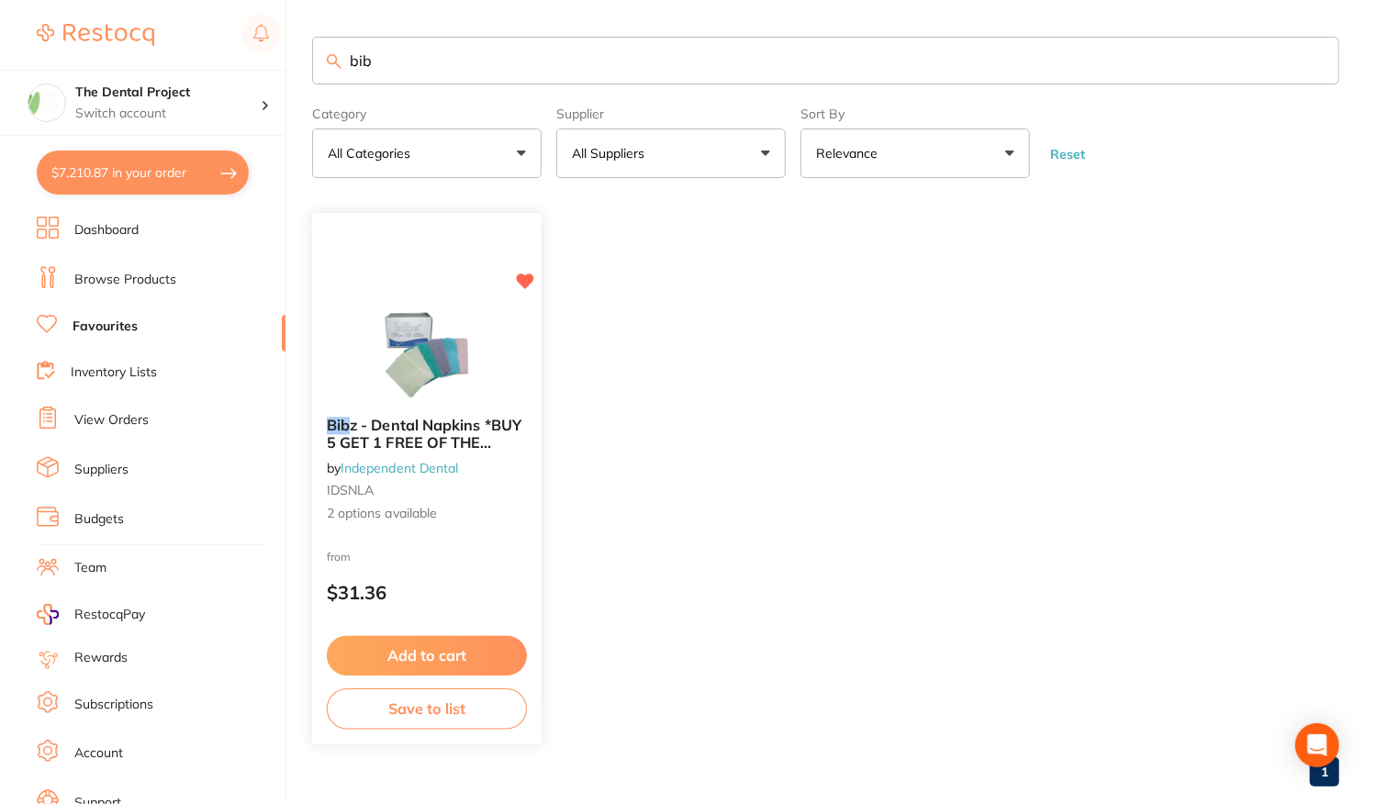
click at [501, 526] on div "Bib z - Dental Napkins *BUY 5 GET 1 FREE OF THE SAME**PRICE DROP** by Independe…" at bounding box center [427, 471] width 230 height 136
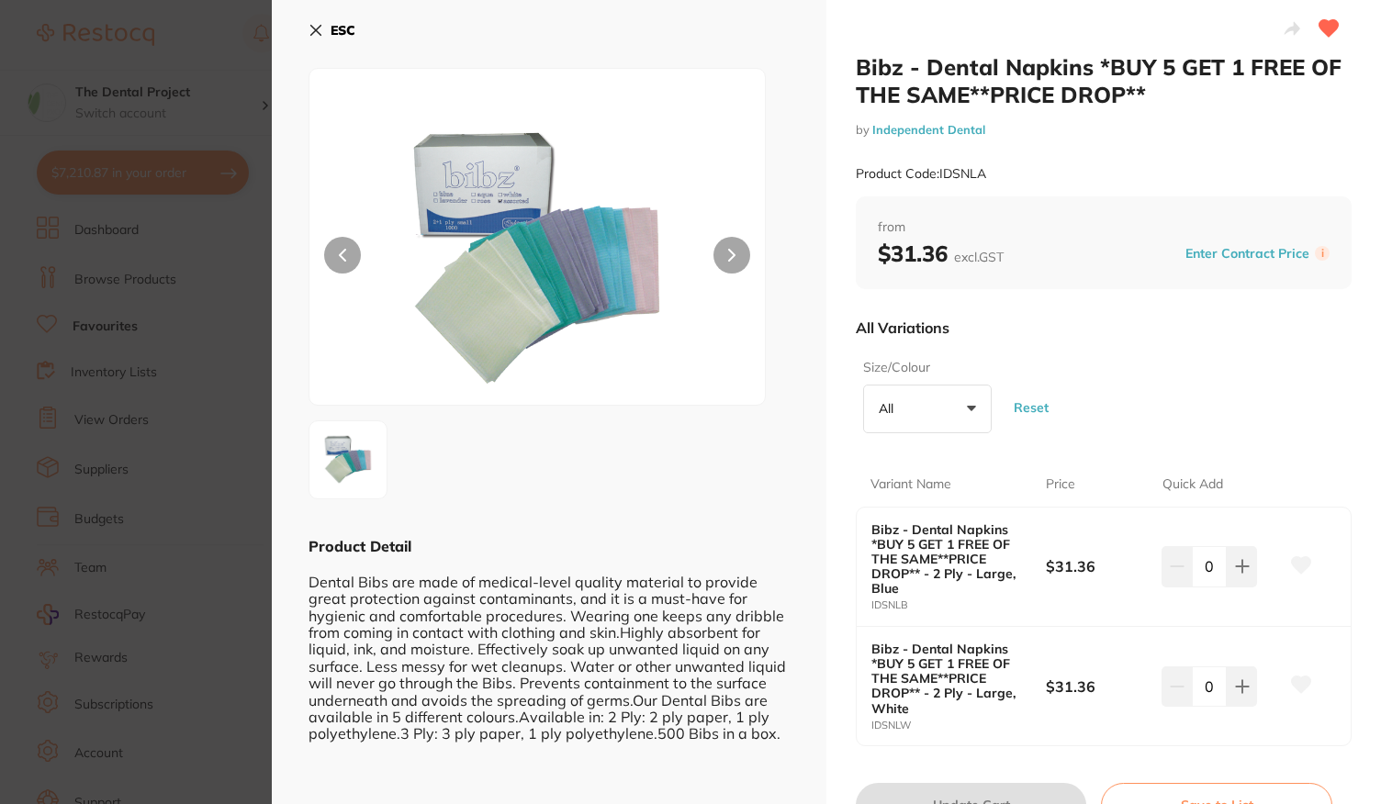
click at [347, 30] on b "ESC" at bounding box center [342, 30] width 25 height 17
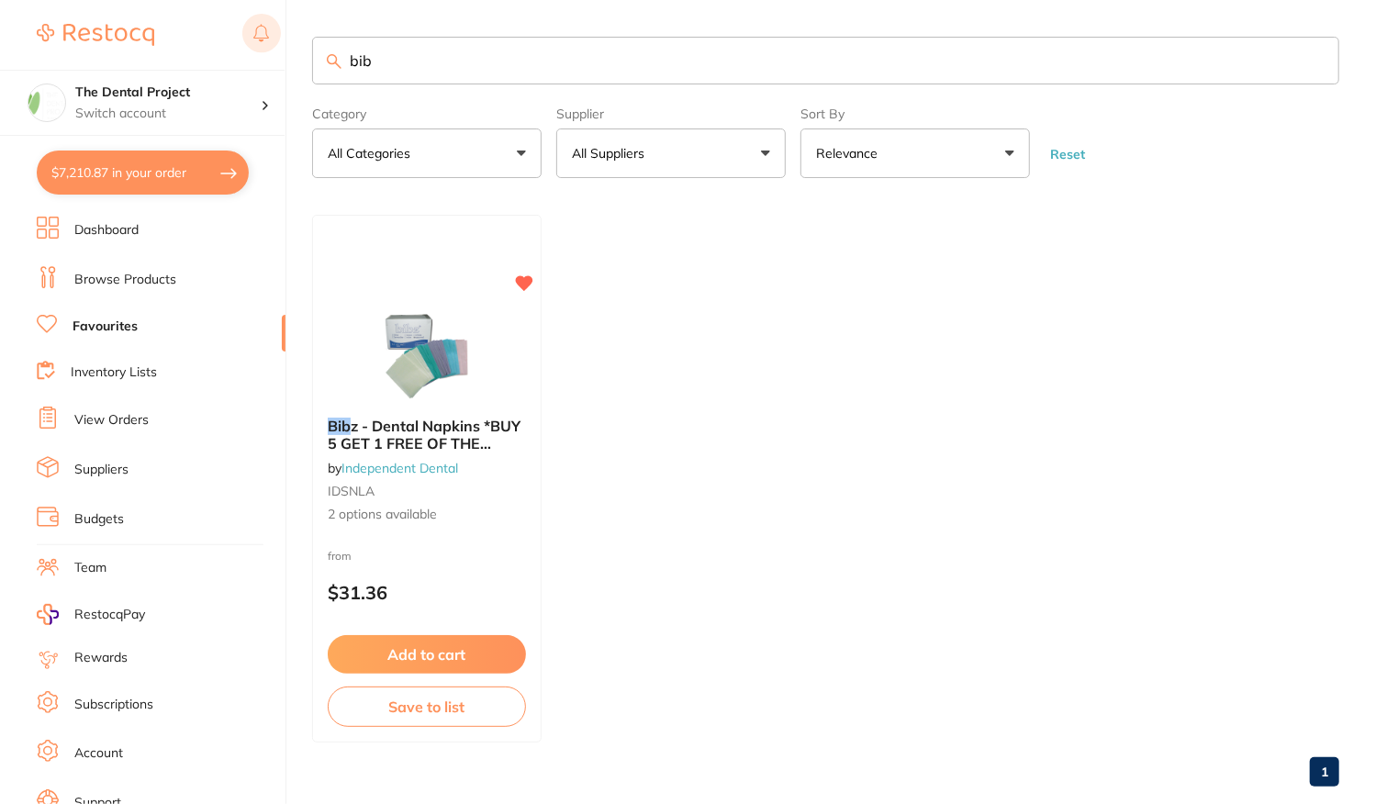
drag, startPoint x: 415, startPoint y: 61, endPoint x: 258, endPoint y: 52, distance: 157.2
click at [258, 52] on div "$7,210.87 The Dental Project Switch account The Dental Project $7,210.87 in you…" at bounding box center [688, 402] width 1376 height 804
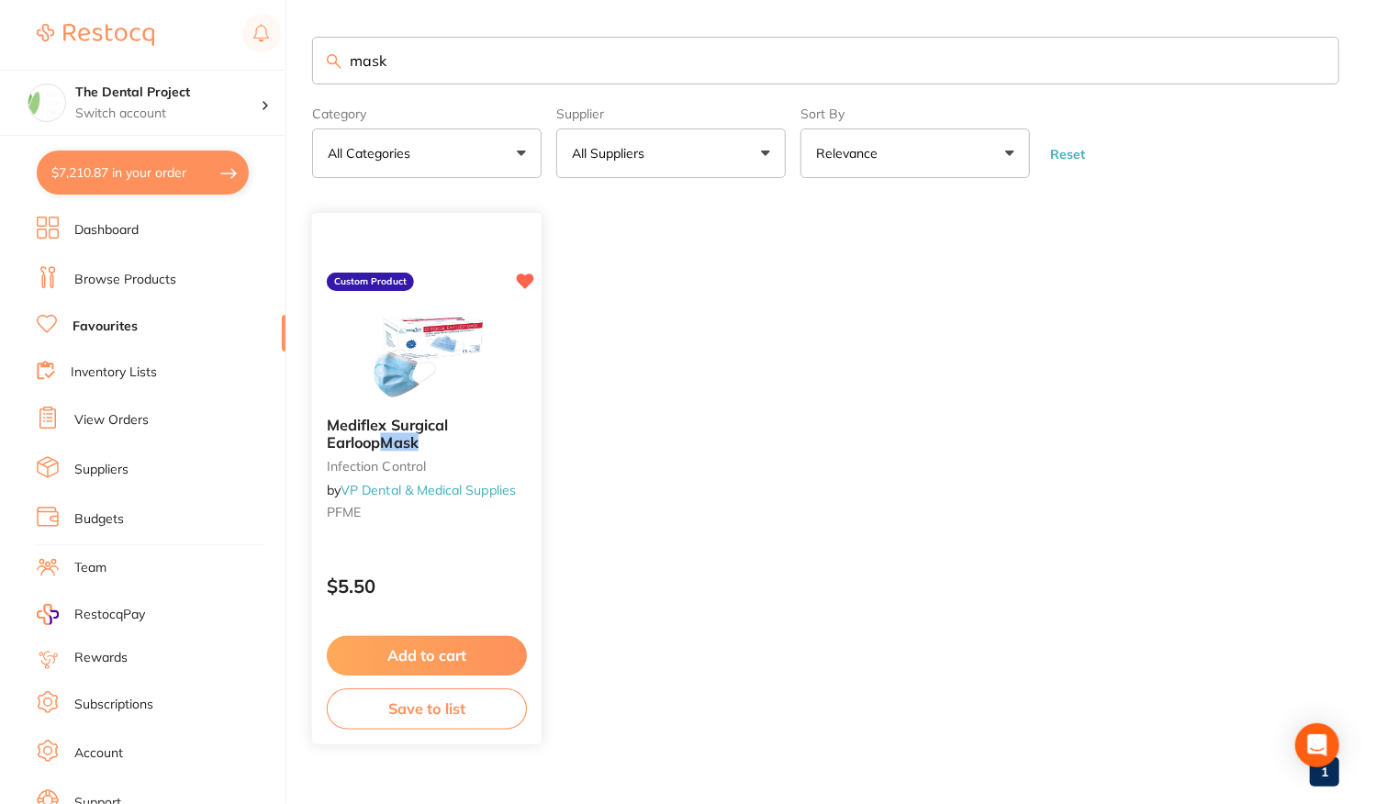
type input "mask"
click at [444, 558] on div "$5.50" at bounding box center [427, 581] width 228 height 49
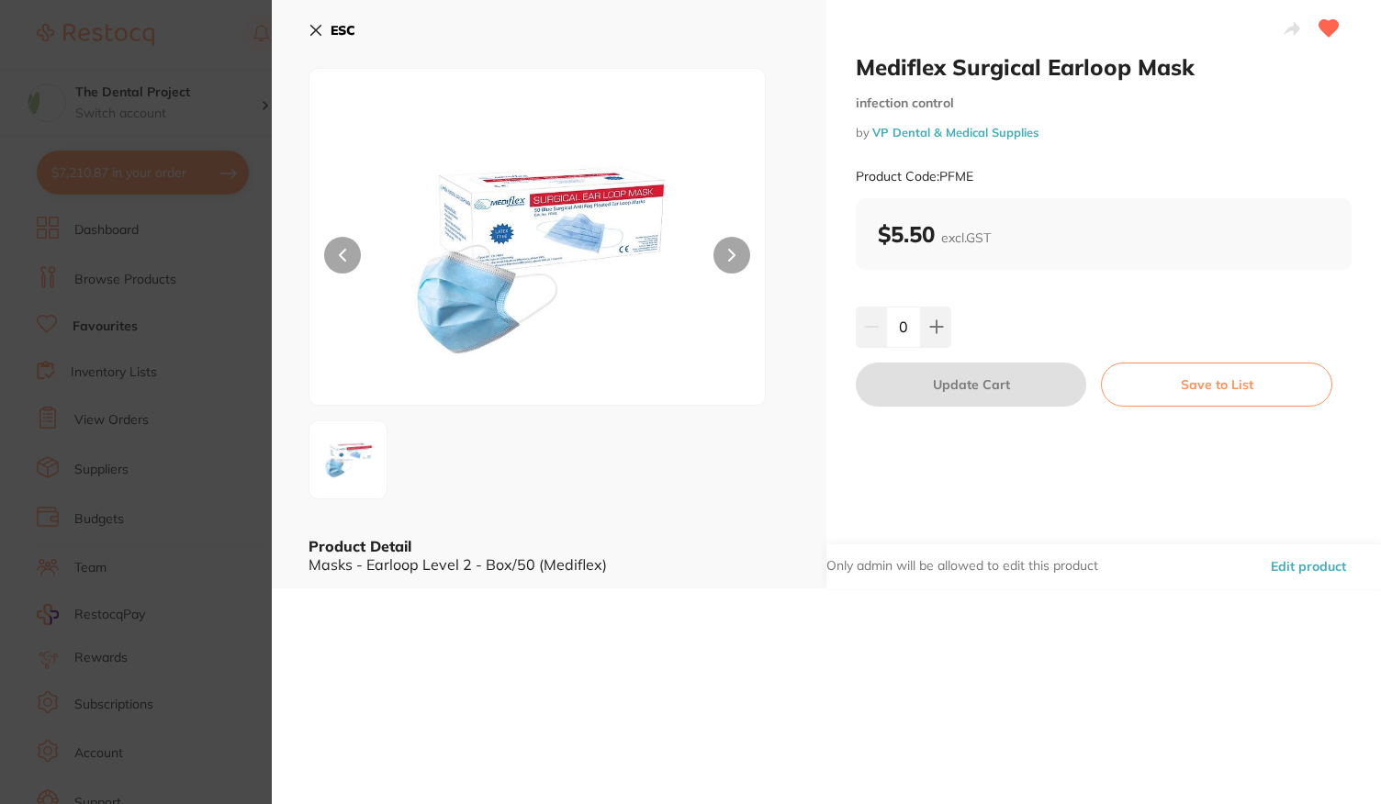
click at [906, 326] on input "0" at bounding box center [903, 327] width 35 height 40
type input "100"
click at [1143, 310] on div "100" at bounding box center [1104, 327] width 496 height 40
click at [1015, 373] on button "Update Cart" at bounding box center [971, 385] width 230 height 44
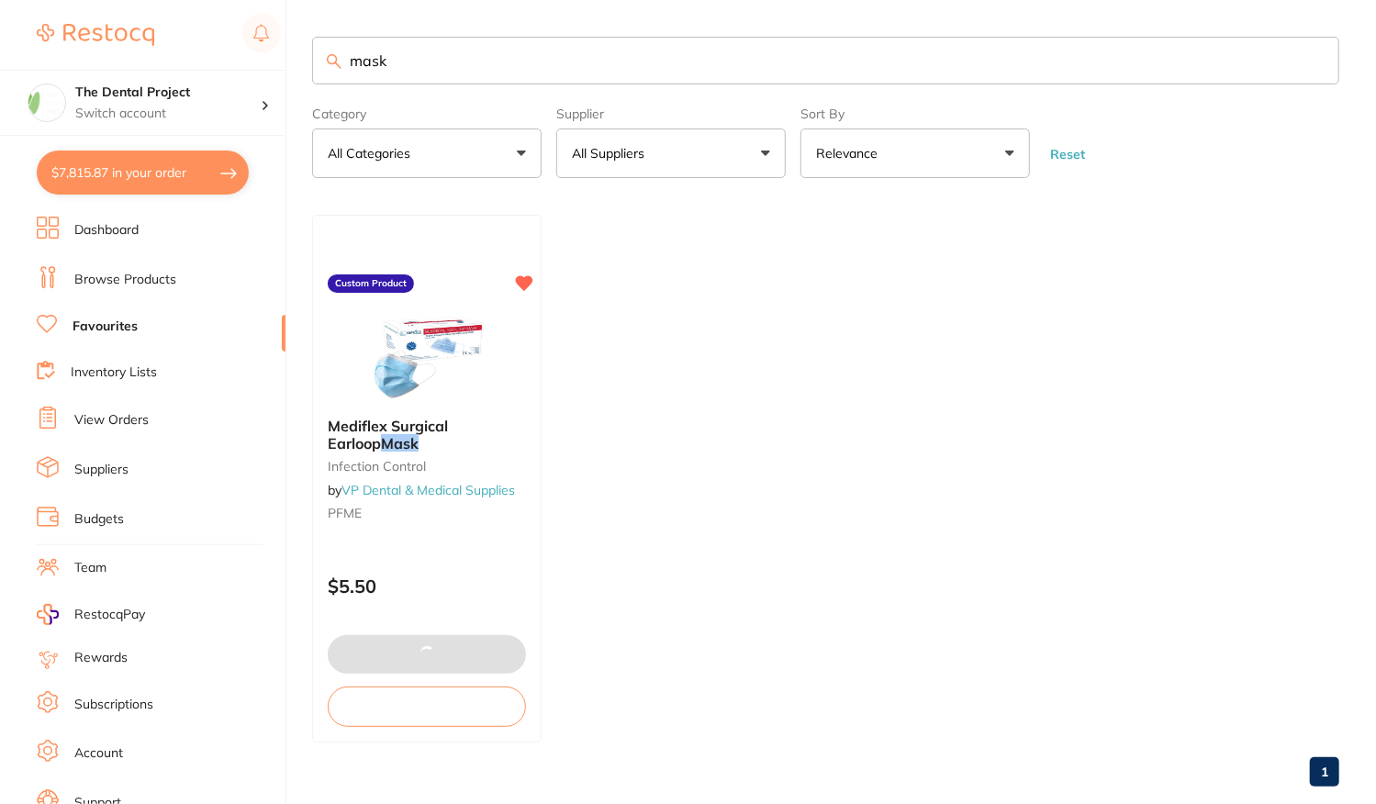
type input "1"
click at [376, 56] on input "mask" at bounding box center [825, 61] width 1027 height 48
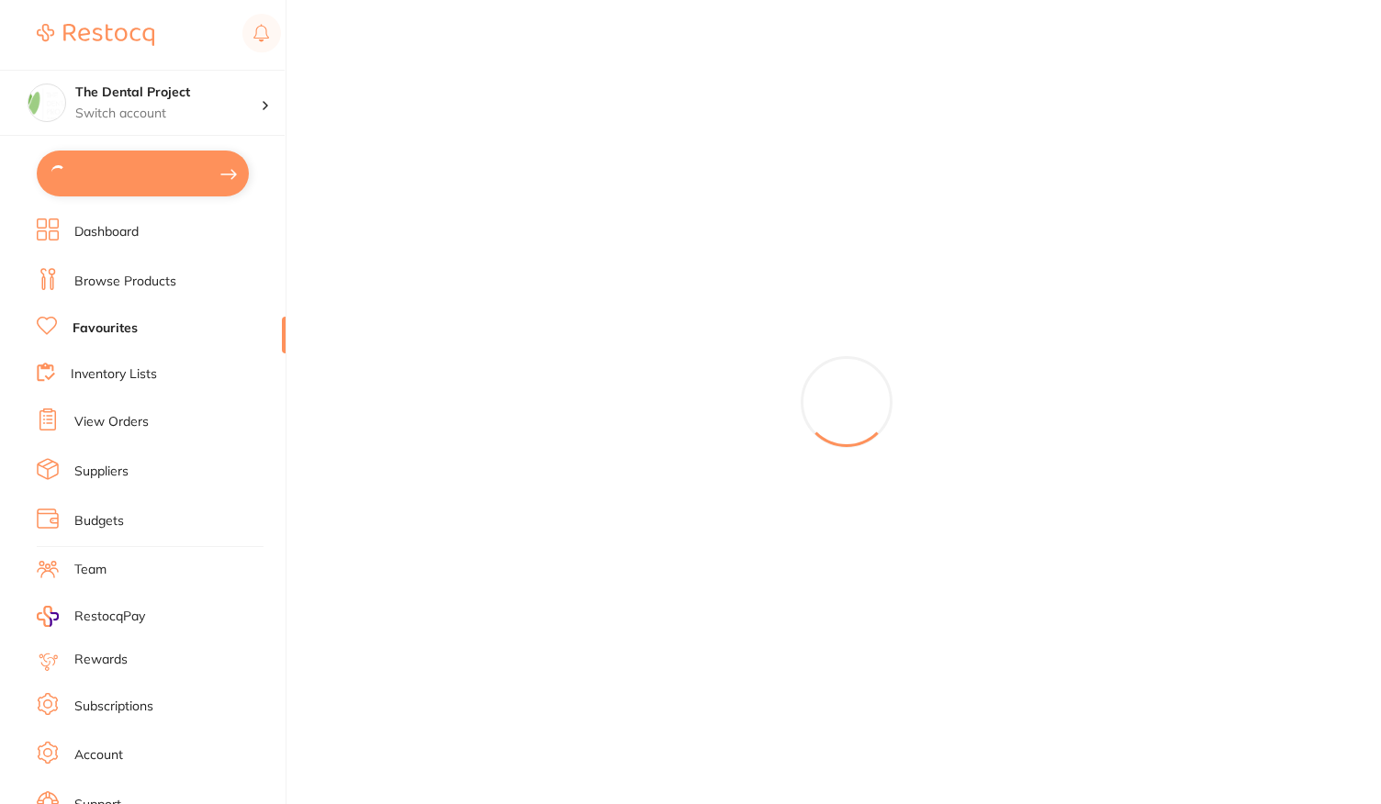
type input "100"
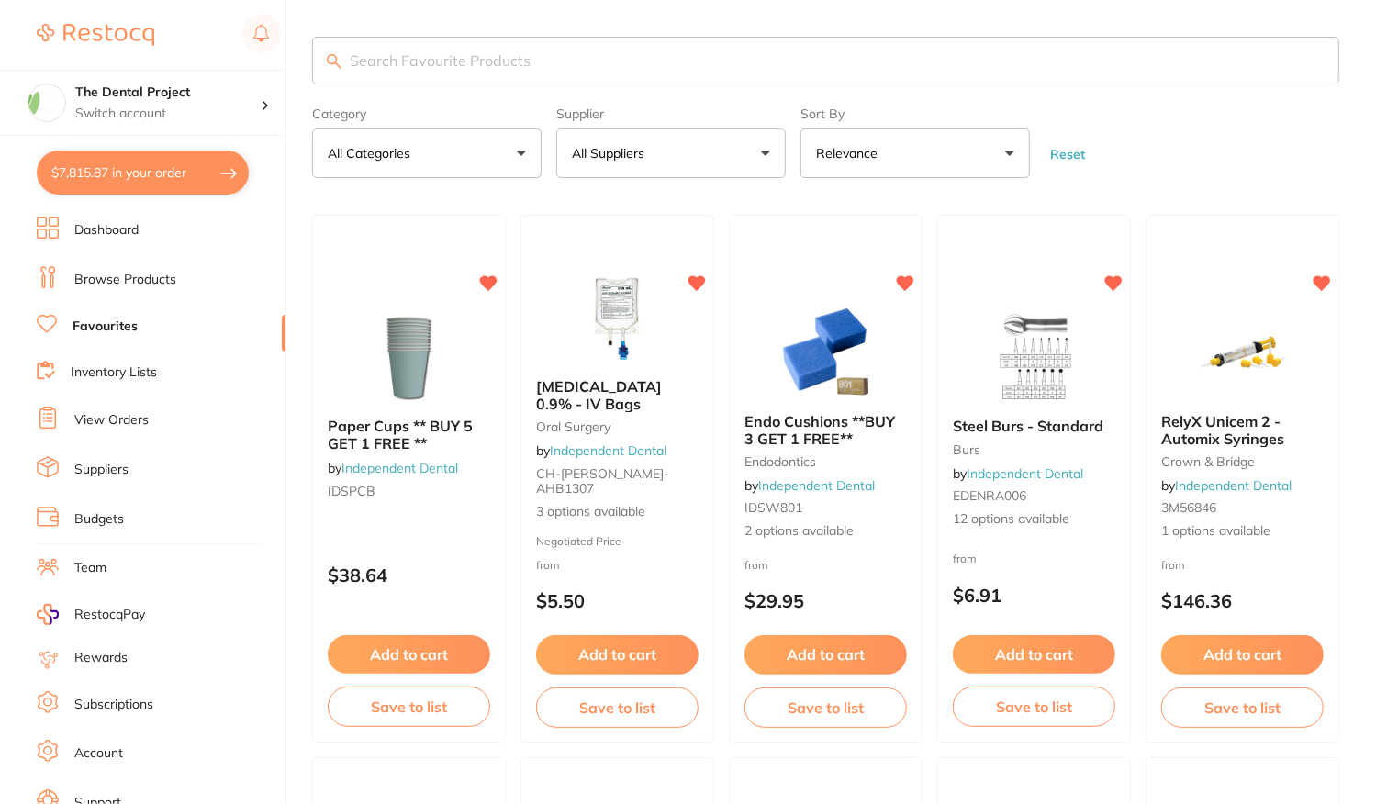
click at [501, 63] on input "search" at bounding box center [825, 61] width 1027 height 48
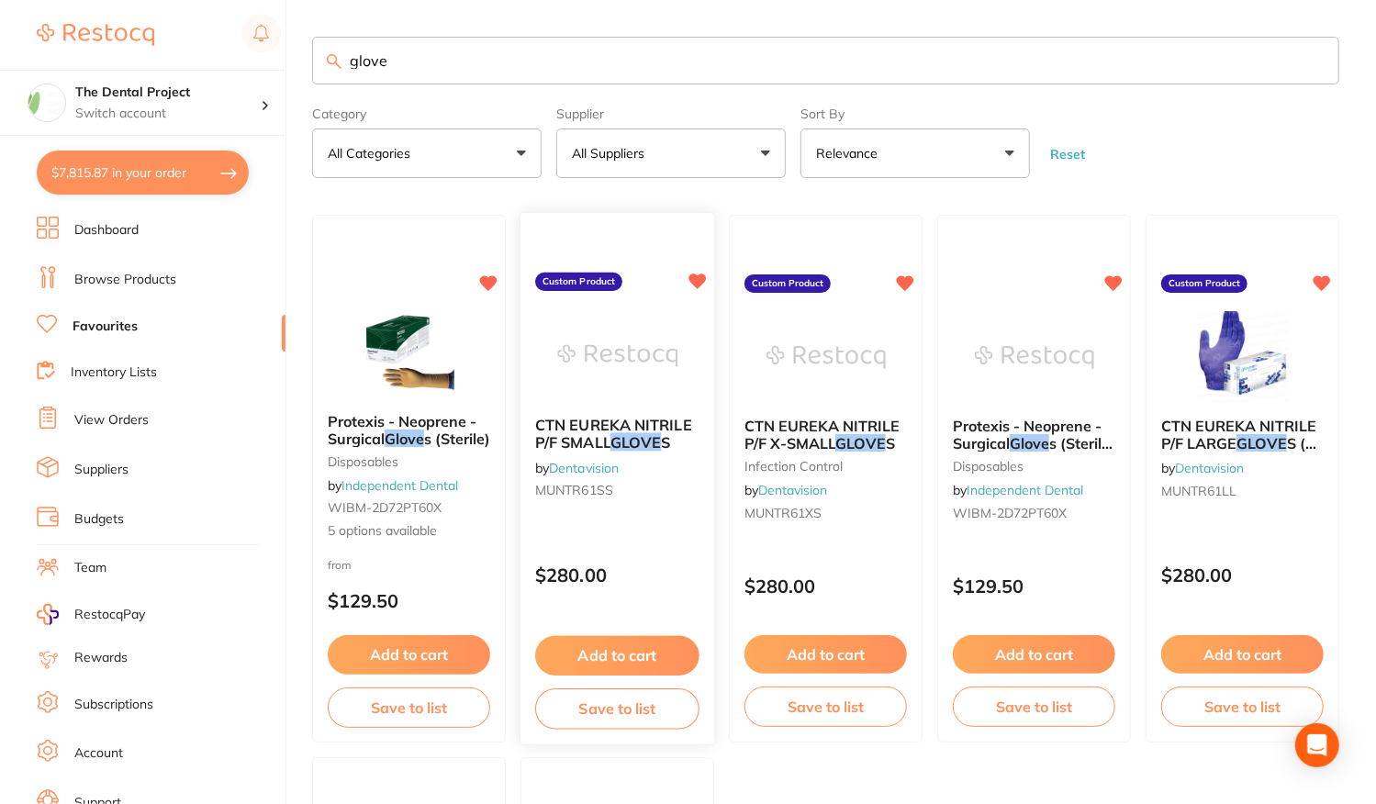
type input "glove"
click at [640, 535] on div "CTN EUREKA NITRILE P/F SMALL GLOVE S by Dentavision MUNTR61SS Custom Product $2…" at bounding box center [618, 479] width 196 height 533
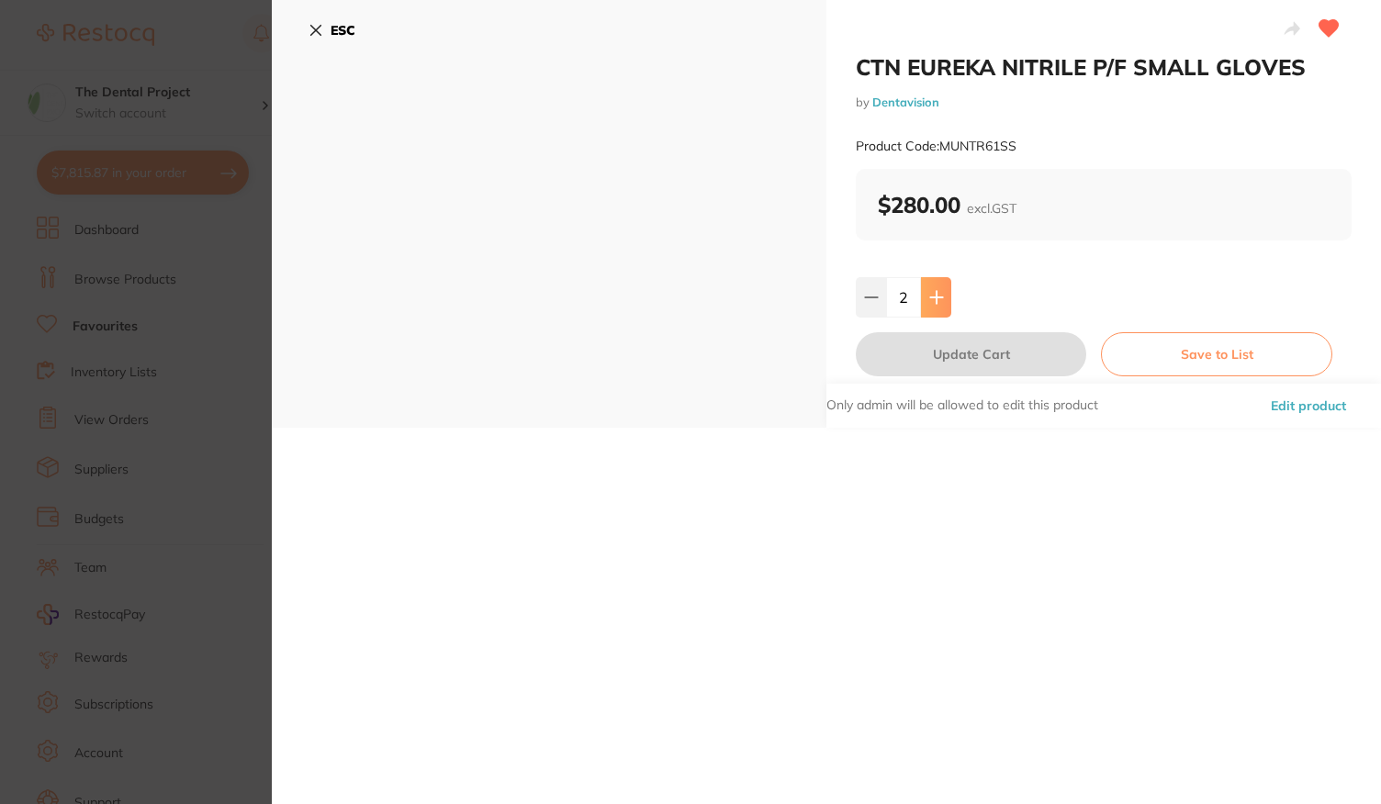
click at [940, 297] on icon at bounding box center [936, 297] width 12 height 12
type input "3"
click at [974, 353] on button "Update Cart" at bounding box center [971, 354] width 230 height 44
type input "3"
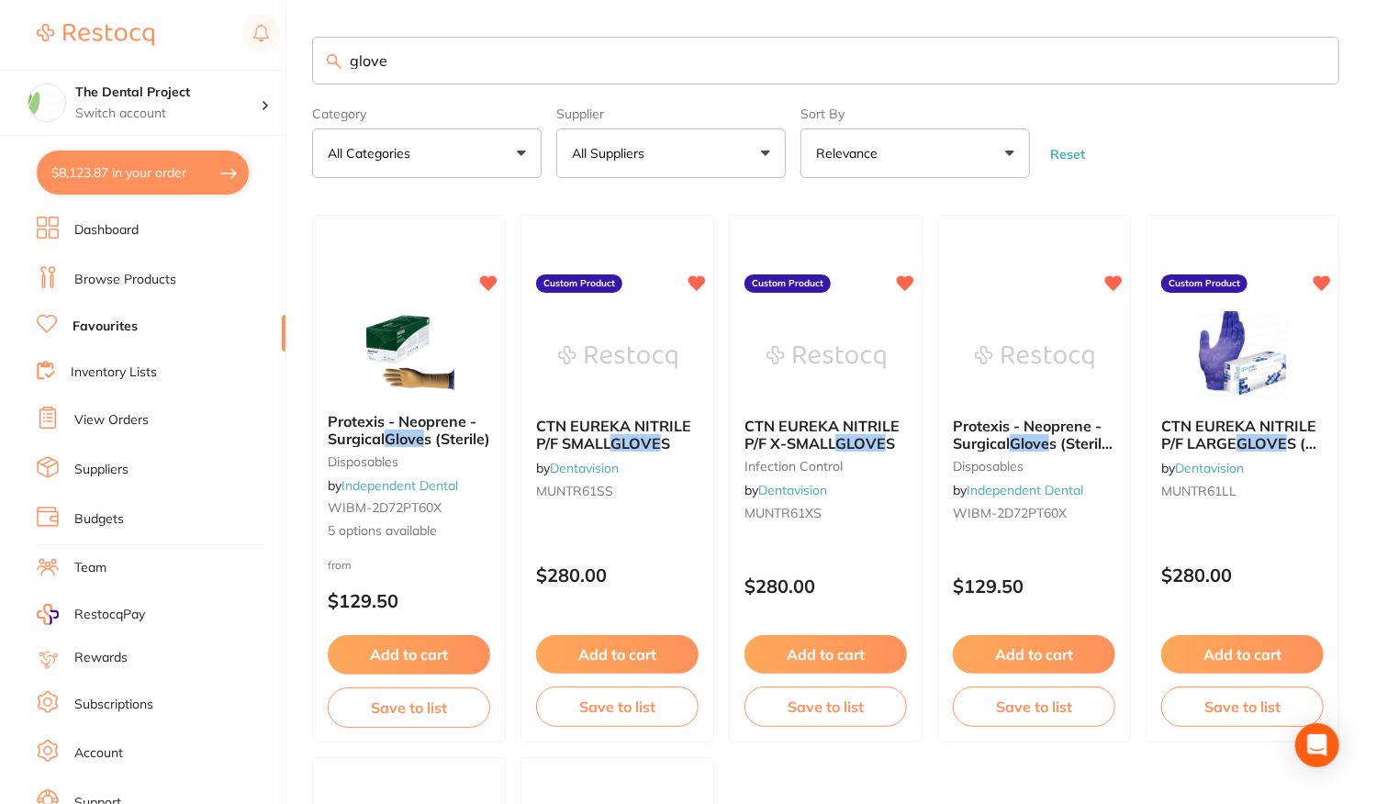
drag, startPoint x: 431, startPoint y: 69, endPoint x: 248, endPoint y: 68, distance: 183.6
click at [248, 68] on div "$8,123.87 The Dental Project Switch account The Dental Project $8,123.87 in you…" at bounding box center [688, 402] width 1376 height 804
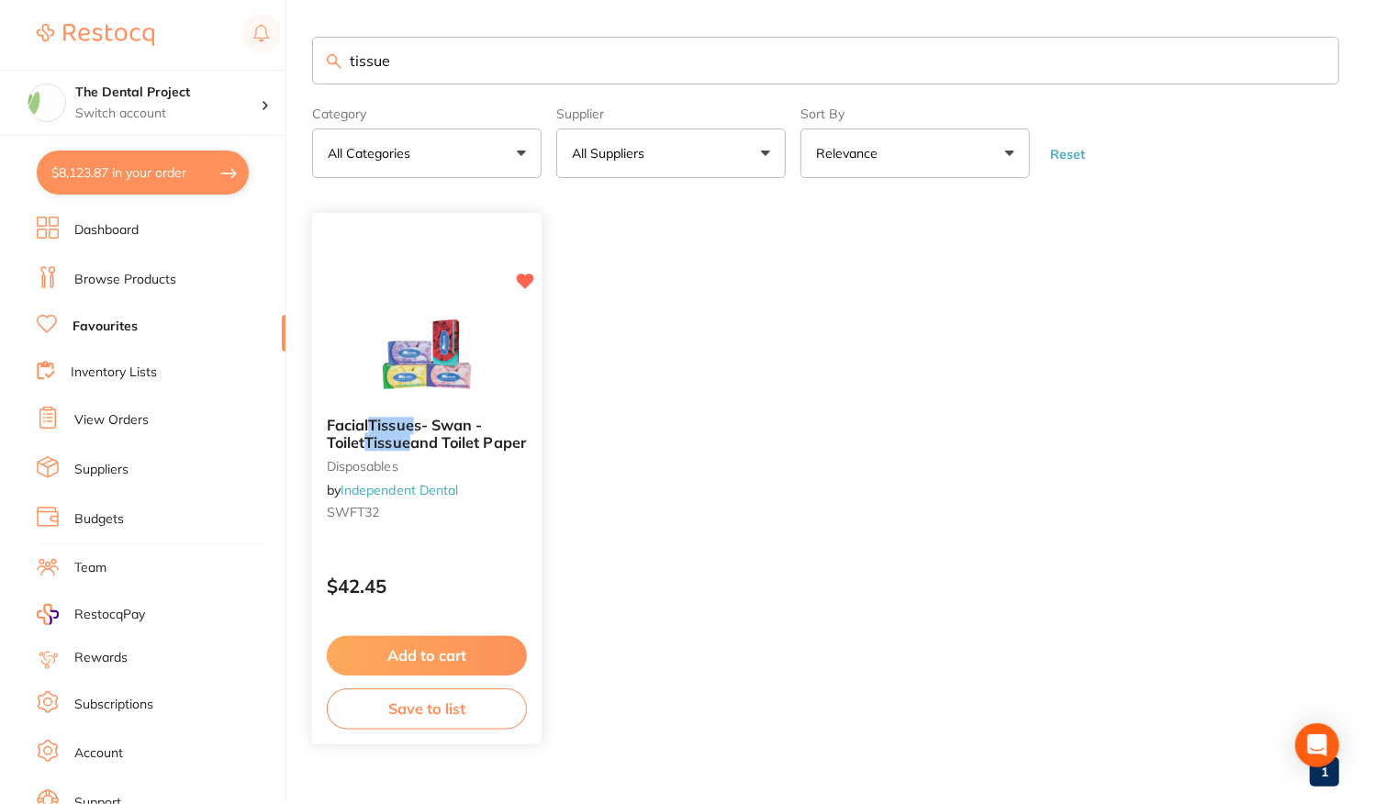
type input "tissue"
click at [441, 664] on button "Add to cart" at bounding box center [427, 655] width 200 height 39
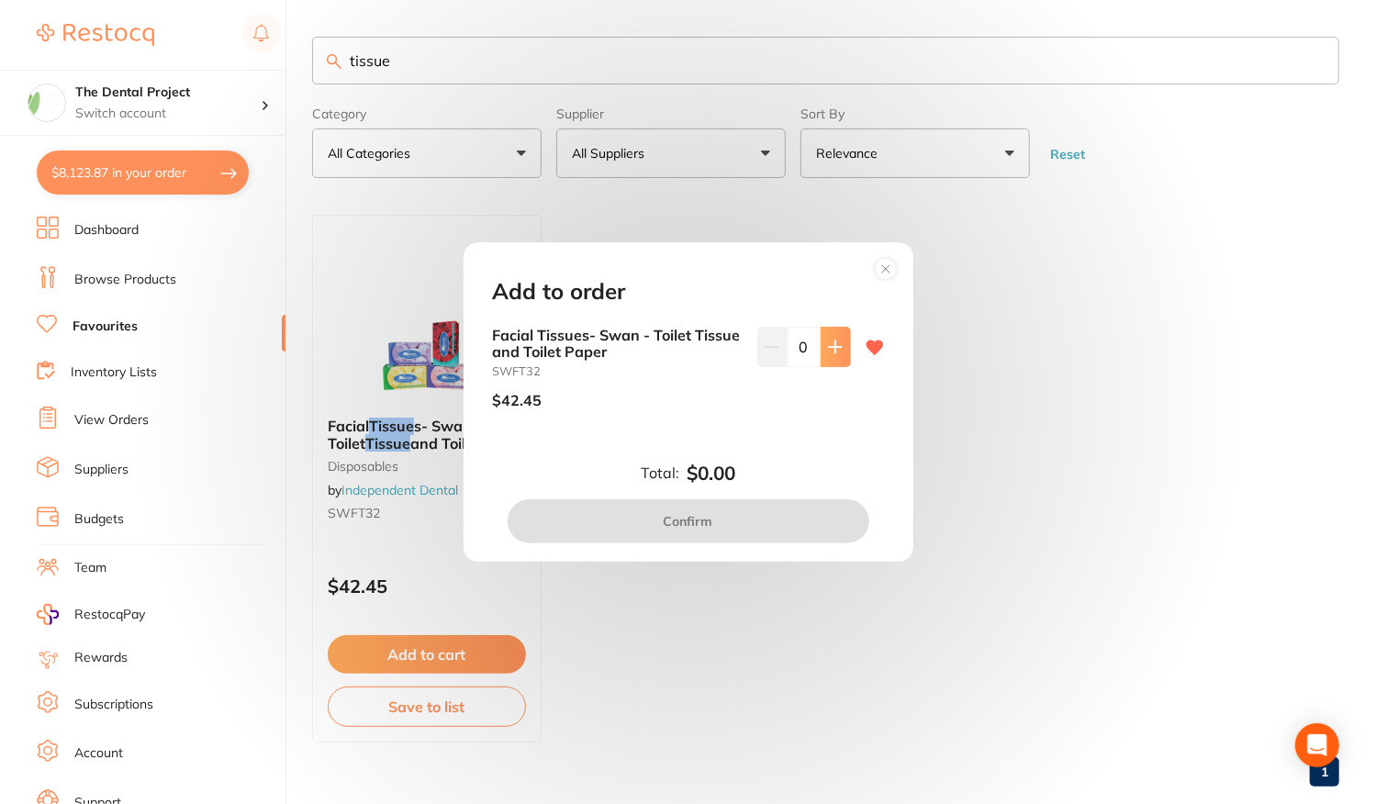
click at [833, 354] on button at bounding box center [836, 347] width 30 height 40
type input "1"
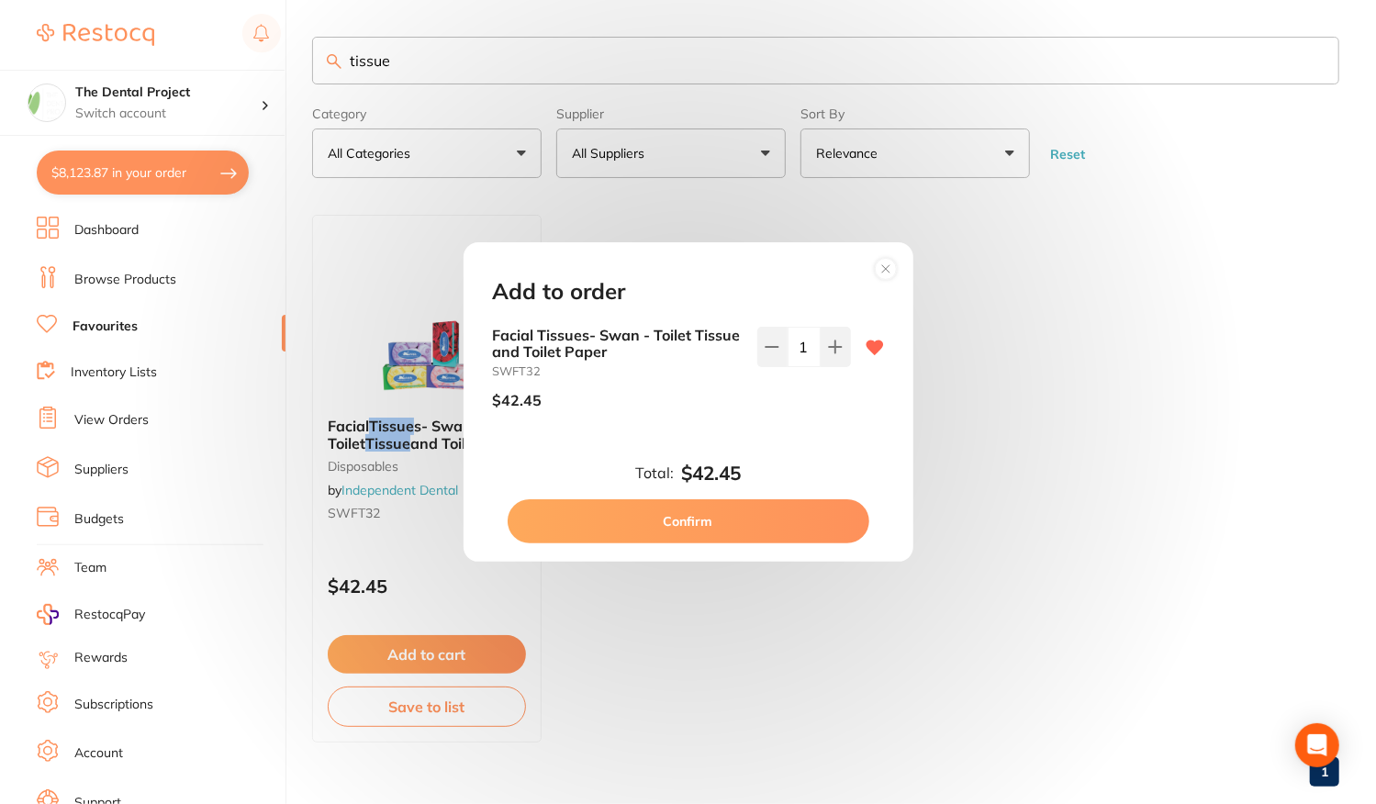
click at [709, 538] on button "Confirm" at bounding box center [689, 521] width 362 height 44
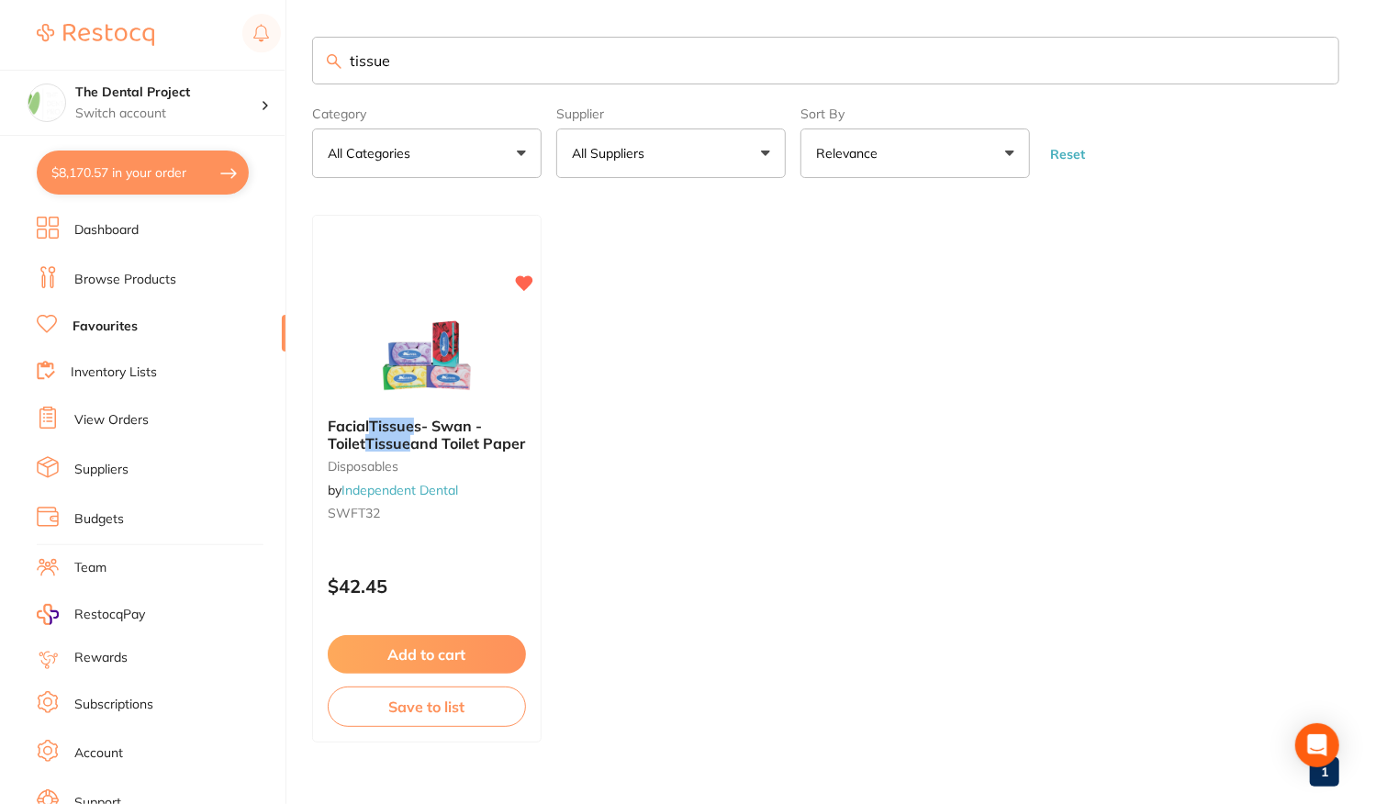
drag, startPoint x: 419, startPoint y: 69, endPoint x: 289, endPoint y: 76, distance: 129.6
click at [289, 76] on div "$8,170.57 The Dental Project Switch account The Dental Project $8,170.57 in you…" at bounding box center [688, 402] width 1376 height 804
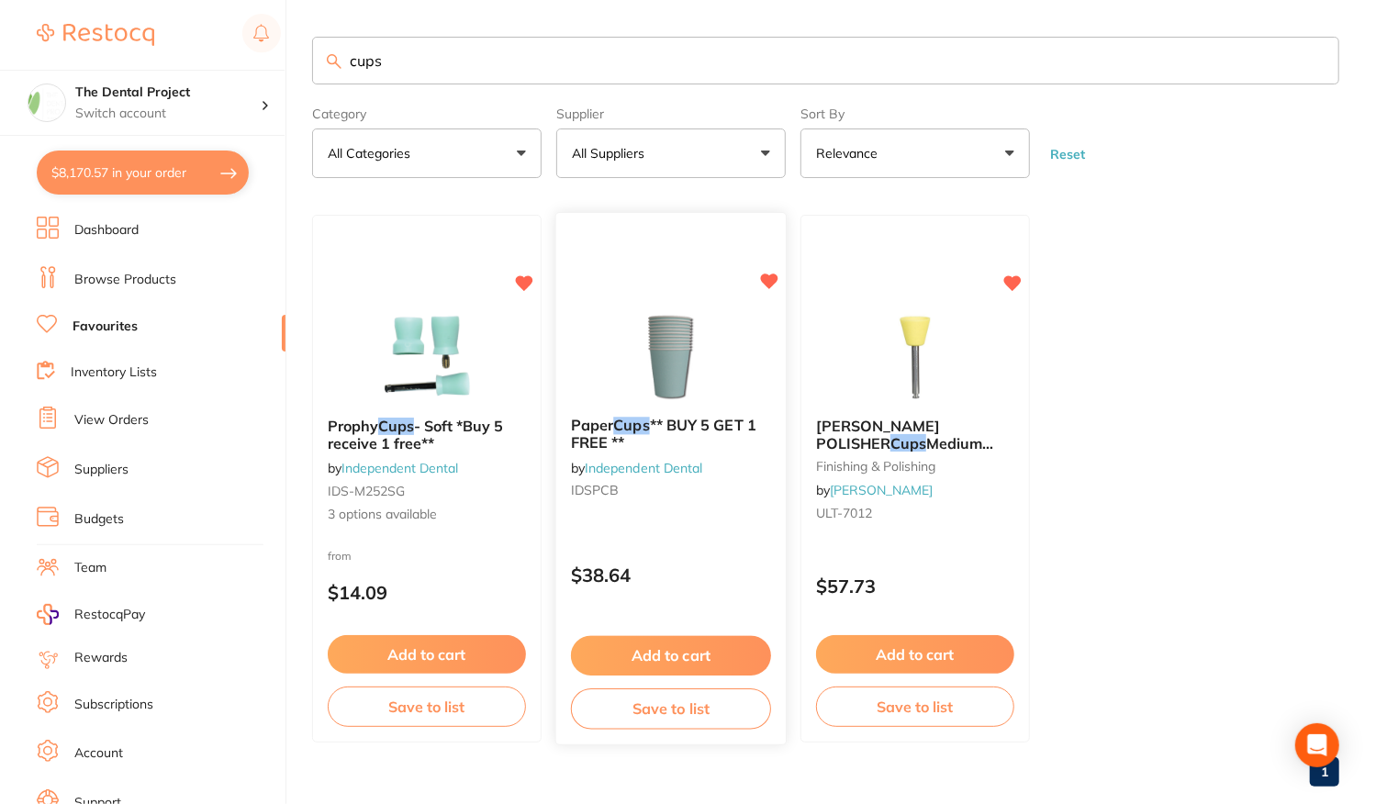
type input "cups"
click at [741, 570] on p "$38.64" at bounding box center [671, 575] width 200 height 21
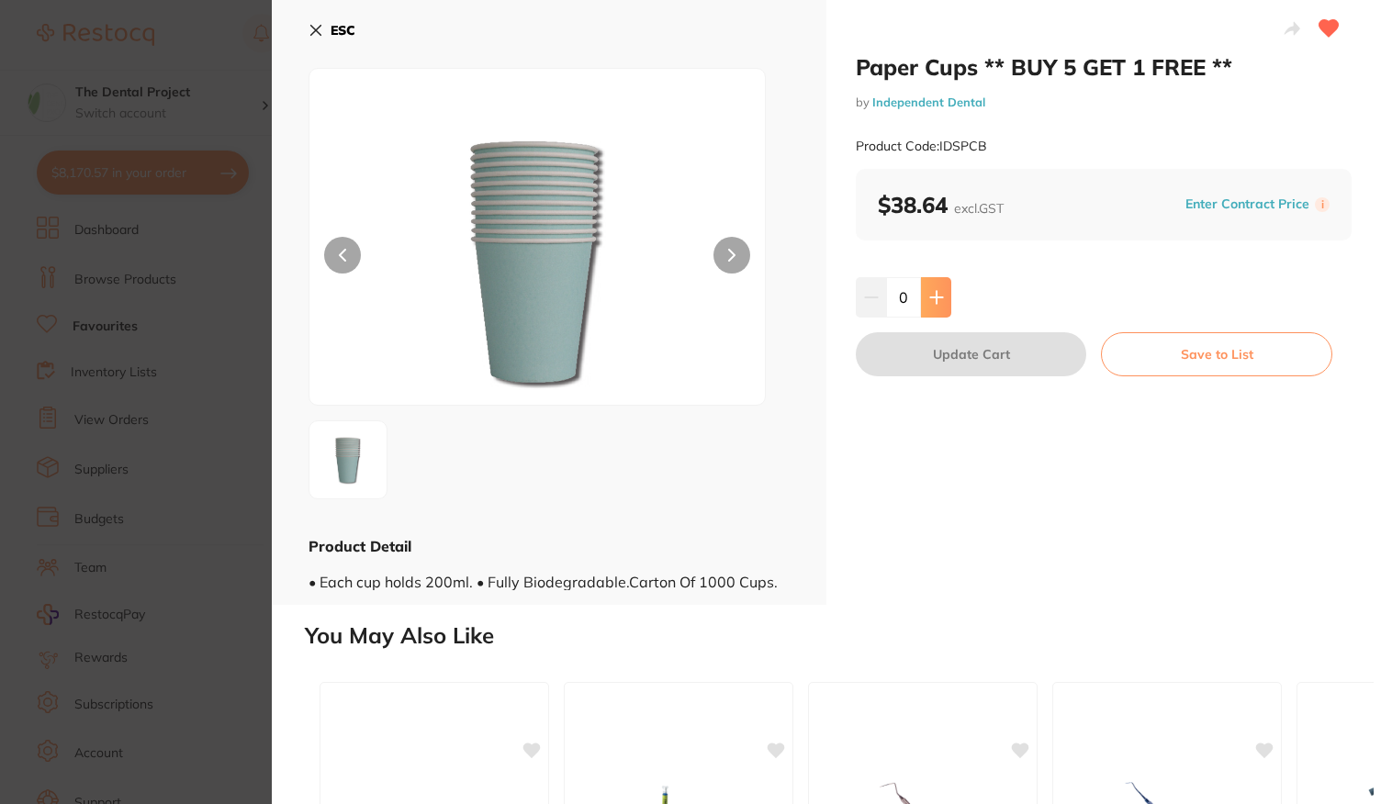
click at [929, 298] on icon at bounding box center [936, 297] width 15 height 15
type input "2"
click at [968, 364] on button "Update Cart" at bounding box center [971, 354] width 230 height 44
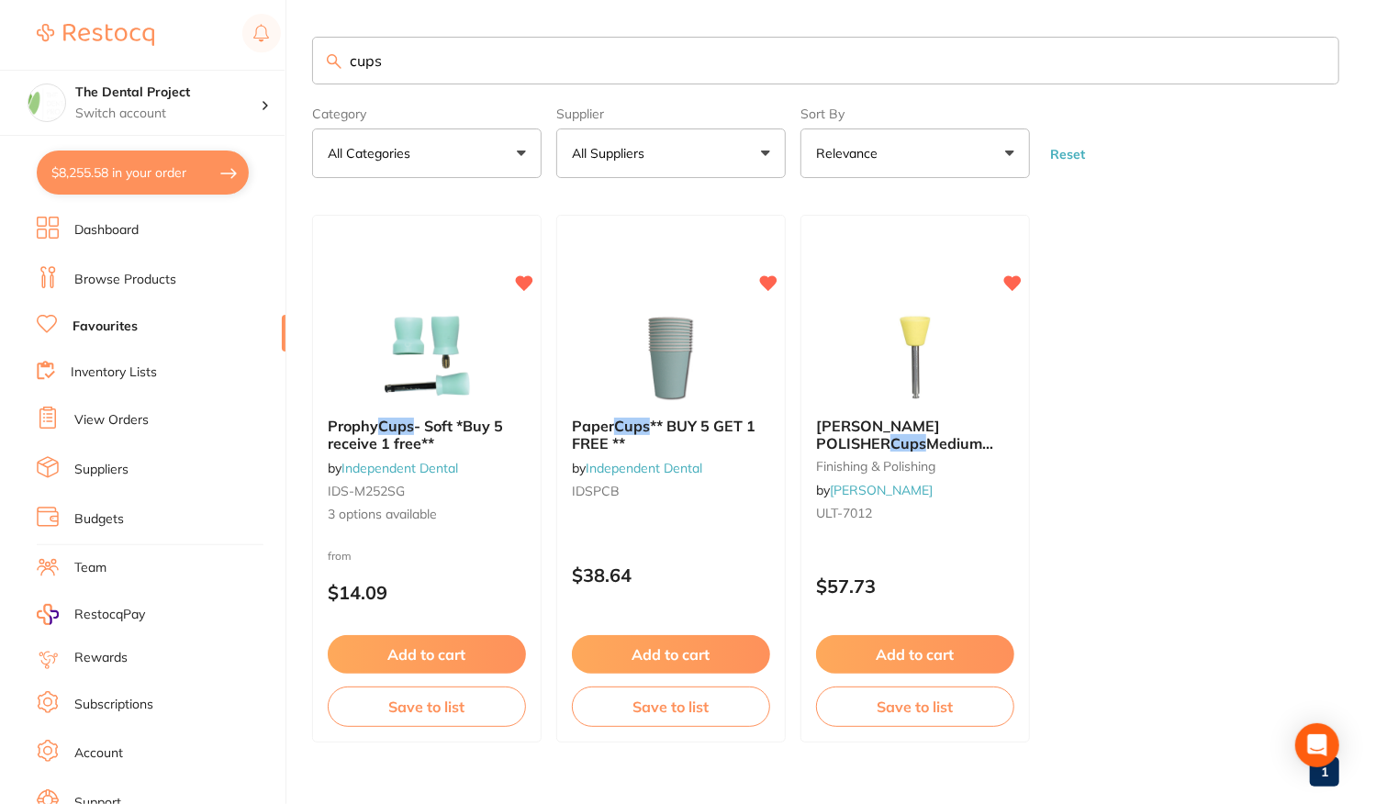
drag, startPoint x: 453, startPoint y: 52, endPoint x: 155, endPoint y: 38, distance: 298.7
click at [155, 38] on div "$8,255.58 The Dental Project Switch account The Dental Project $8,255.58 in you…" at bounding box center [688, 402] width 1376 height 804
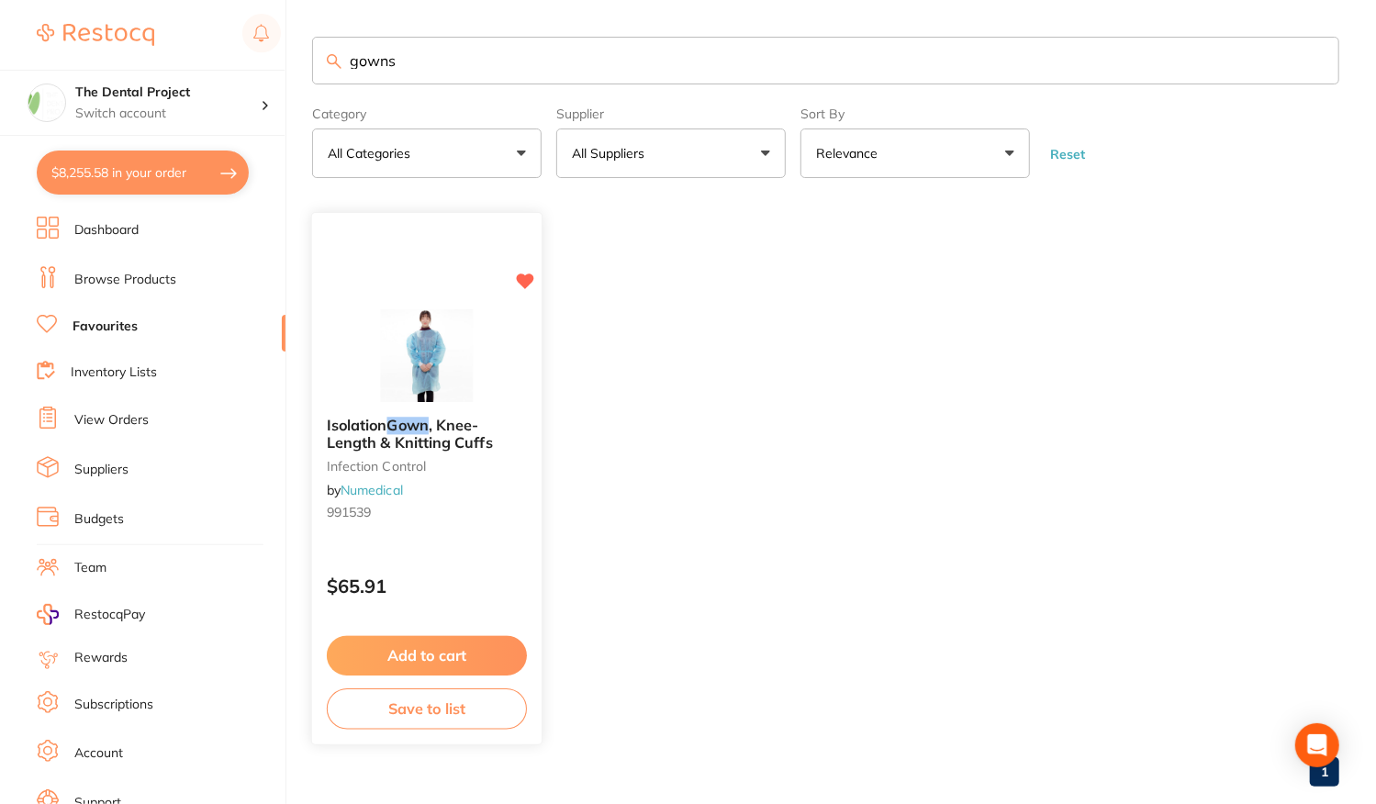
type input "gowns"
click at [438, 579] on p "$65.91" at bounding box center [427, 587] width 200 height 21
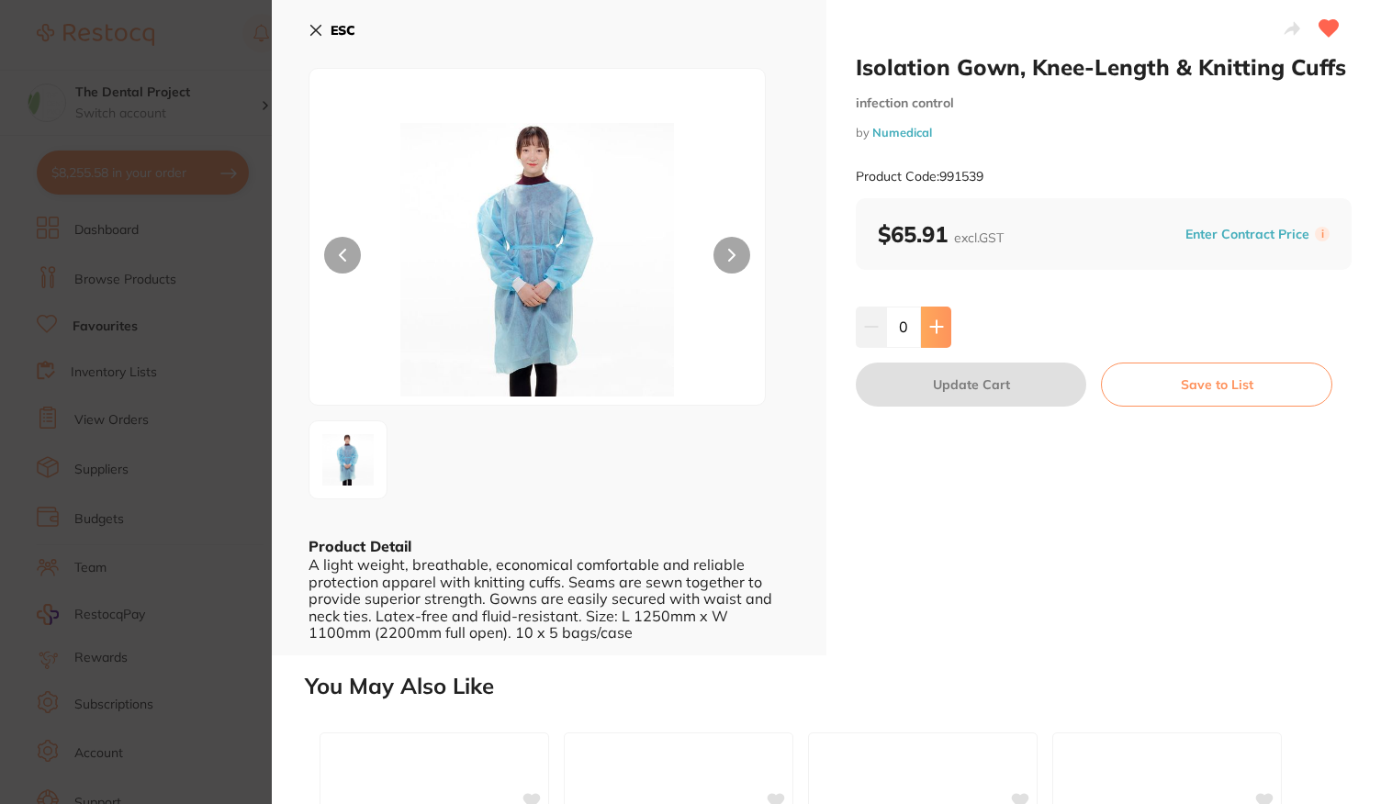
click at [929, 325] on icon at bounding box center [936, 326] width 15 height 15
type input "1"
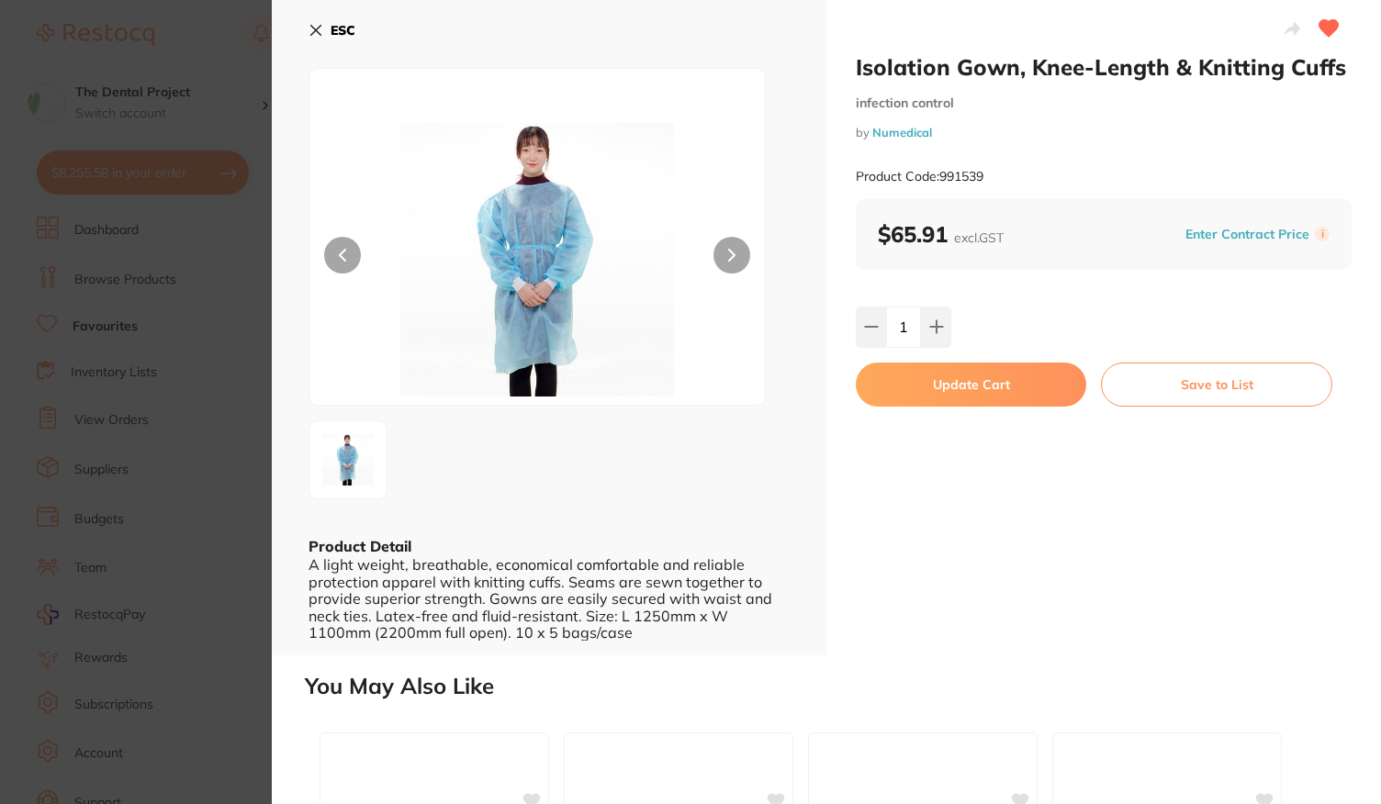
click at [949, 382] on button "Update Cart" at bounding box center [971, 385] width 230 height 44
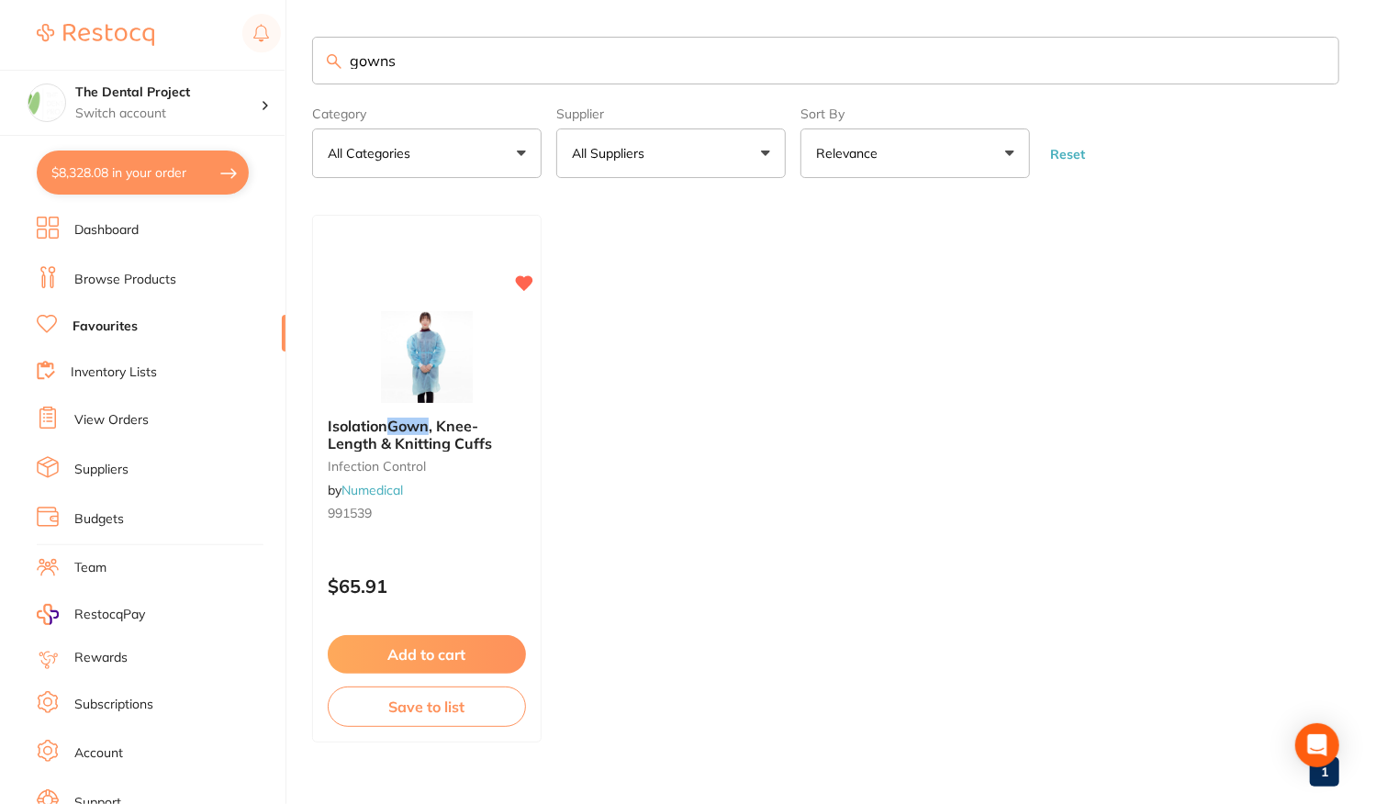
drag, startPoint x: 334, startPoint y: 62, endPoint x: 307, endPoint y: 63, distance: 27.6
click at [310, 63] on div "$8,328.08 The Dental Project Switch account The Dental Project $8,328.08 in you…" at bounding box center [688, 402] width 1376 height 804
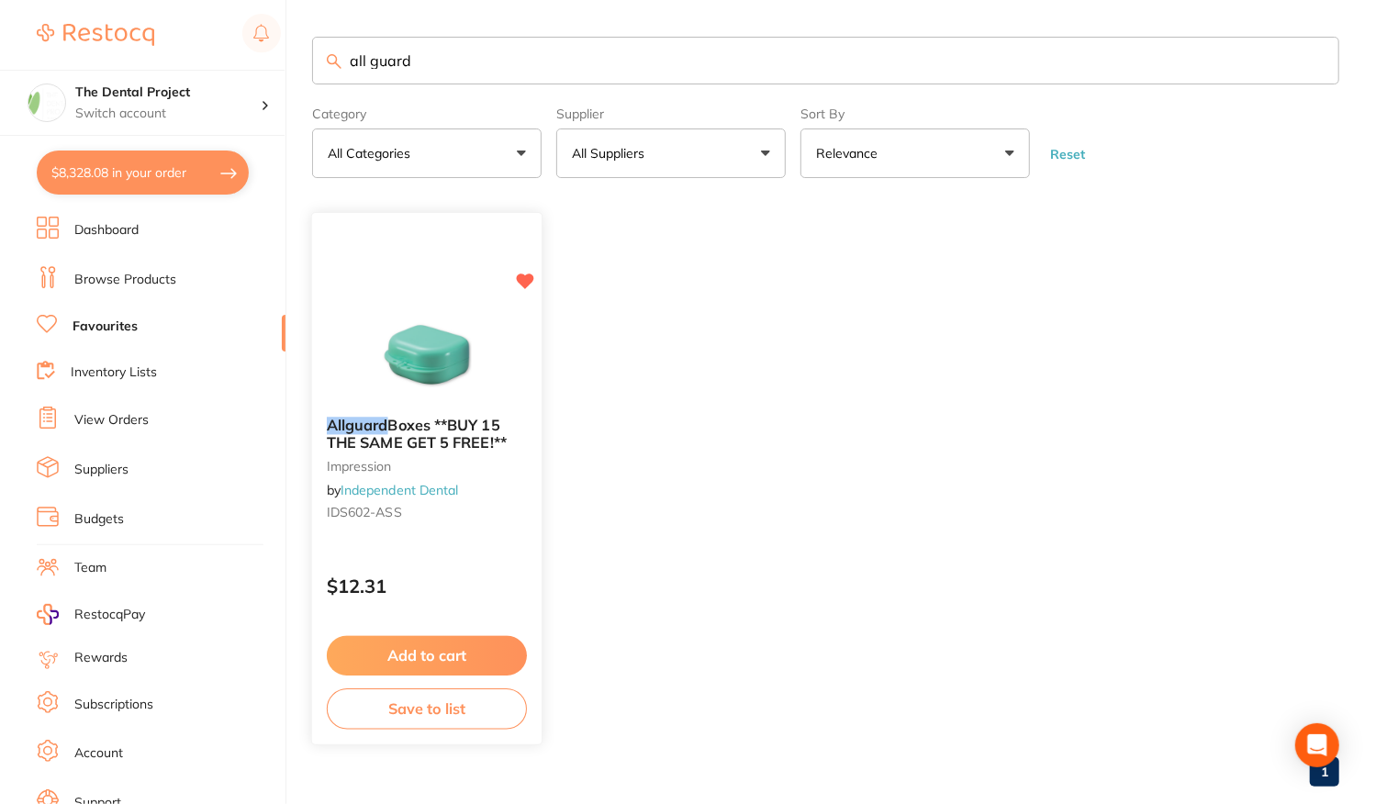
type input "all guard"
click at [465, 539] on div "Allguard Boxes **BUY 15 THE SAME GET 5 FREE!** impression by Independent Dental…" at bounding box center [427, 473] width 230 height 140
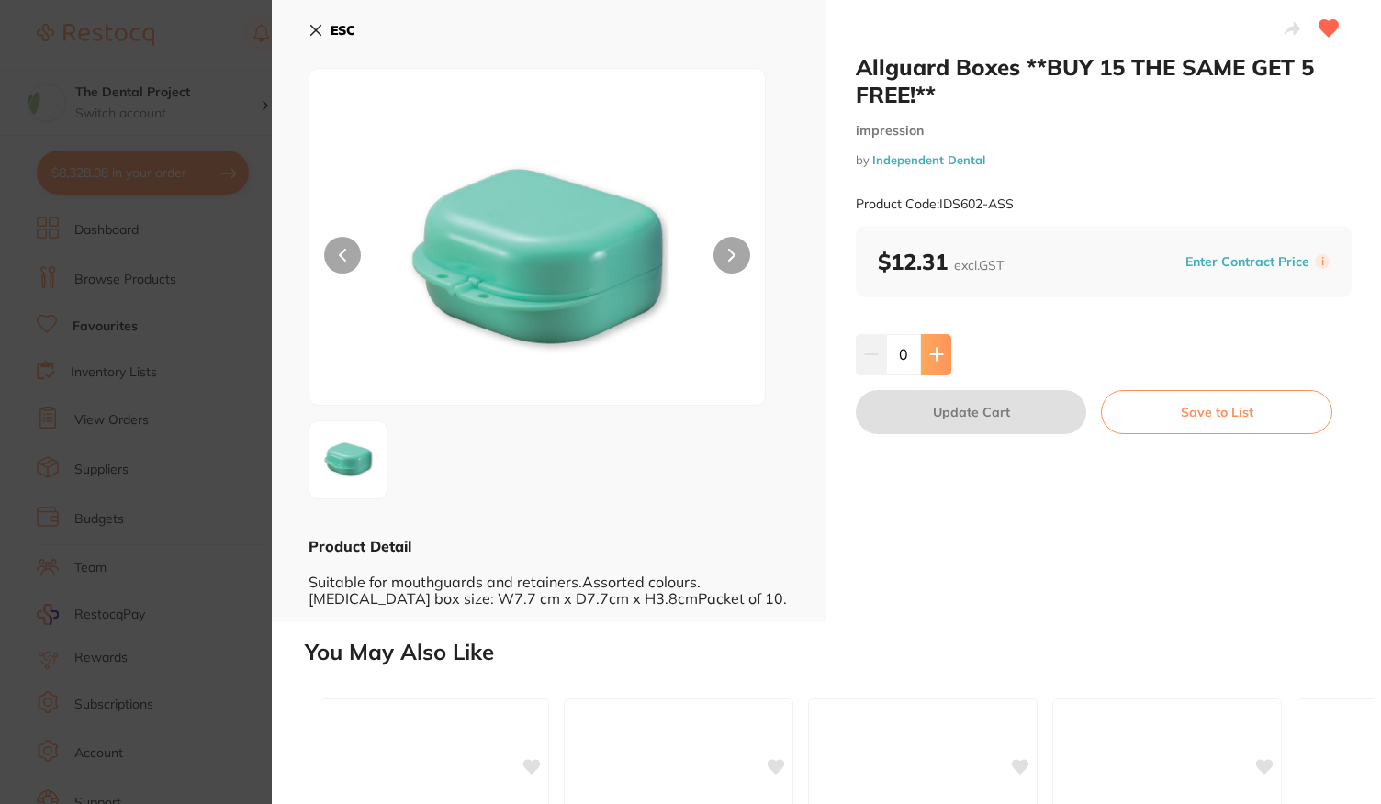
click at [931, 346] on button at bounding box center [936, 354] width 30 height 40
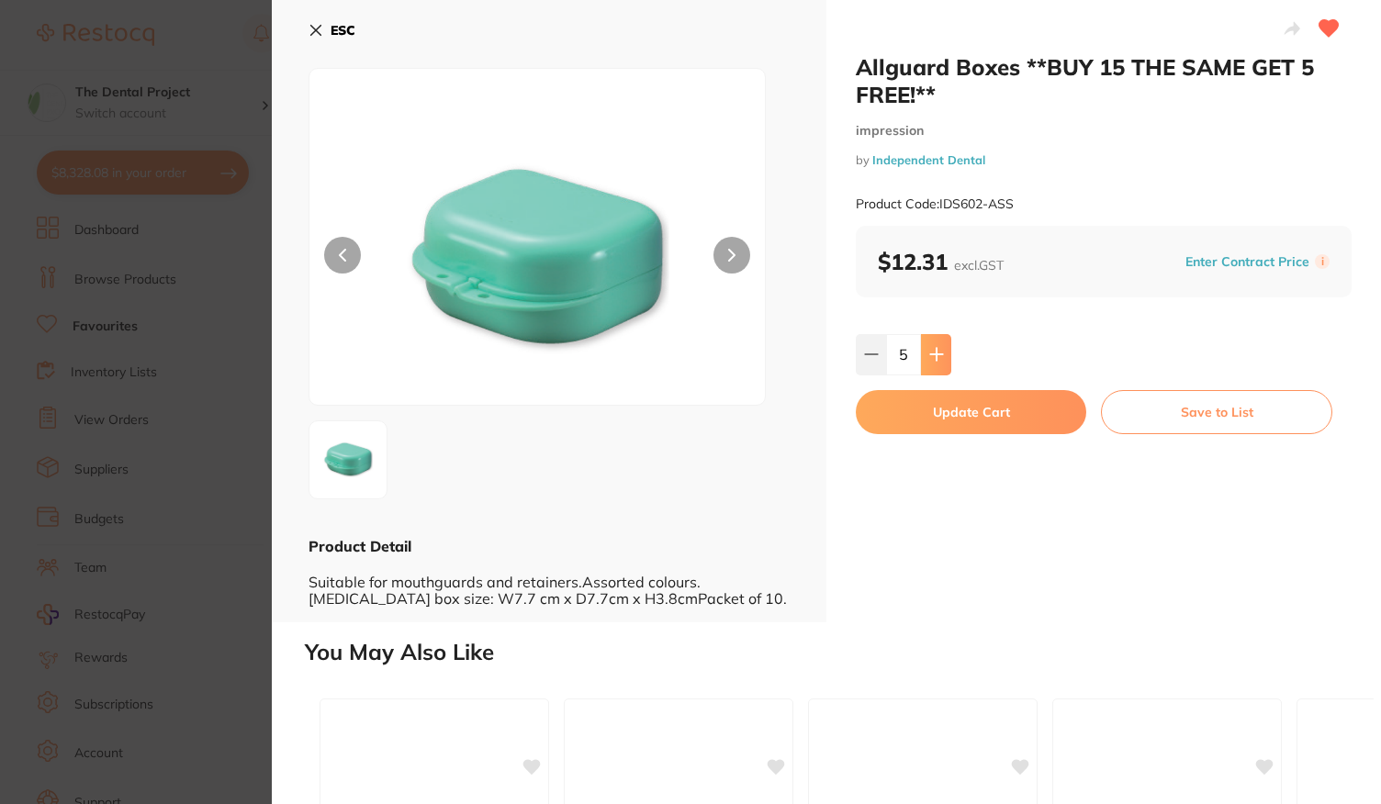
click at [931, 346] on button at bounding box center [936, 354] width 30 height 40
type input "6"
click at [970, 418] on button "Update Cart" at bounding box center [971, 412] width 230 height 44
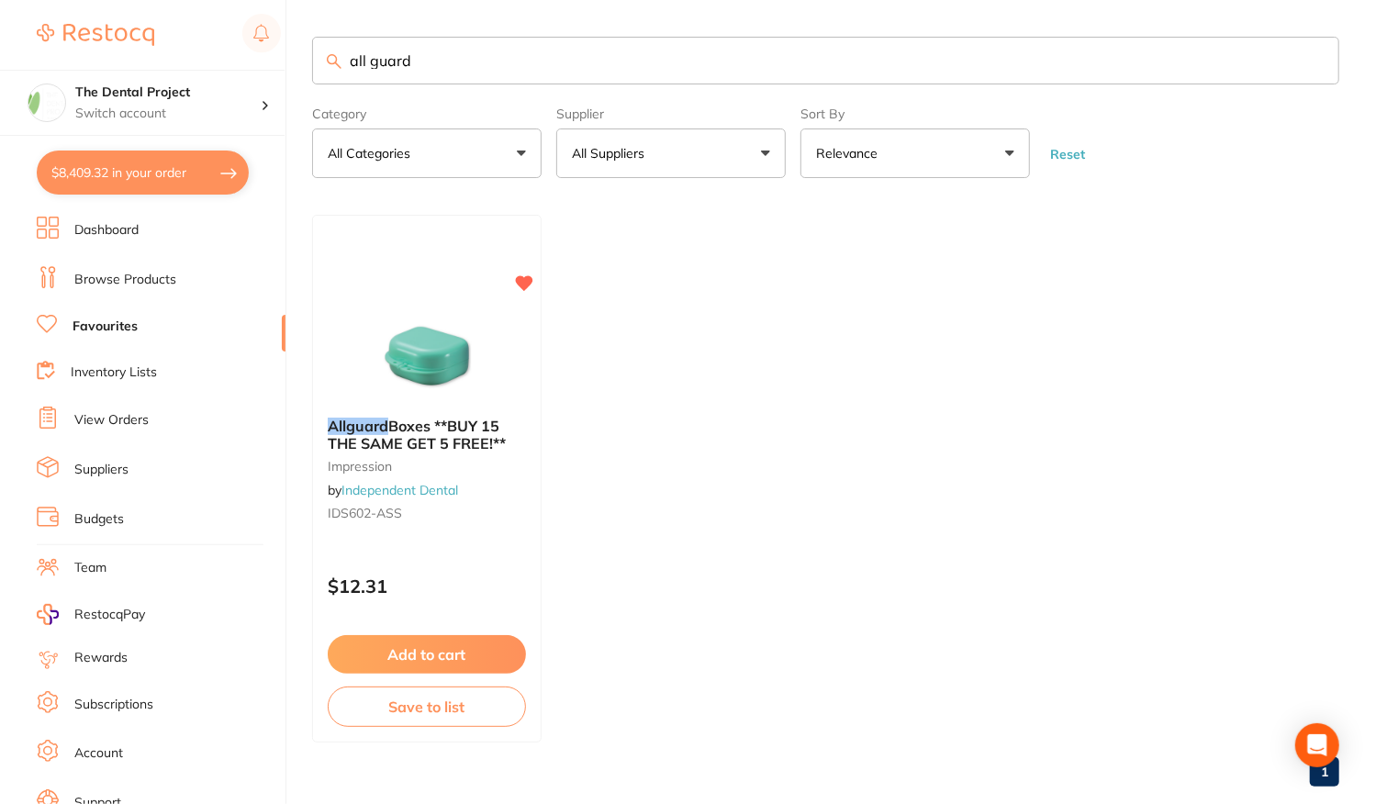
drag, startPoint x: 469, startPoint y: 67, endPoint x: 236, endPoint y: 65, distance: 233.2
click at [253, 68] on div "$8,409.32 The Dental Project Switch account The Dental Project $8,409.32 in you…" at bounding box center [688, 402] width 1376 height 804
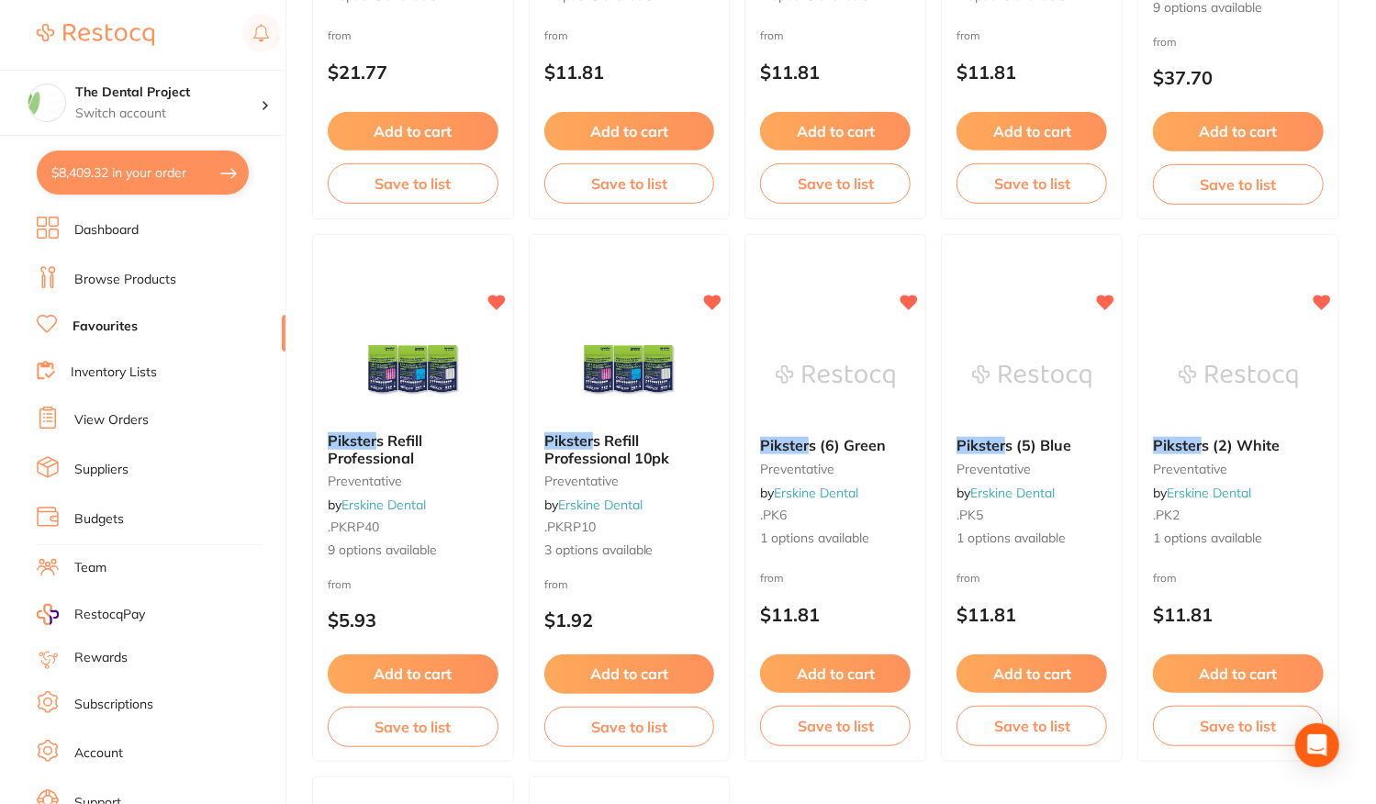
scroll to position [551, 0]
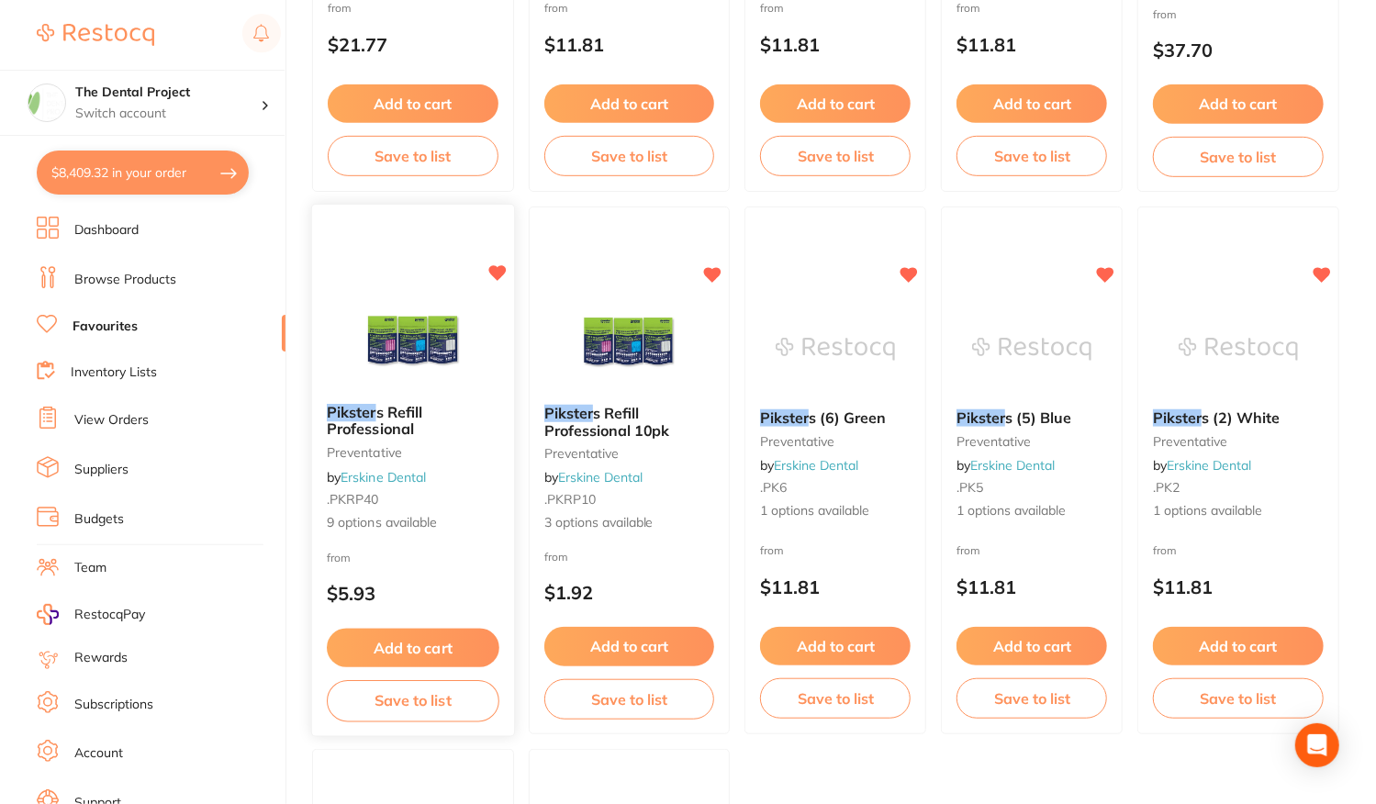
type input "pikster"
click at [413, 544] on div "Pikster s Refill Professional preventative by Erskine Dental .PKRP40 9 options …" at bounding box center [413, 468] width 202 height 159
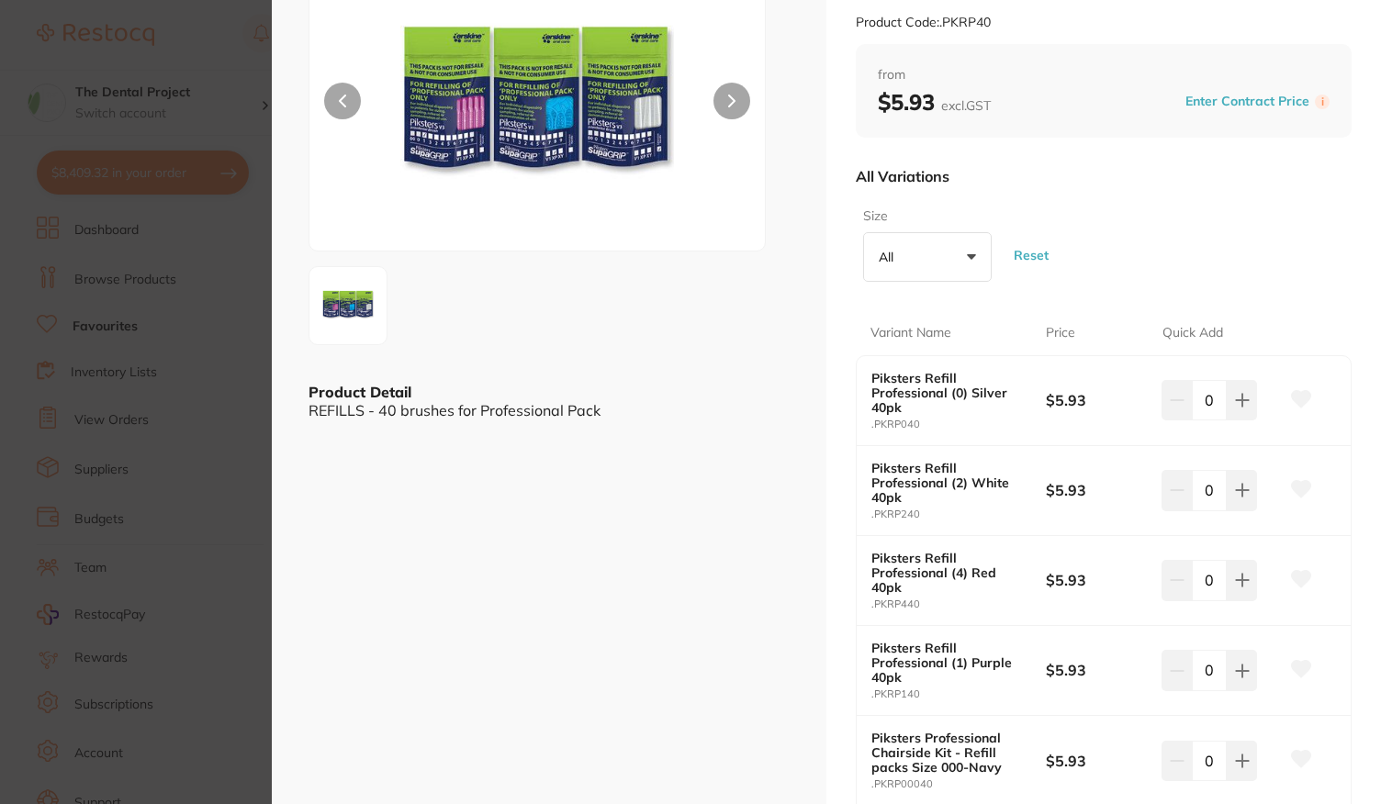
scroll to position [184, 0]
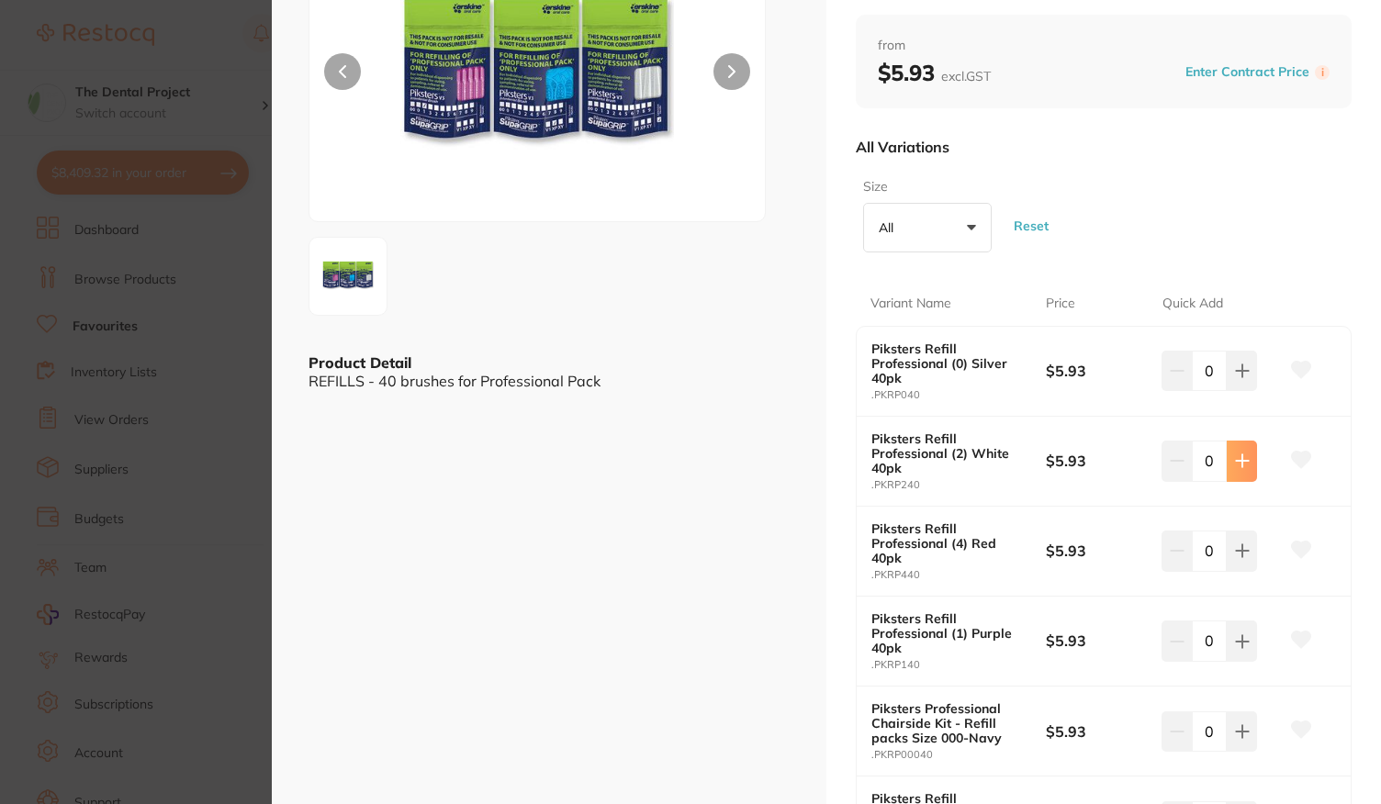
click at [1228, 469] on button at bounding box center [1241, 461] width 30 height 40
type input "1"
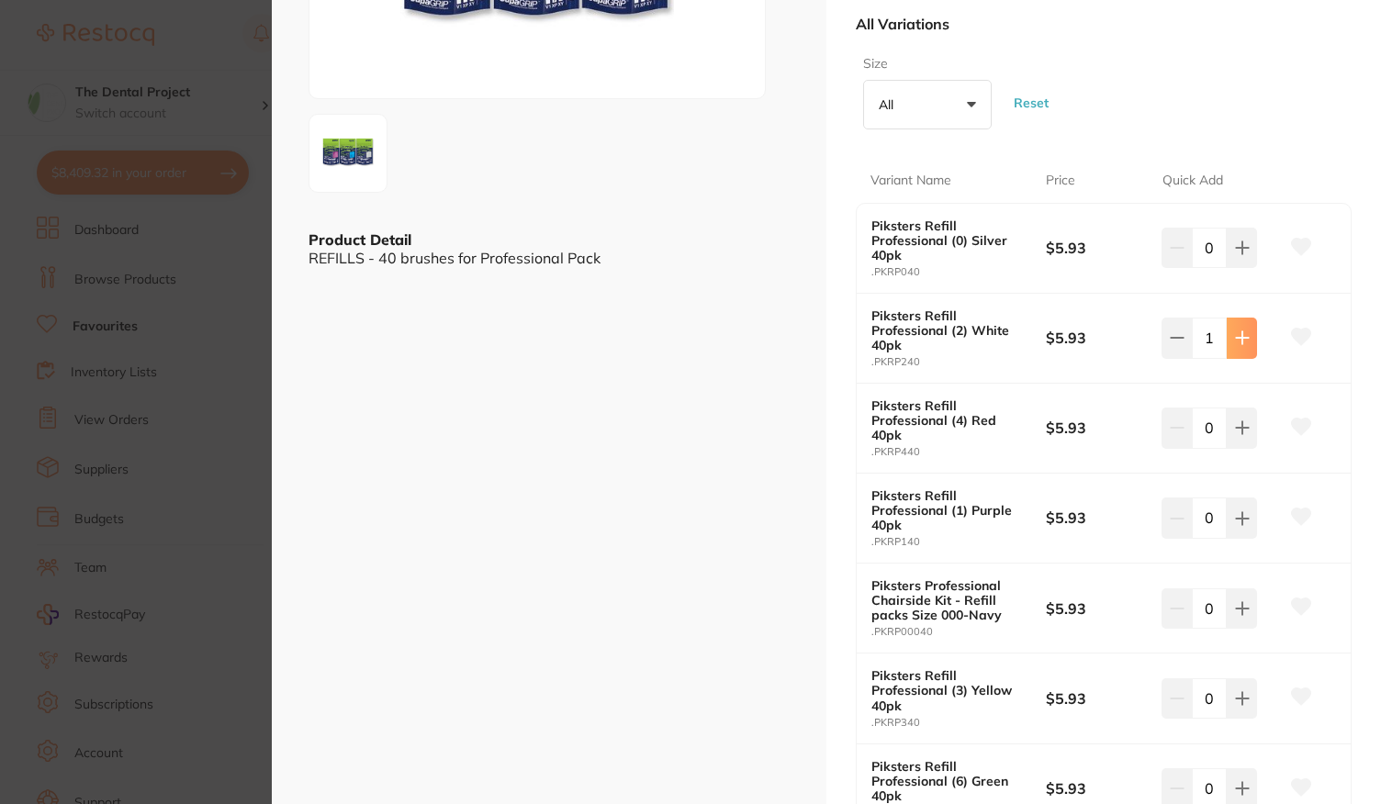
scroll to position [367, 0]
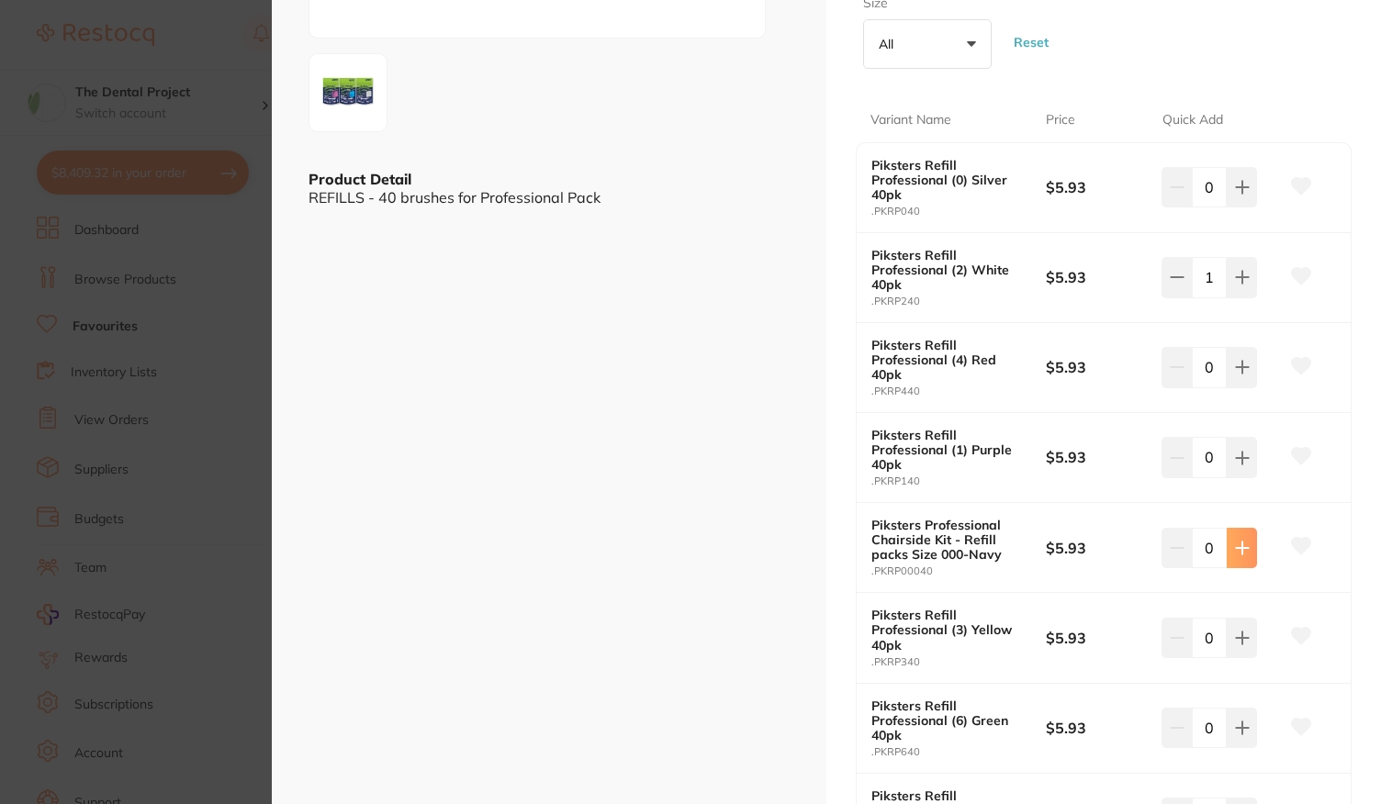
click at [1236, 541] on icon at bounding box center [1242, 548] width 15 height 15
type input "4"
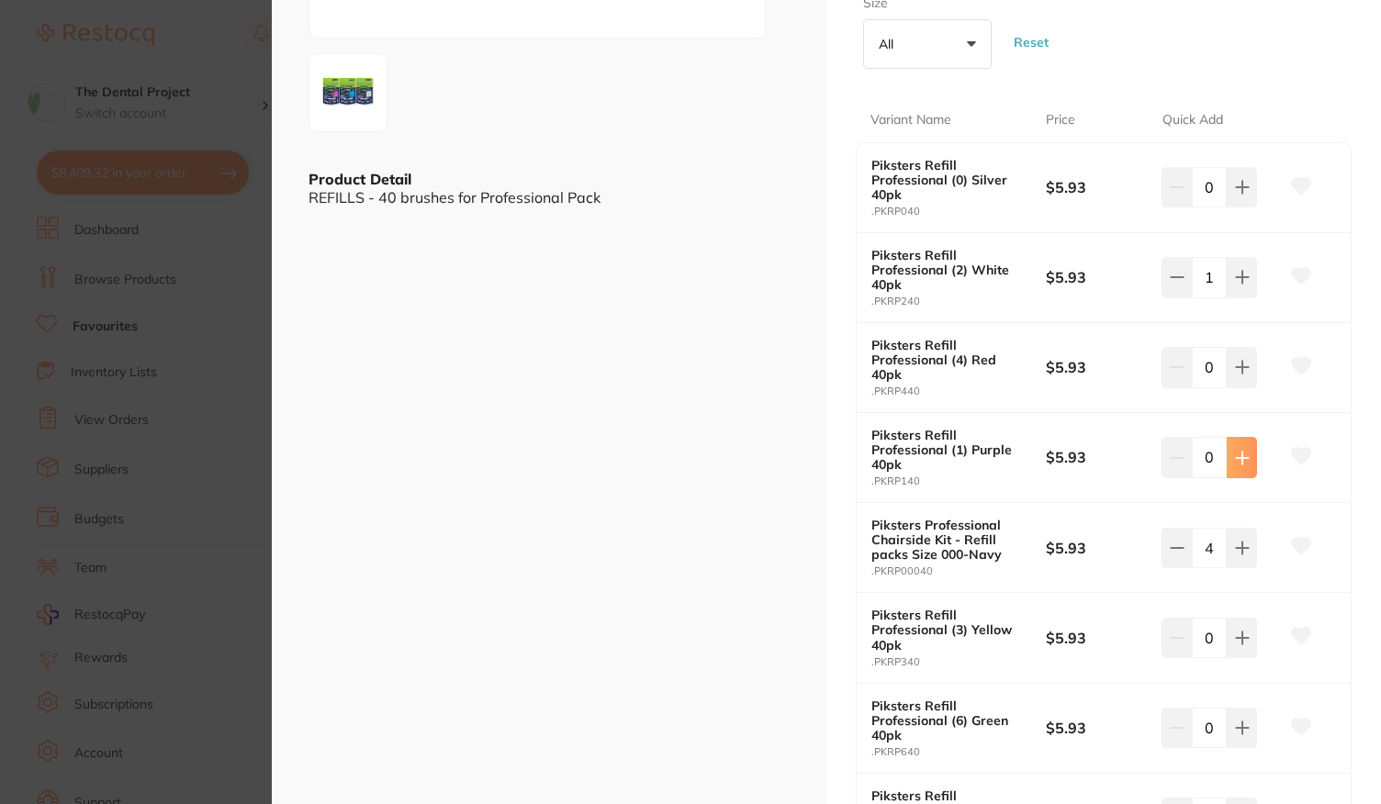
click at [1237, 451] on icon at bounding box center [1242, 458] width 15 height 15
type input "1"
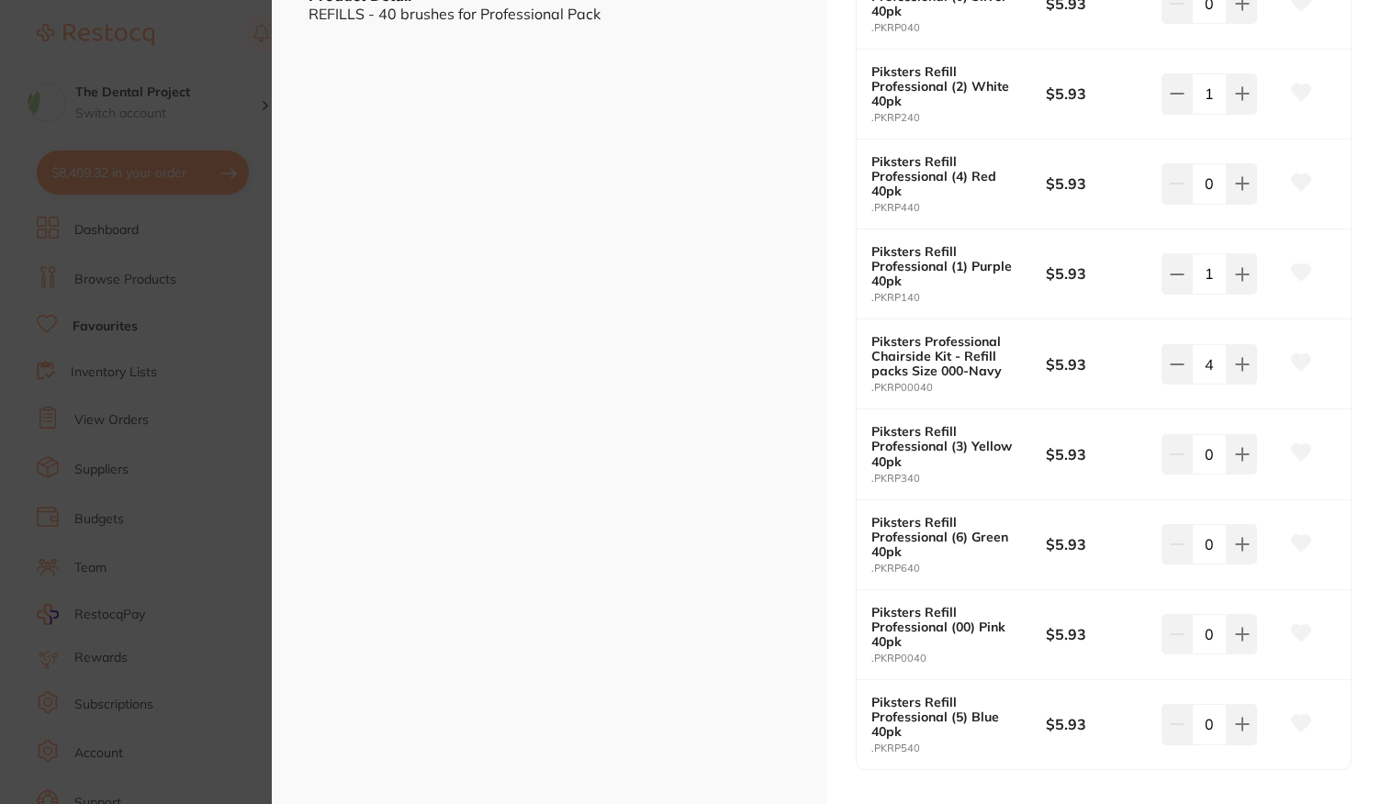
scroll to position [643, 0]
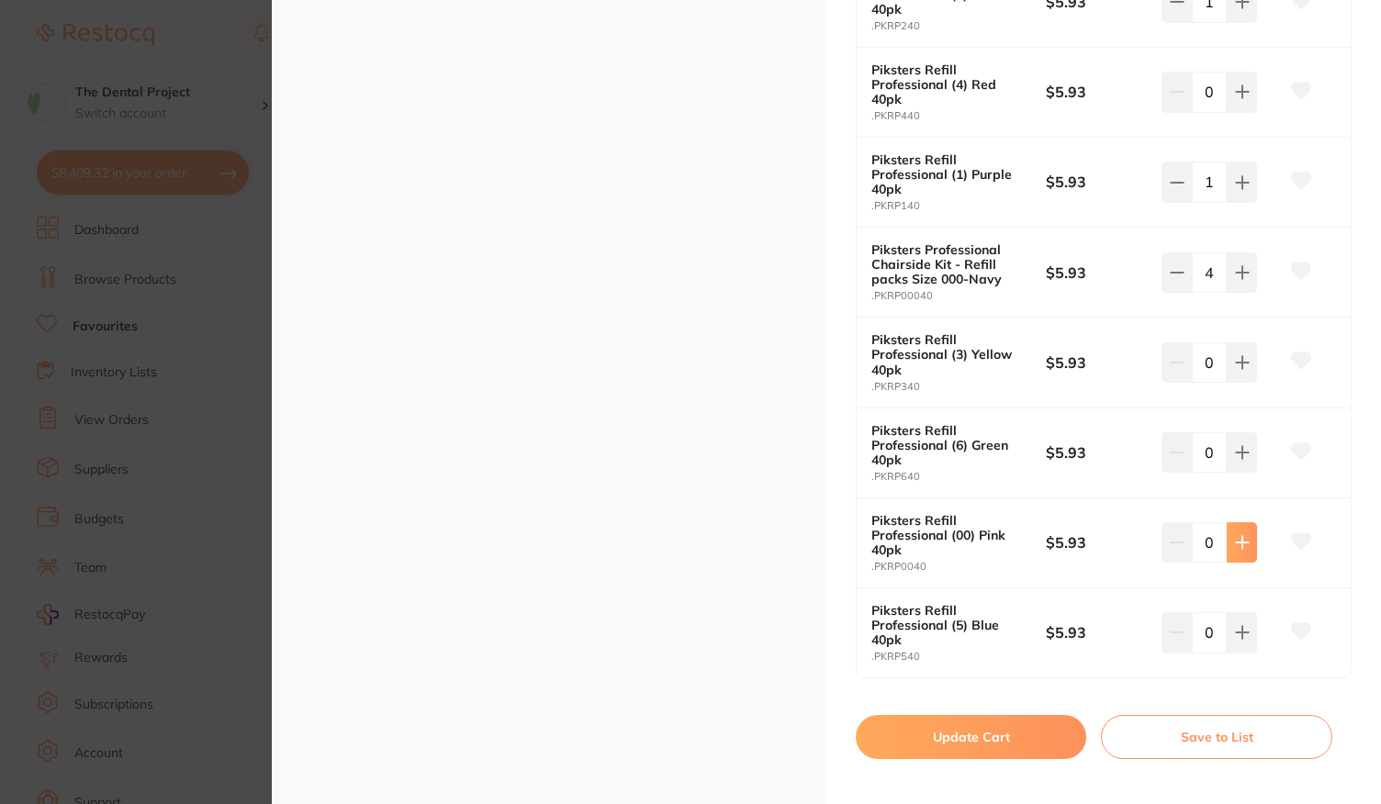
click at [1239, 548] on button at bounding box center [1241, 542] width 30 height 40
type input "2"
click at [972, 735] on button "Update Cart" at bounding box center [971, 737] width 230 height 44
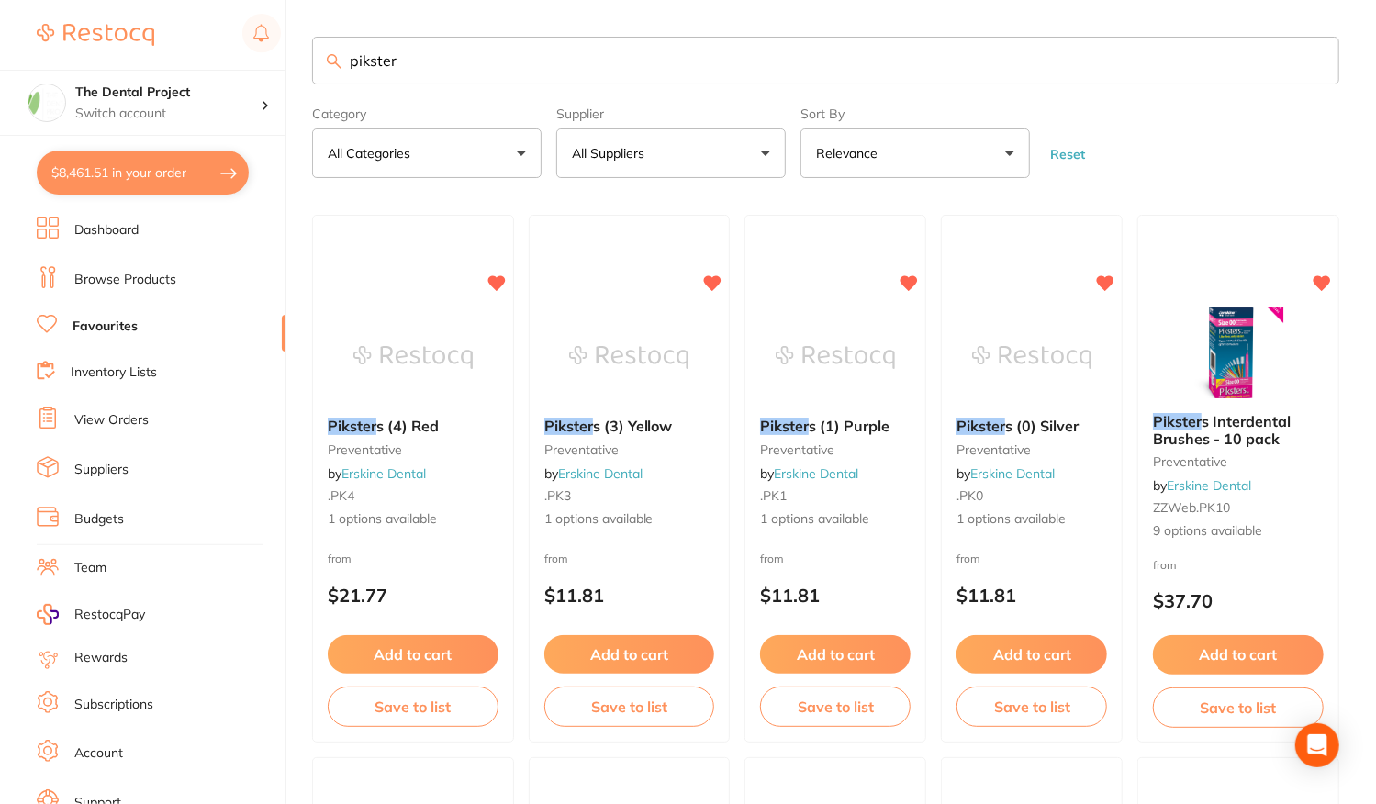
drag, startPoint x: 422, startPoint y: 71, endPoint x: 194, endPoint y: 67, distance: 228.6
click at [194, 67] on div "$8,461.51 The Dental Project Switch account The Dental Project $8,461.51 in you…" at bounding box center [688, 402] width 1376 height 804
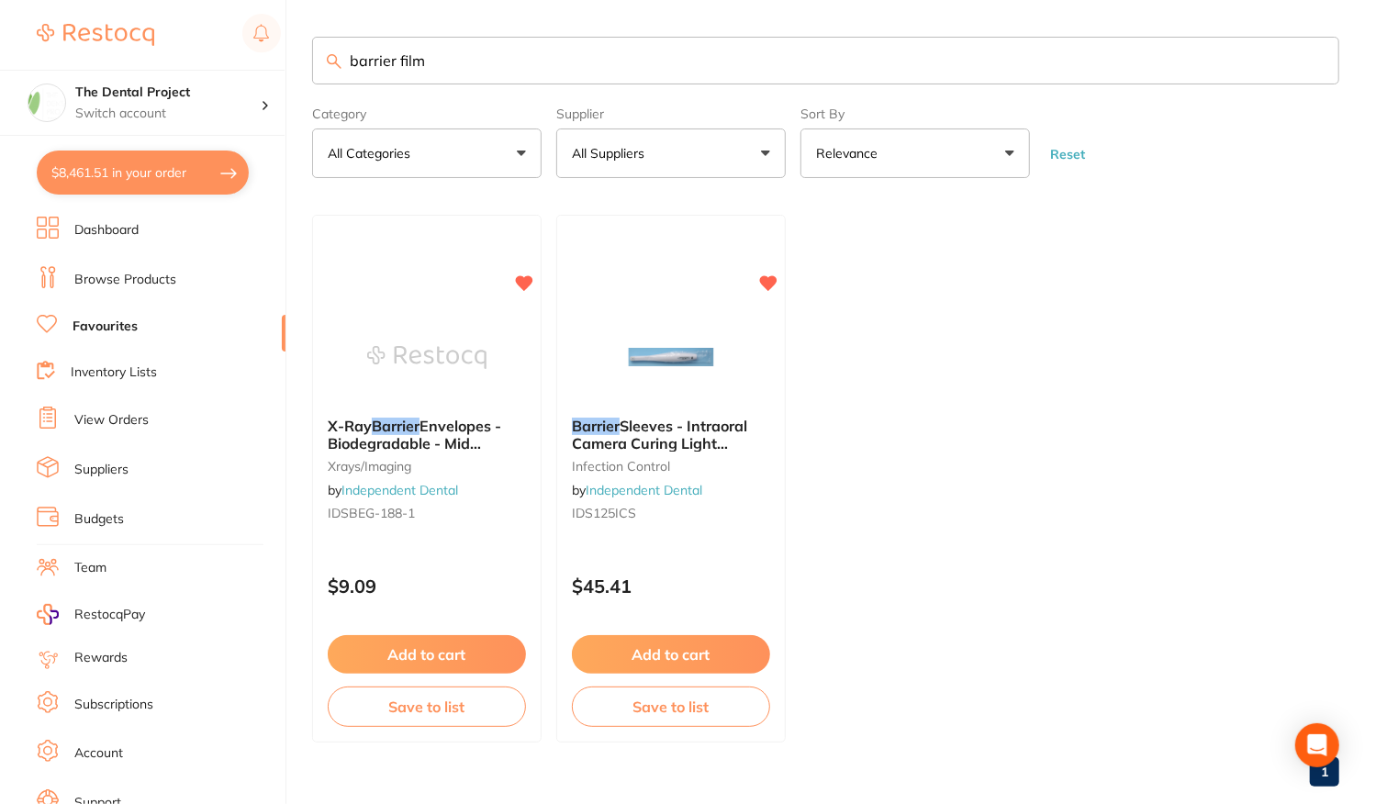
type input "barrier film"
click at [119, 274] on link "Browse Products" at bounding box center [125, 280] width 102 height 18
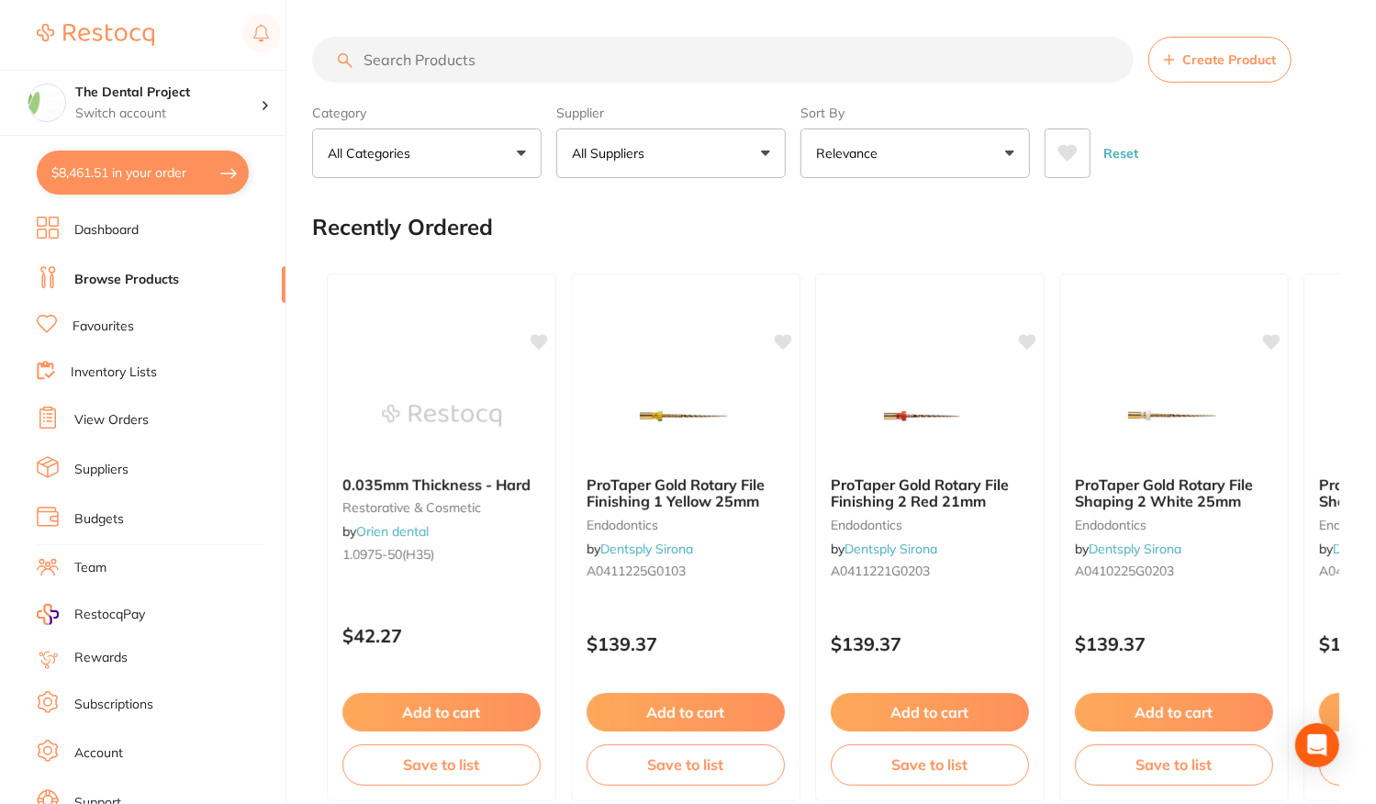
click at [446, 57] on input "search" at bounding box center [723, 60] width 822 height 46
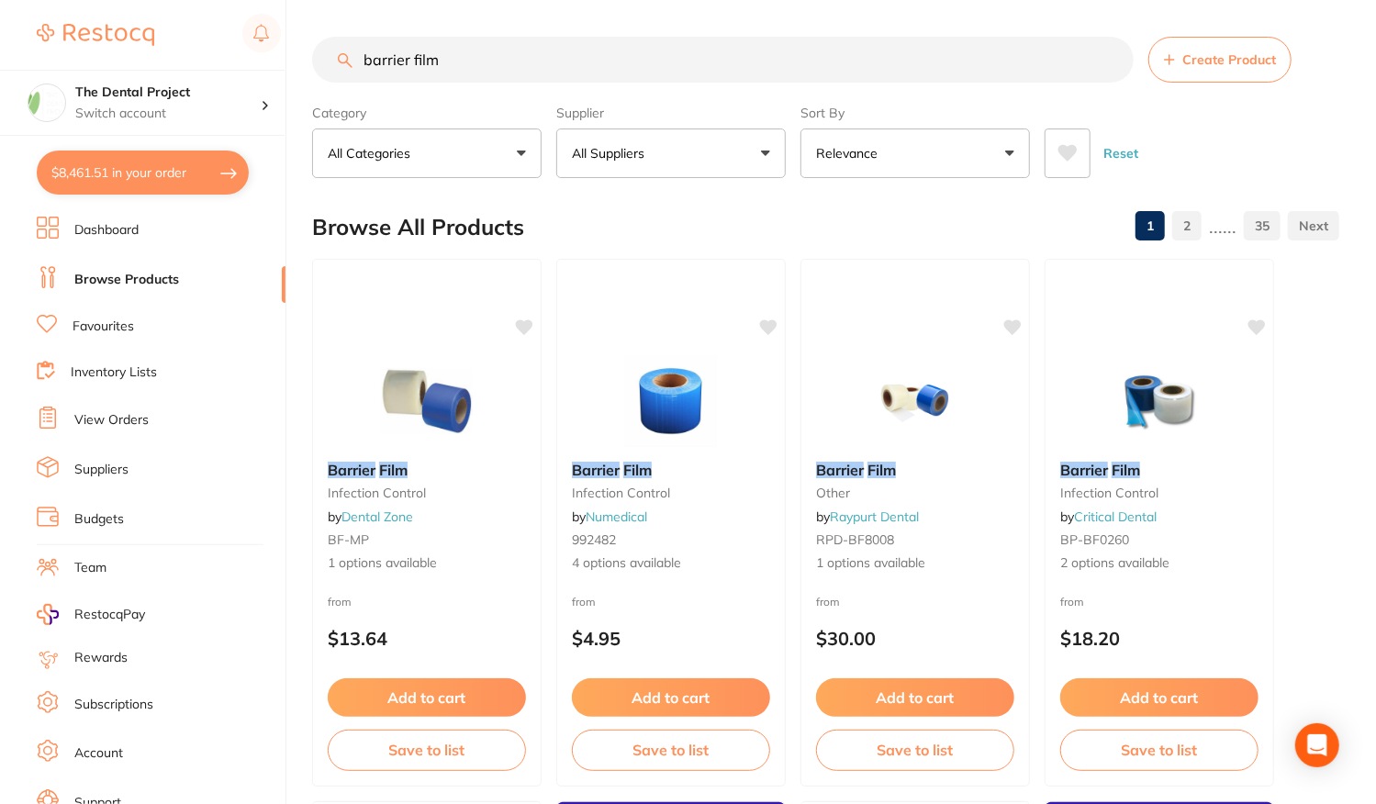
click at [777, 158] on button "All Suppliers" at bounding box center [671, 154] width 230 height 50
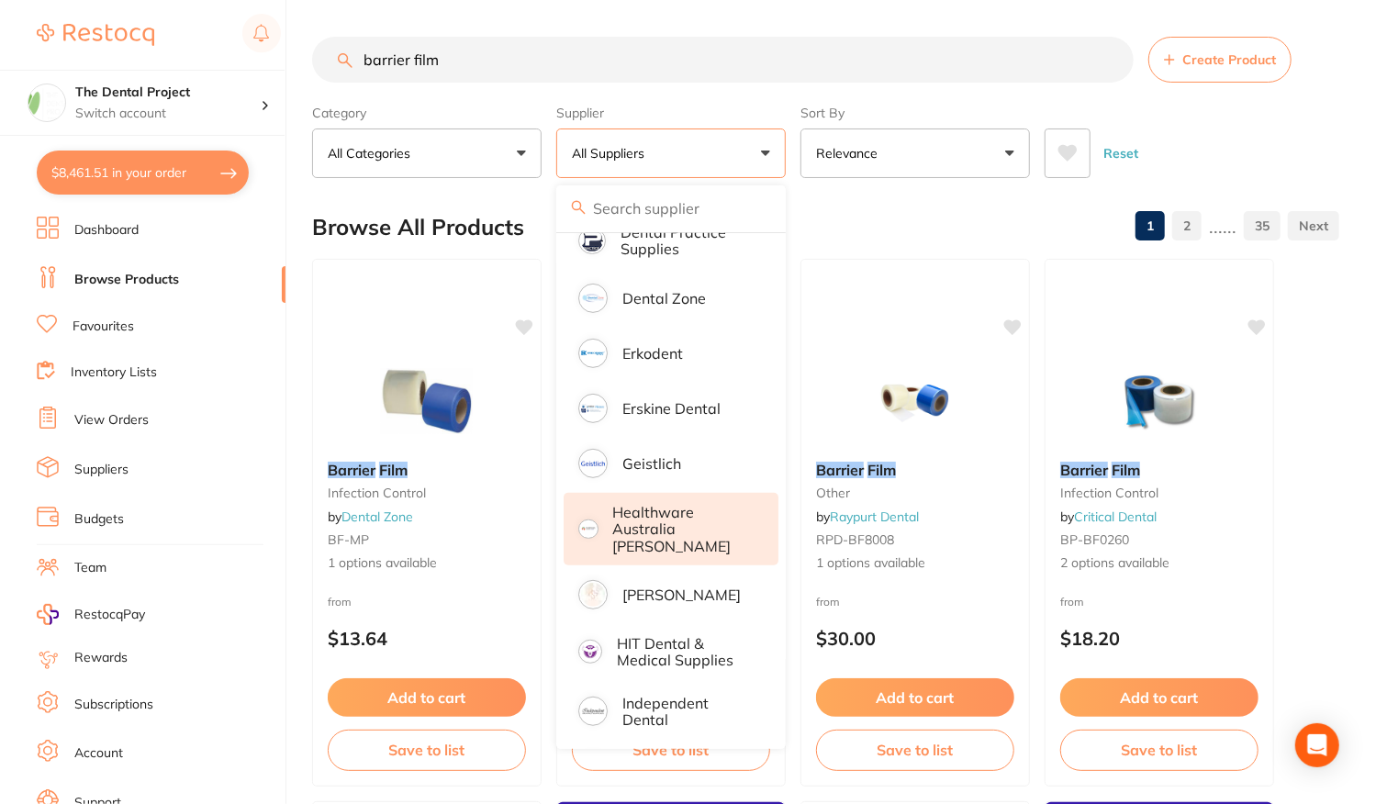
scroll to position [551, 0]
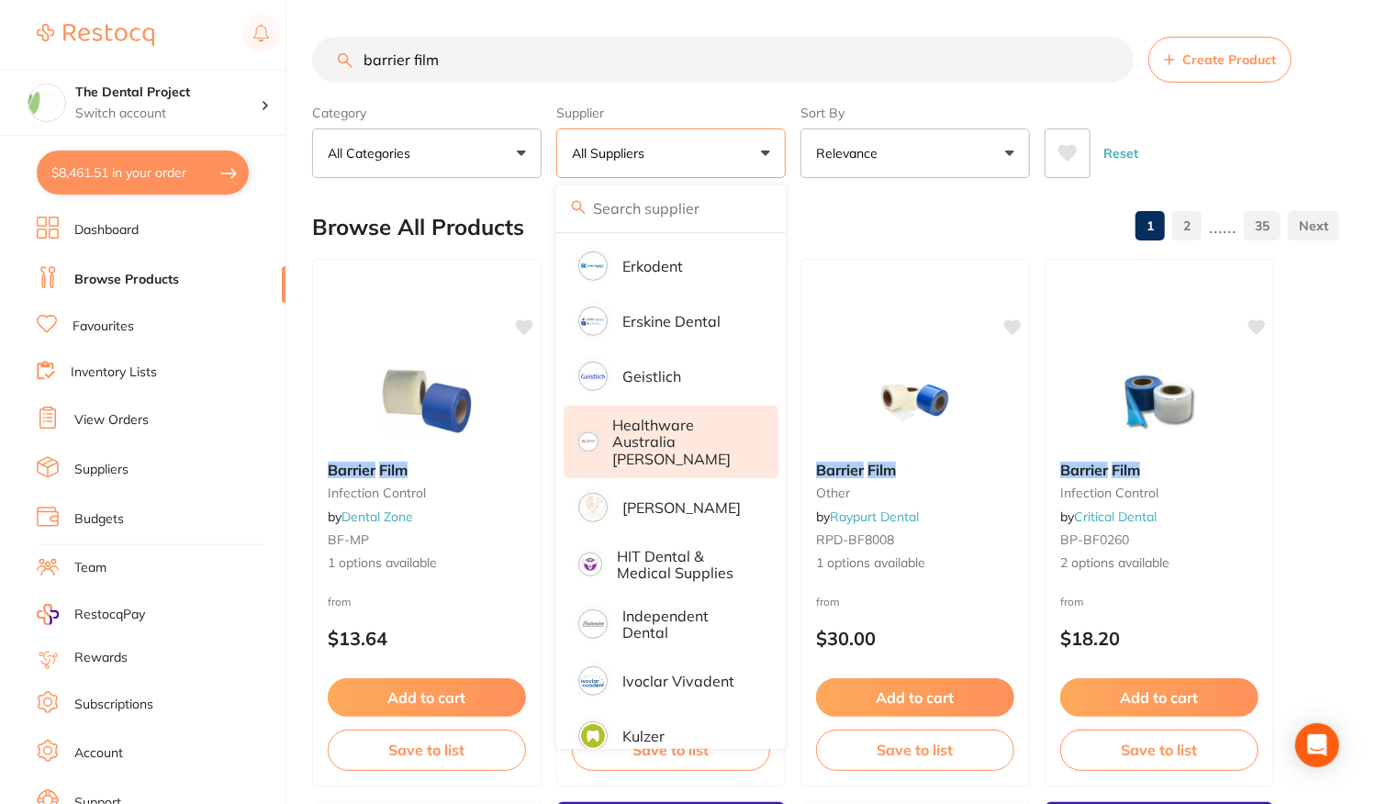
click at [689, 608] on p "Independent Dental" at bounding box center [687, 625] width 130 height 34
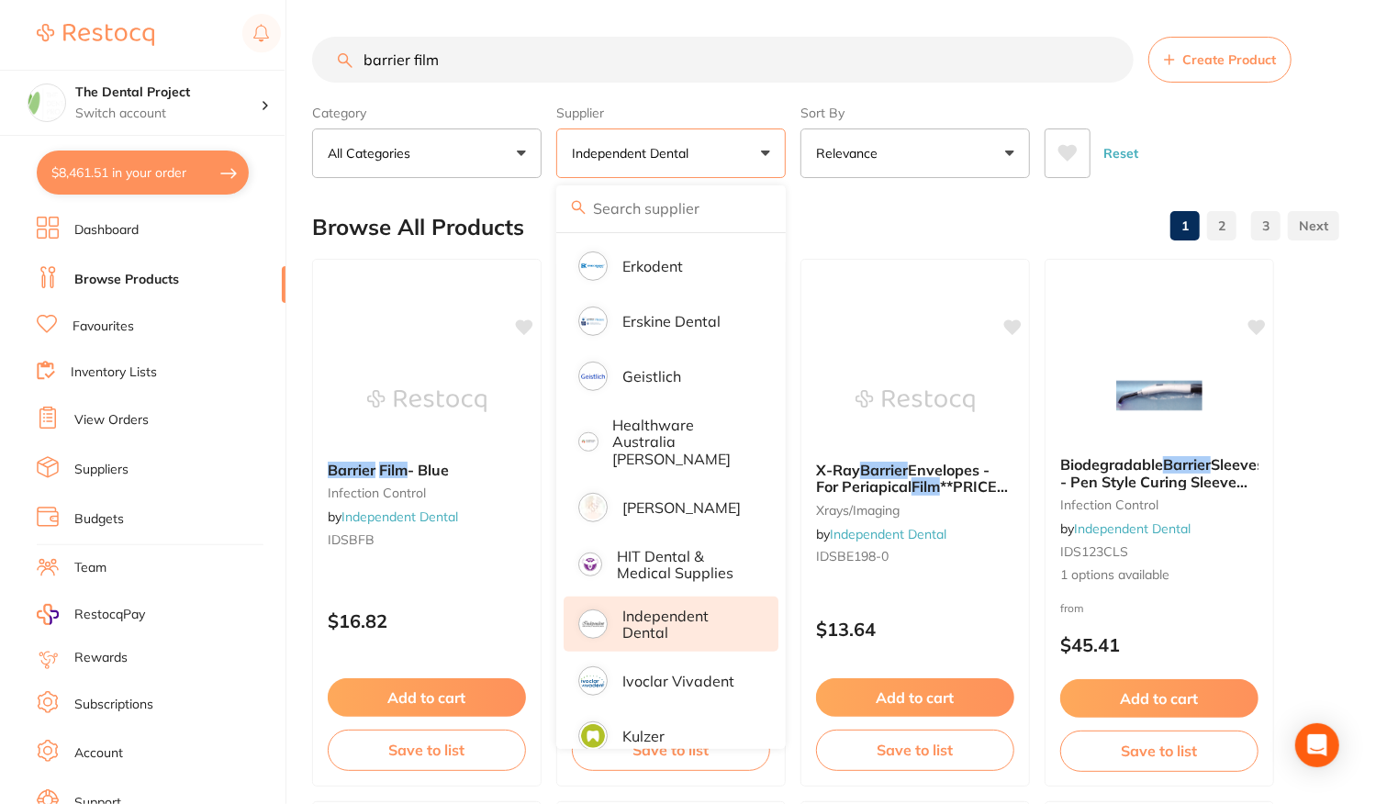
click at [936, 207] on div "Browse All Products 1 2 3" at bounding box center [825, 227] width 1027 height 62
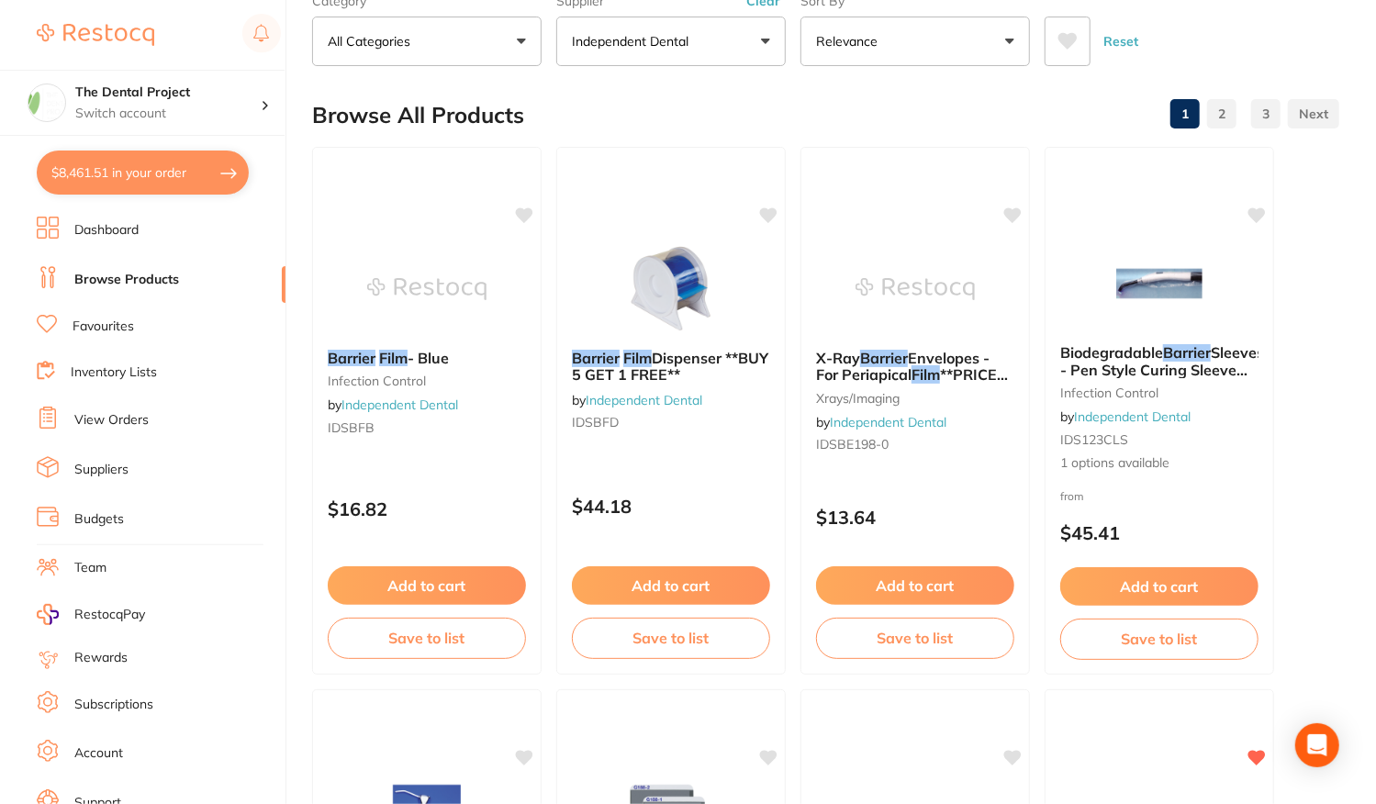
scroll to position [0, 0]
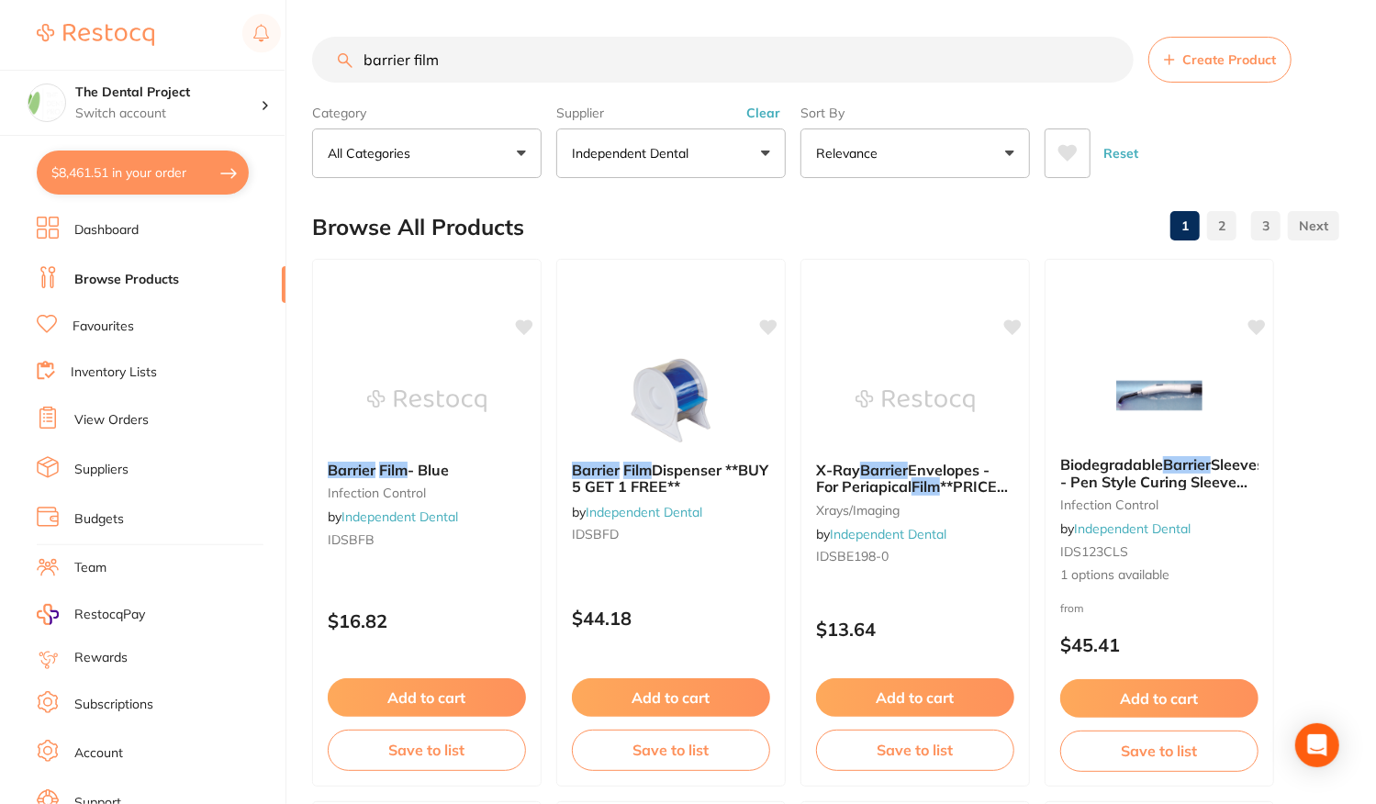
click at [513, 74] on input "barrier film" at bounding box center [723, 60] width 822 height 46
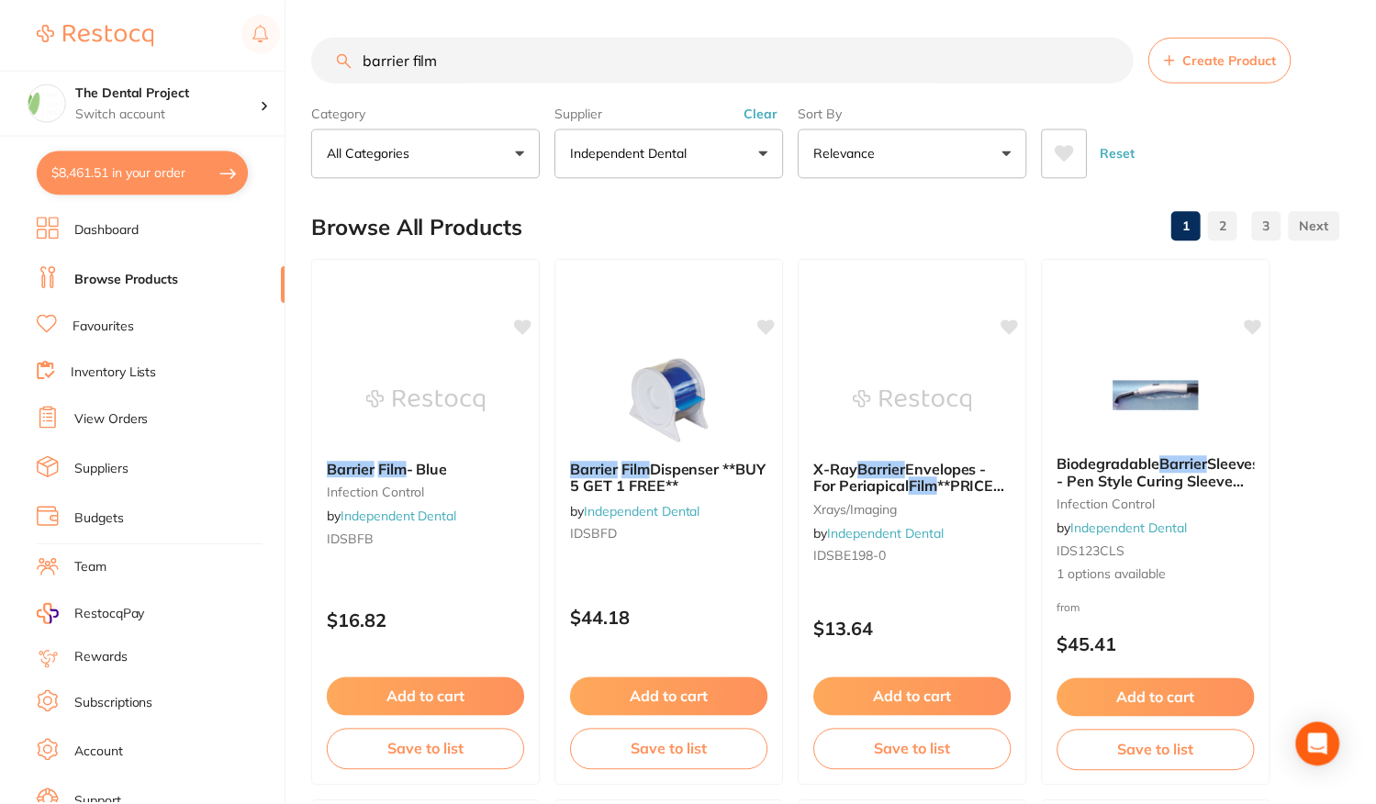
scroll to position [551, 0]
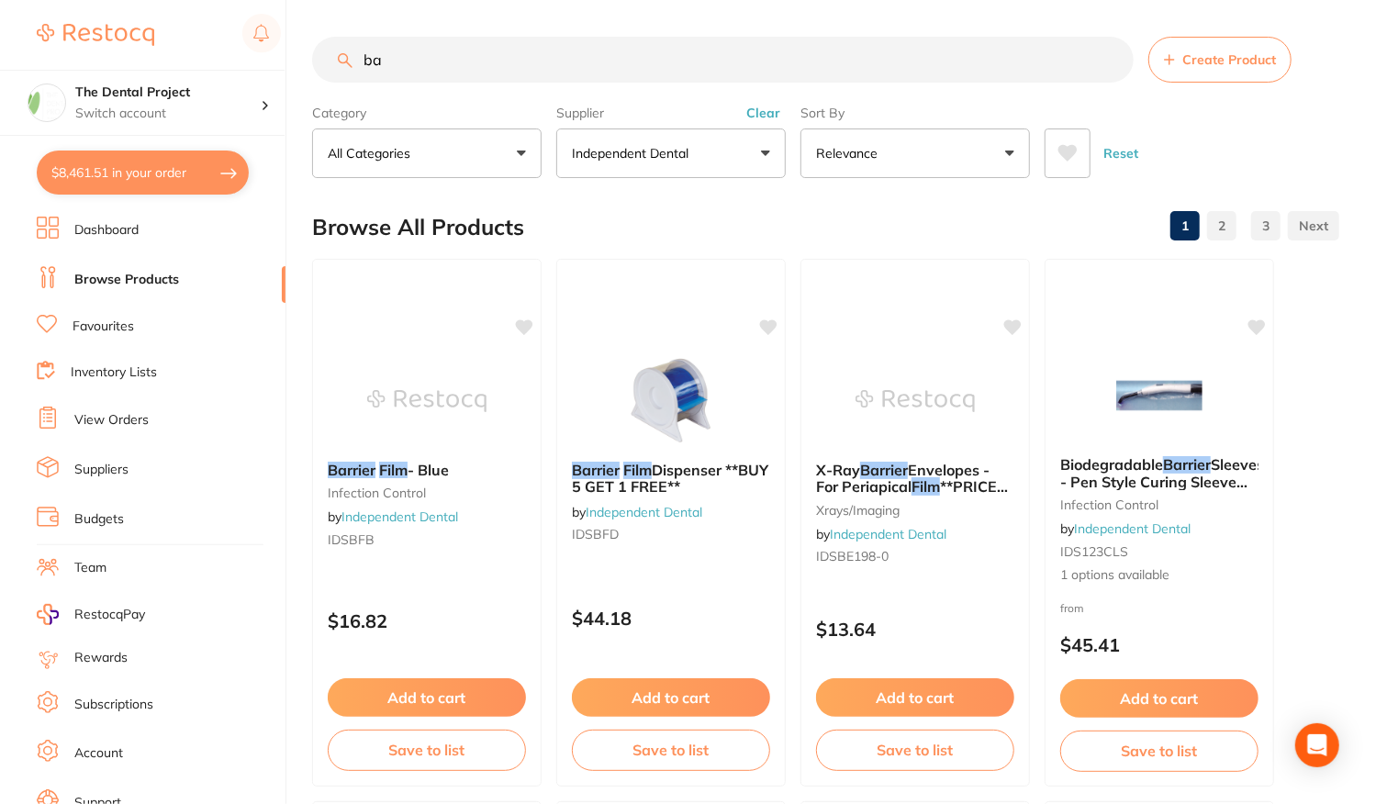
type input "b"
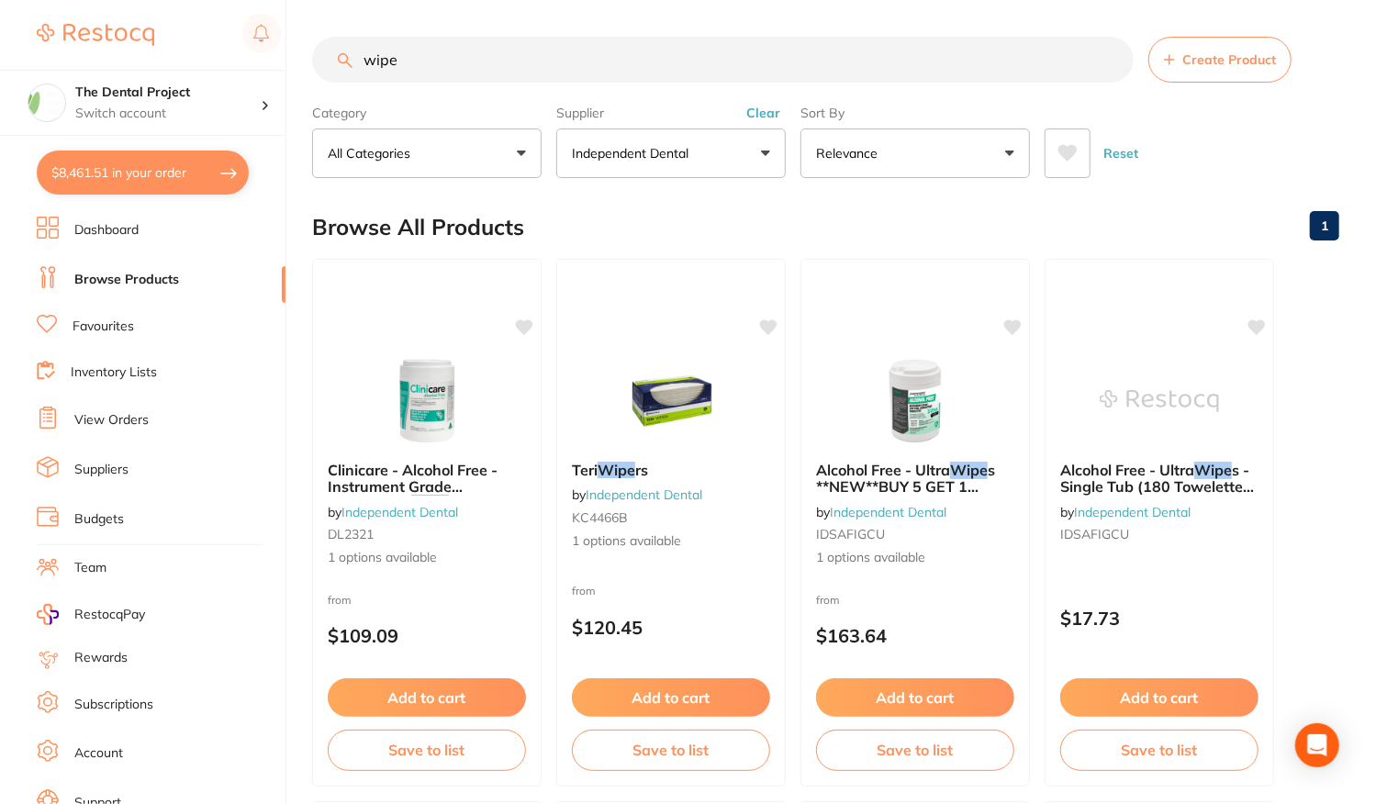
type input "wipe"
click at [118, 321] on link "Favourites" at bounding box center [104, 327] width 62 height 18
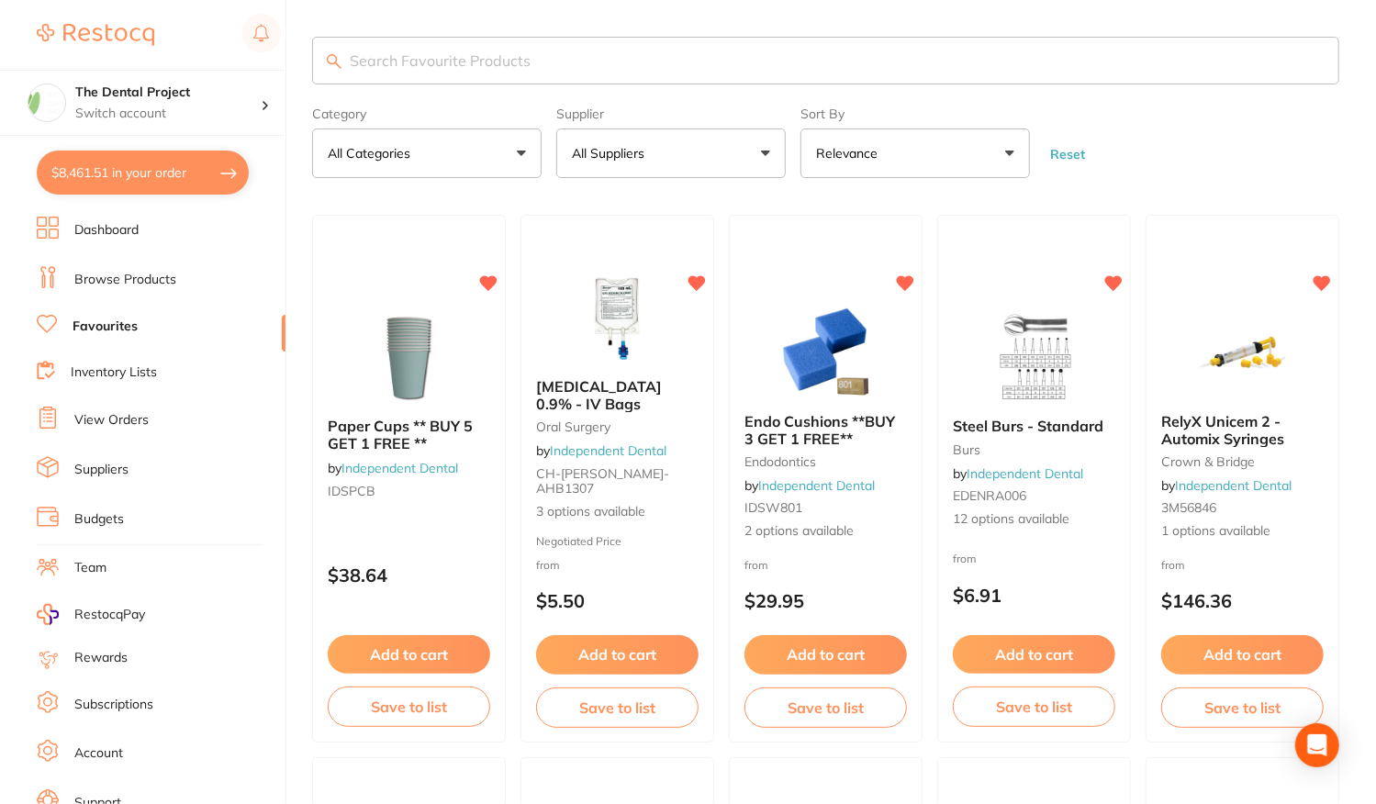
click at [387, 56] on input "search" at bounding box center [825, 61] width 1027 height 48
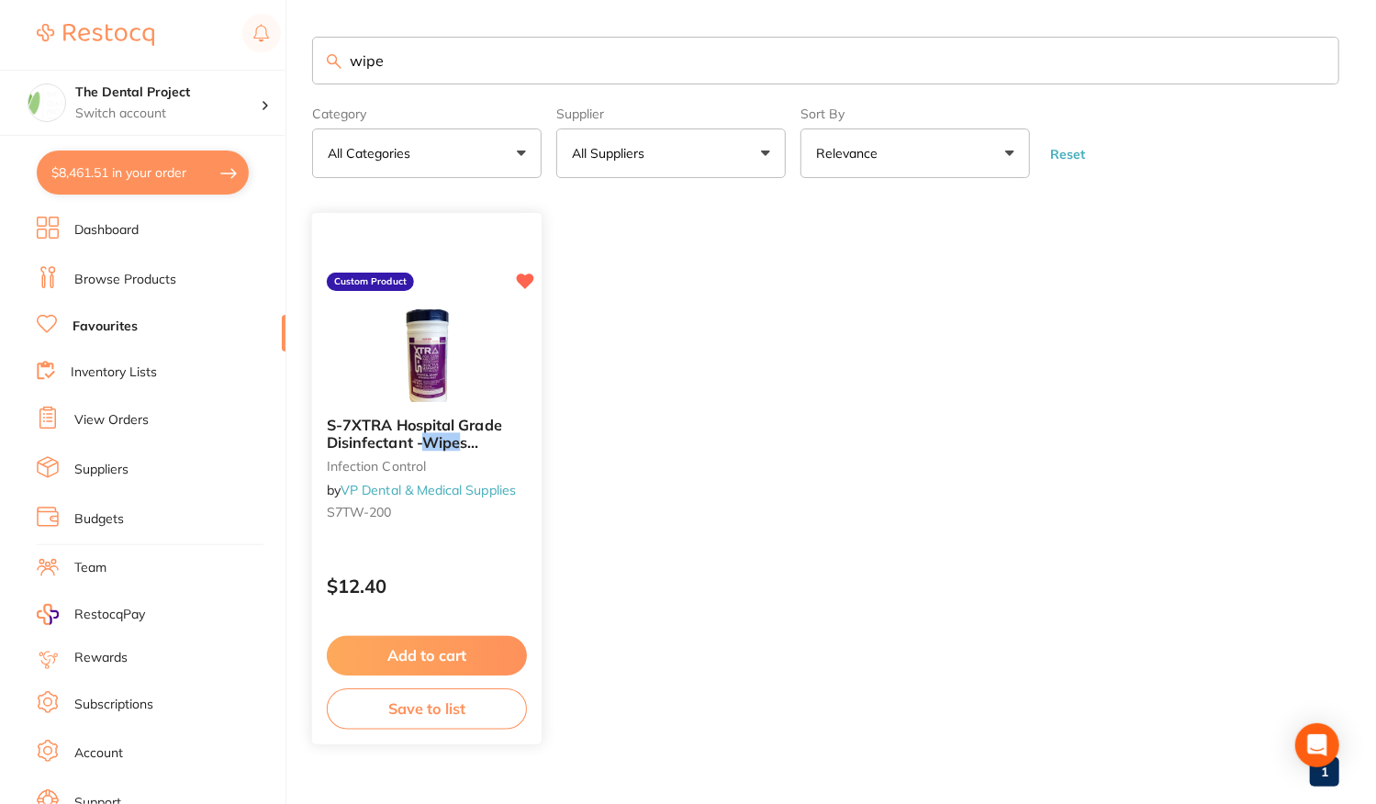
type input "wipe"
click at [470, 523] on div "S-7XTRA Hospital Grade Disinfectant - Wipe s Tub/200 infection control by VP De…" at bounding box center [427, 473] width 230 height 140
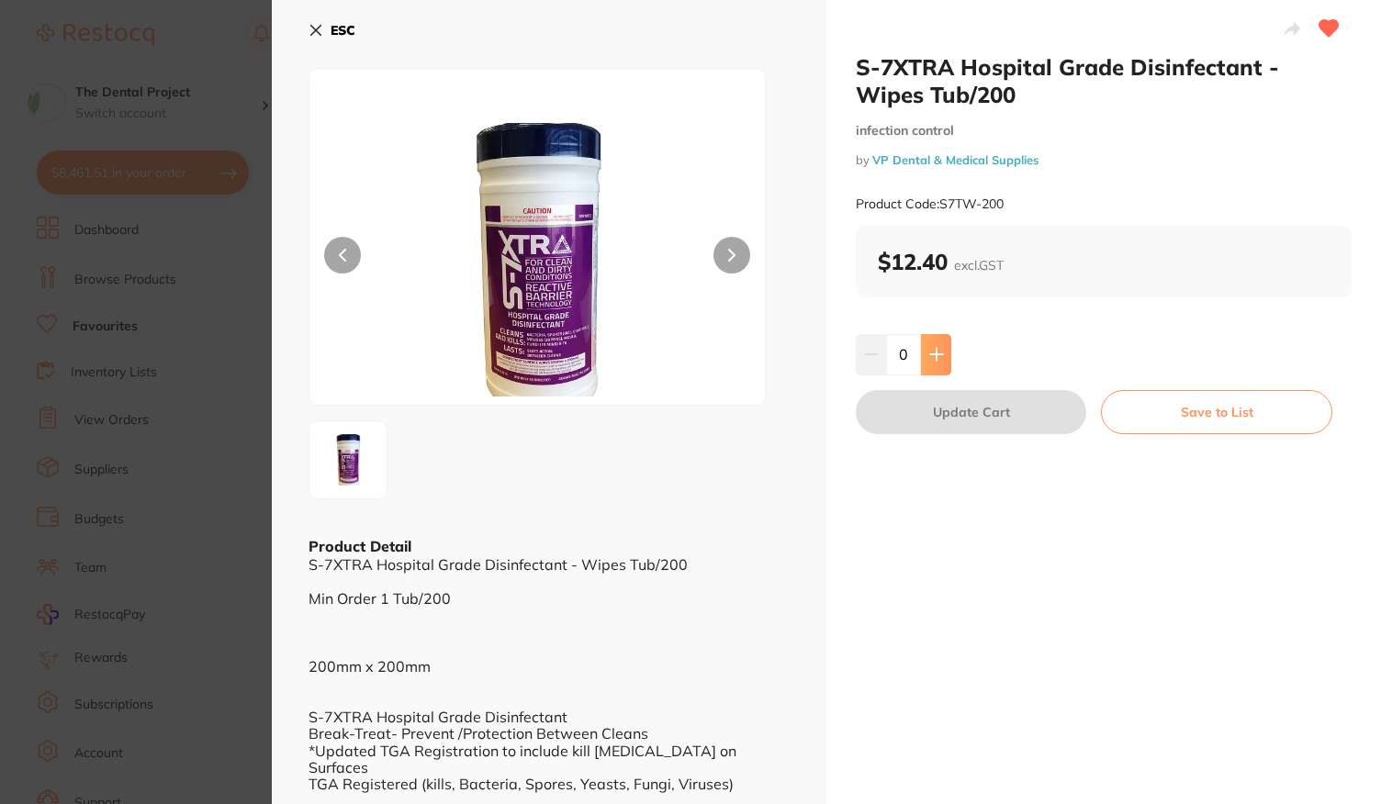
click at [944, 359] on button at bounding box center [936, 354] width 30 height 40
click at [897, 357] on input "1" at bounding box center [903, 354] width 35 height 40
type input "72"
click at [1021, 331] on div "S-7XTRA Hospital Grade Disinfectant - Wipes Tub/200 infection control by VP Den…" at bounding box center [1103, 505] width 554 height 1011
click at [977, 416] on button "Update Cart" at bounding box center [971, 412] width 230 height 44
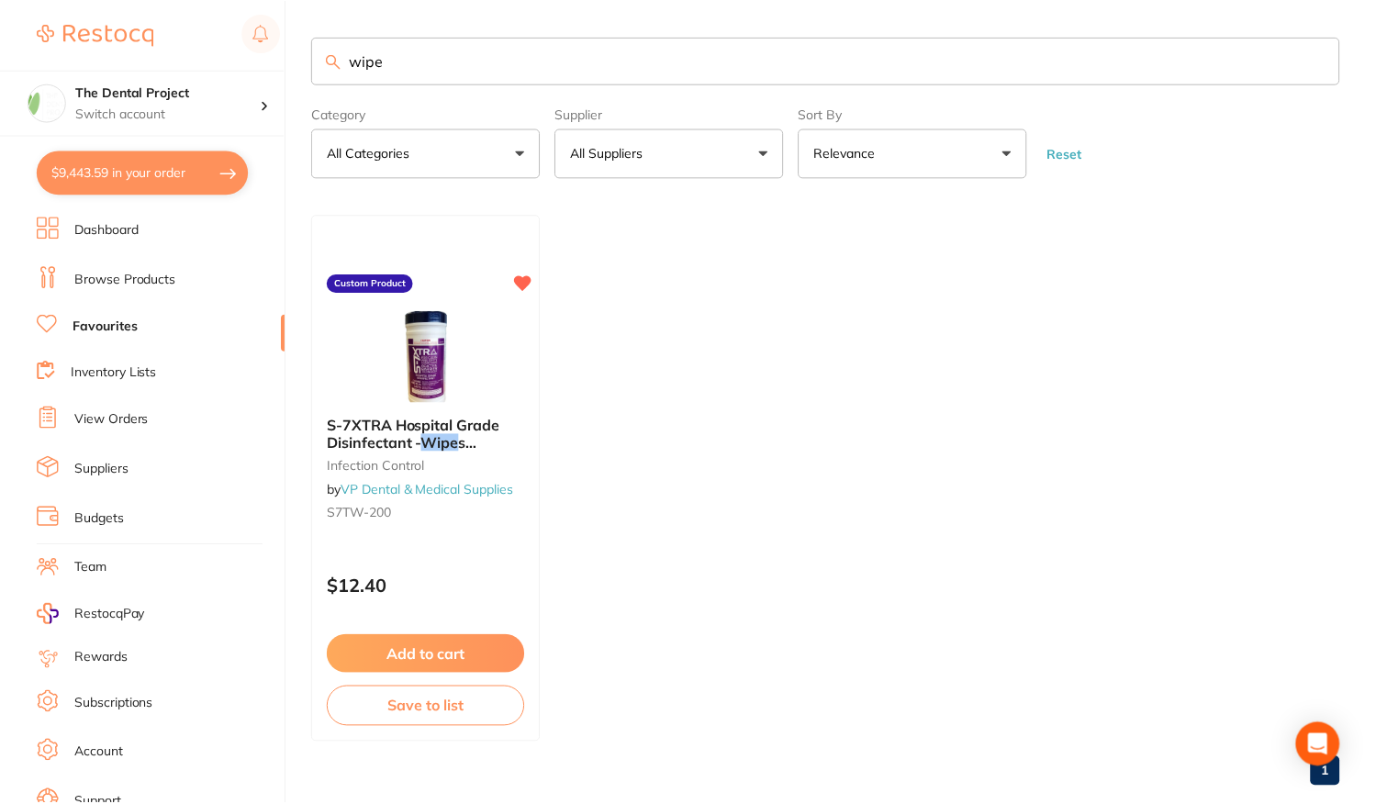
scroll to position [4, 0]
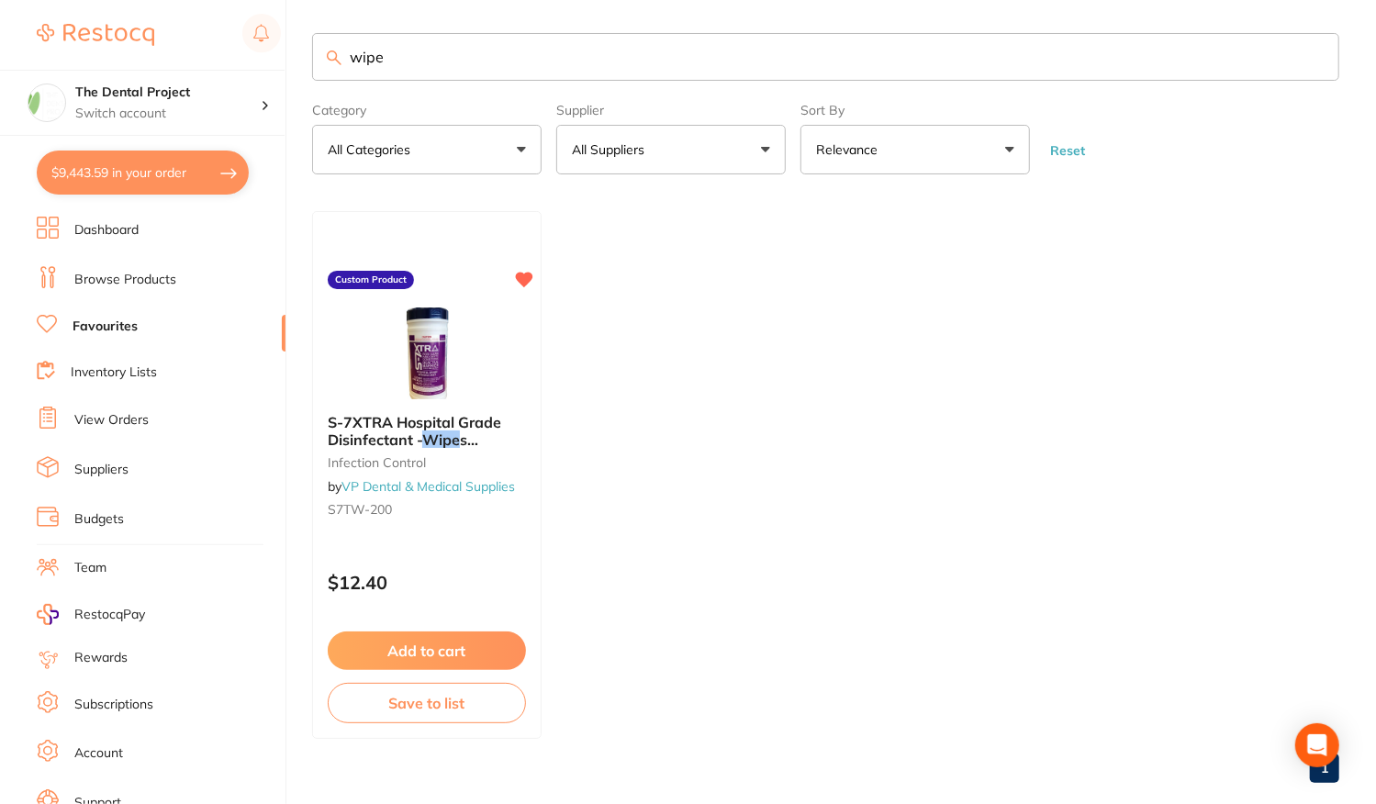
drag, startPoint x: 404, startPoint y: 55, endPoint x: 224, endPoint y: 56, distance: 179.9
click at [224, 56] on div "$9,443.59 The Dental Project Switch account The Dental Project $9,443.59 in you…" at bounding box center [688, 398] width 1376 height 804
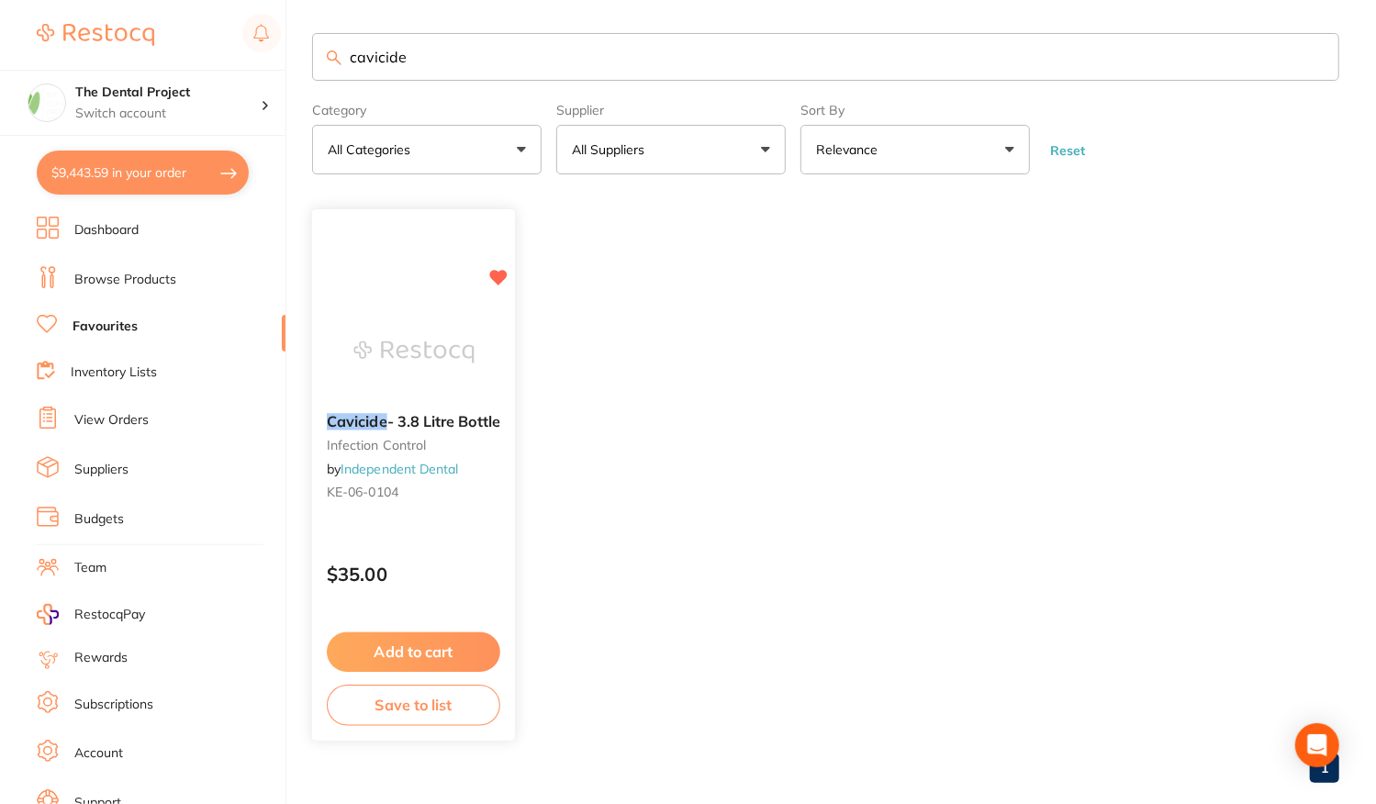
type input "cavicide"
click at [420, 644] on button "Add to cart" at bounding box center [414, 652] width 174 height 39
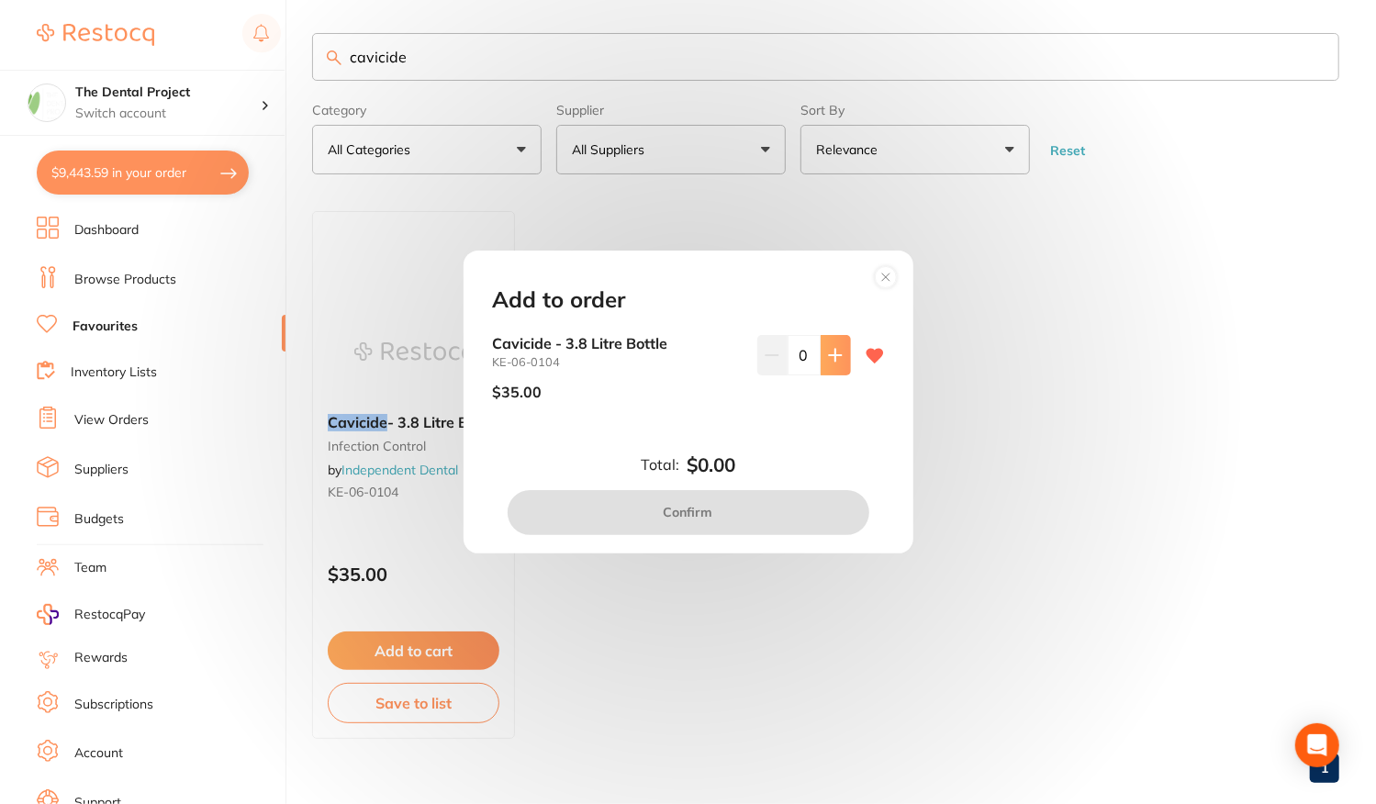
click at [828, 360] on icon at bounding box center [835, 355] width 15 height 15
type input "1"
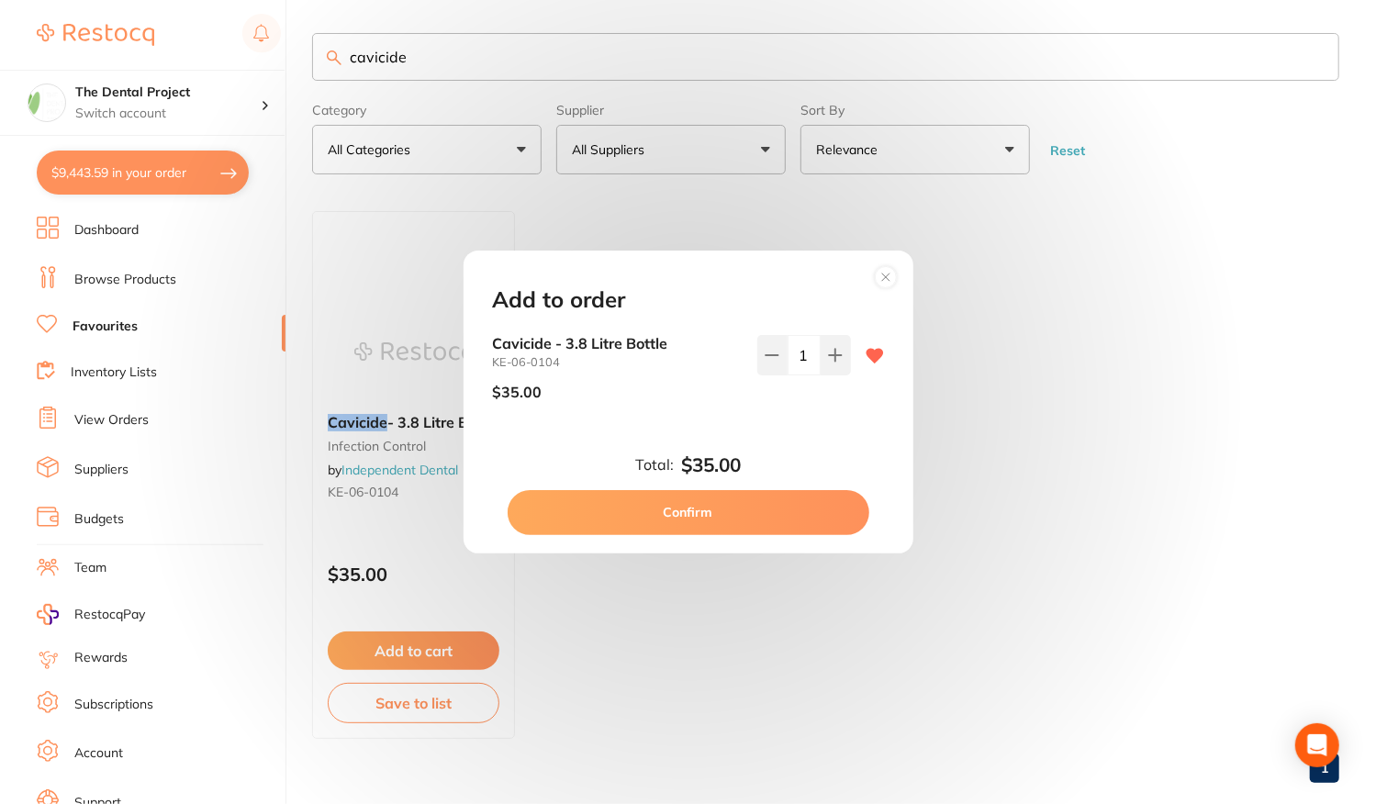
click at [703, 510] on button "Confirm" at bounding box center [689, 512] width 362 height 44
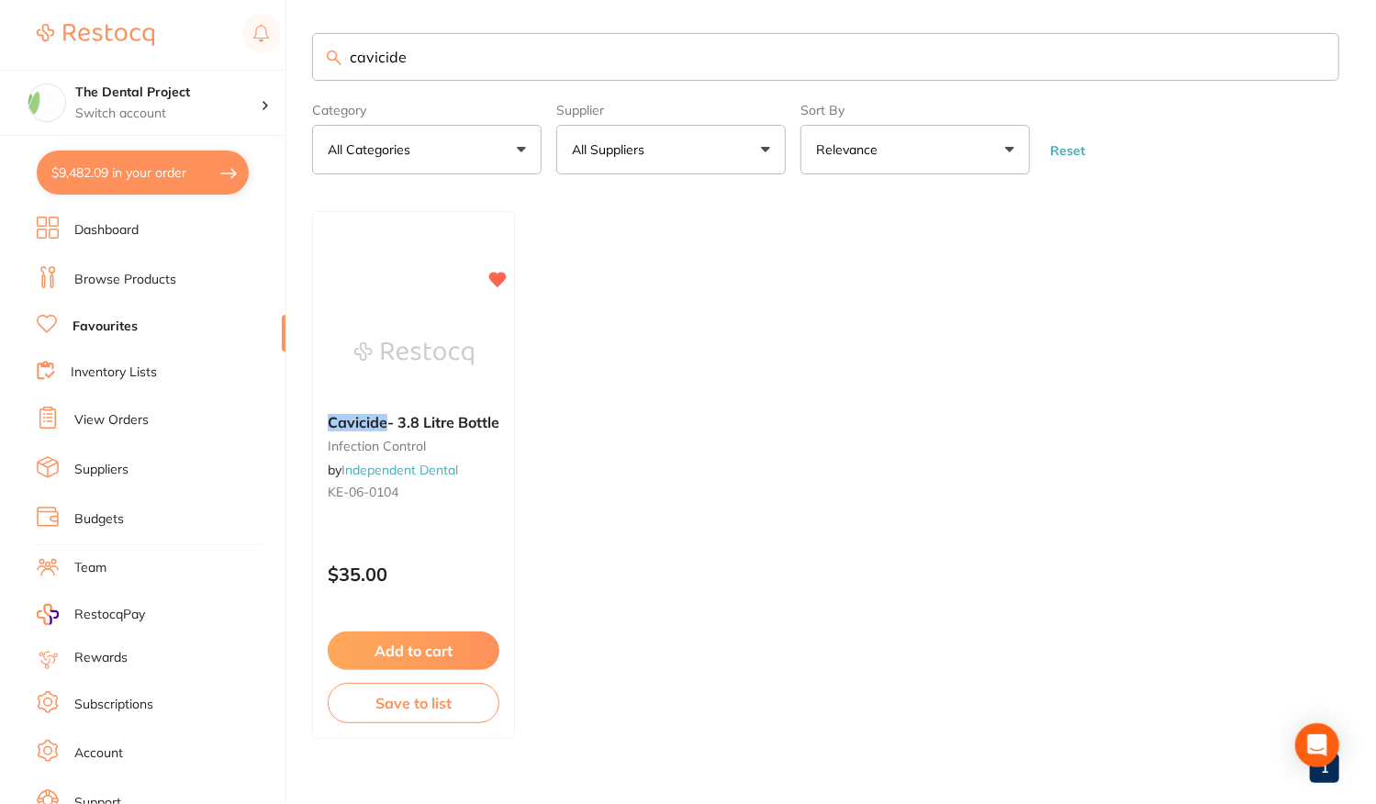
drag, startPoint x: 404, startPoint y: 54, endPoint x: 263, endPoint y: 66, distance: 141.9
click at [263, 66] on div "$9,482.09 The Dental Project Switch account The Dental Project $9,482.09 in you…" at bounding box center [688, 398] width 1376 height 804
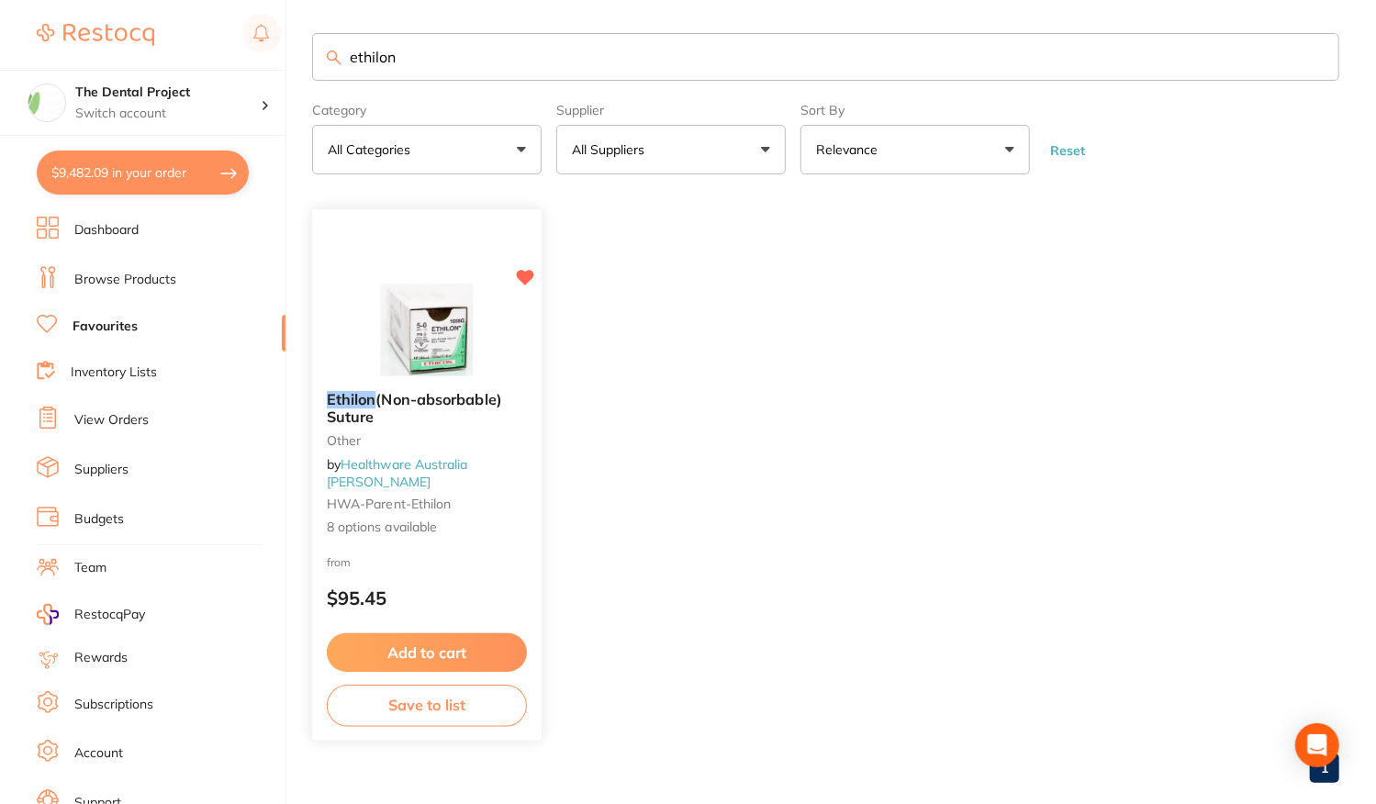
type input "ethilon"
click at [401, 574] on div "from $95.45" at bounding box center [427, 586] width 230 height 66
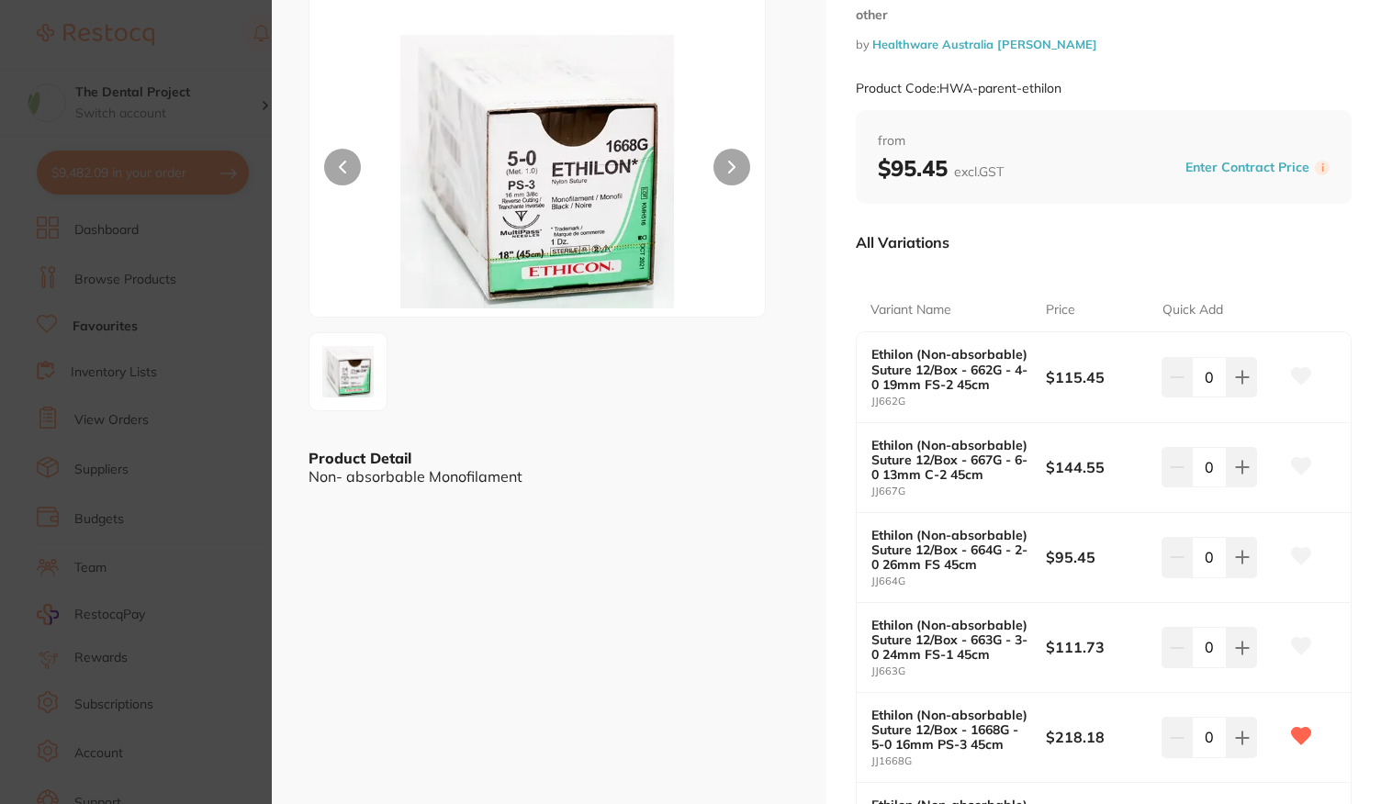
scroll to position [184, 0]
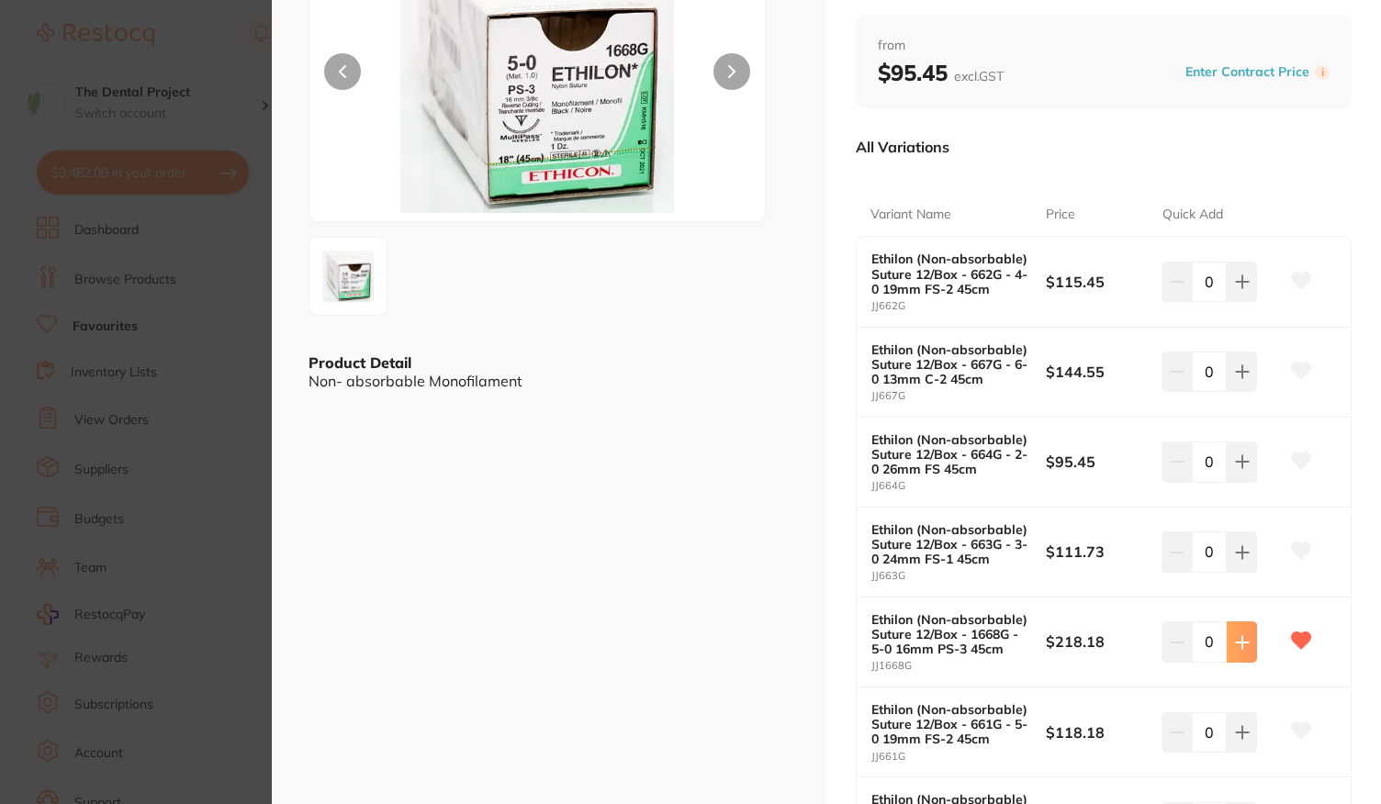
click at [1251, 631] on button at bounding box center [1241, 641] width 30 height 40
type input "1"
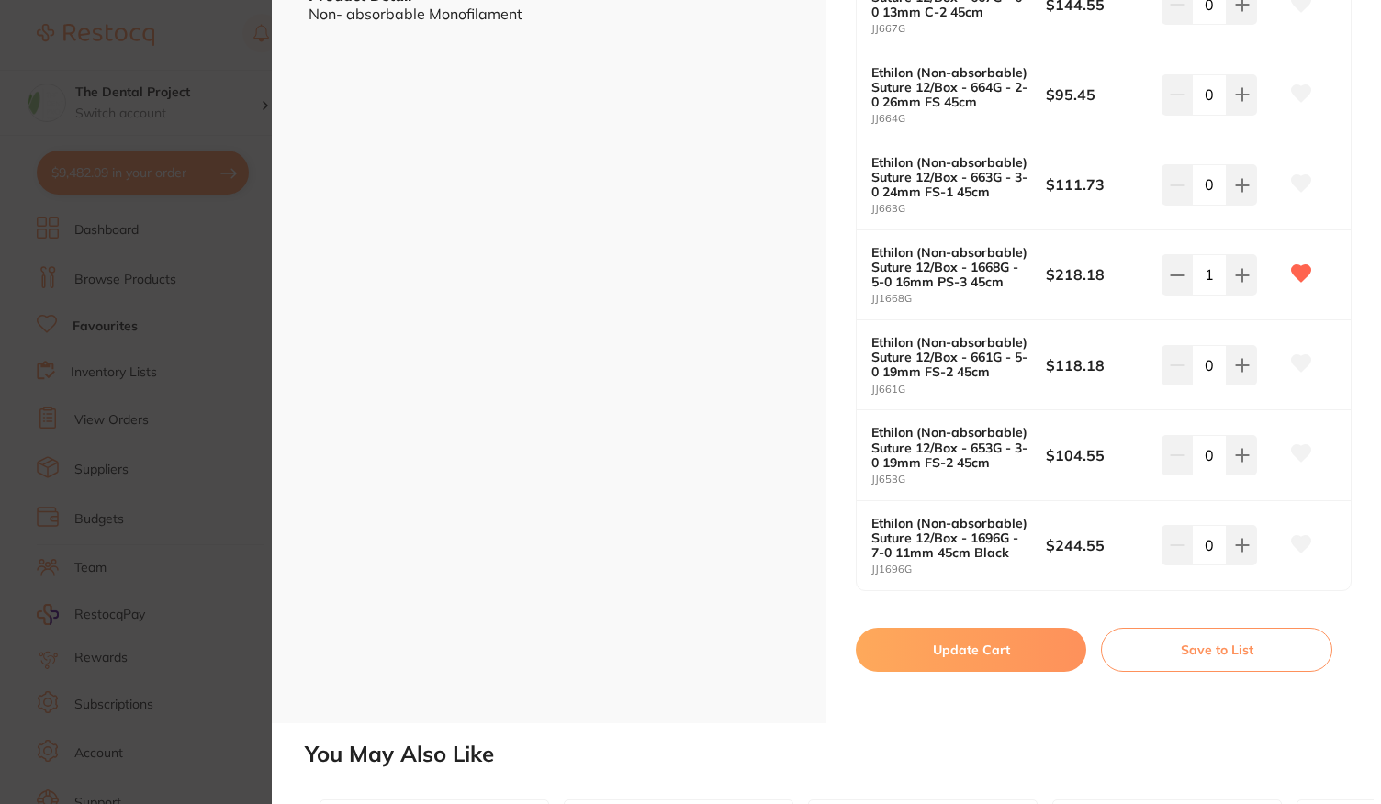
scroll to position [734, 0]
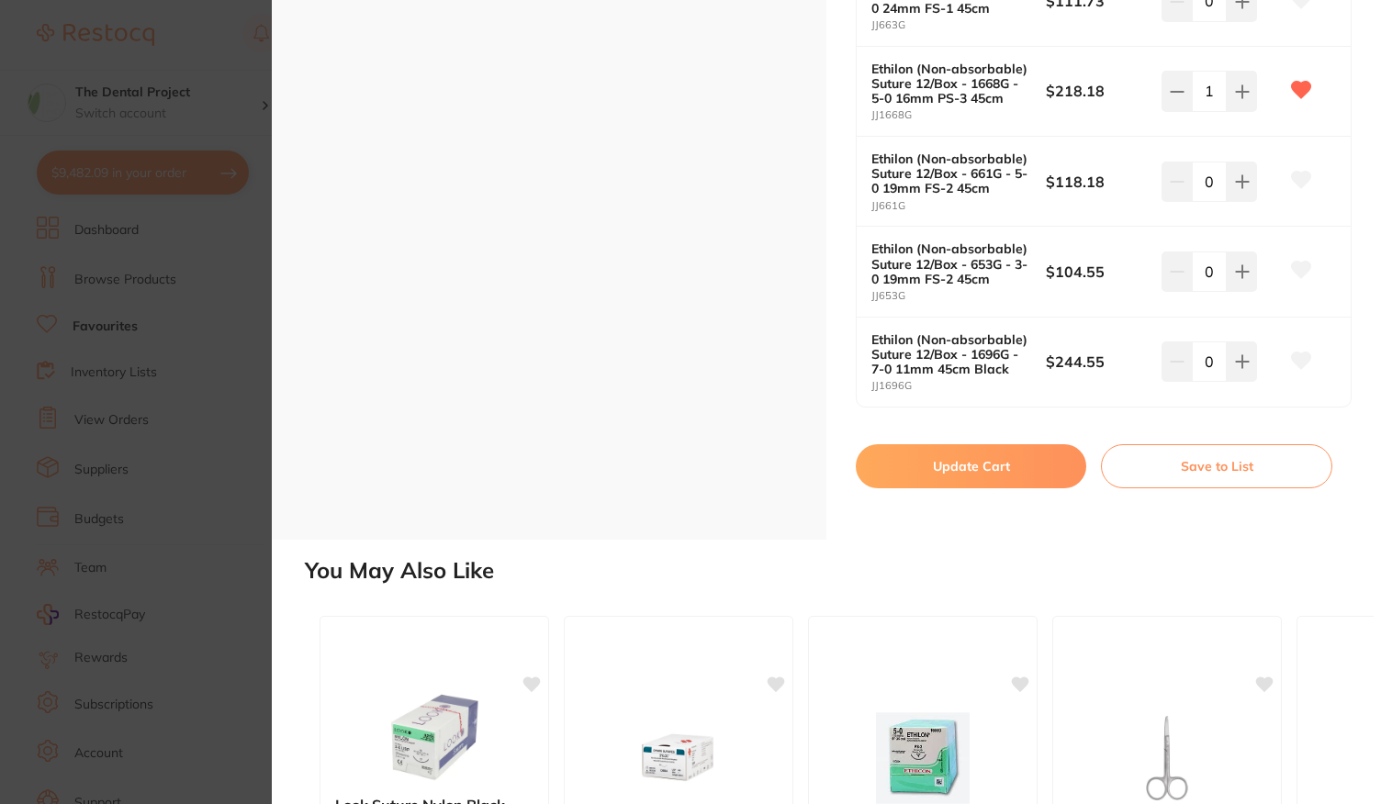
click at [972, 464] on button "Update Cart" at bounding box center [971, 466] width 230 height 44
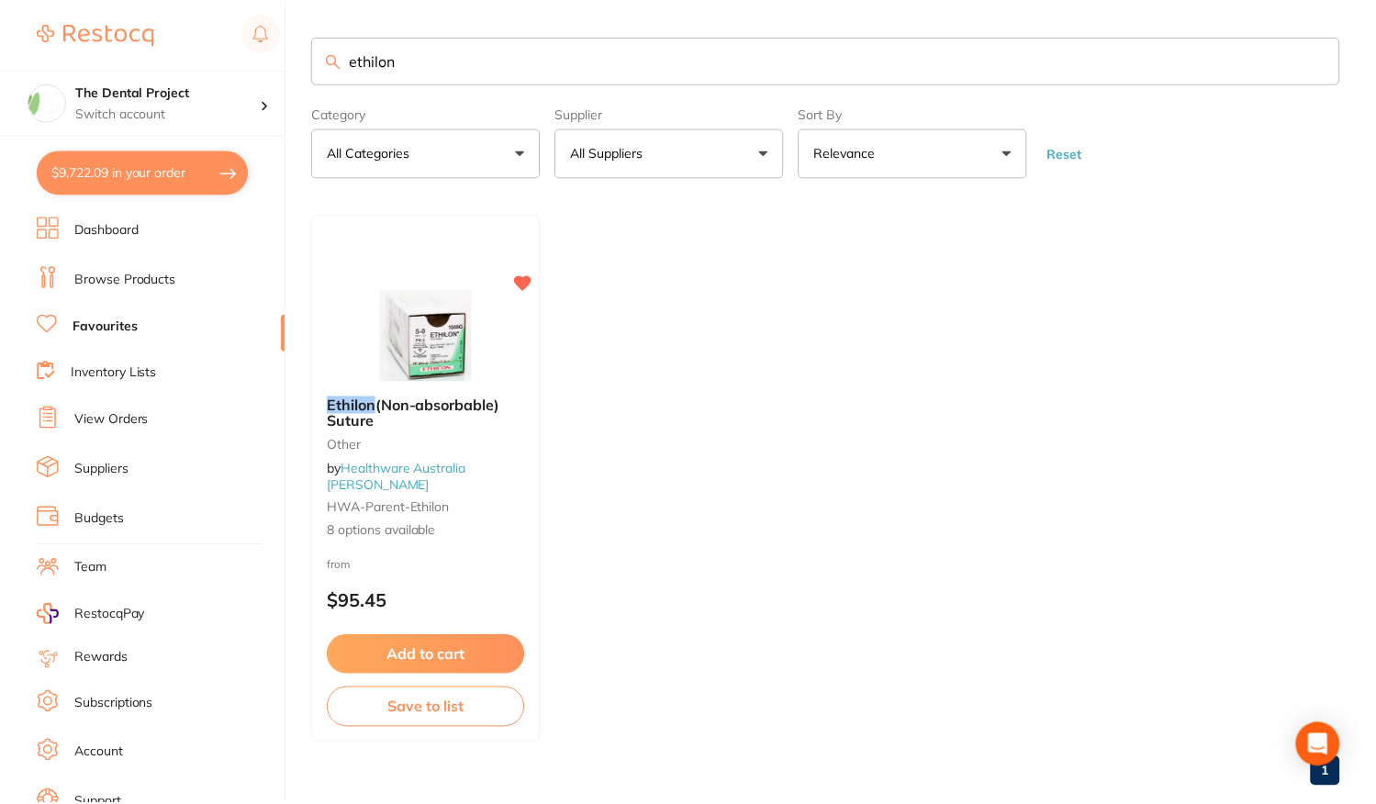
scroll to position [4, 0]
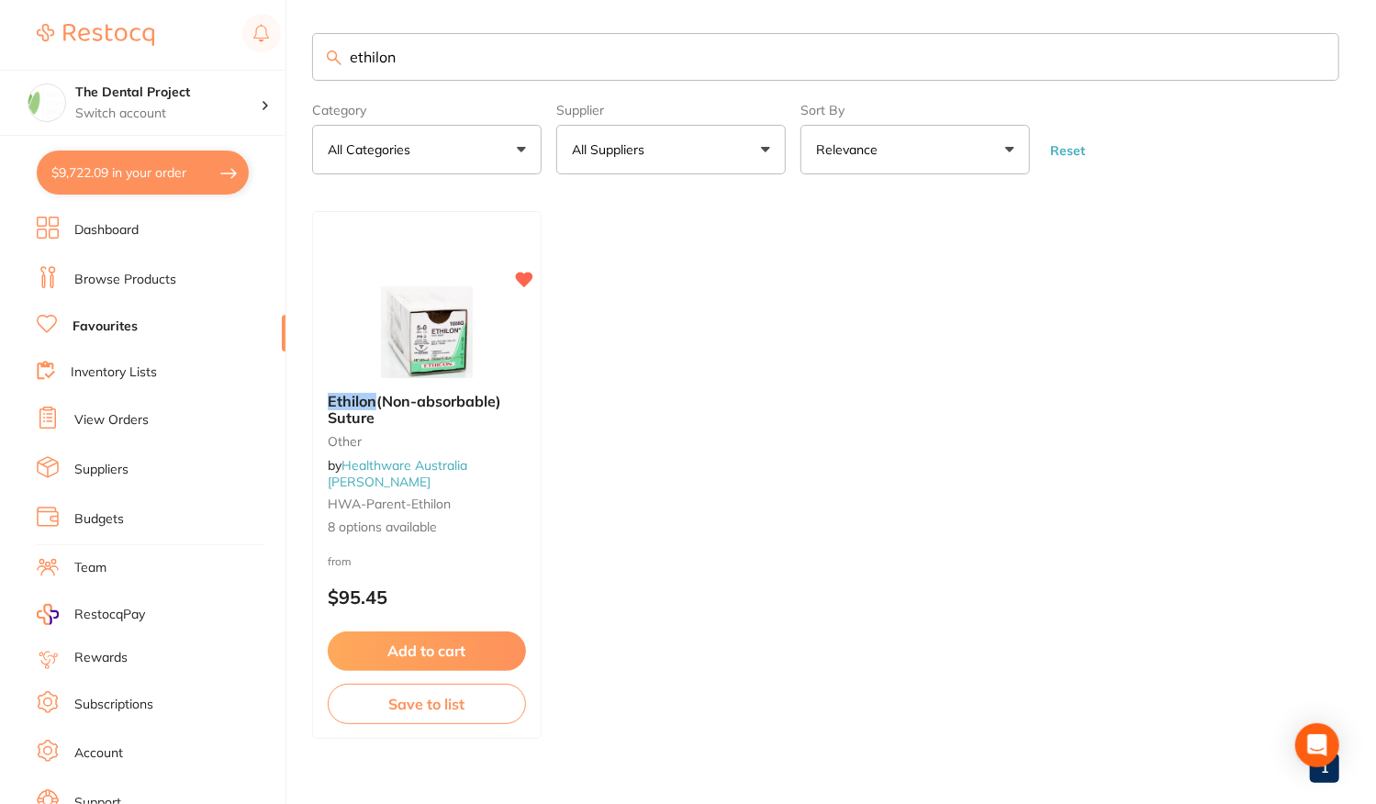
click at [151, 165] on button "$9,722.09 in your order" at bounding box center [143, 173] width 212 height 44
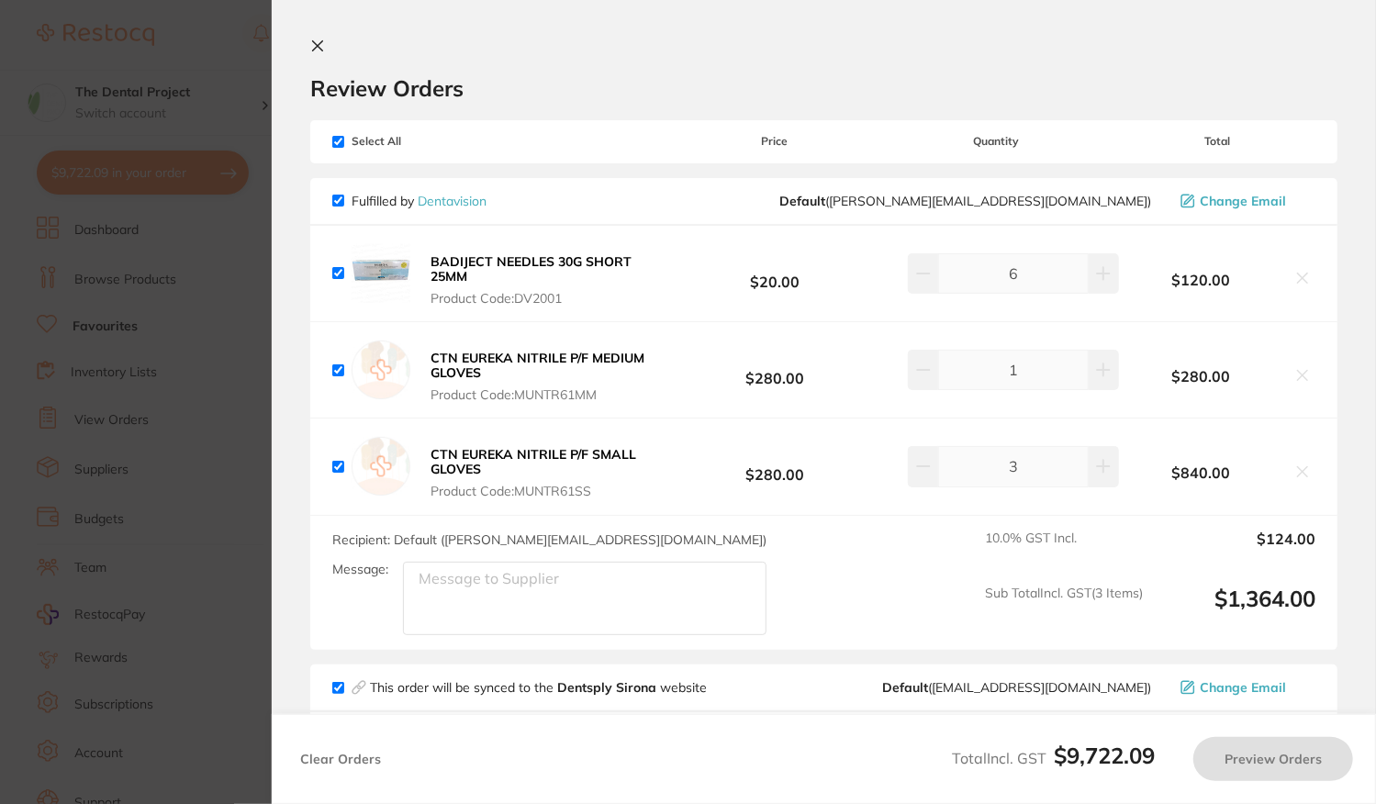
checkbox input "true"
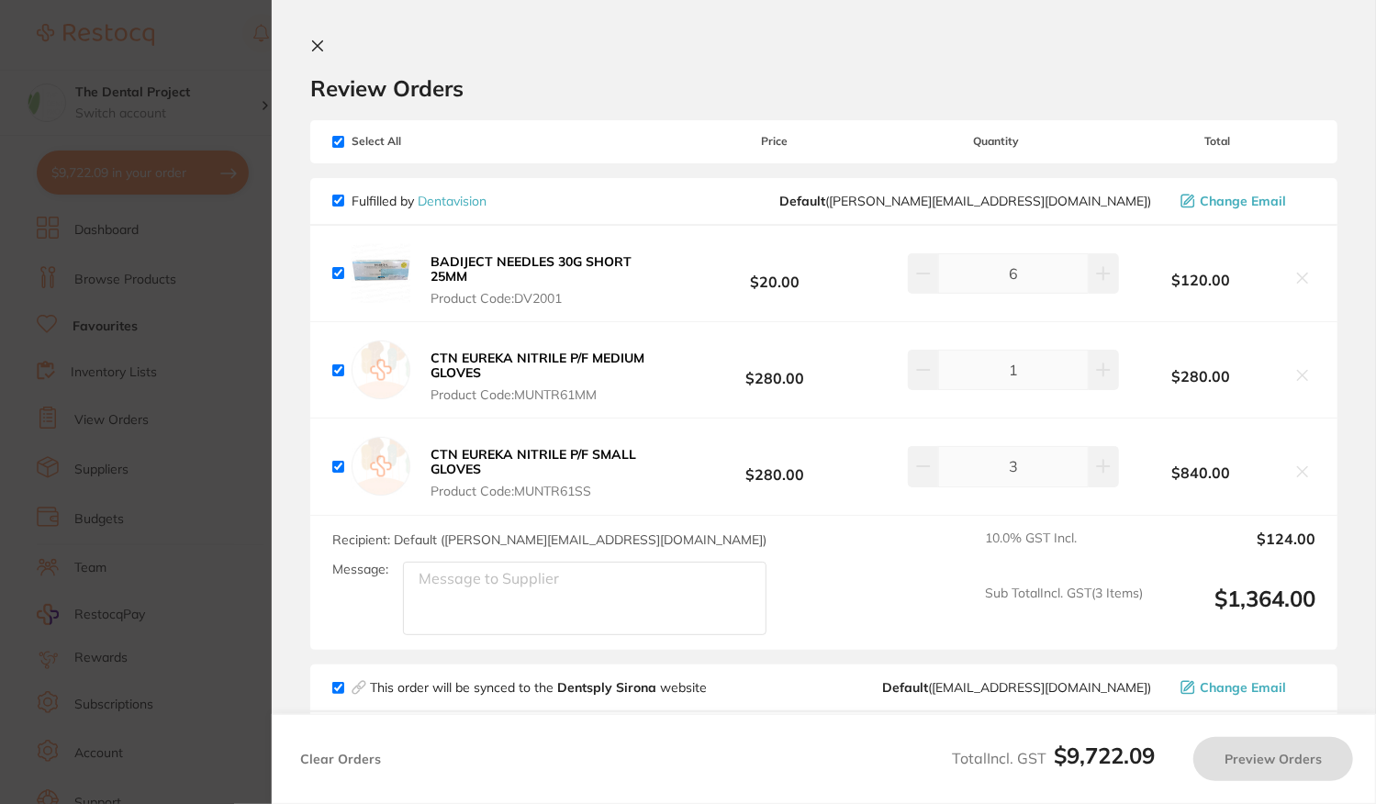
checkbox input "true"
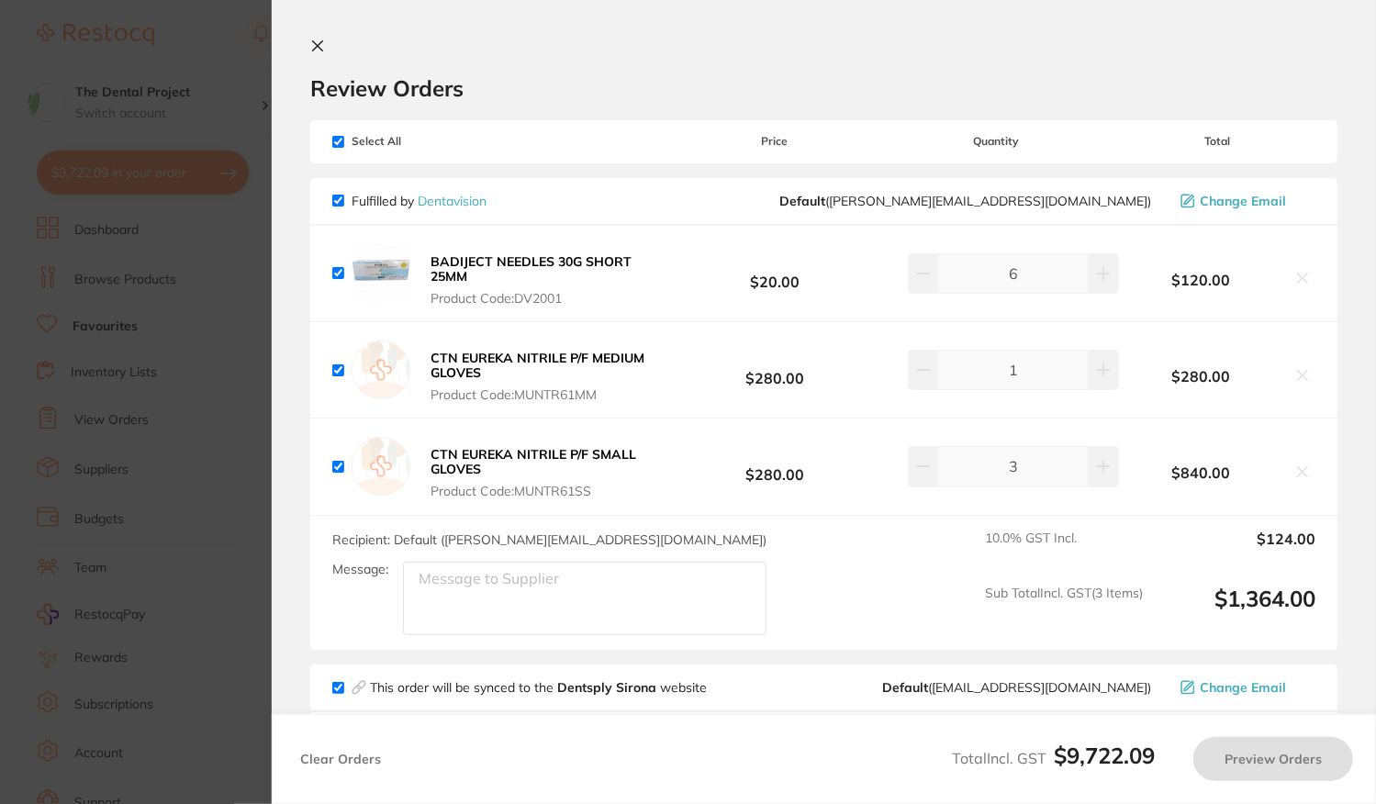
checkbox input "true"
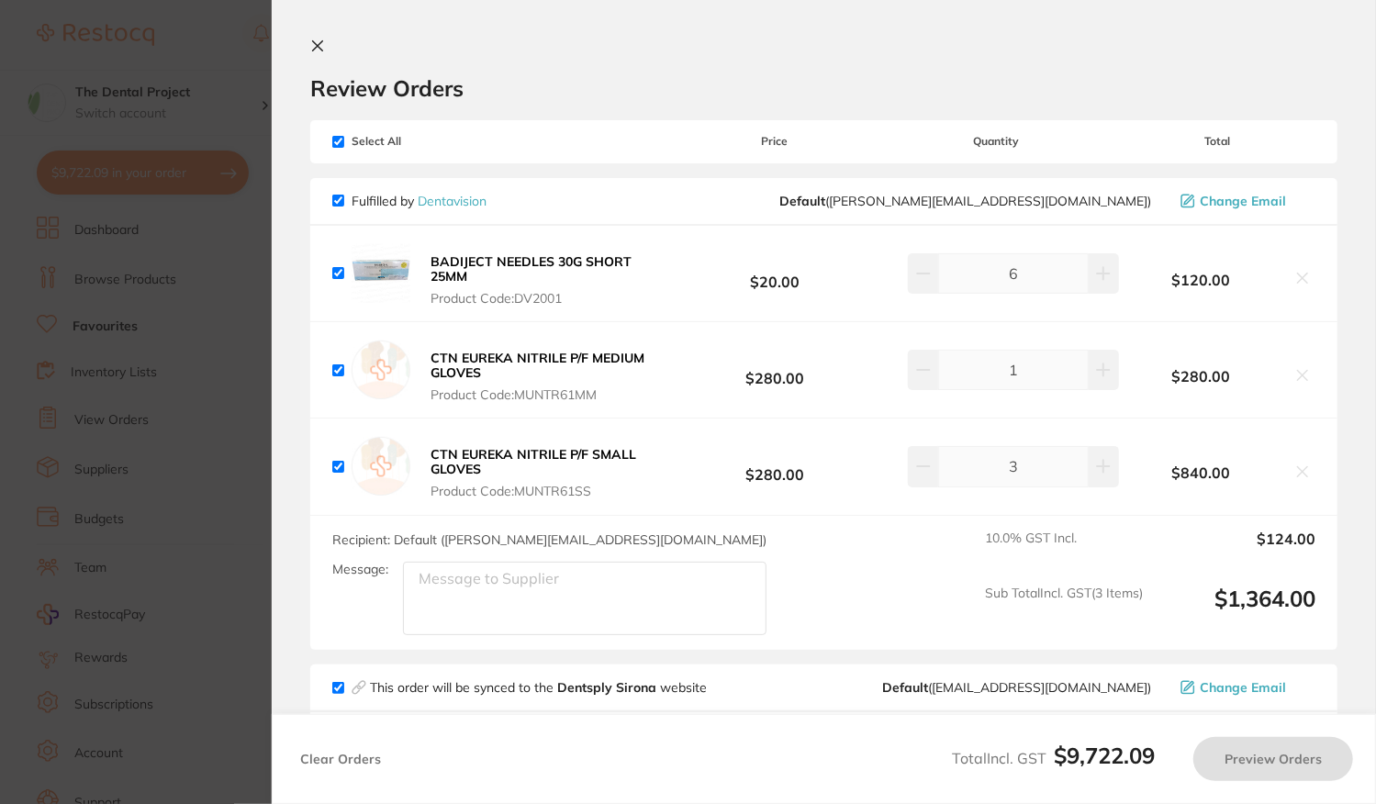
checkbox input "true"
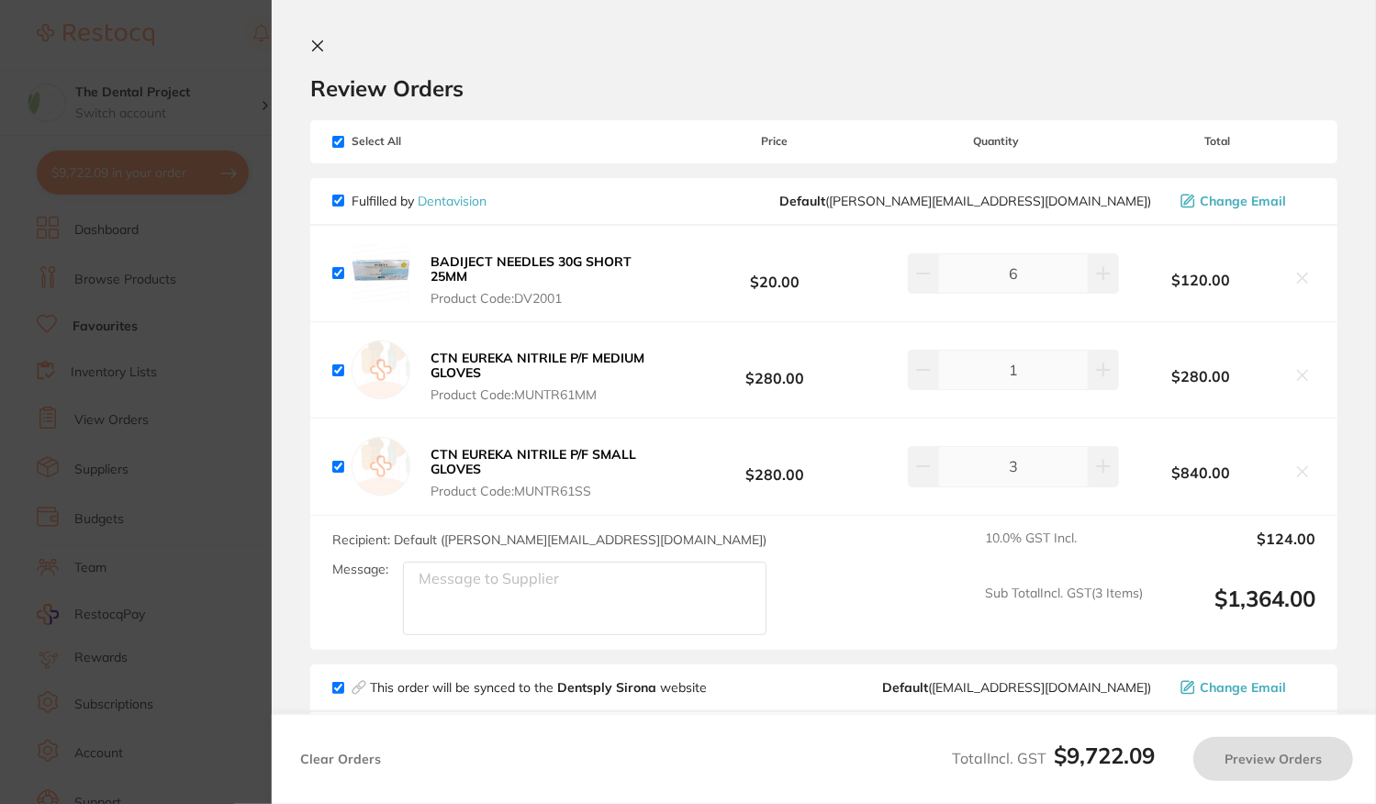
checkbox input "true"
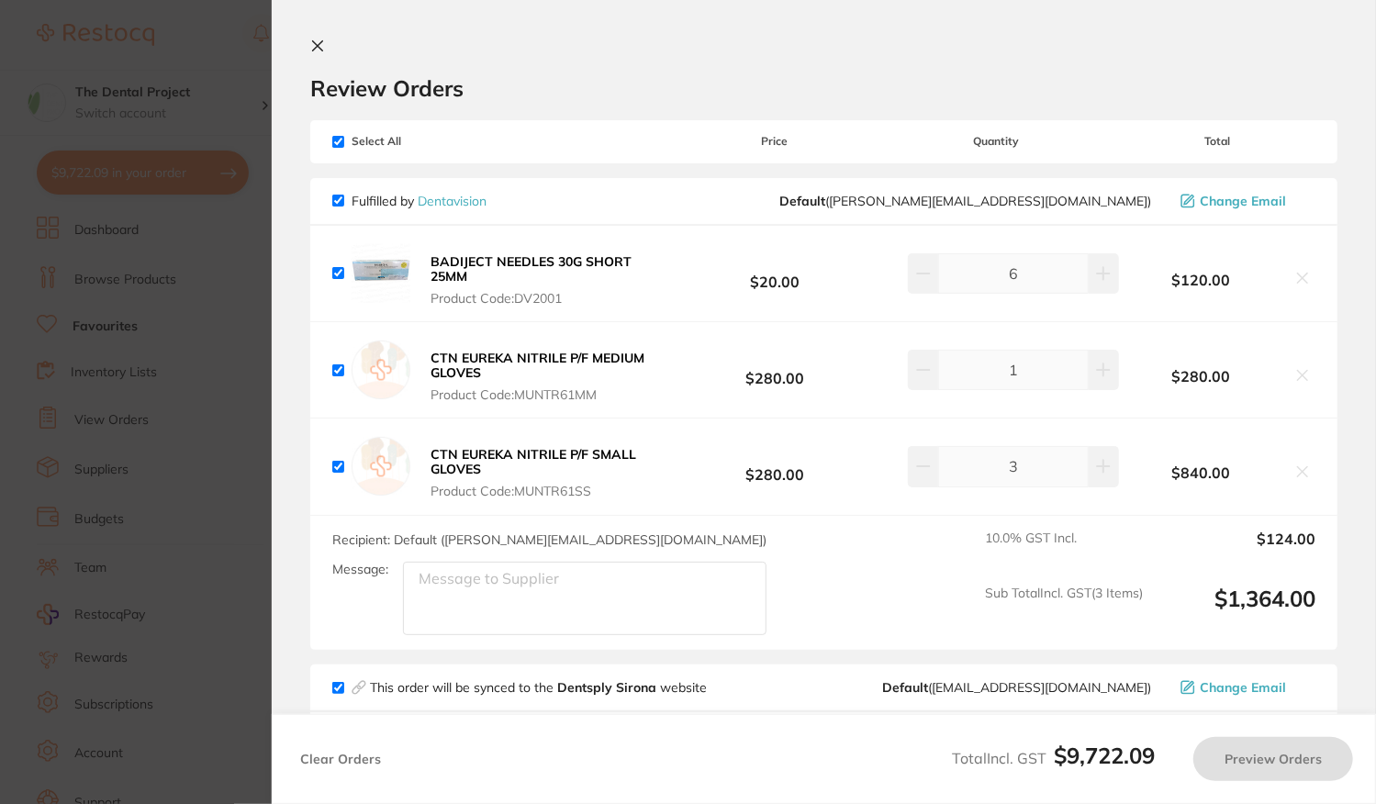
checkbox input "true"
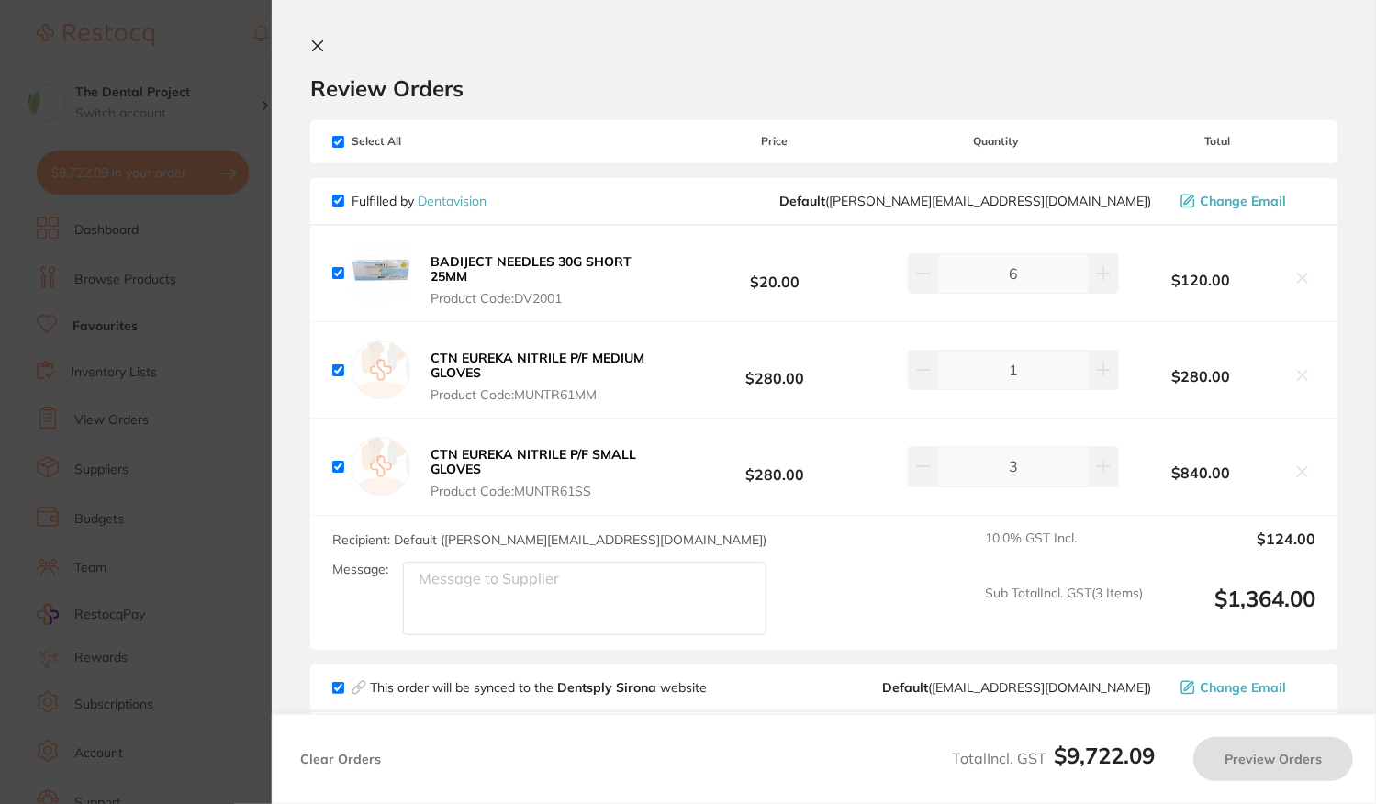
checkbox input "true"
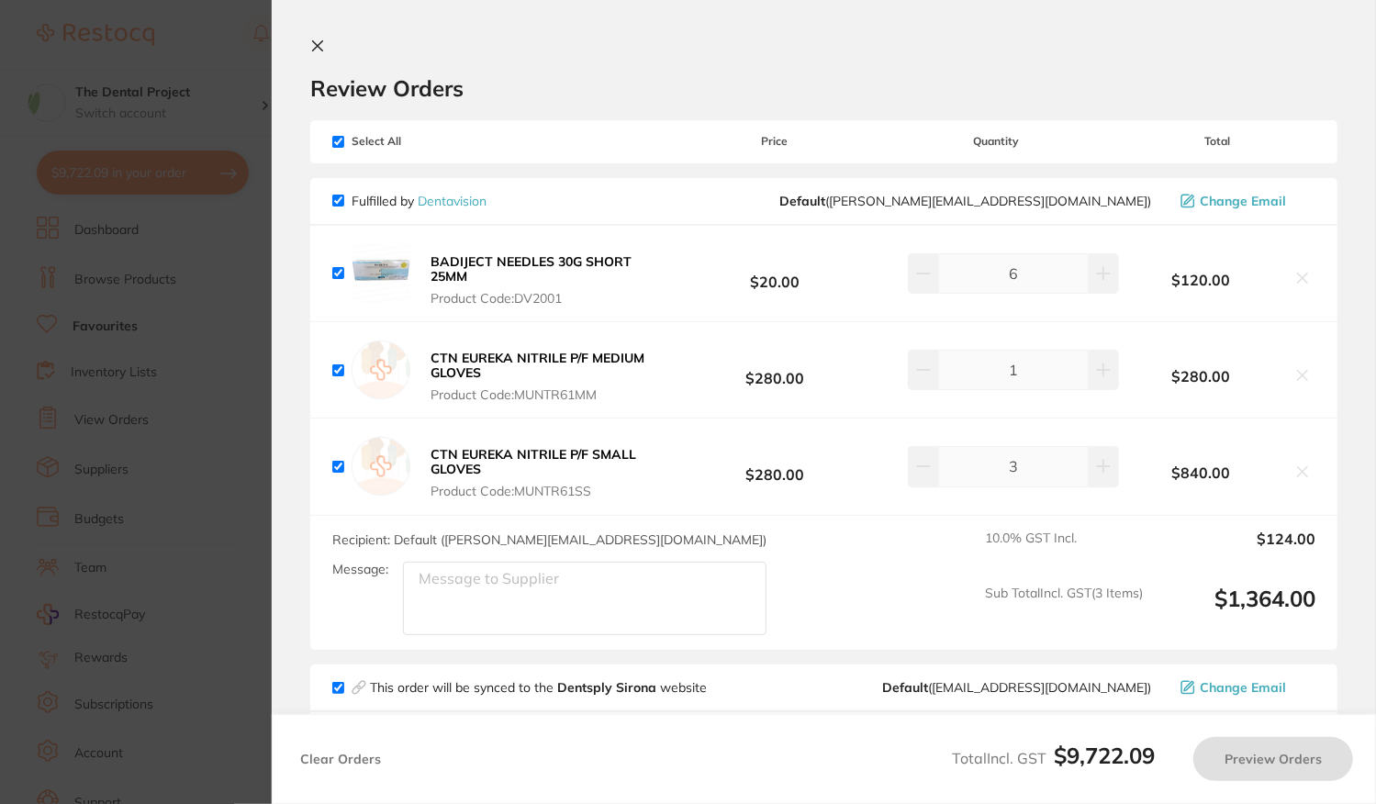
checkbox input "true"
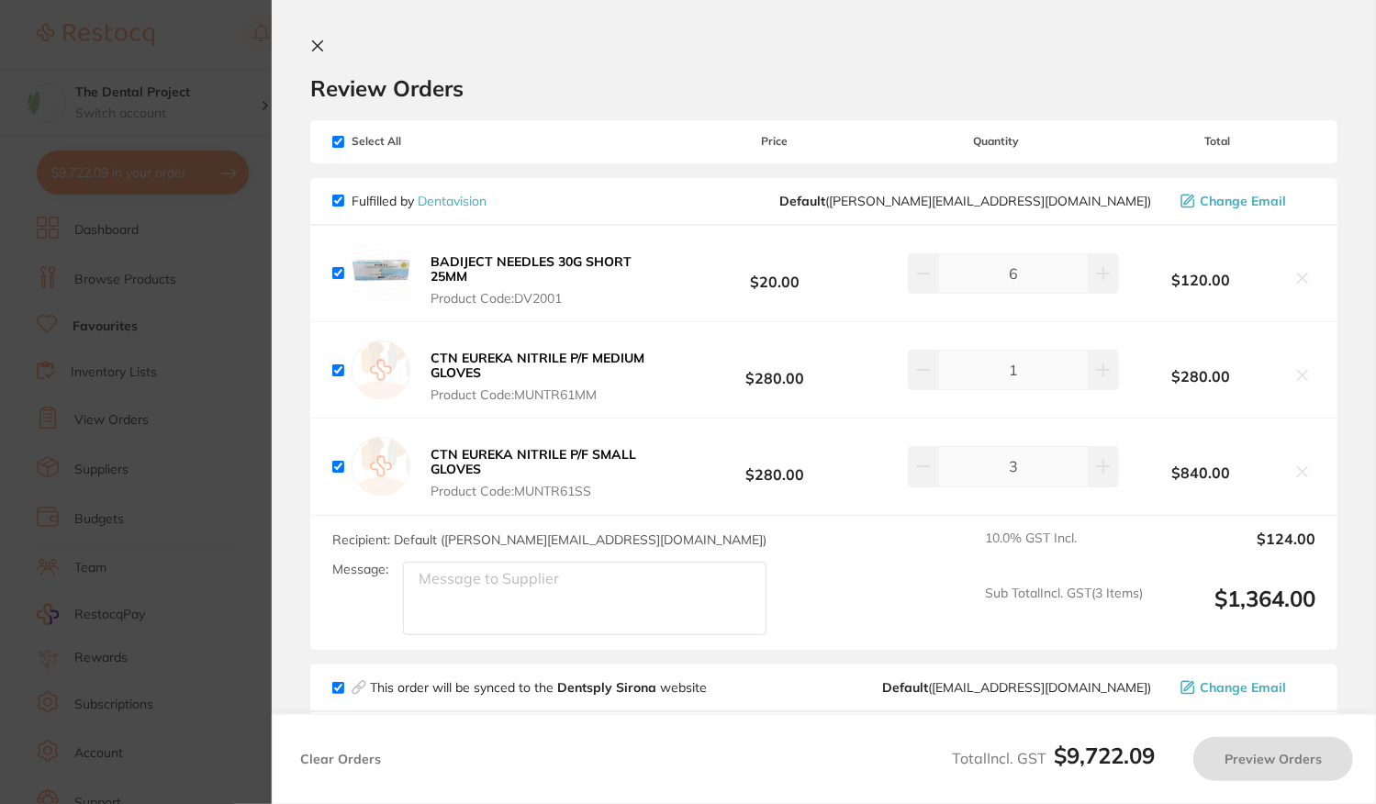
checkbox input "true"
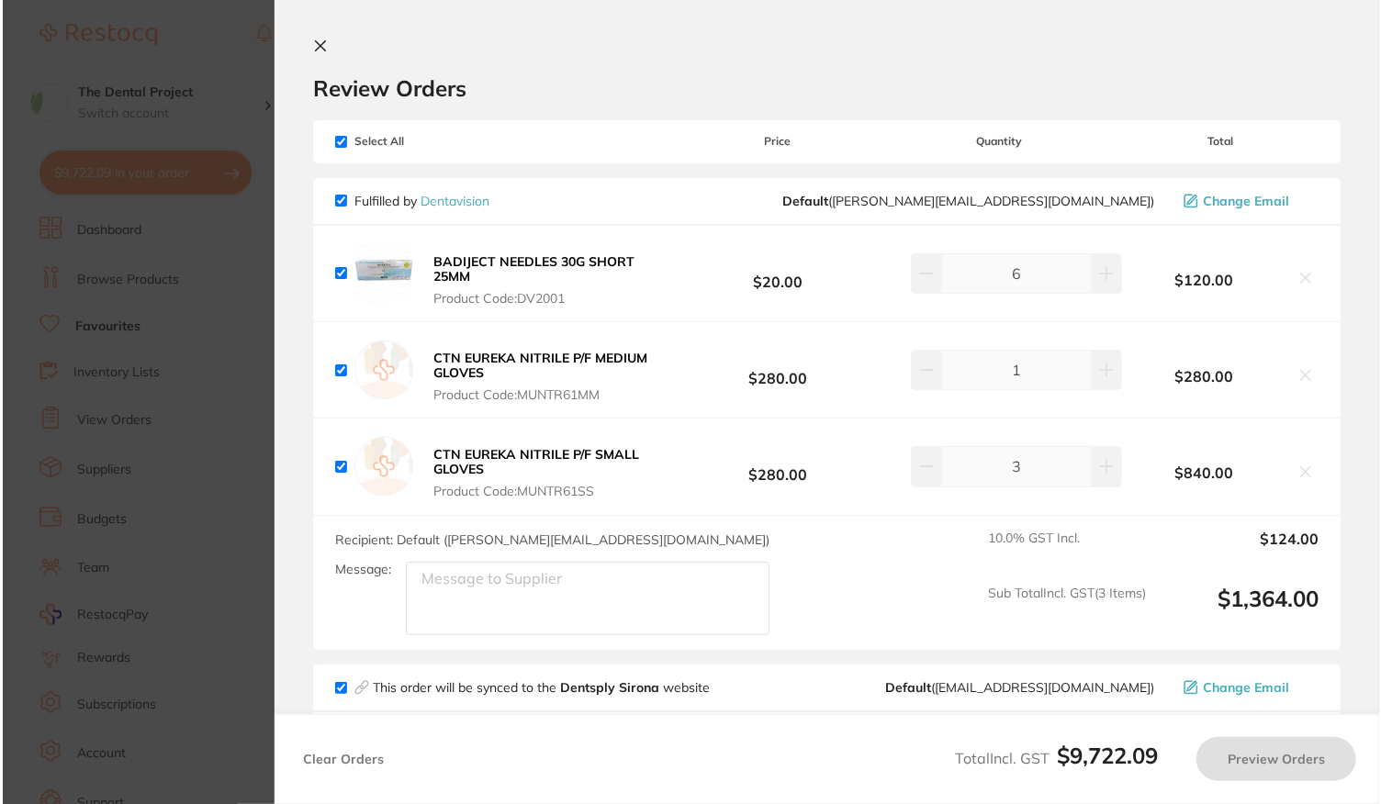
scroll to position [0, 0]
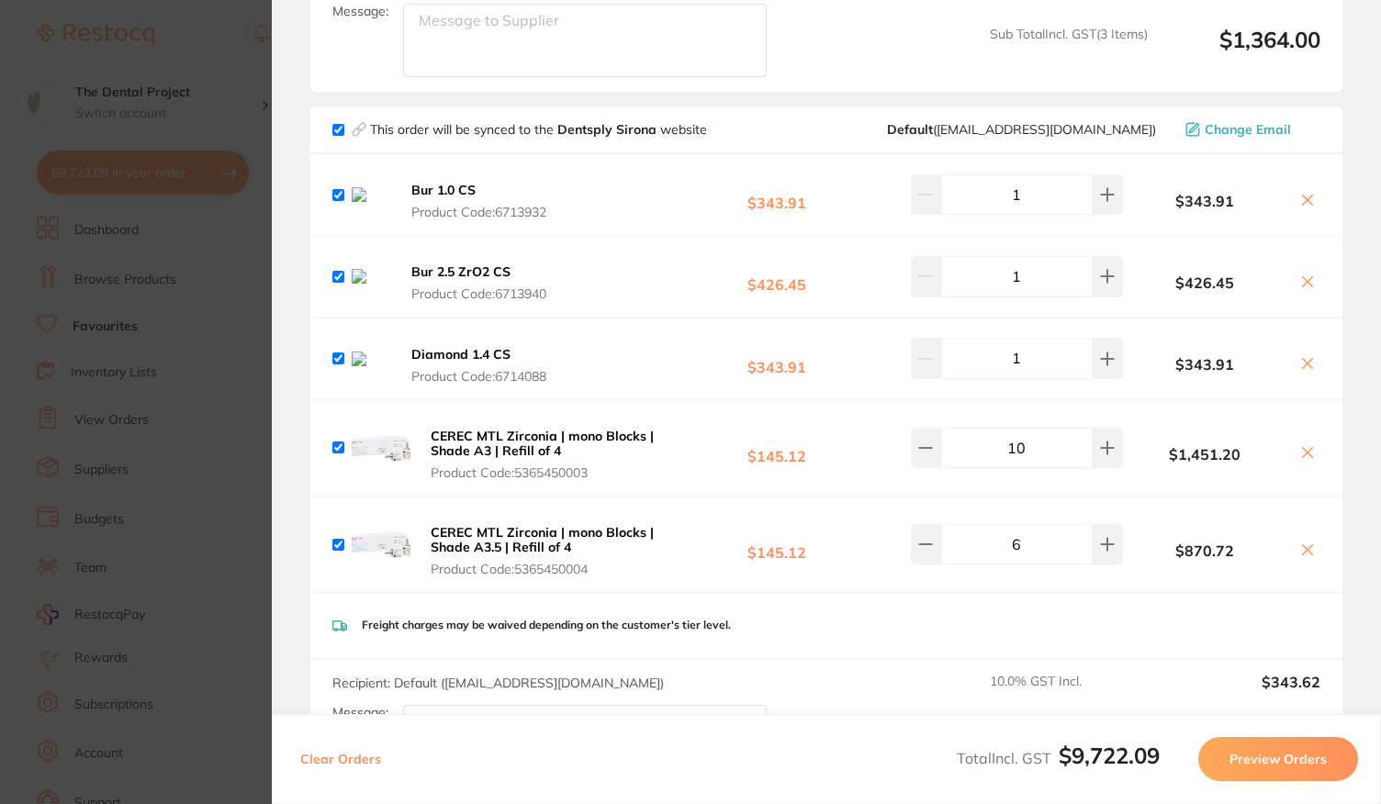
click at [1268, 775] on button "Preview Orders" at bounding box center [1278, 759] width 160 height 44
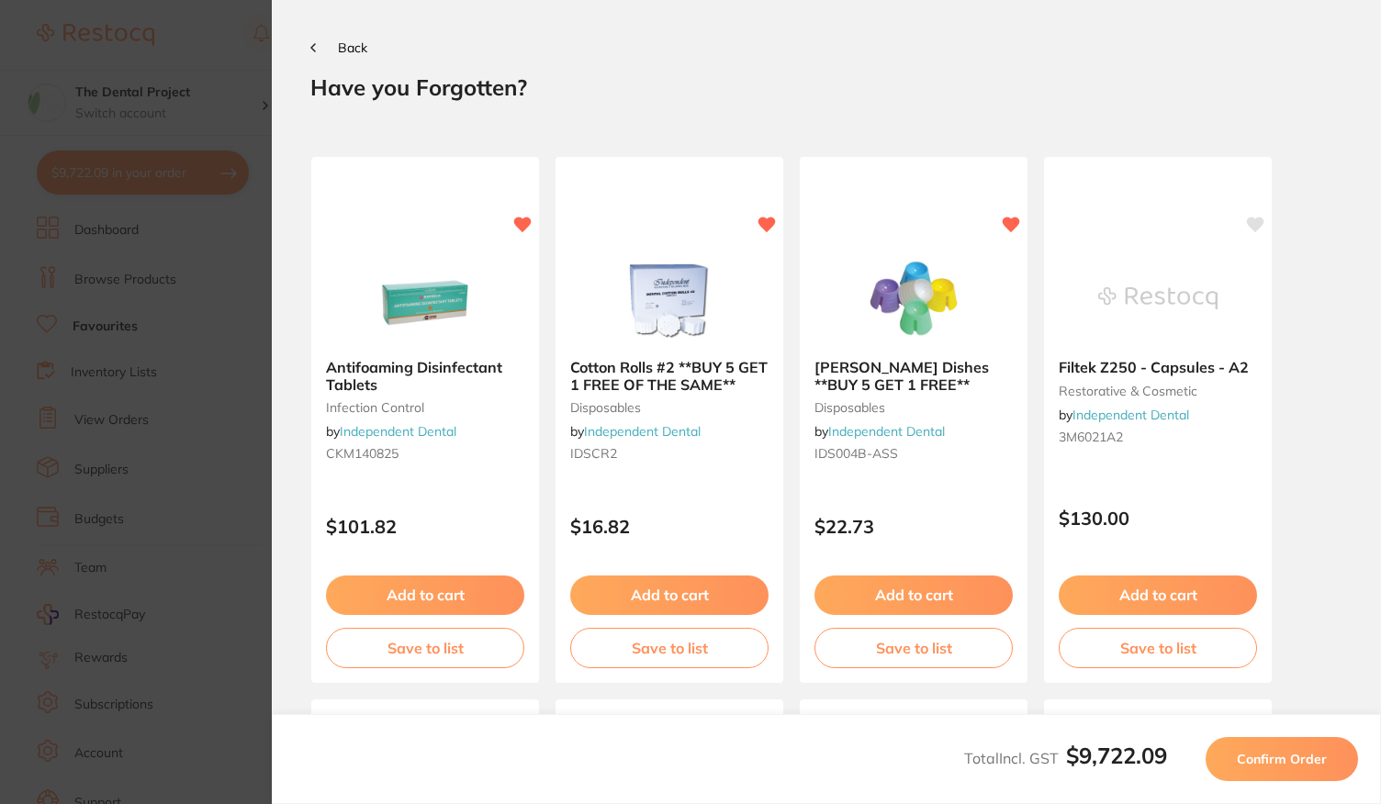
click at [1298, 769] on button "Confirm Order" at bounding box center [1281, 759] width 152 height 44
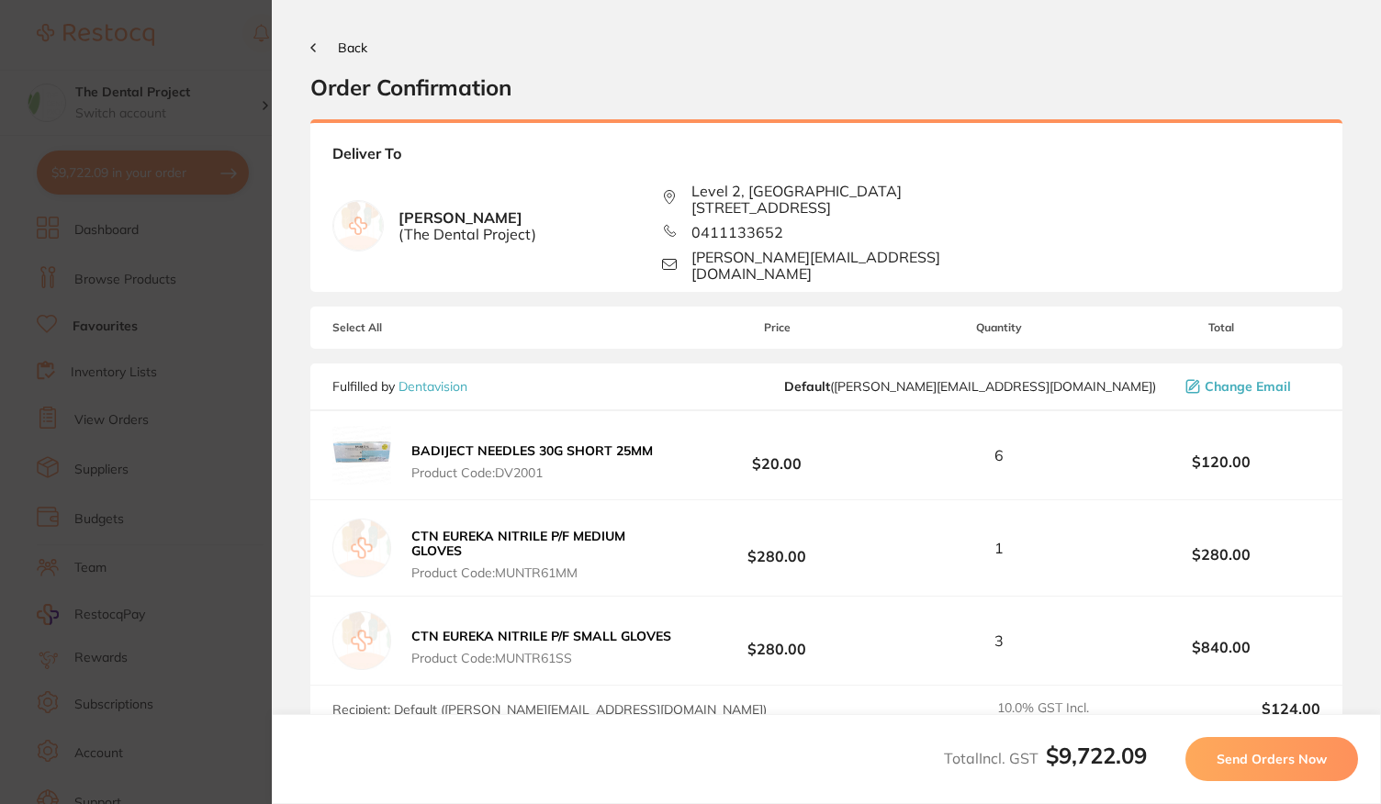
click at [1298, 769] on button "Send Orders Now" at bounding box center [1271, 759] width 173 height 44
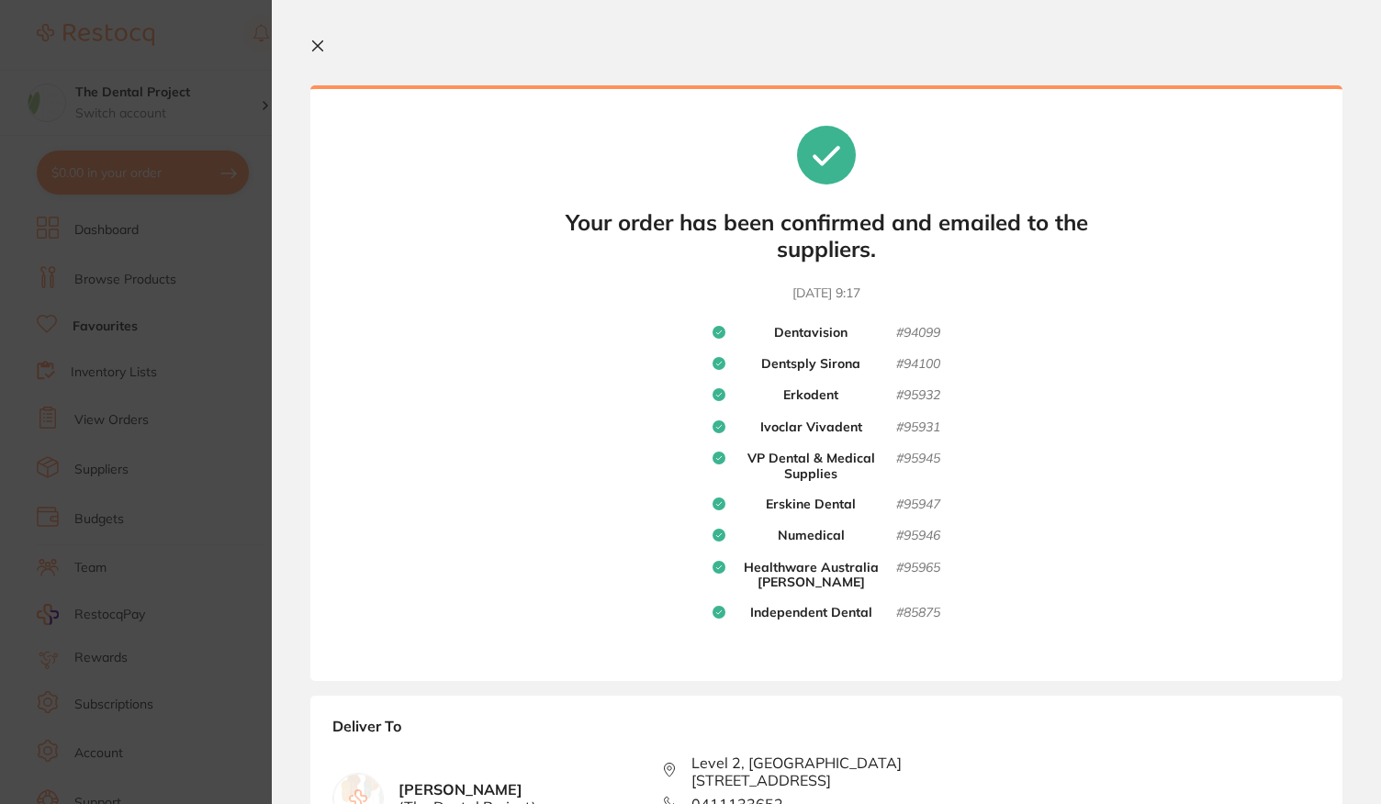
click at [319, 52] on icon at bounding box center [317, 46] width 15 height 15
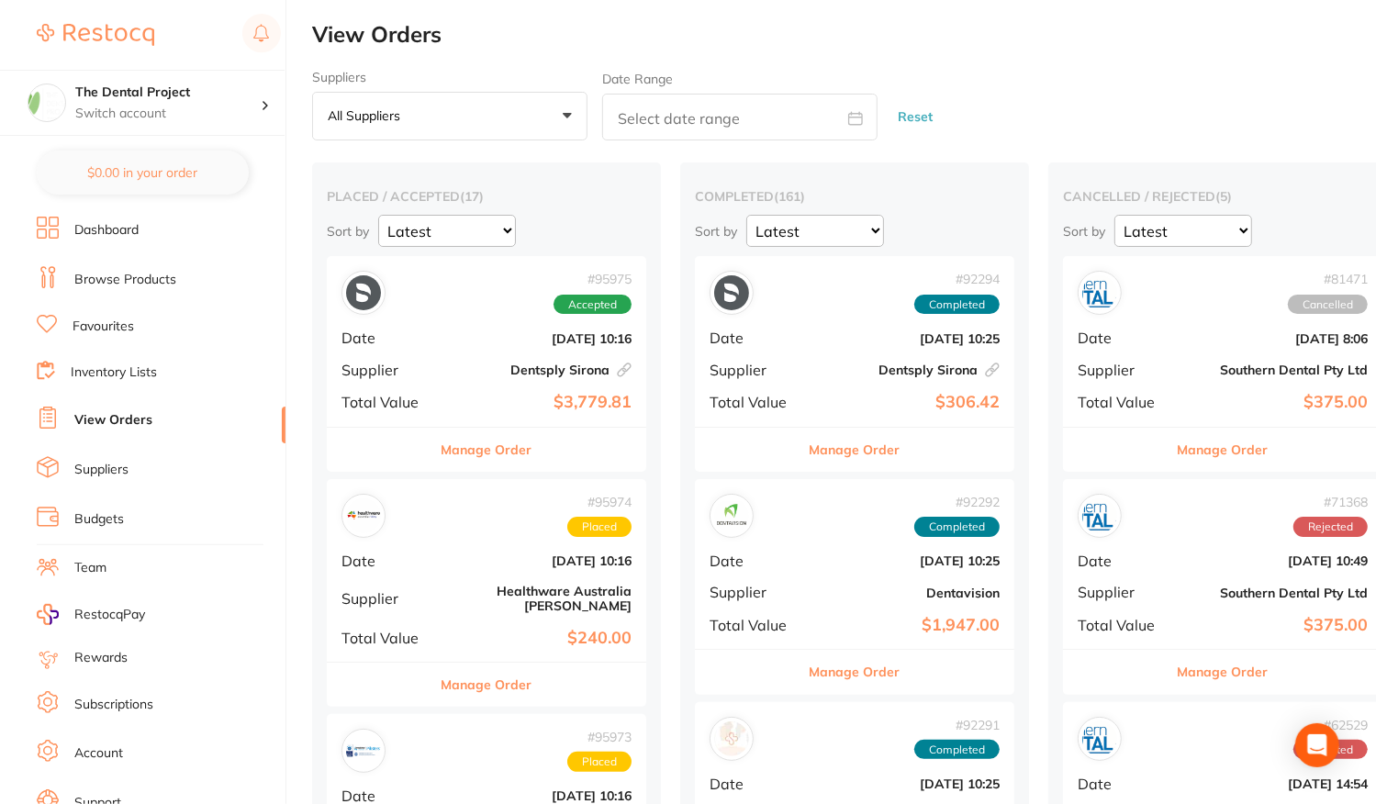
click at [109, 318] on link "Favourites" at bounding box center [104, 327] width 62 height 18
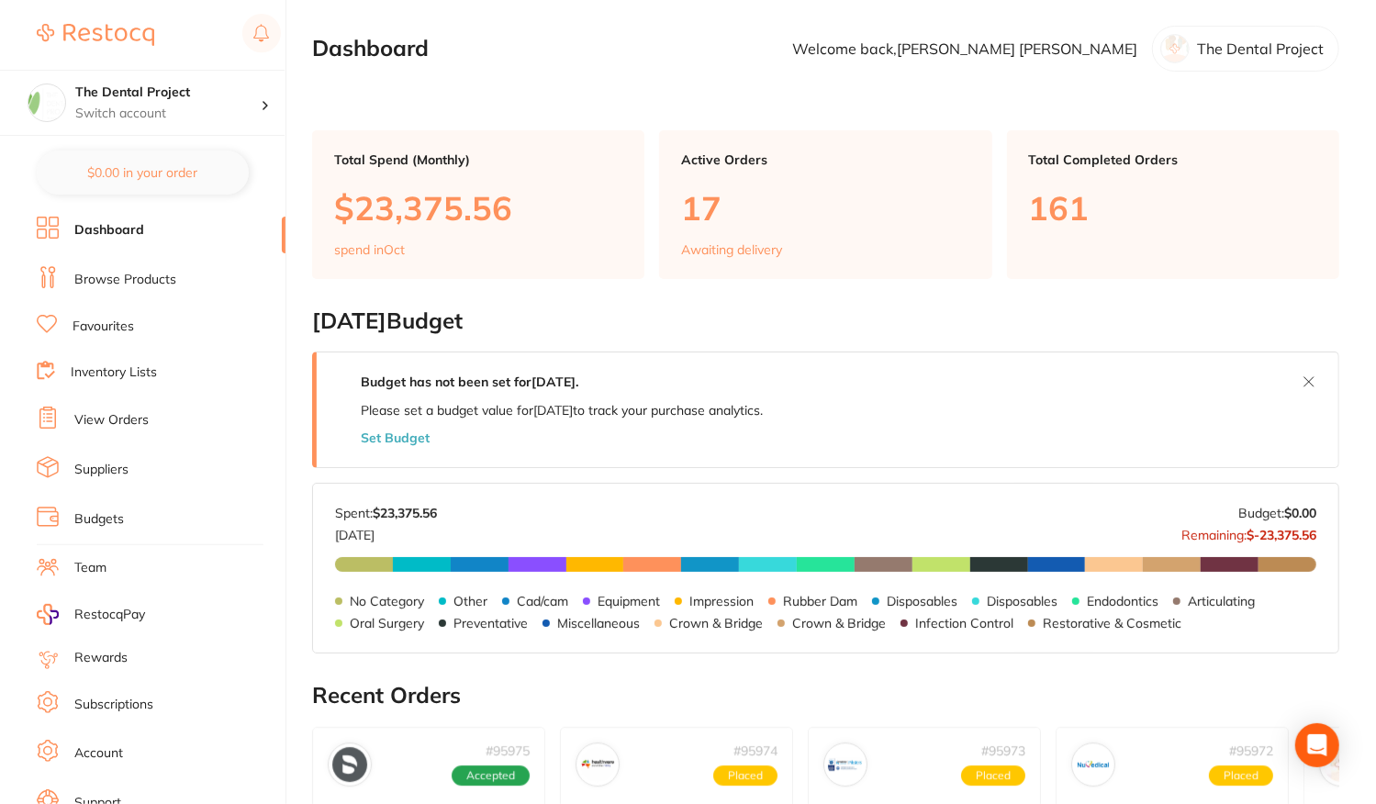
click at [123, 418] on link "View Orders" at bounding box center [111, 420] width 74 height 18
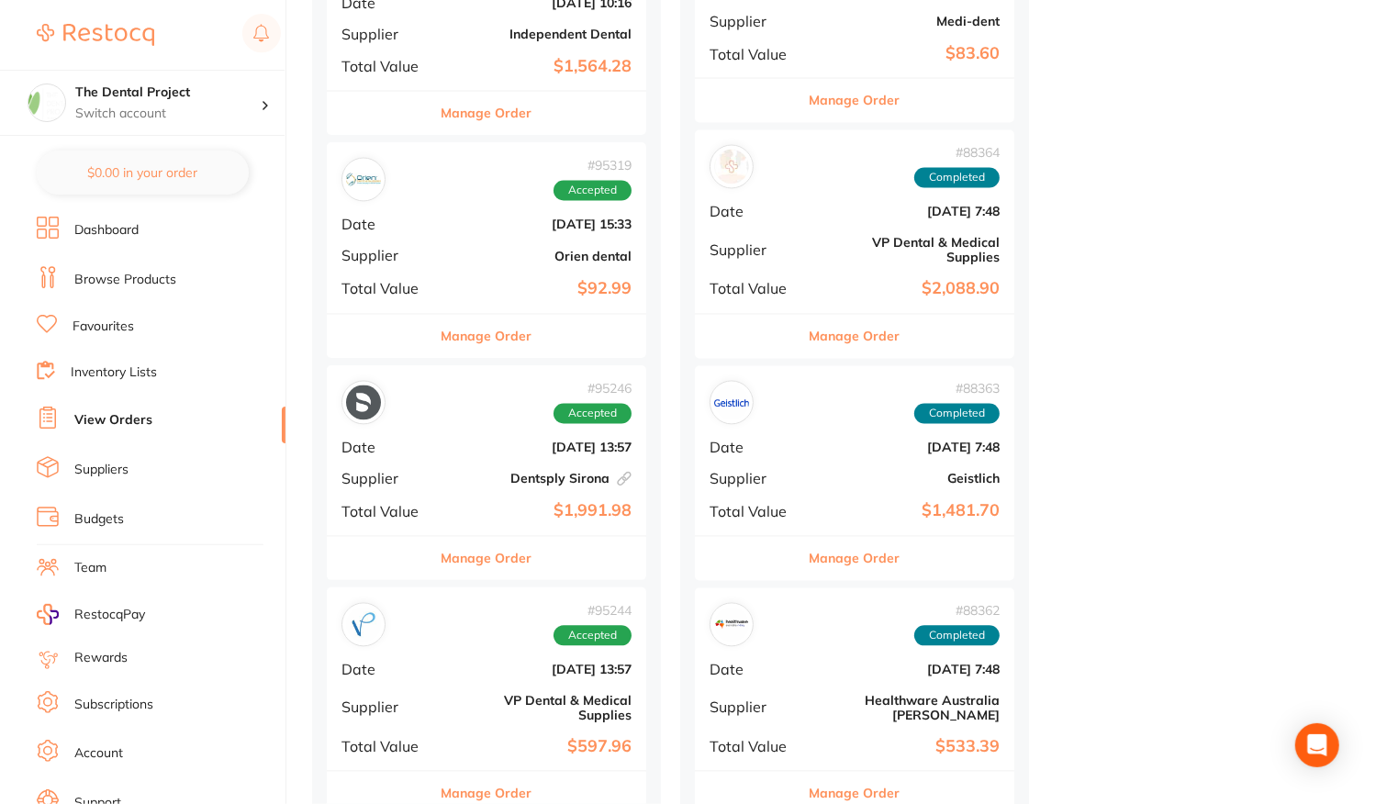
scroll to position [2203, 0]
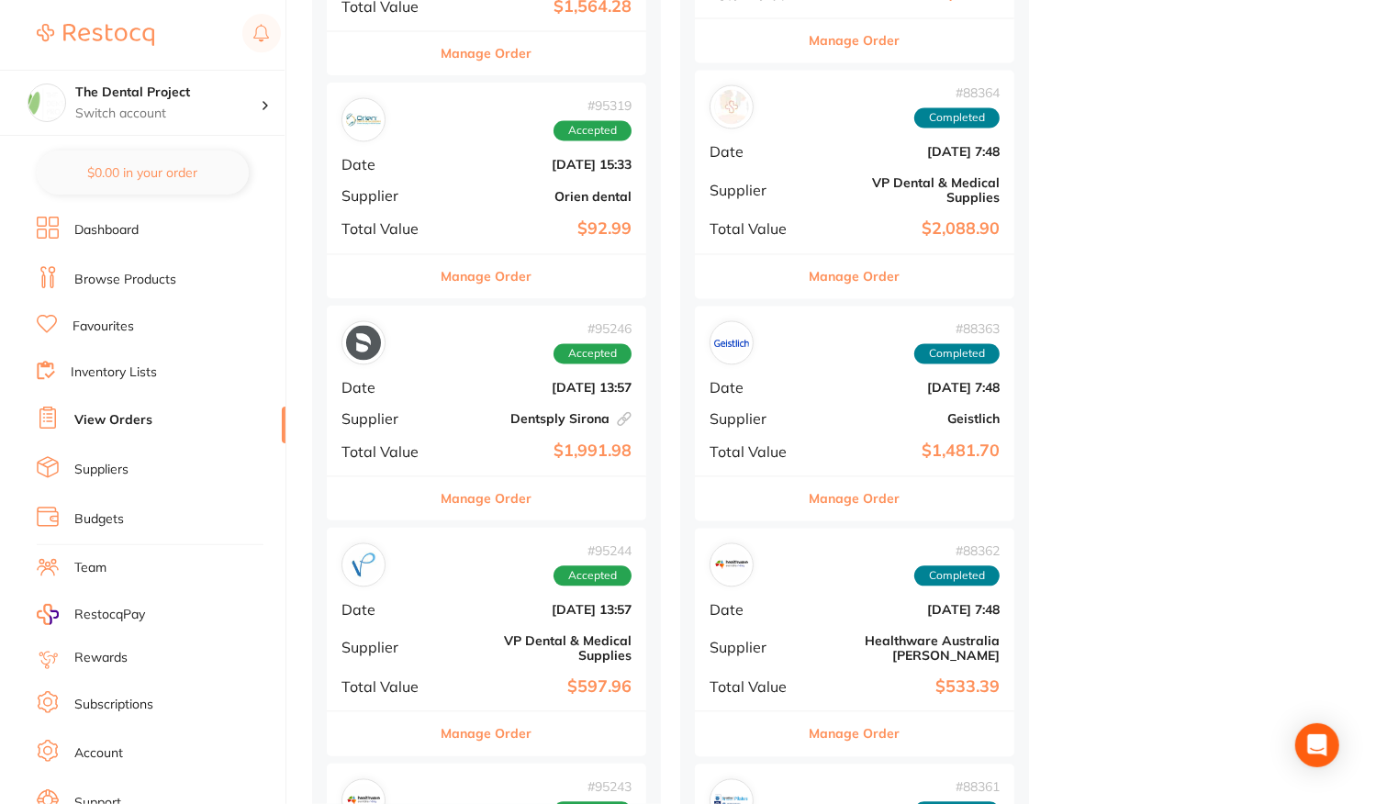
click at [494, 179] on div "# 95319 Accepted Date [DATE] 15:33 Supplier Orien dental Total Value $92.99" at bounding box center [486, 168] width 319 height 170
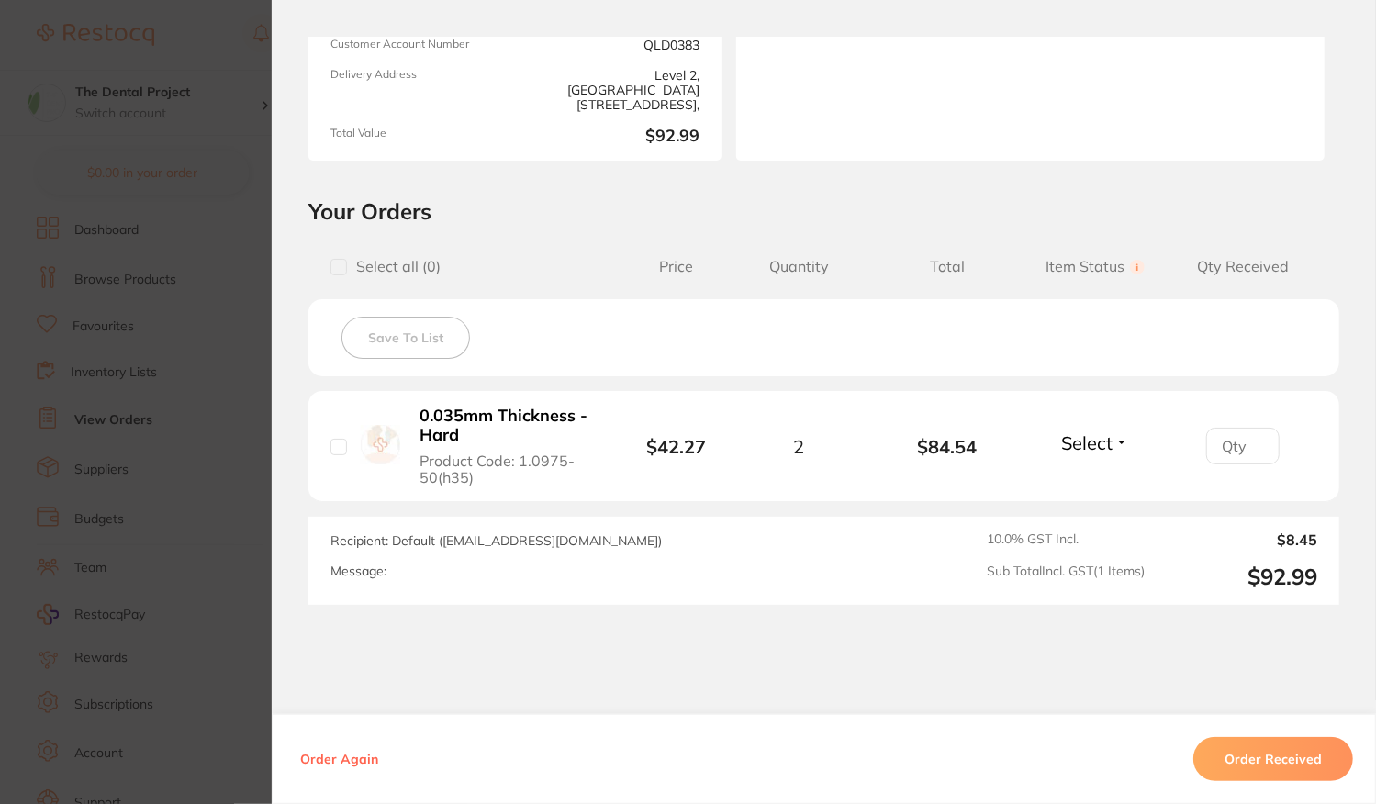
scroll to position [275, 0]
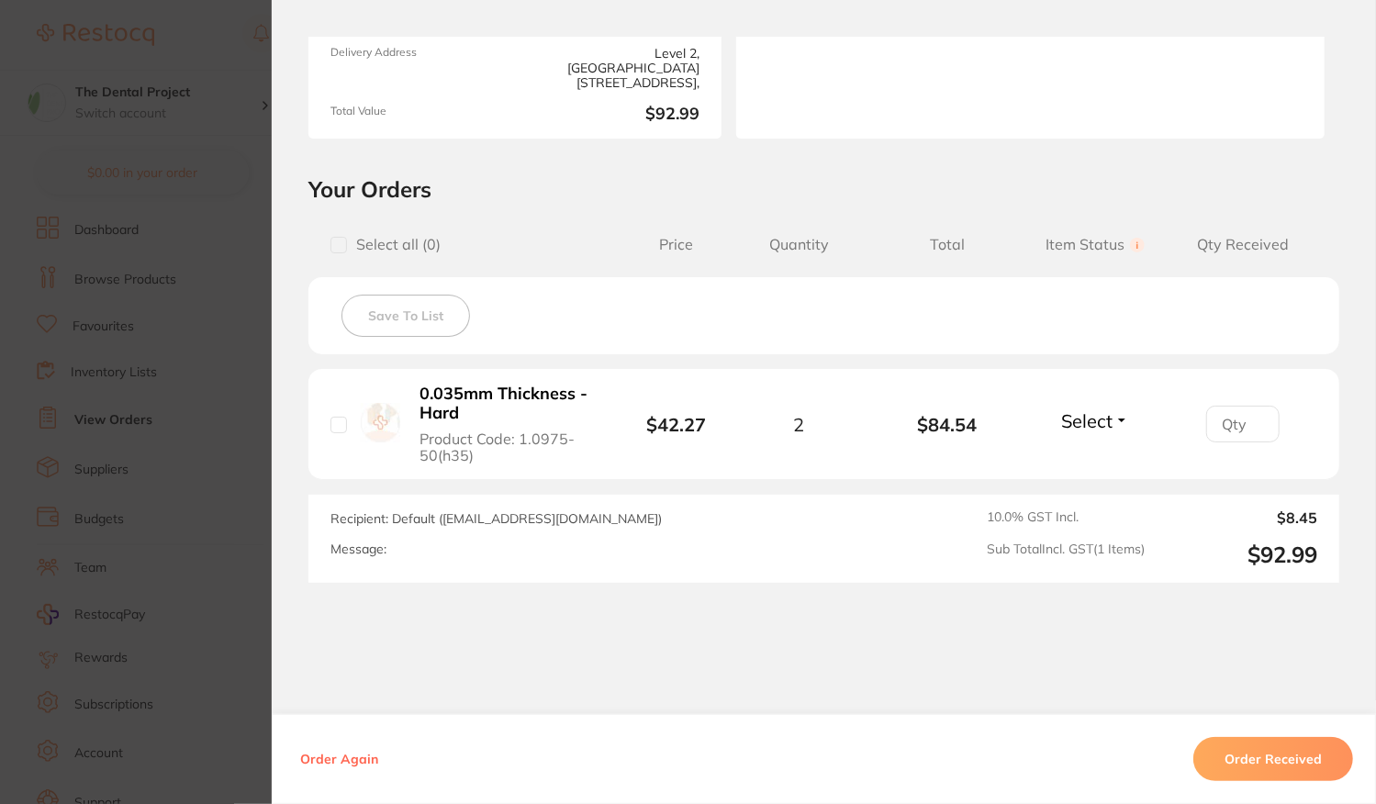
click at [1286, 768] on button "Order Received" at bounding box center [1273, 759] width 160 height 44
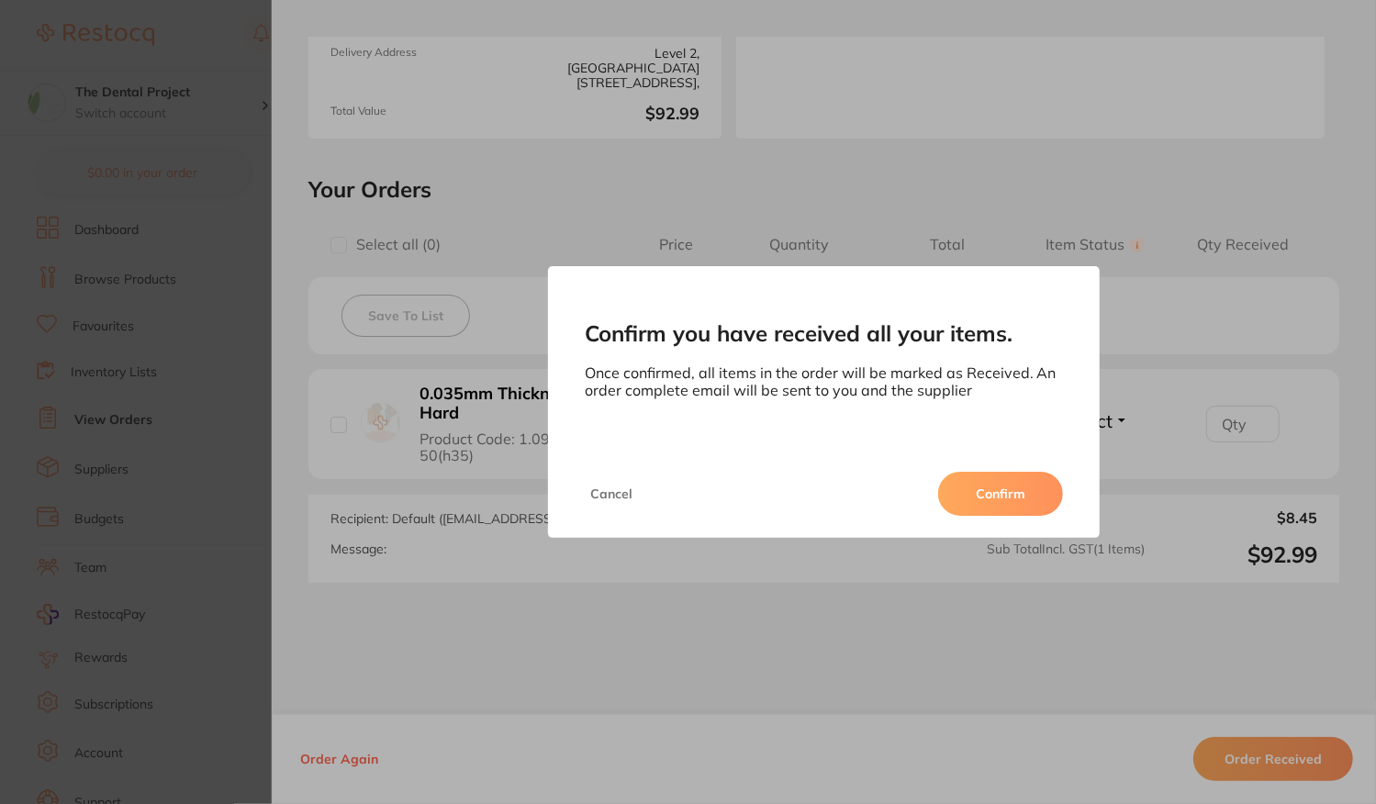
click at [997, 511] on button "Confirm" at bounding box center [1000, 494] width 125 height 44
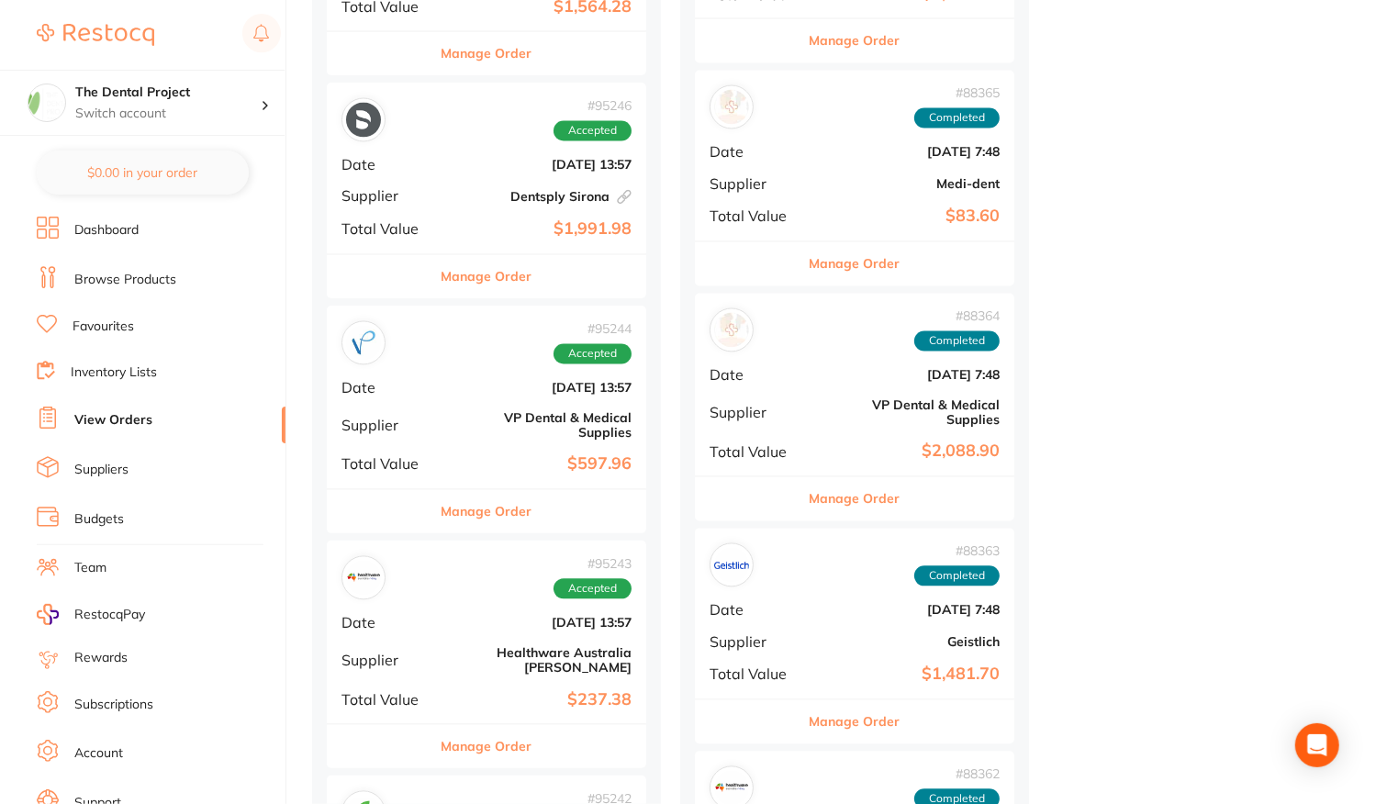
click at [453, 380] on b "[DATE] 13:57" at bounding box center [540, 387] width 184 height 15
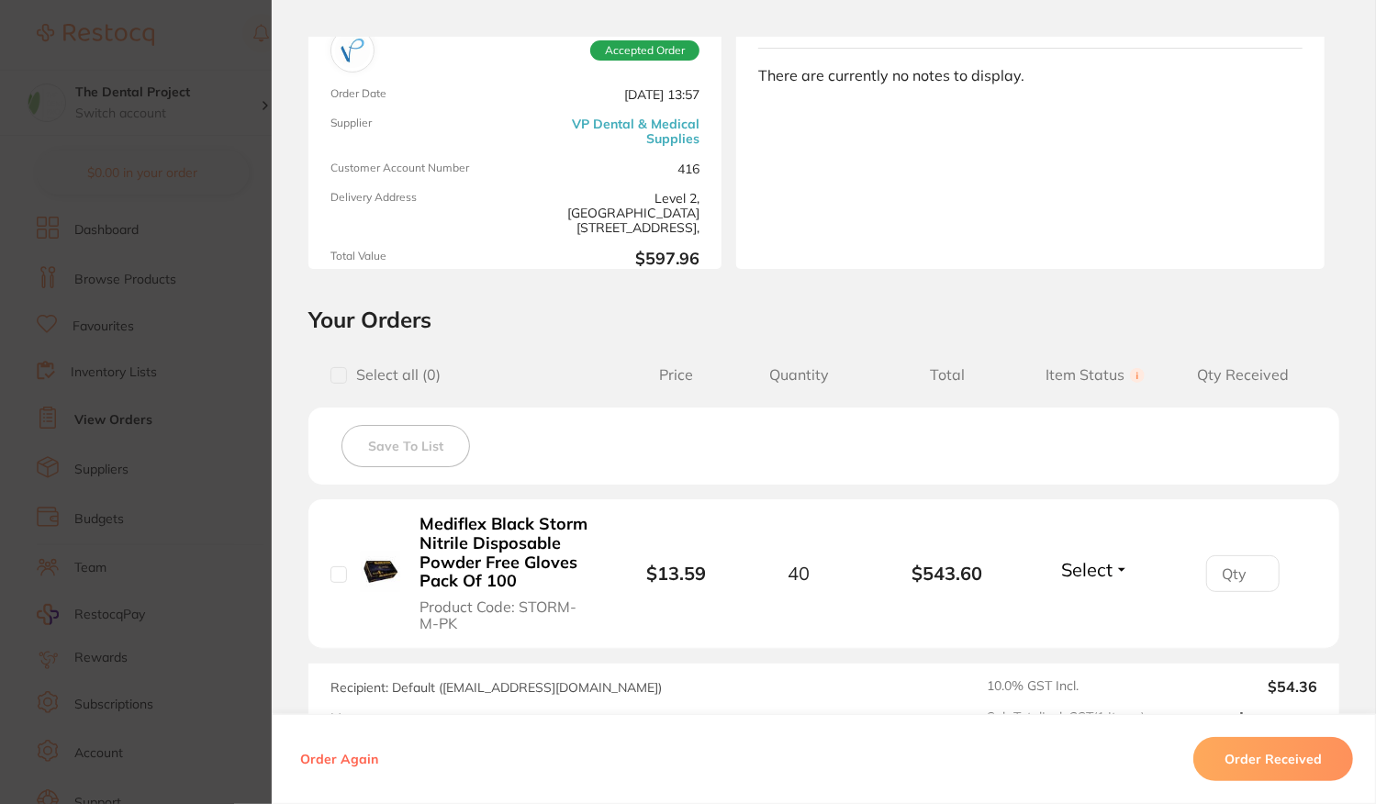
scroll to position [275, 0]
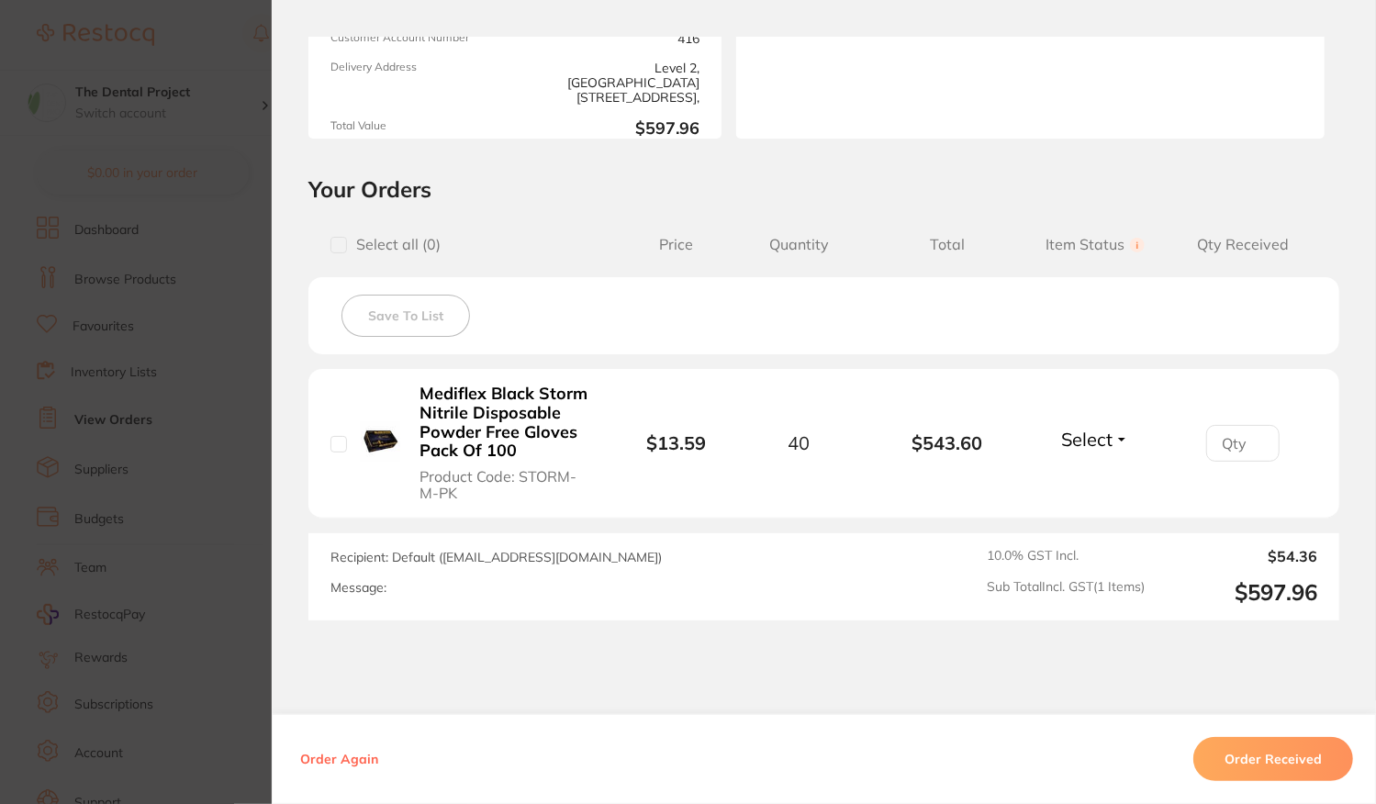
click at [1087, 440] on span "Select" at bounding box center [1086, 439] width 51 height 23
click at [1091, 480] on span "Received" at bounding box center [1095, 479] width 47 height 14
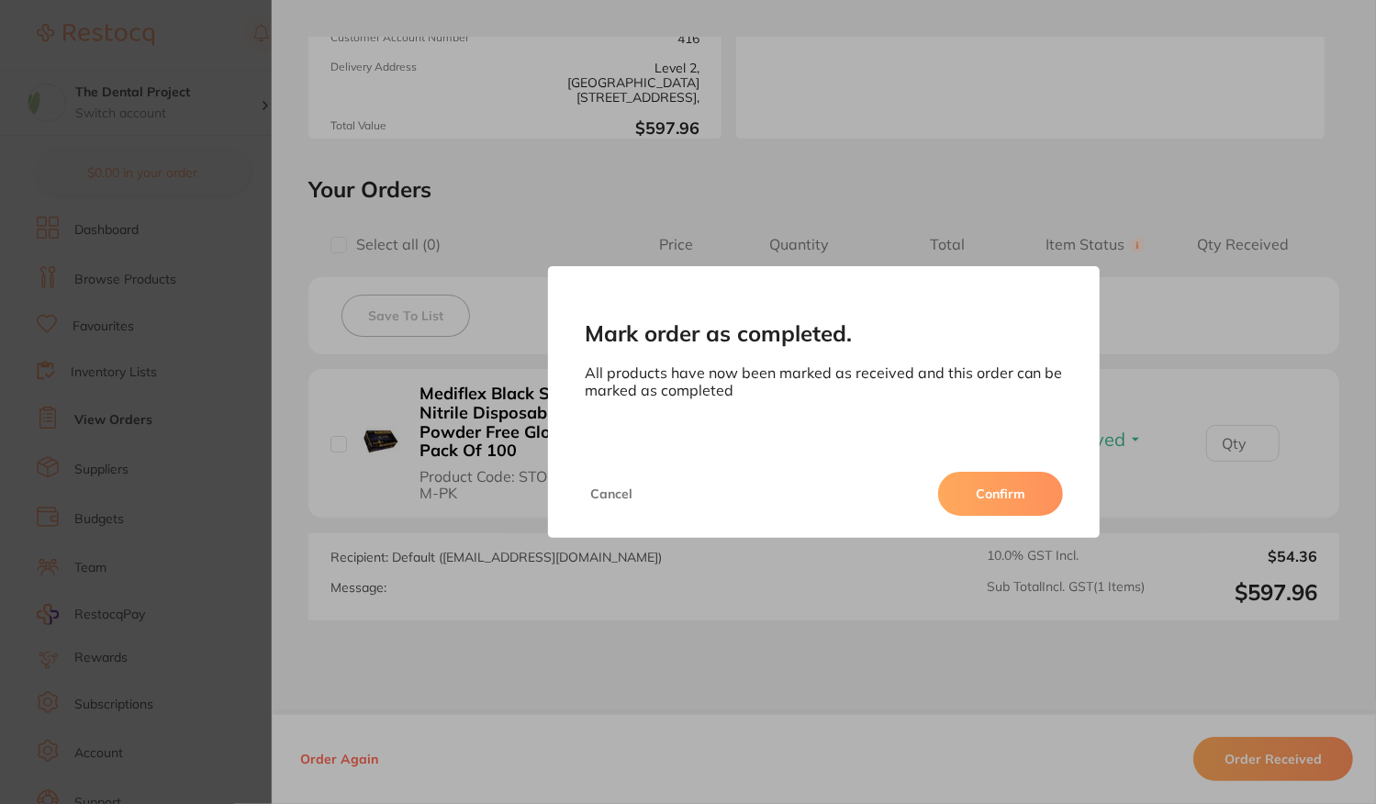
click at [1000, 493] on button "Confirm" at bounding box center [1000, 494] width 125 height 44
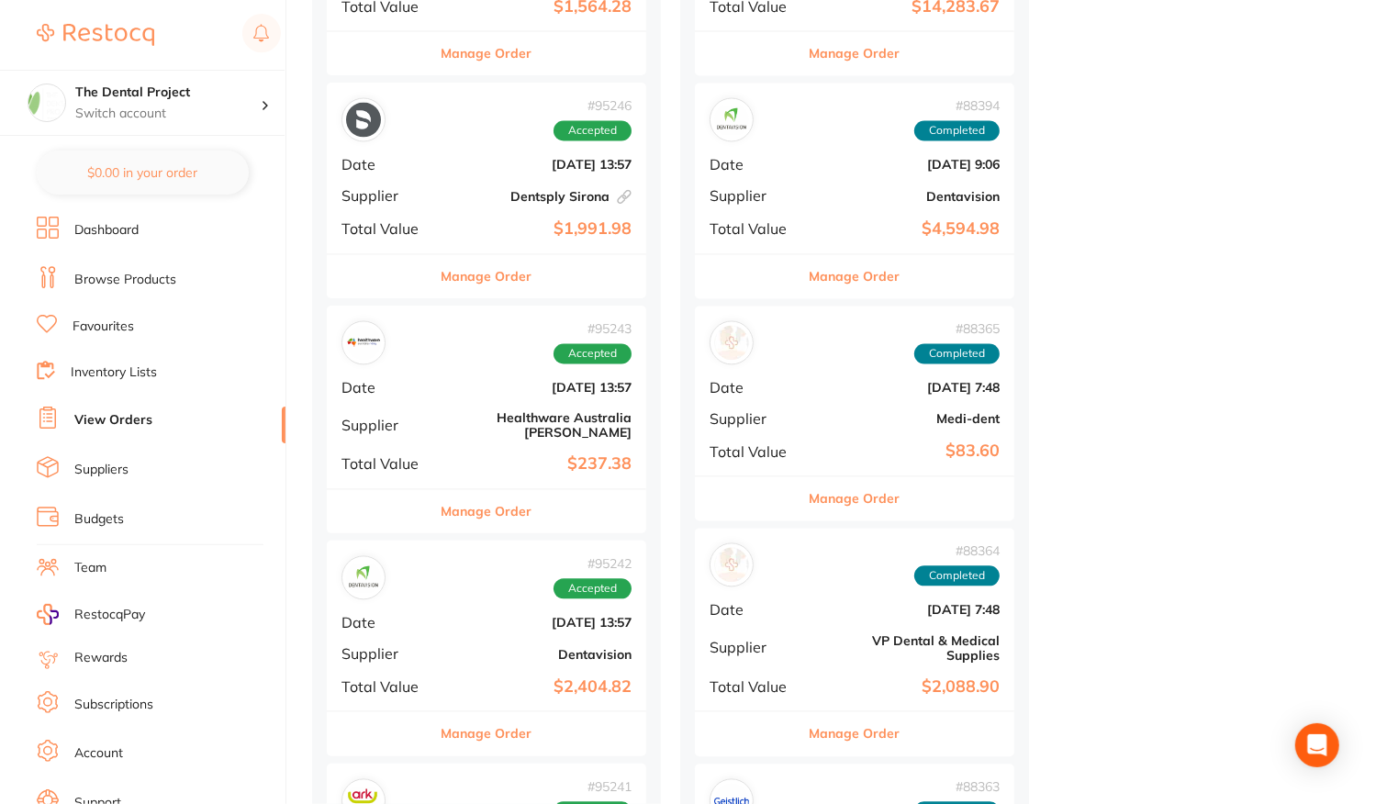
click at [460, 405] on div "# 95243 Accepted Date [DATE] 13:57 Supplier Healthware [GEOGRAPHIC_DATA] [PERSO…" at bounding box center [486, 397] width 319 height 183
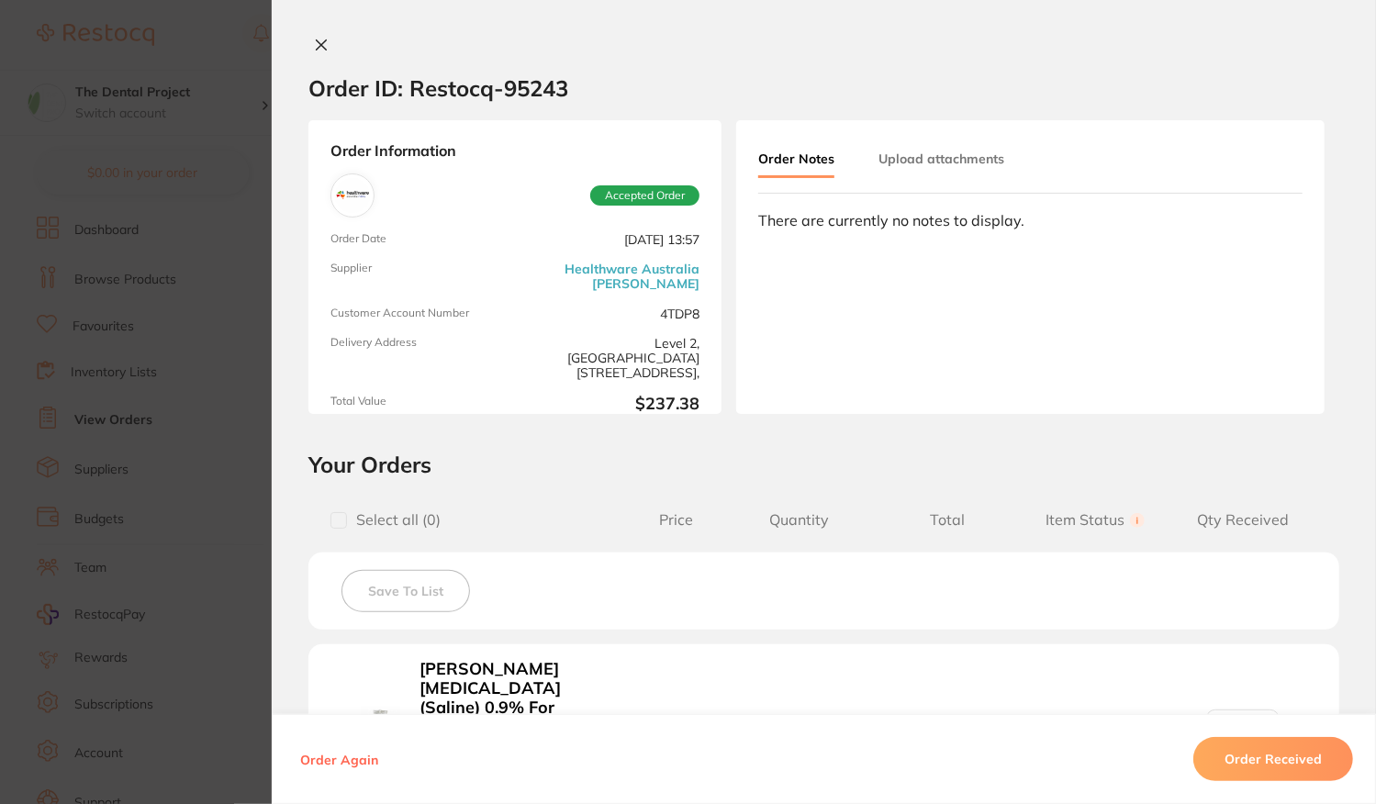
click at [328, 49] on button at bounding box center [321, 46] width 26 height 19
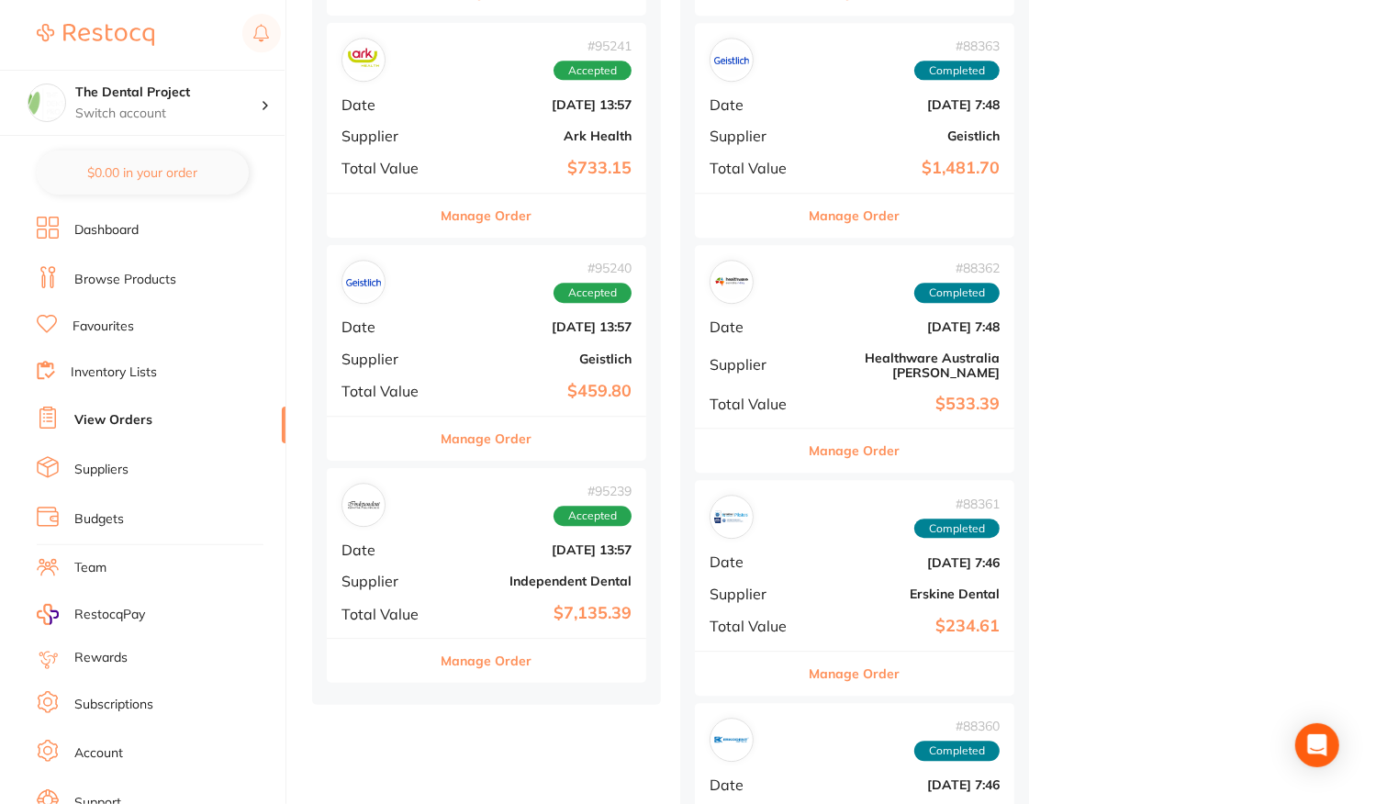
scroll to position [3029, 0]
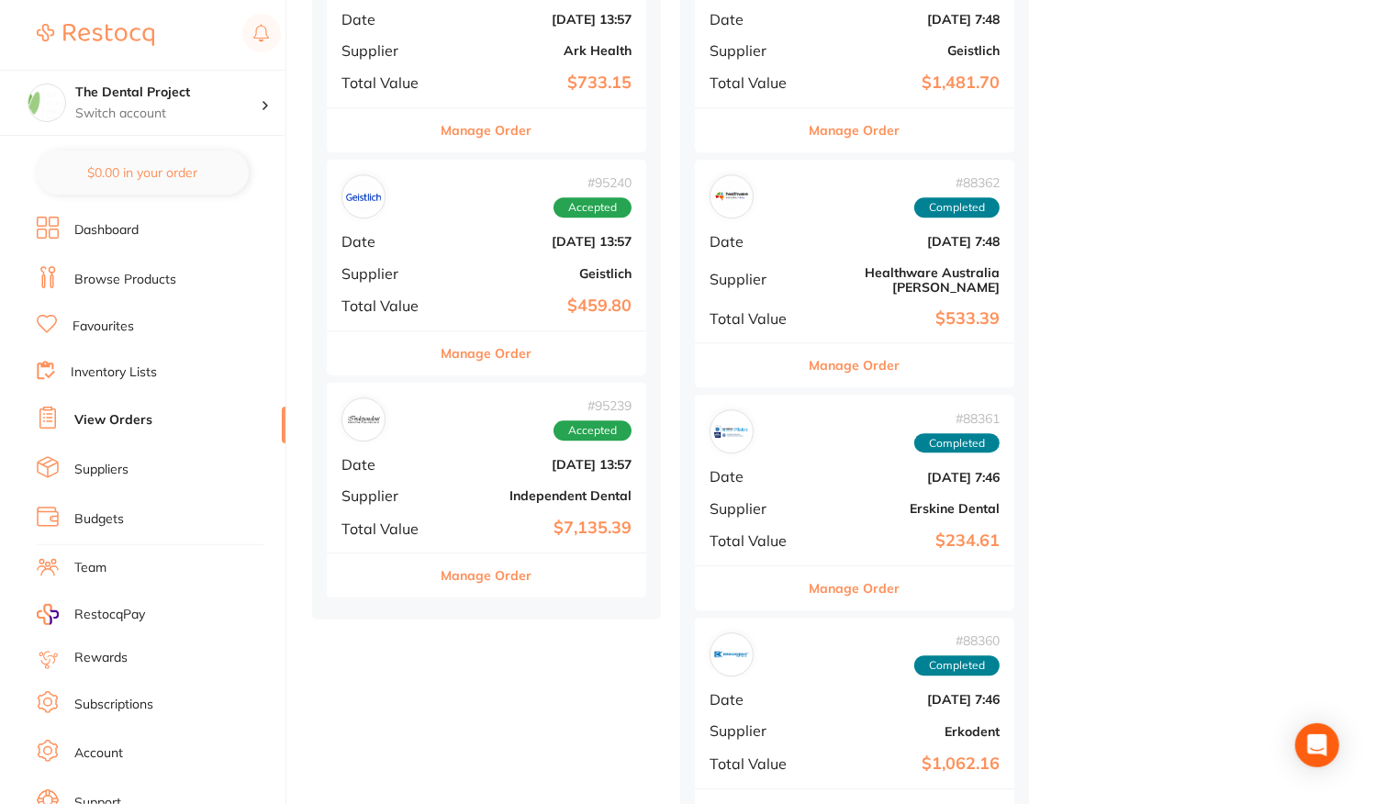
click at [489, 436] on div "# 95239 Accepted Date [DATE] 13:57 Supplier Independent Dental Total Value $7,1…" at bounding box center [486, 468] width 319 height 170
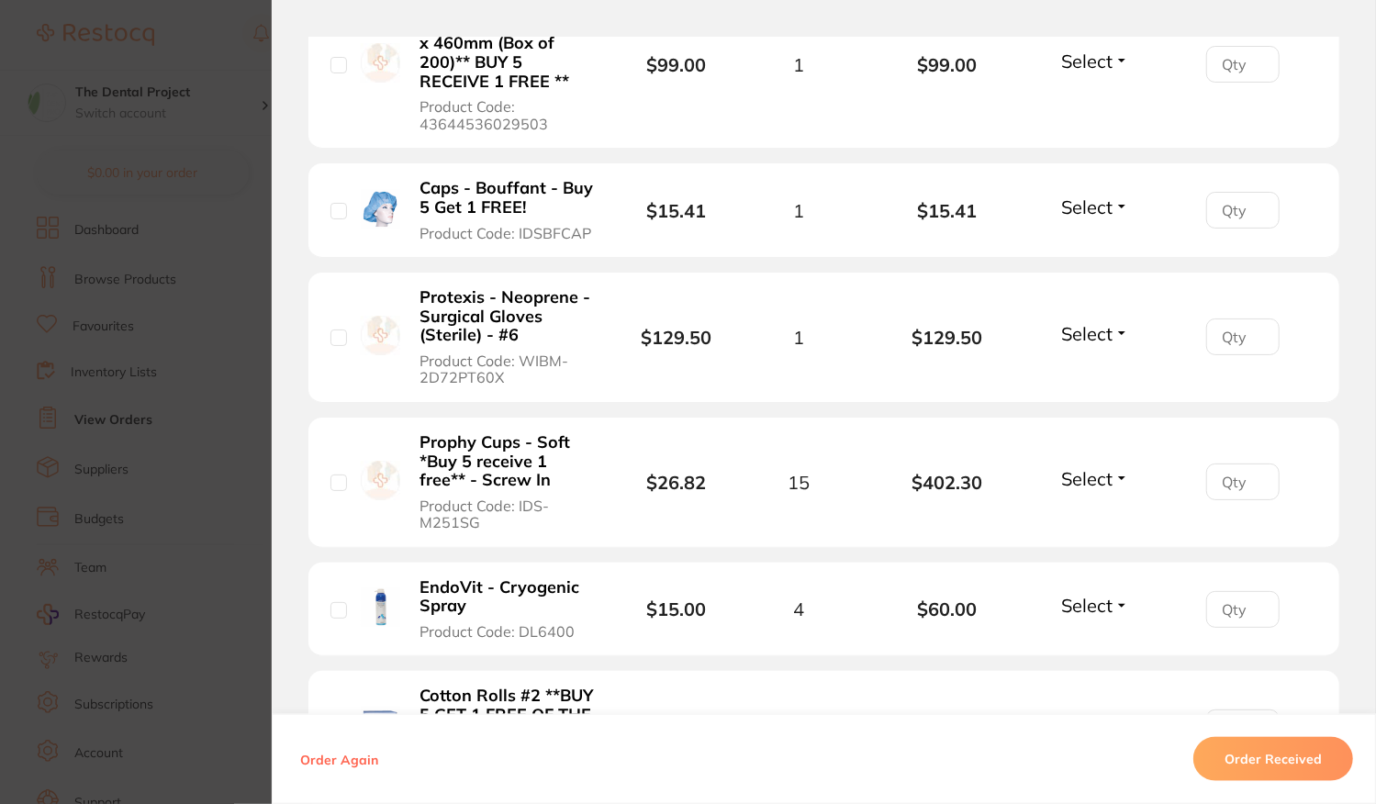
scroll to position [918, 0]
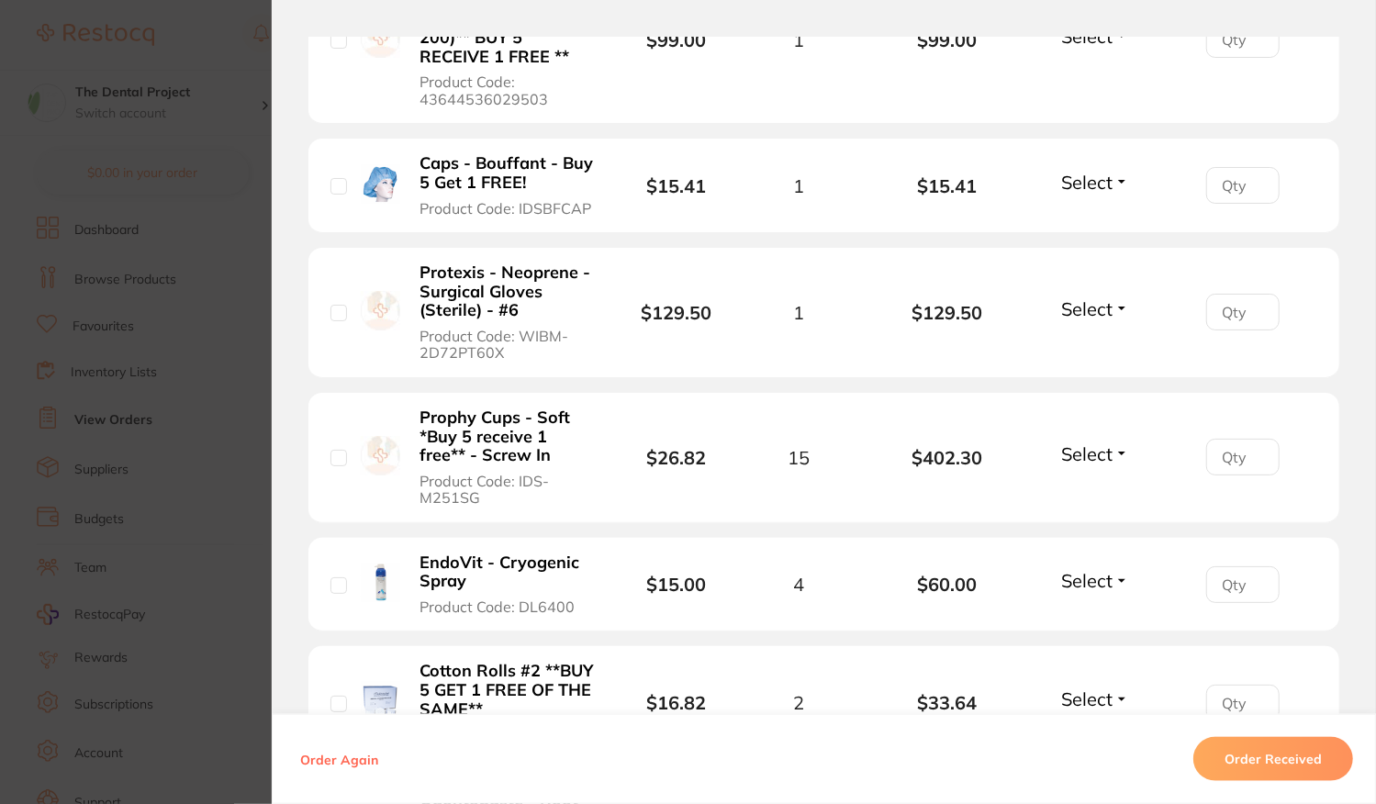
click at [1102, 577] on span "Select" at bounding box center [1086, 580] width 51 height 23
click at [1102, 613] on span "Received" at bounding box center [1095, 620] width 47 height 14
